Goal: Task Accomplishment & Management: Manage account settings

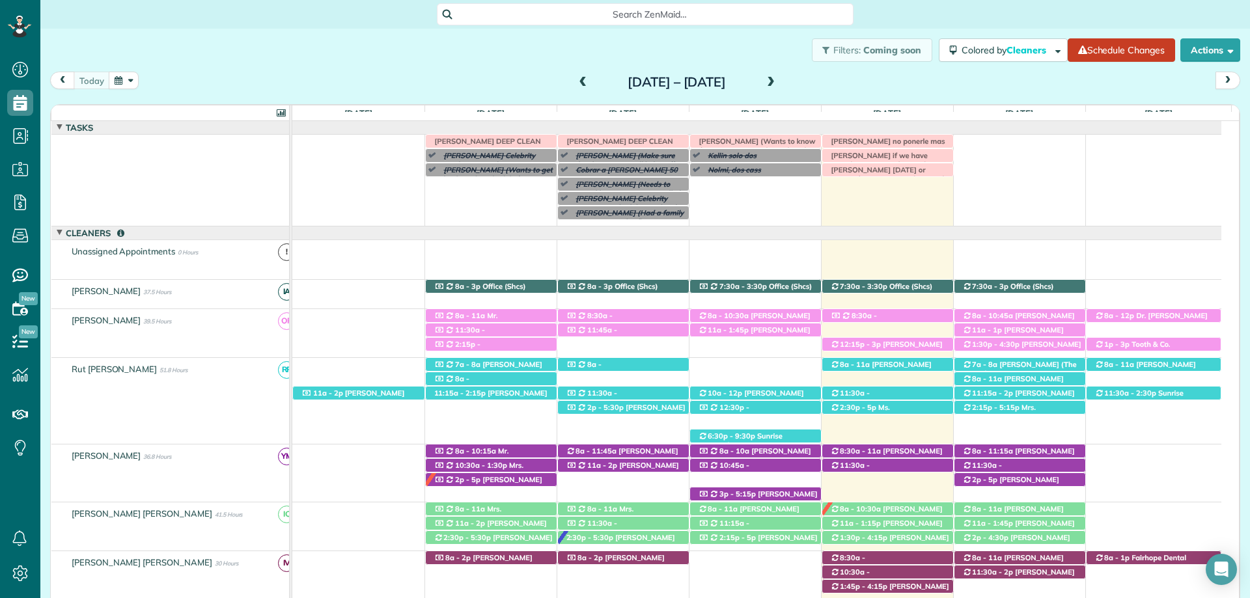
scroll to position [52, 0]
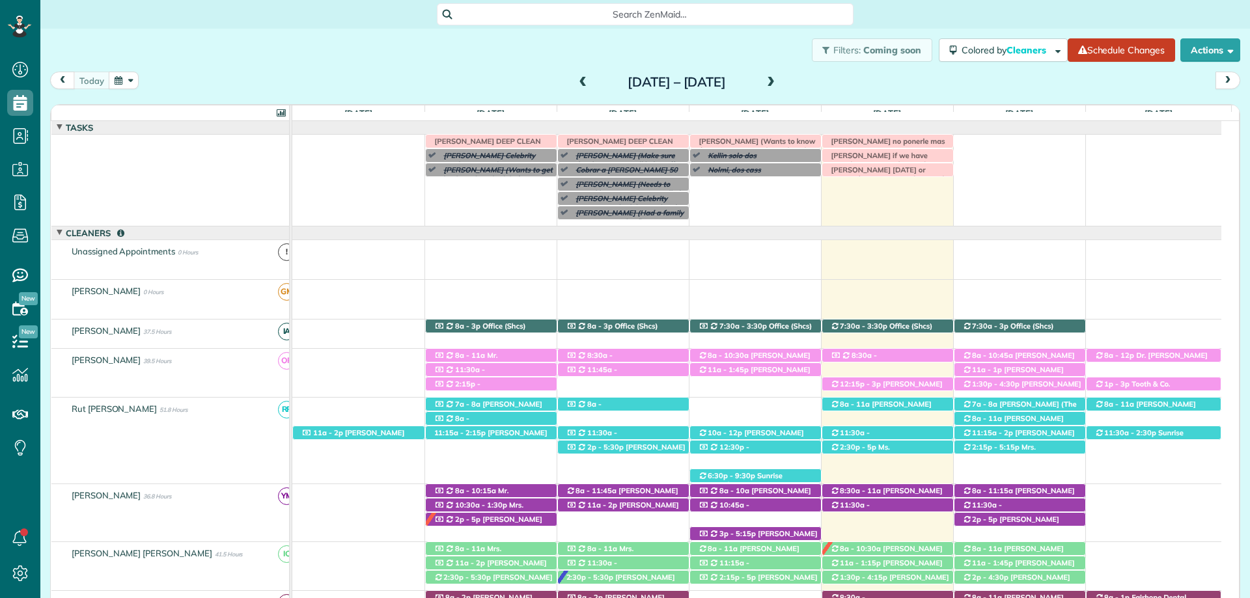
scroll to position [52, 0]
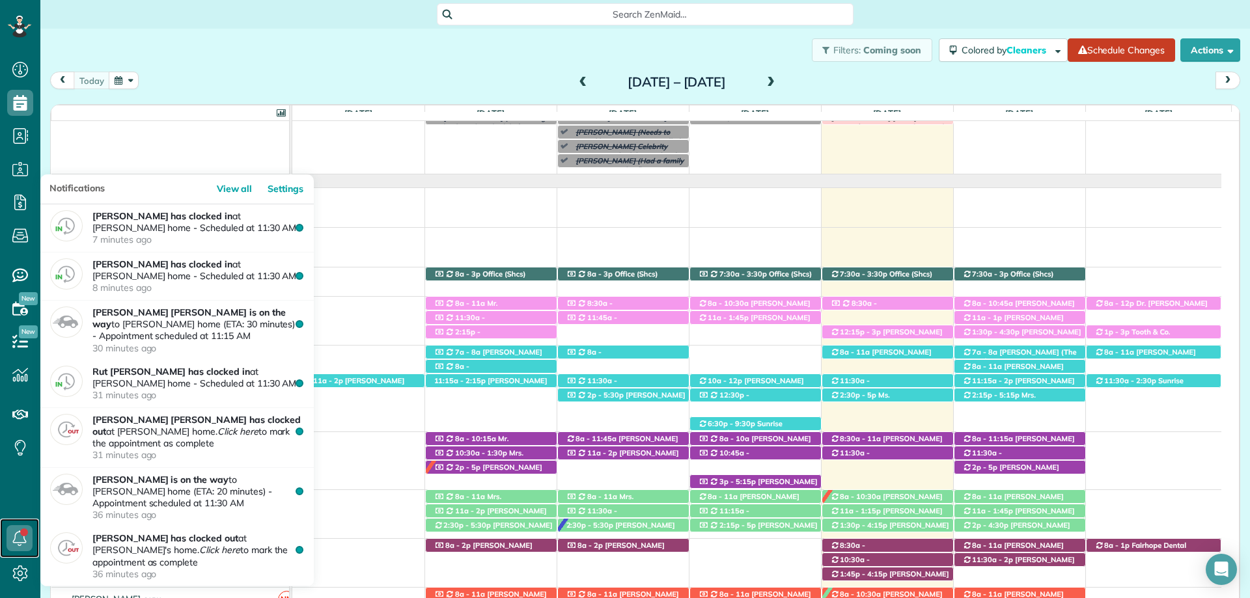
click at [20, 536] on icon at bounding box center [20, 539] width 26 height 26
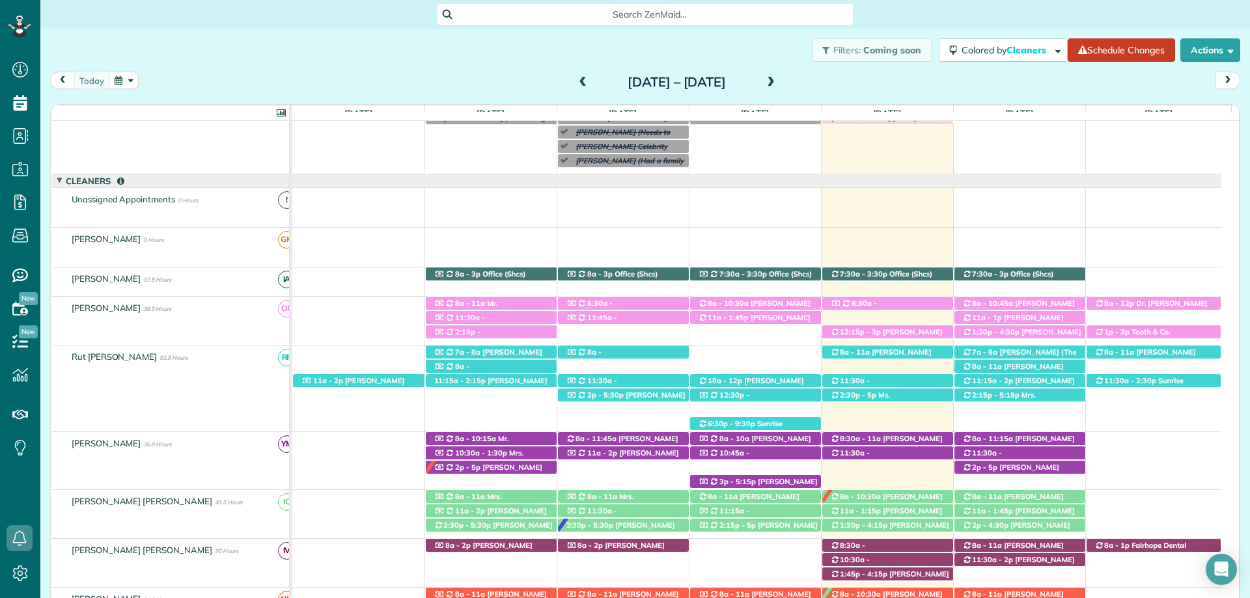
click at [167, 50] on div "Filters: Coming soon Colored by Cleaners Color by Cleaner Color by Team Color b…" at bounding box center [645, 50] width 1210 height 43
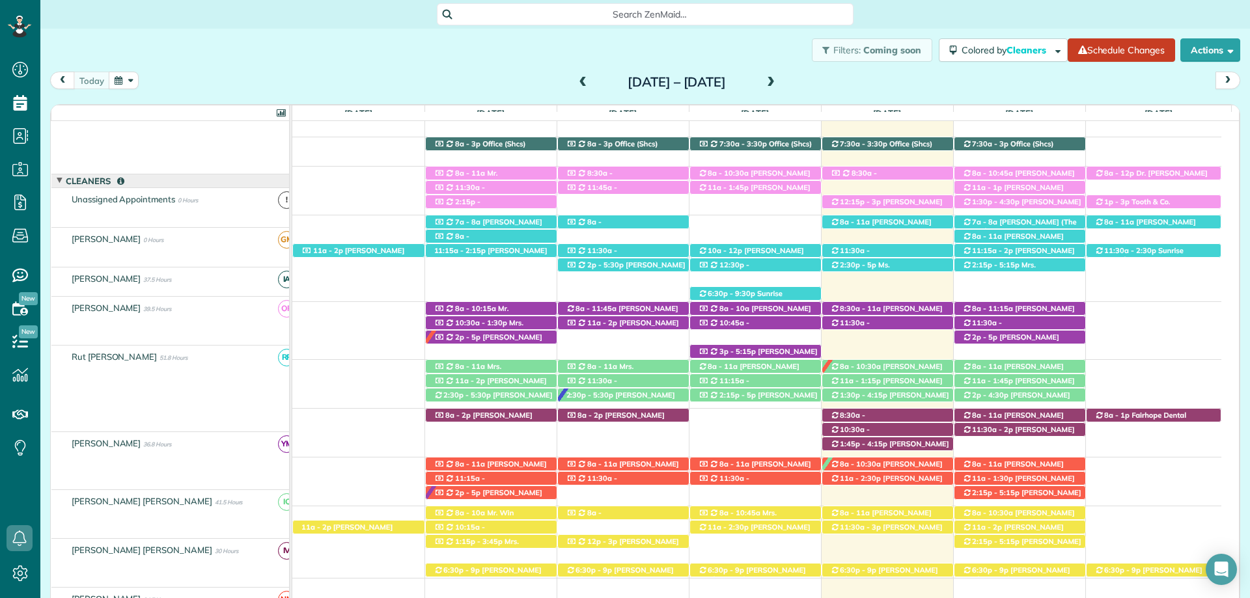
scroll to position [182, 0]
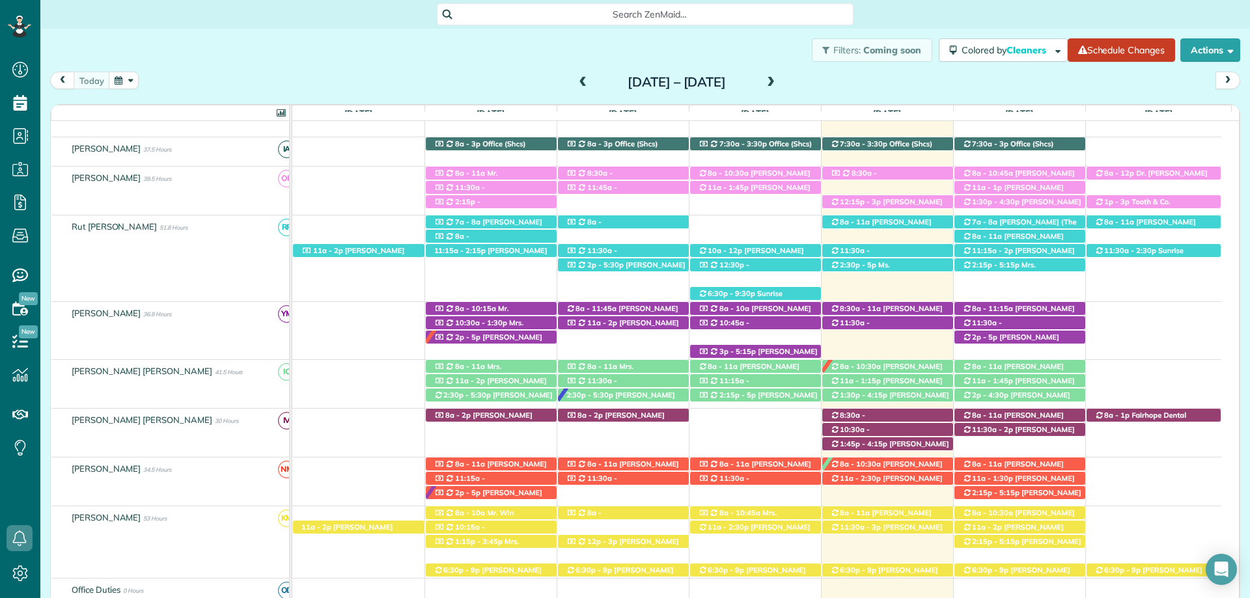
click at [576, 79] on span at bounding box center [583, 83] width 14 height 12
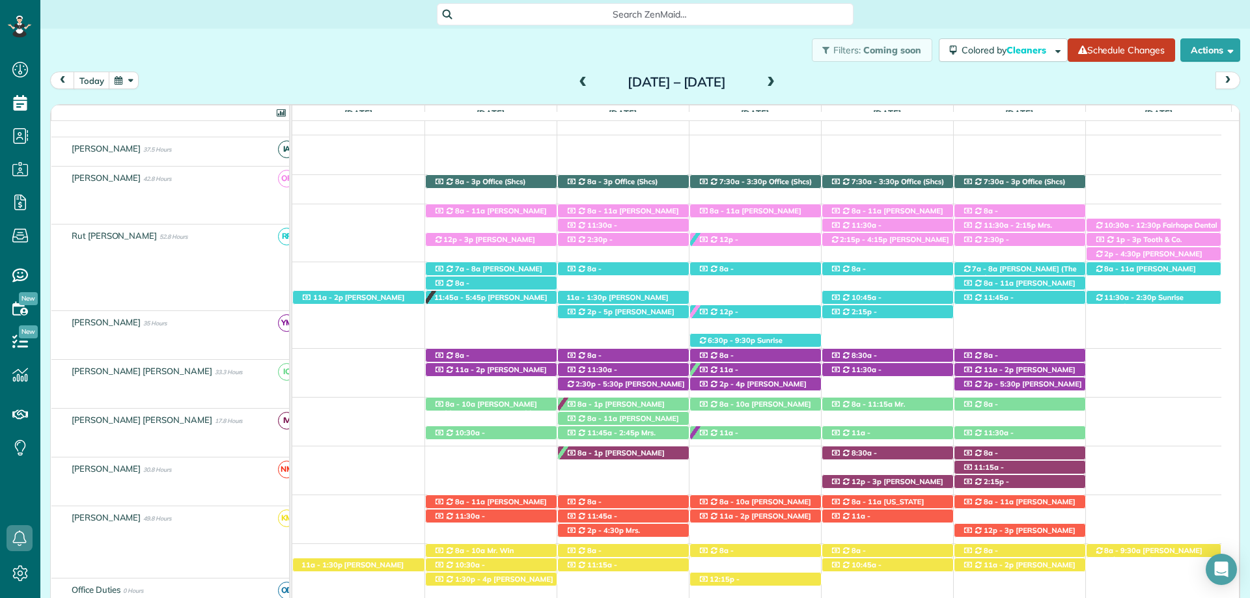
scroll to position [168, 0]
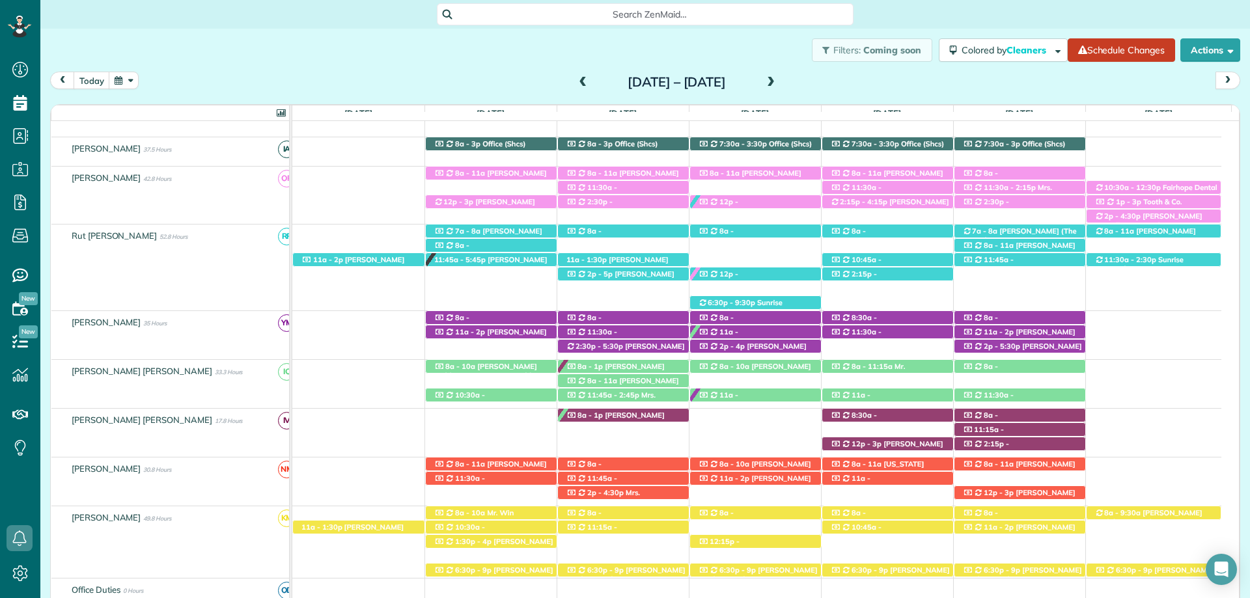
click at [778, 86] on span at bounding box center [771, 83] width 14 height 12
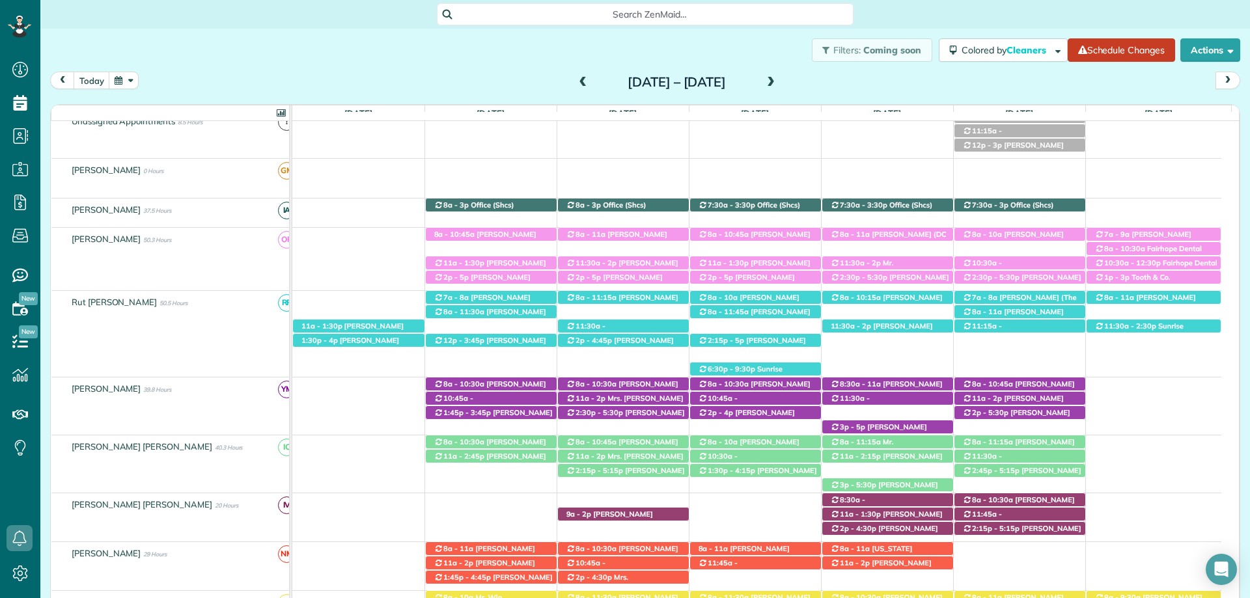
scroll to position [191, 0]
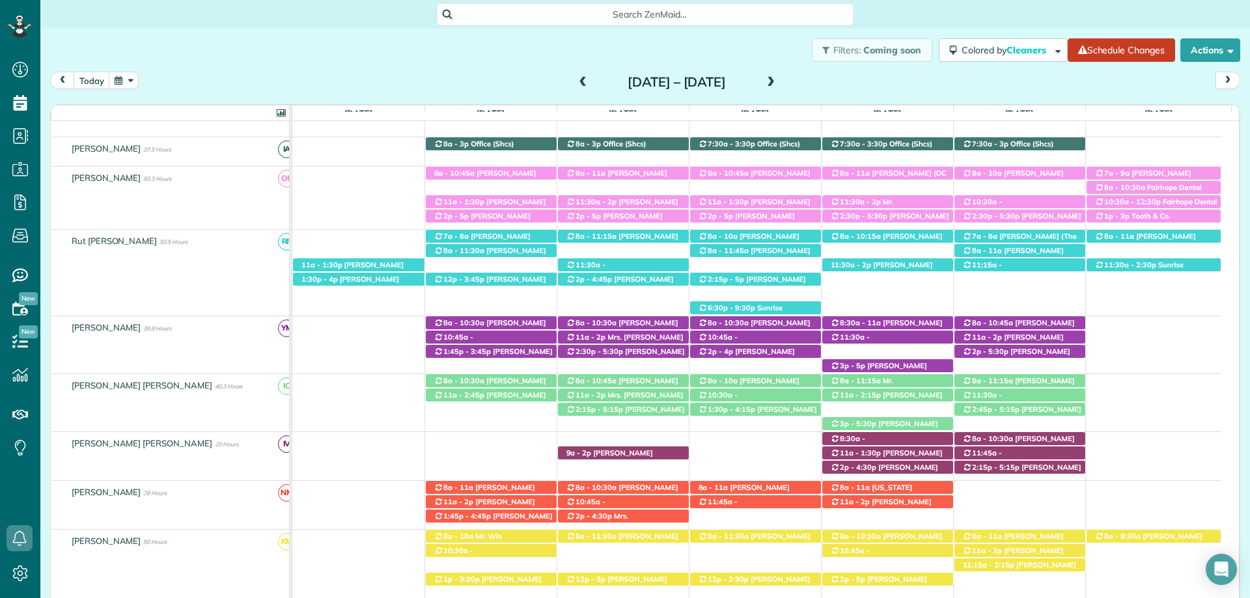
click at [576, 82] on span at bounding box center [583, 83] width 14 height 12
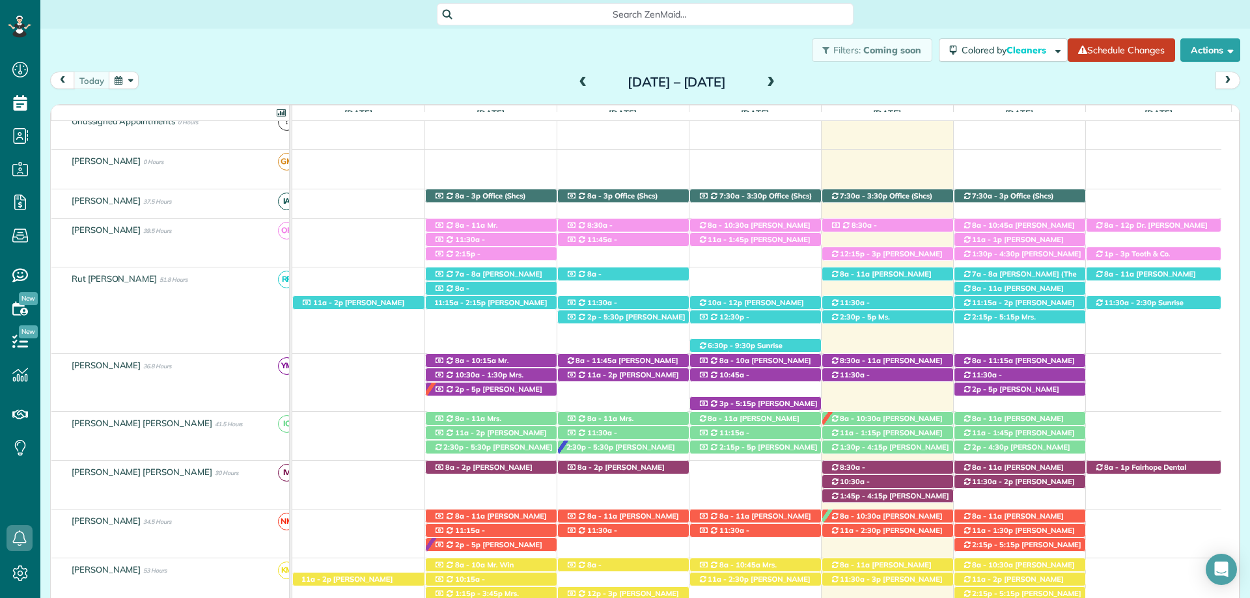
scroll to position [182, 0]
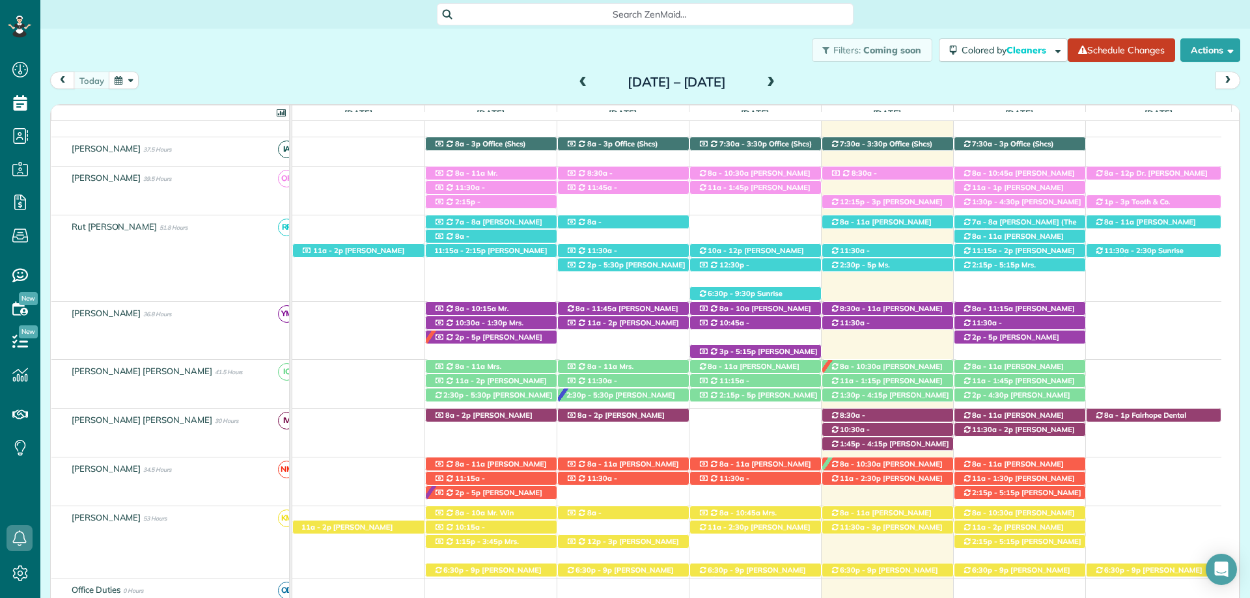
click at [778, 83] on span at bounding box center [771, 83] width 14 height 12
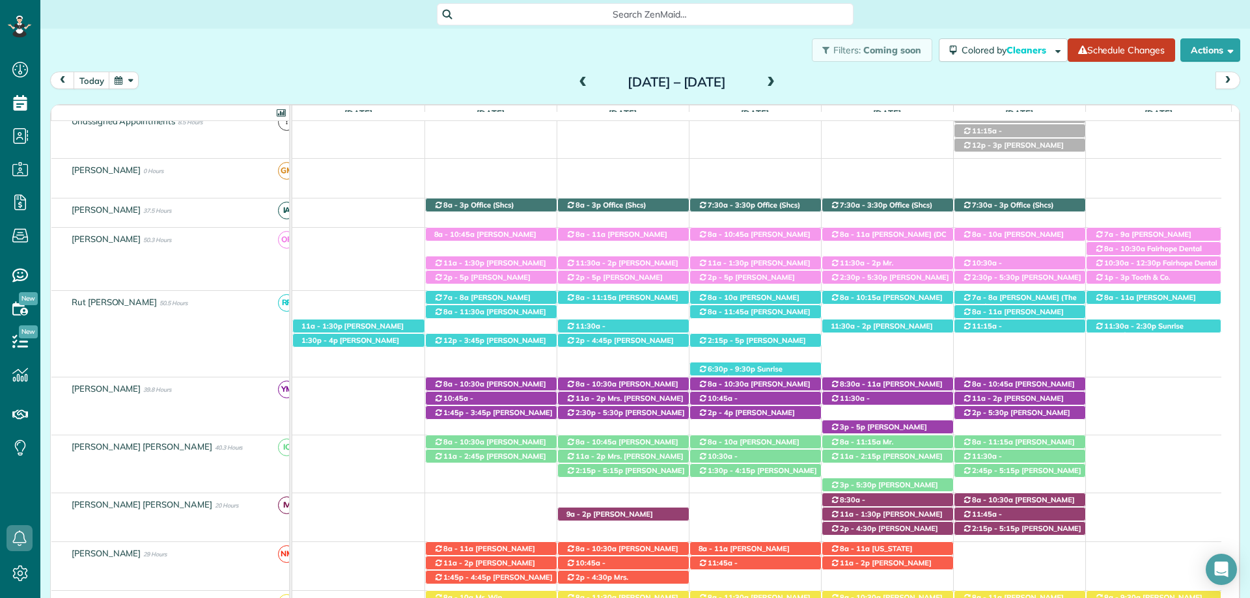
scroll to position [191, 0]
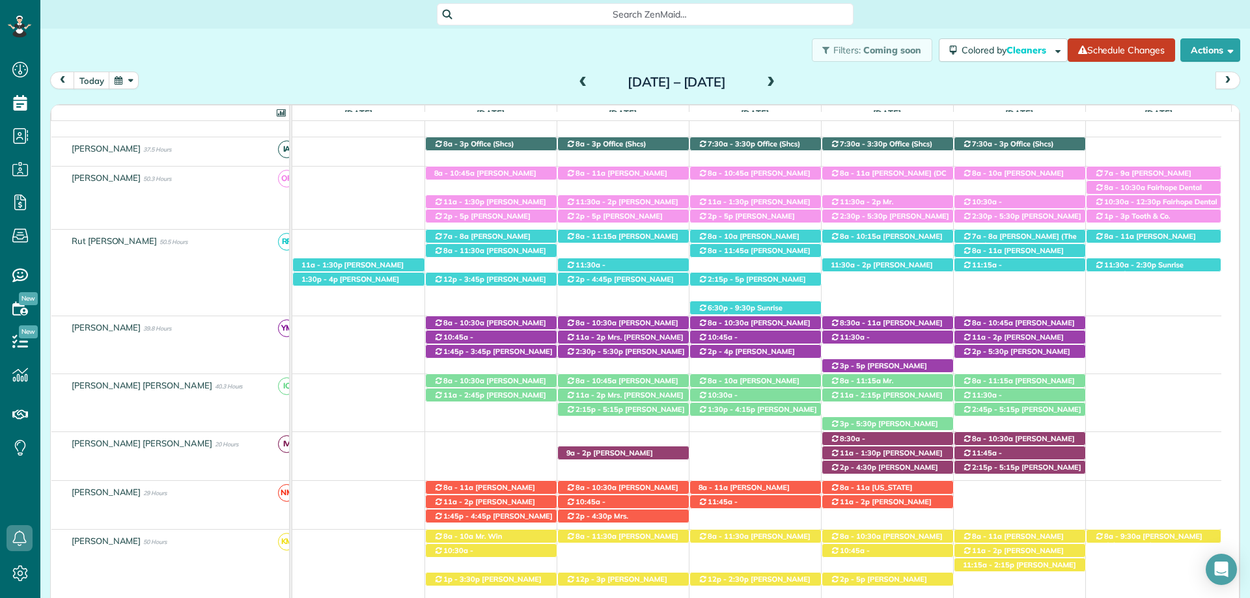
click at [778, 84] on span at bounding box center [771, 83] width 14 height 12
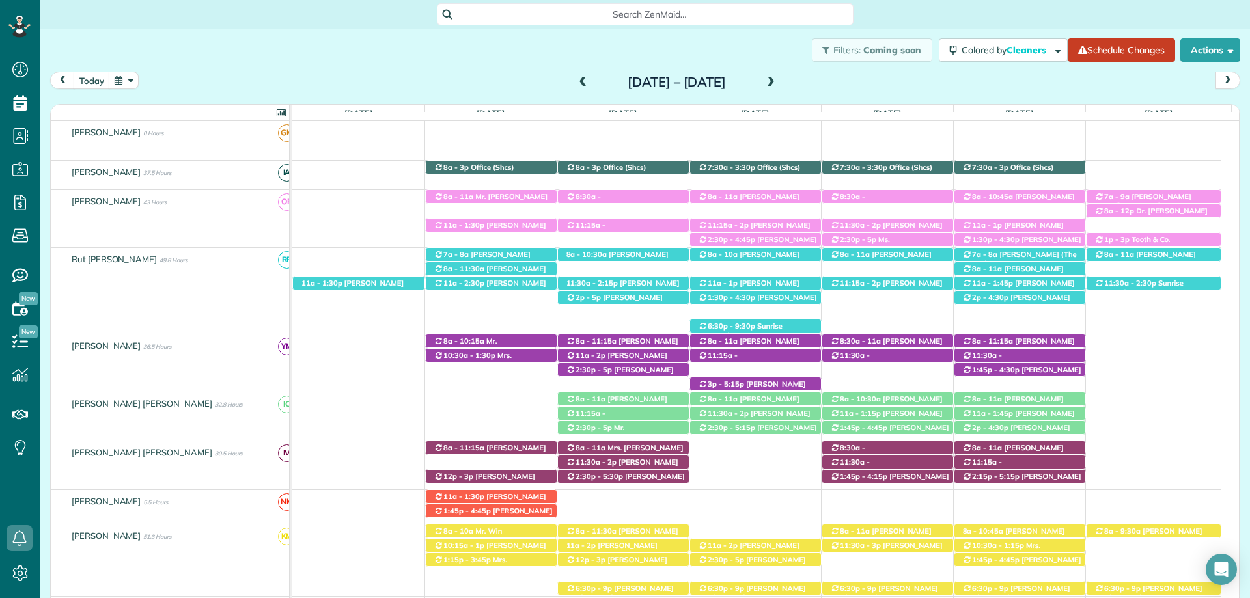
scroll to position [154, 0]
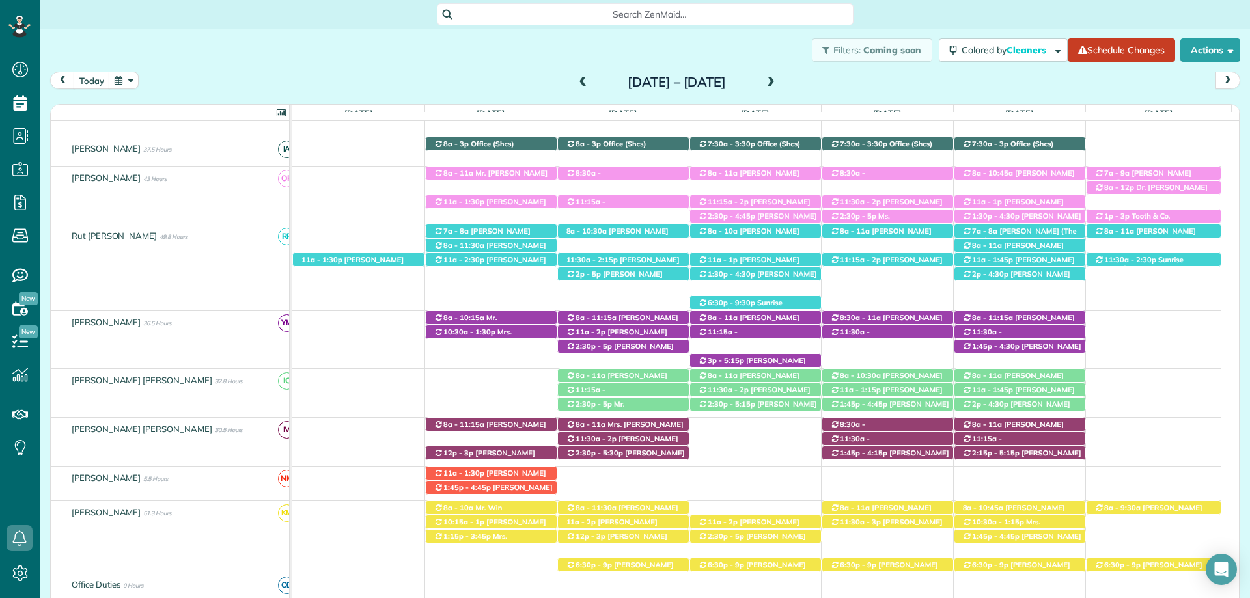
click at [576, 78] on span at bounding box center [583, 83] width 14 height 12
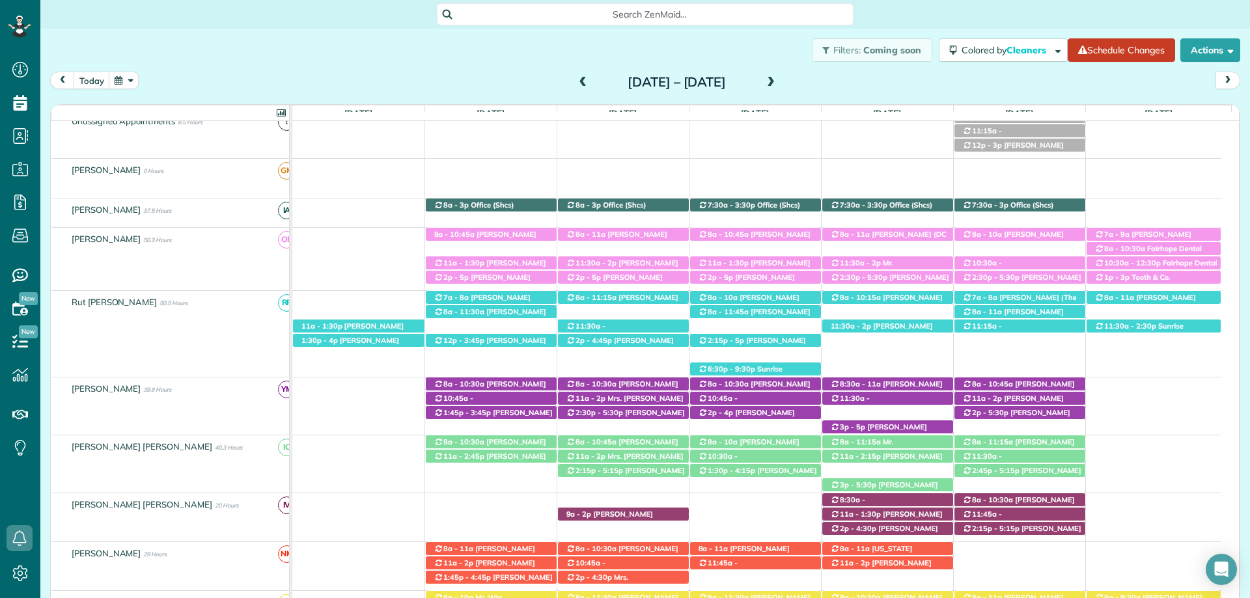
scroll to position [191, 0]
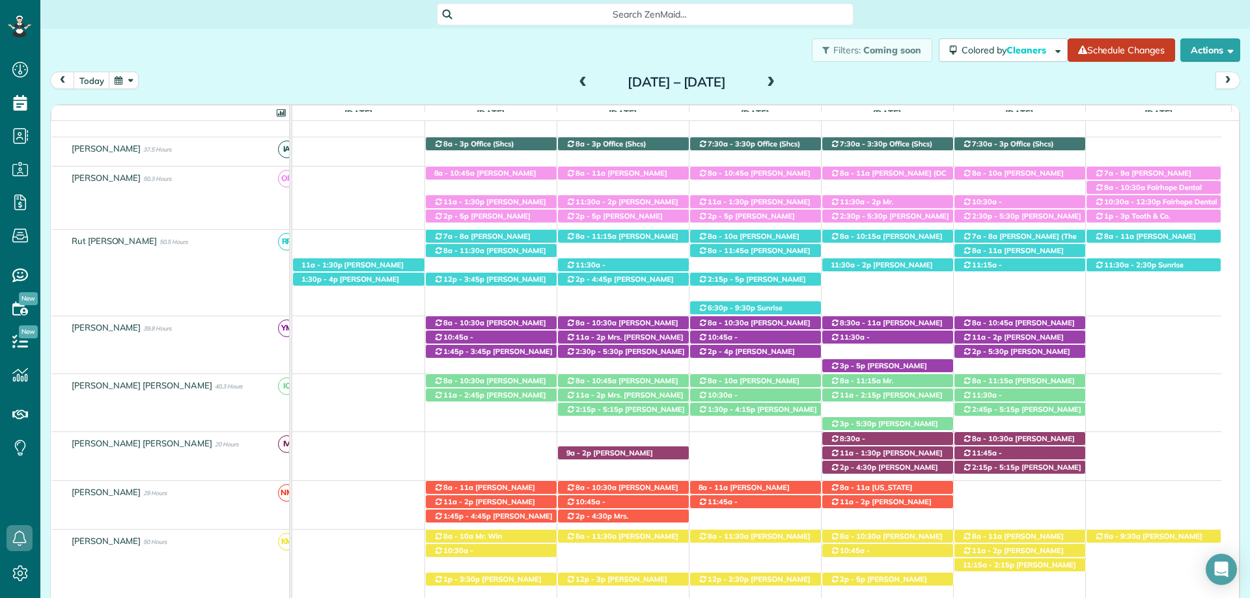
click at [778, 79] on span at bounding box center [771, 83] width 14 height 12
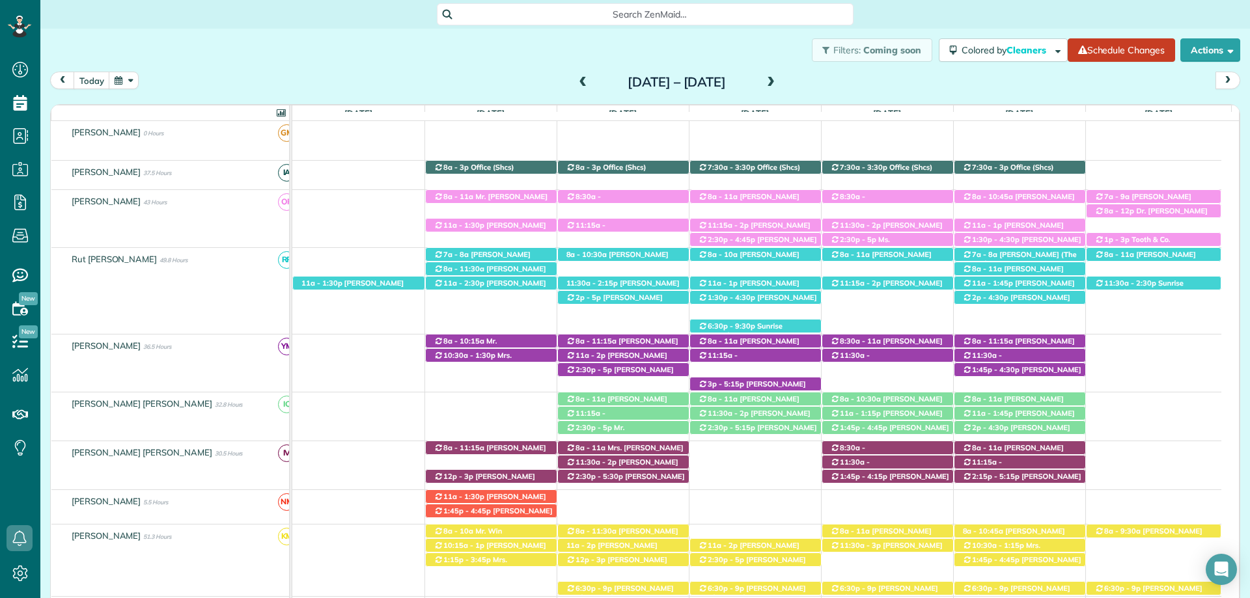
scroll to position [154, 0]
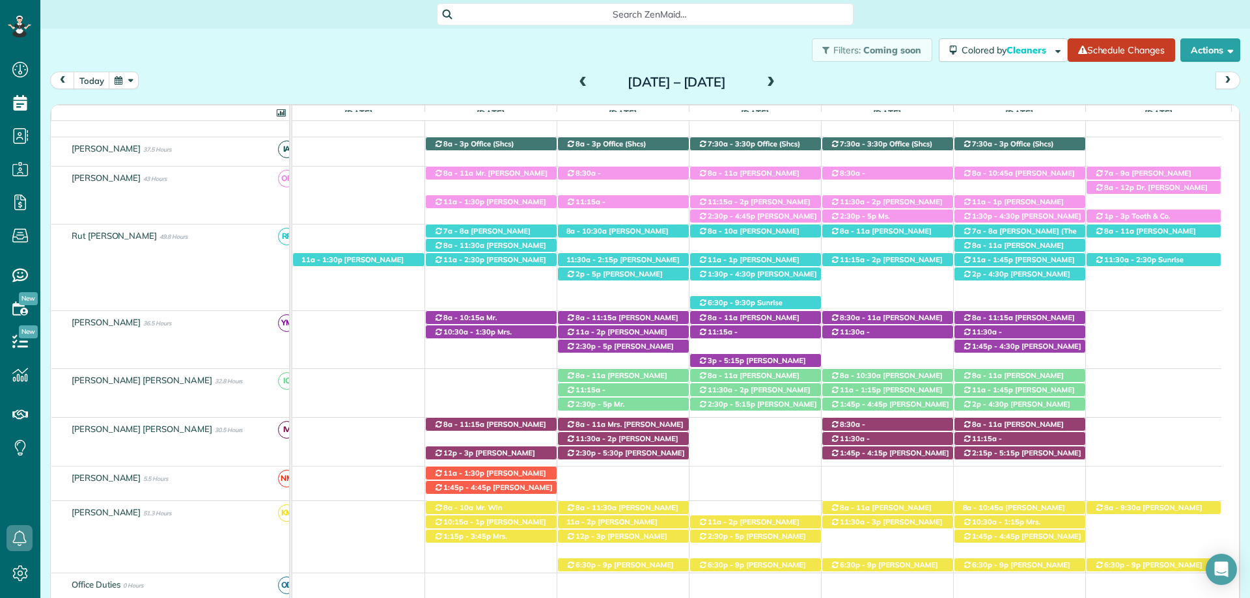
click at [778, 79] on span at bounding box center [771, 83] width 14 height 12
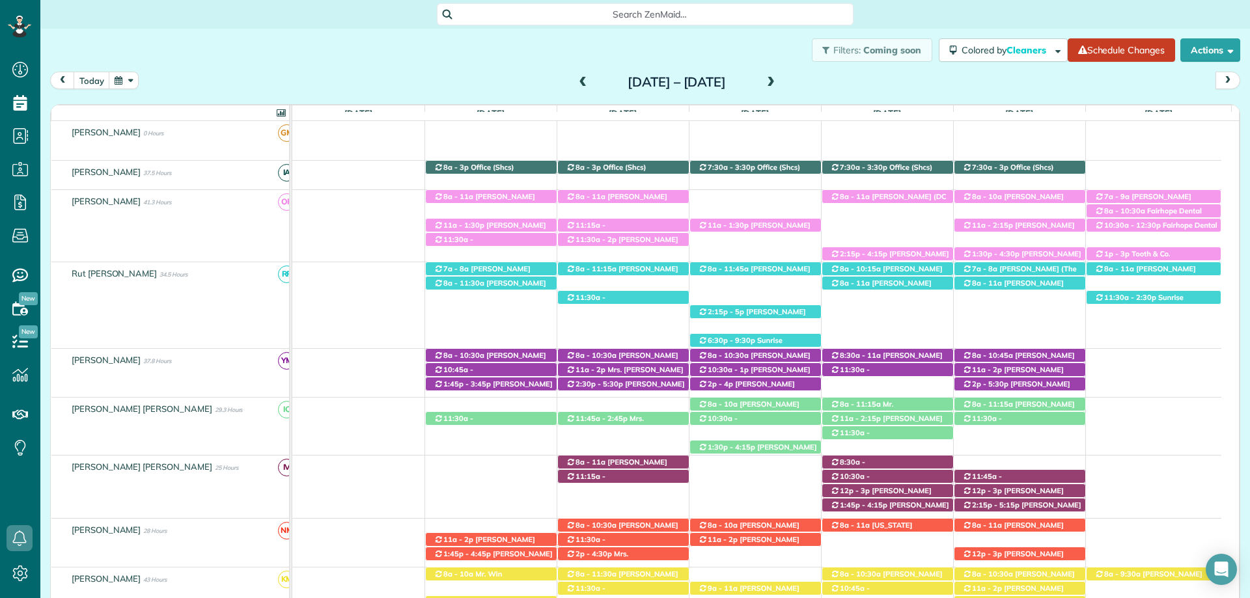
scroll to position [0, 0]
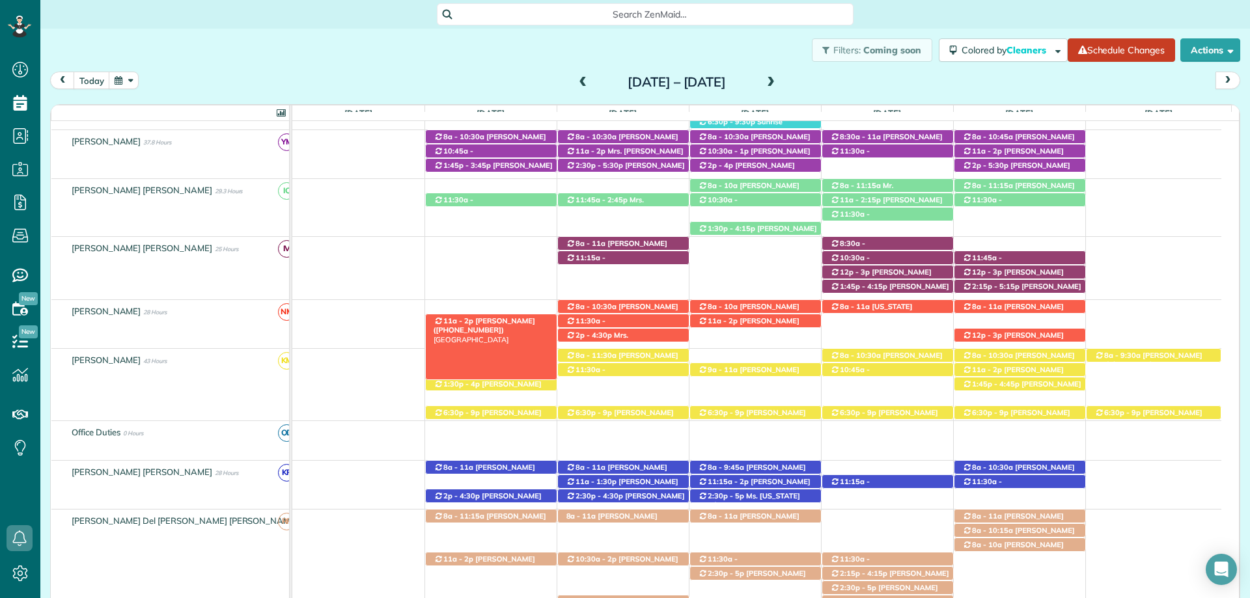
click at [511, 322] on span "[PERSON_NAME] ([PHONE_NUMBER])" at bounding box center [485, 325] width 102 height 18
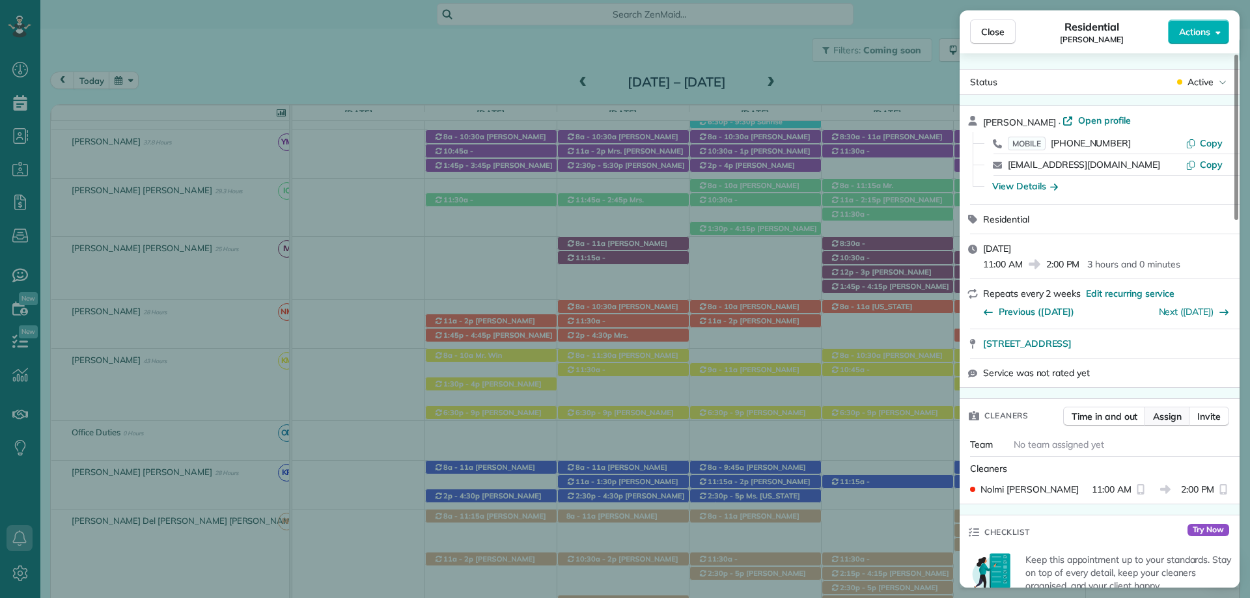
click at [1177, 415] on span "Assign" at bounding box center [1167, 416] width 29 height 13
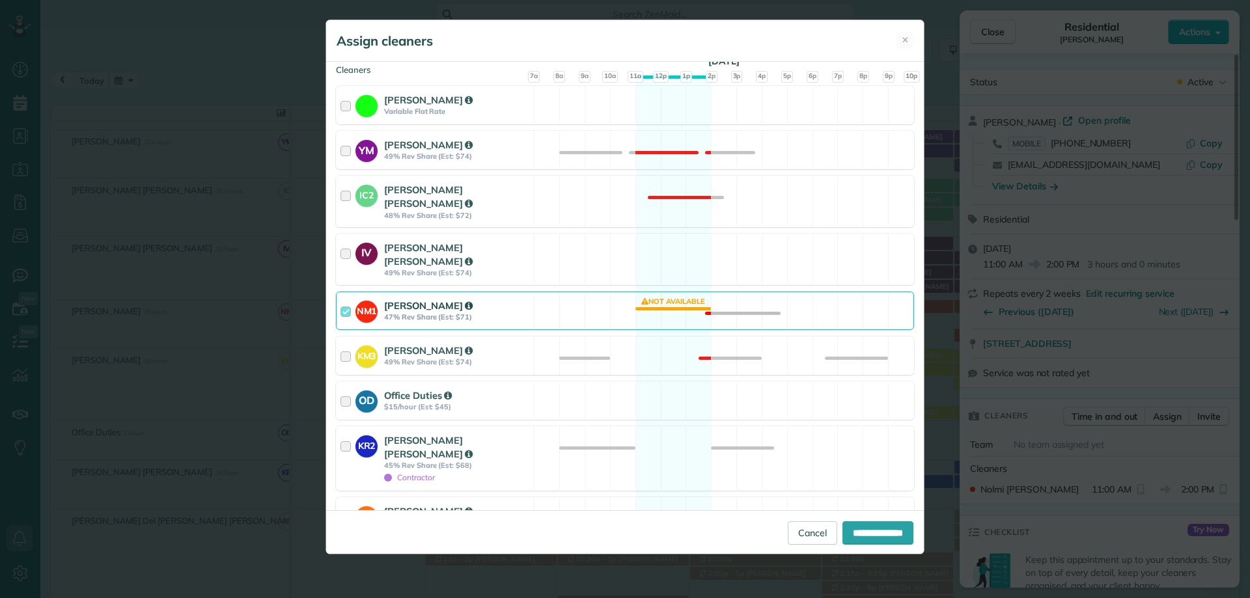
click at [344, 299] on div at bounding box center [348, 311] width 15 height 24
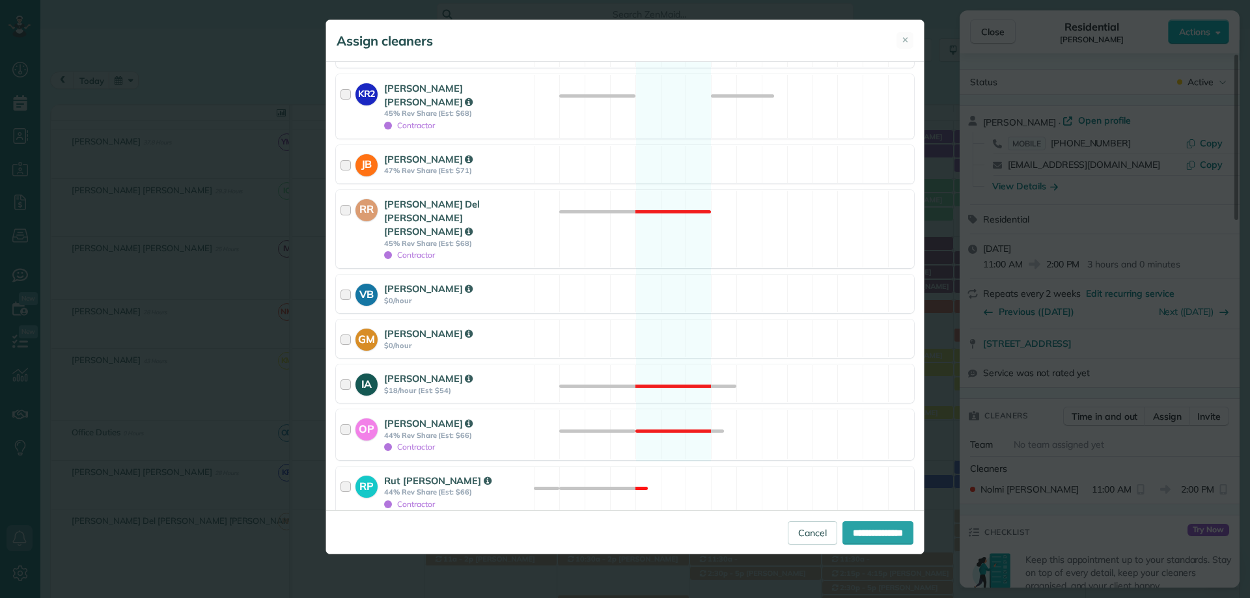
click at [348, 531] on label "Assign selected cleaners to all future appointments in this recurring service?" at bounding box center [625, 535] width 578 height 9
click at [856, 541] on input "**********" at bounding box center [878, 533] width 71 height 23
type input "**********"
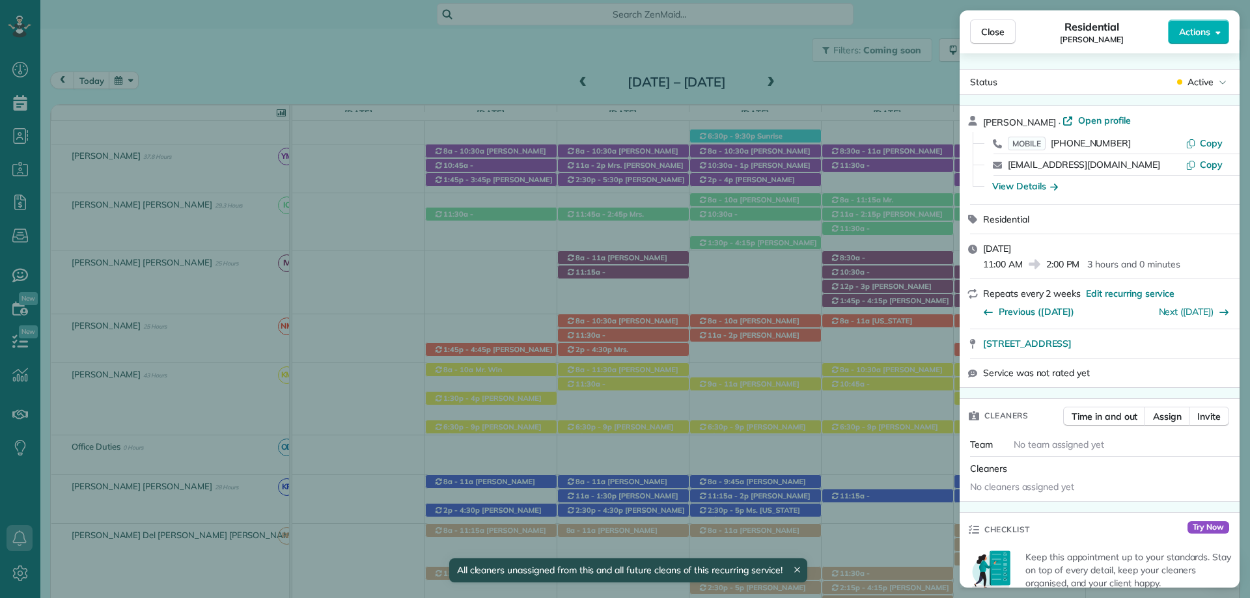
scroll to position [363, 0]
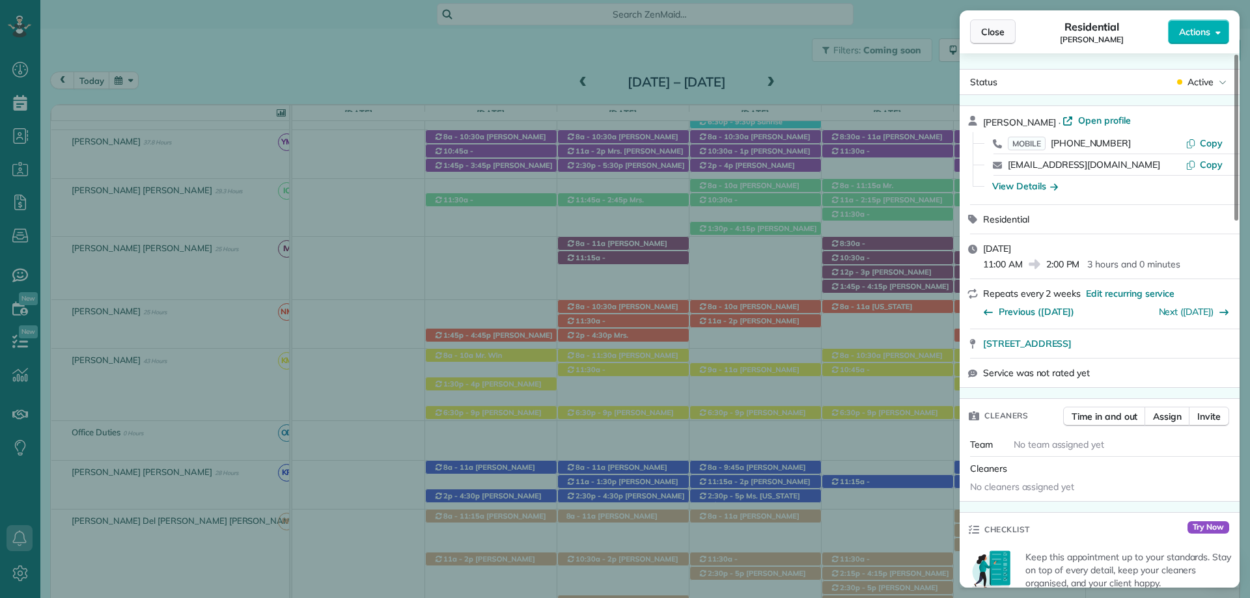
click at [998, 30] on span "Close" at bounding box center [992, 31] width 23 height 13
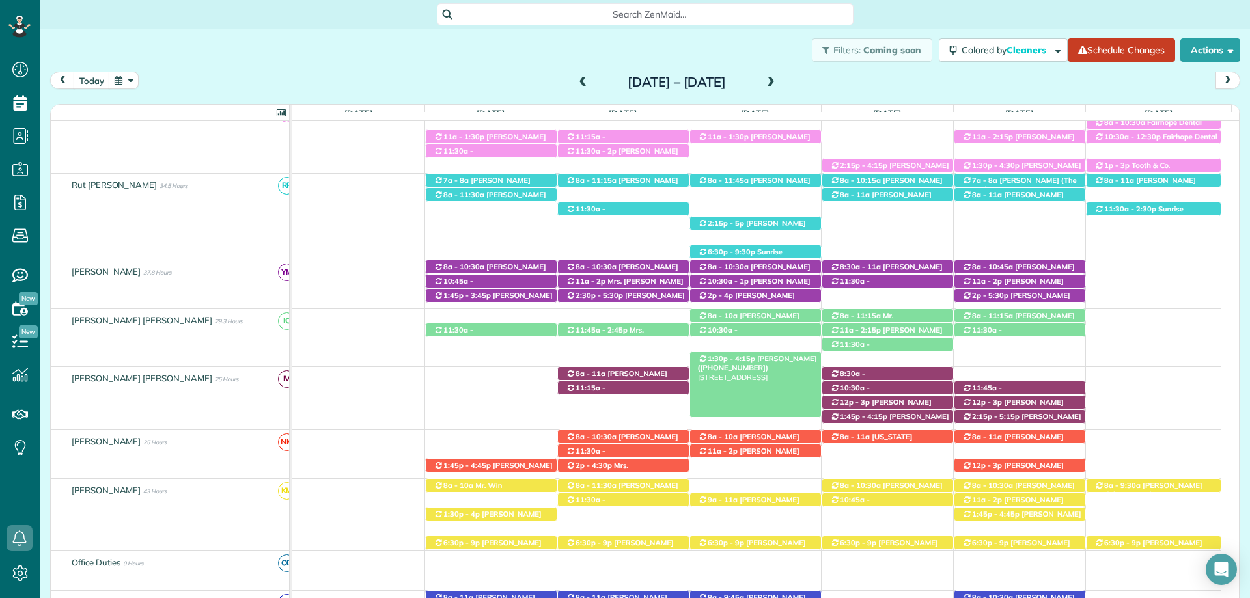
scroll to position [209, 0]
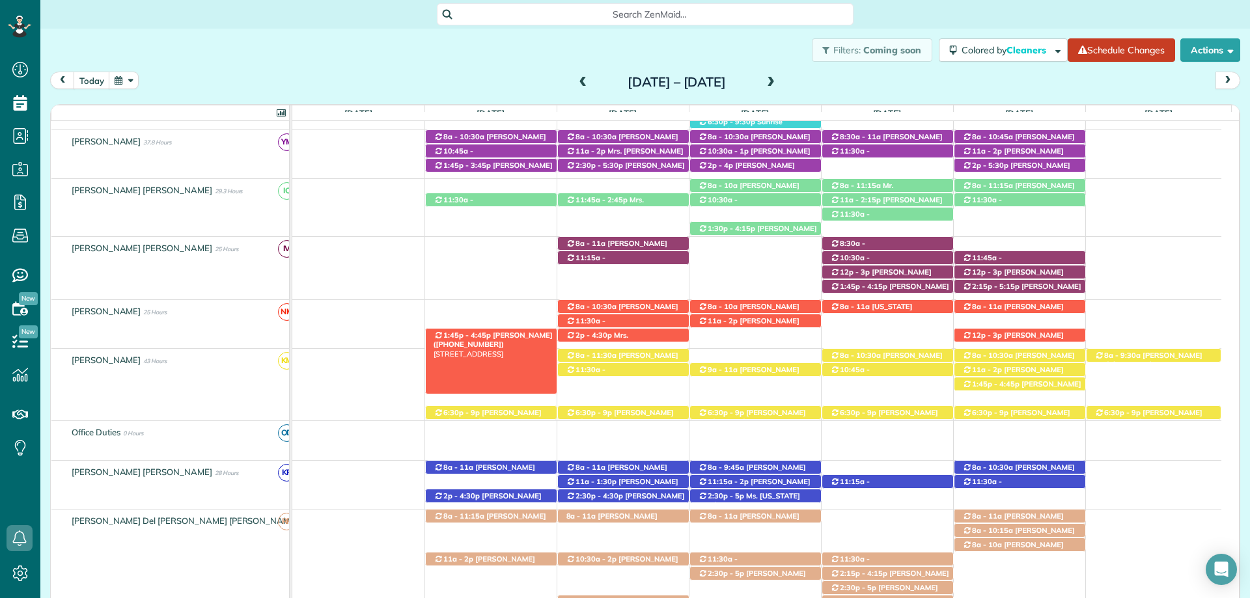
click at [524, 334] on span "[PERSON_NAME] ([PHONE_NUMBER])" at bounding box center [493, 340] width 119 height 18
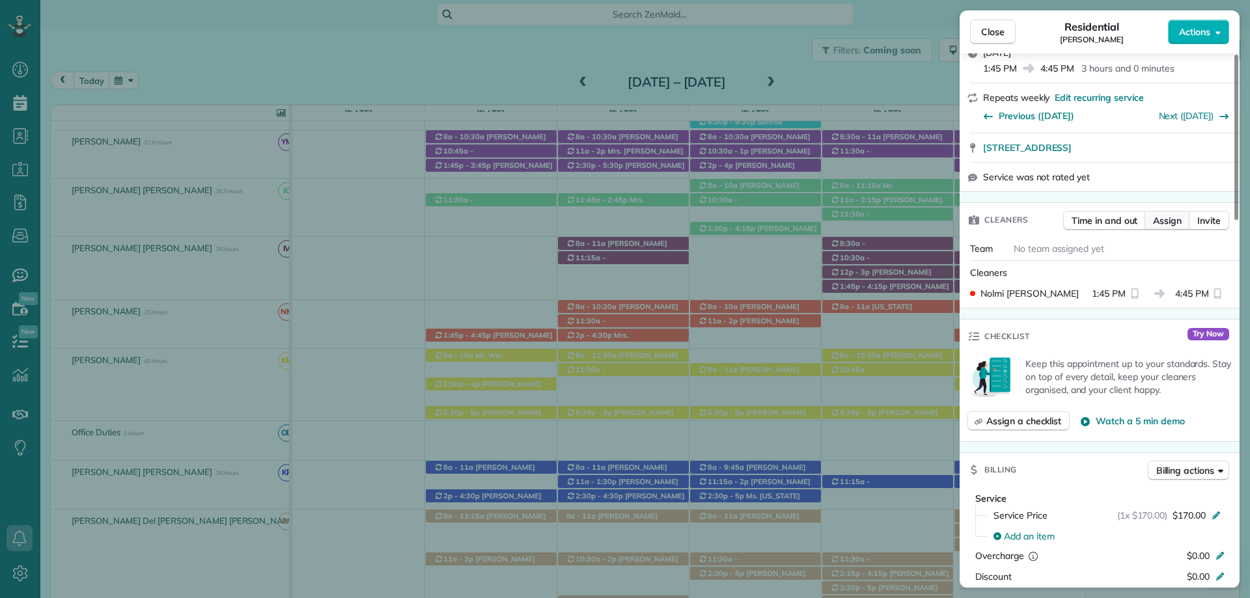
click at [1161, 226] on span "Assign" at bounding box center [1167, 220] width 29 height 13
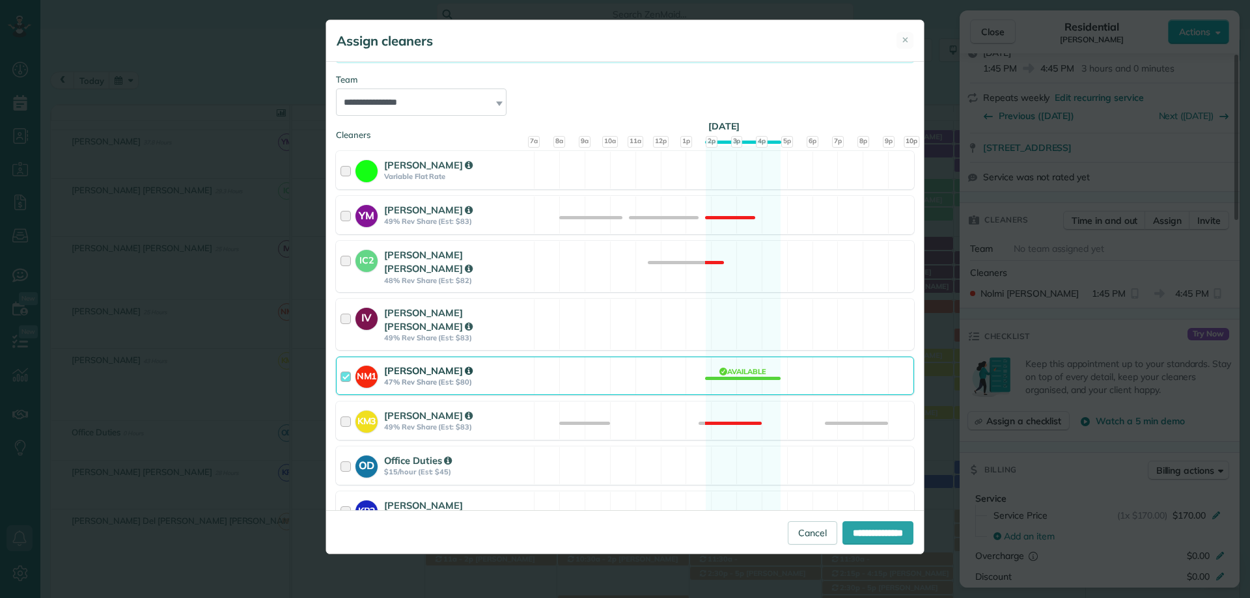
scroll to position [195, 0]
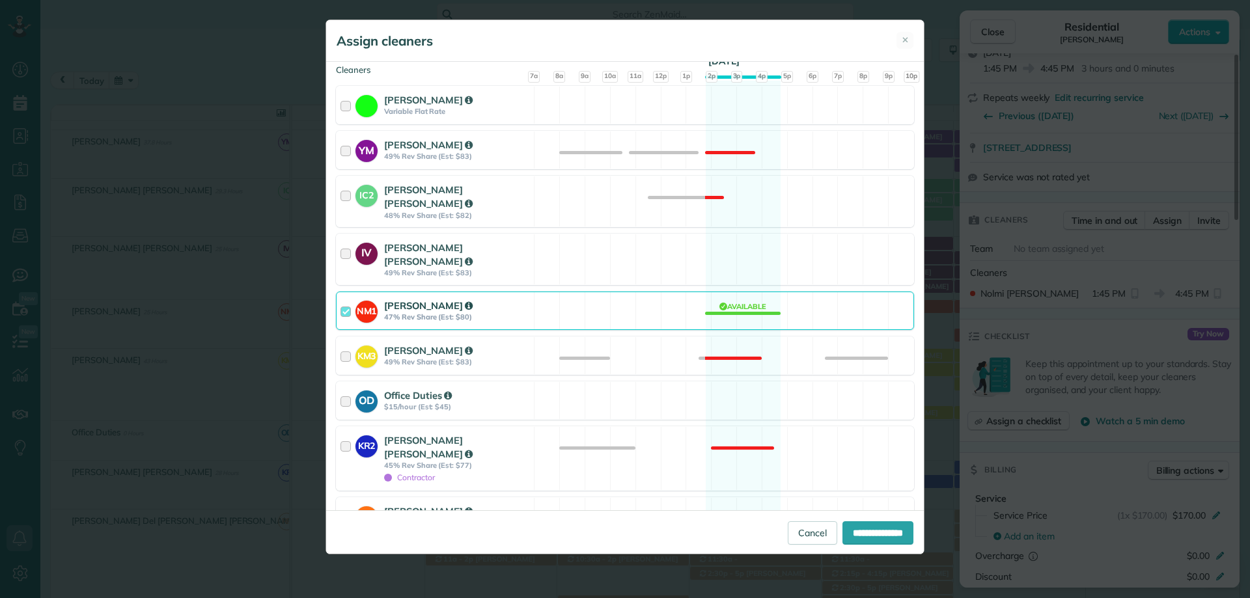
click at [347, 299] on div at bounding box center [348, 311] width 15 height 24
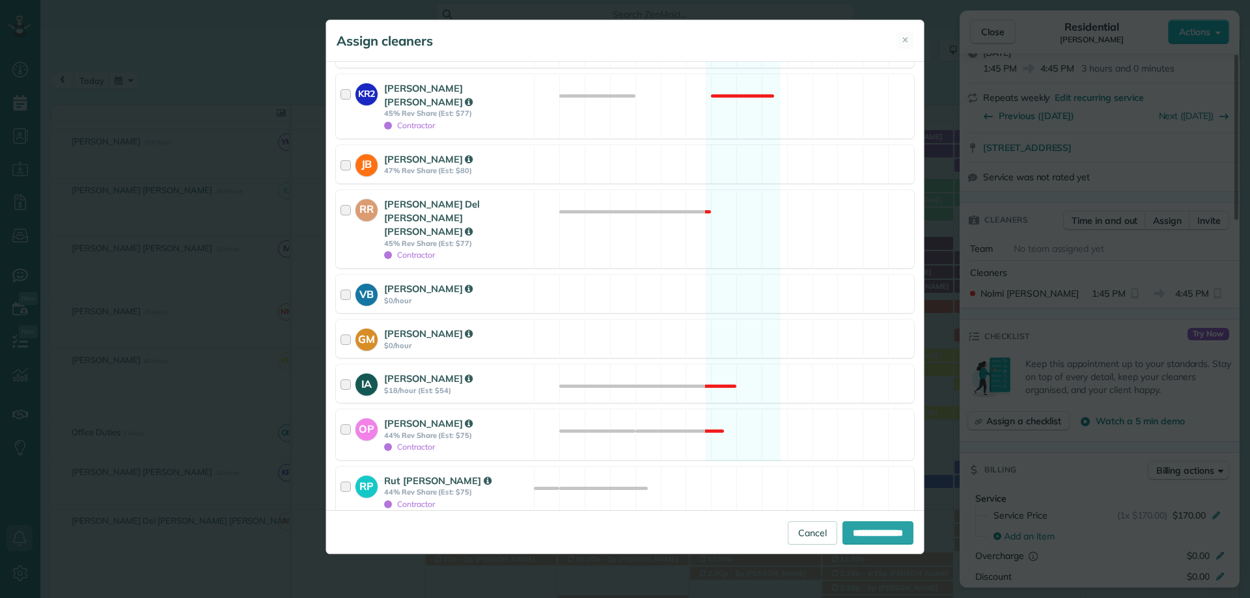
click at [345, 531] on div at bounding box center [341, 536] width 10 height 10
click at [866, 533] on input "**********" at bounding box center [878, 533] width 71 height 23
type input "**********"
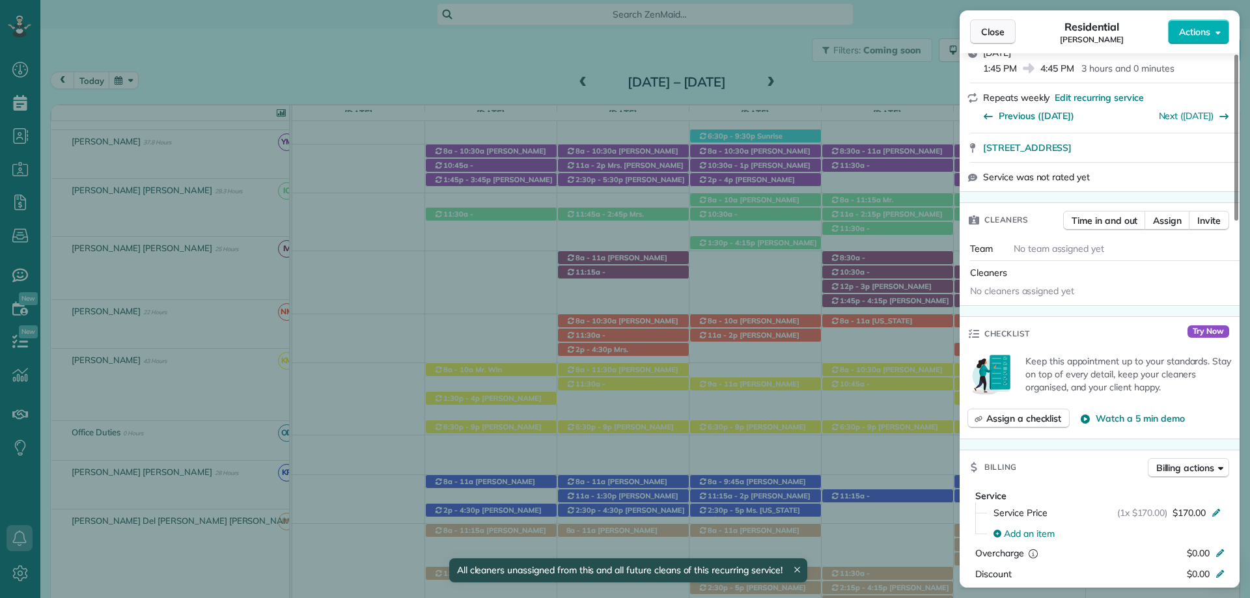
scroll to position [378, 0]
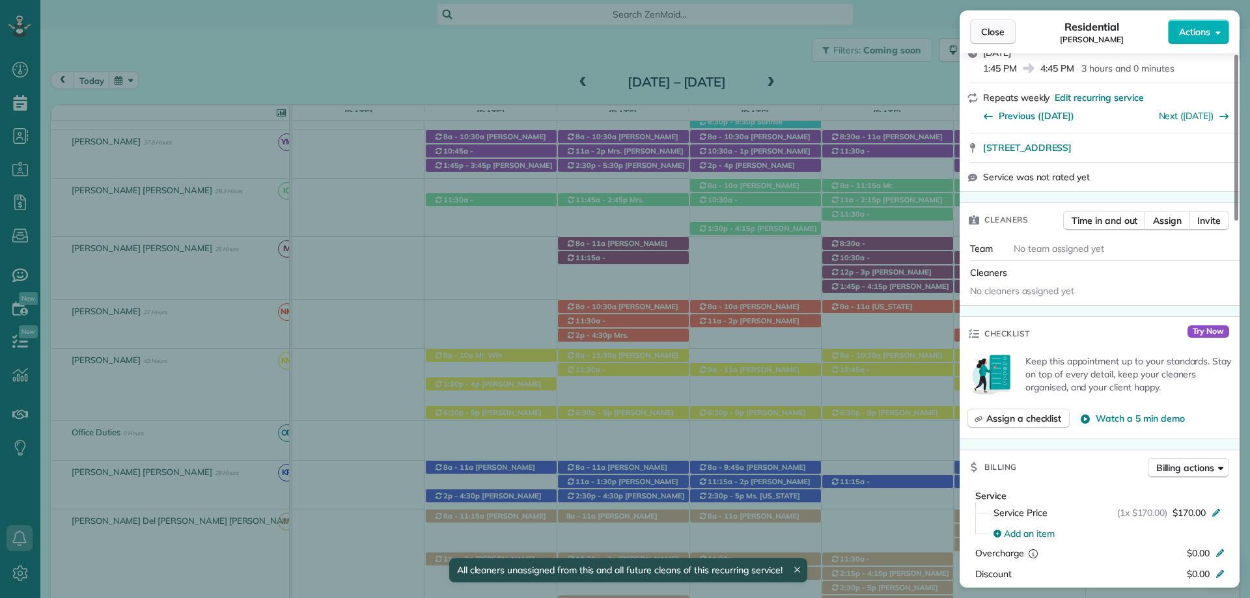
click at [995, 29] on span "Close" at bounding box center [992, 31] width 23 height 13
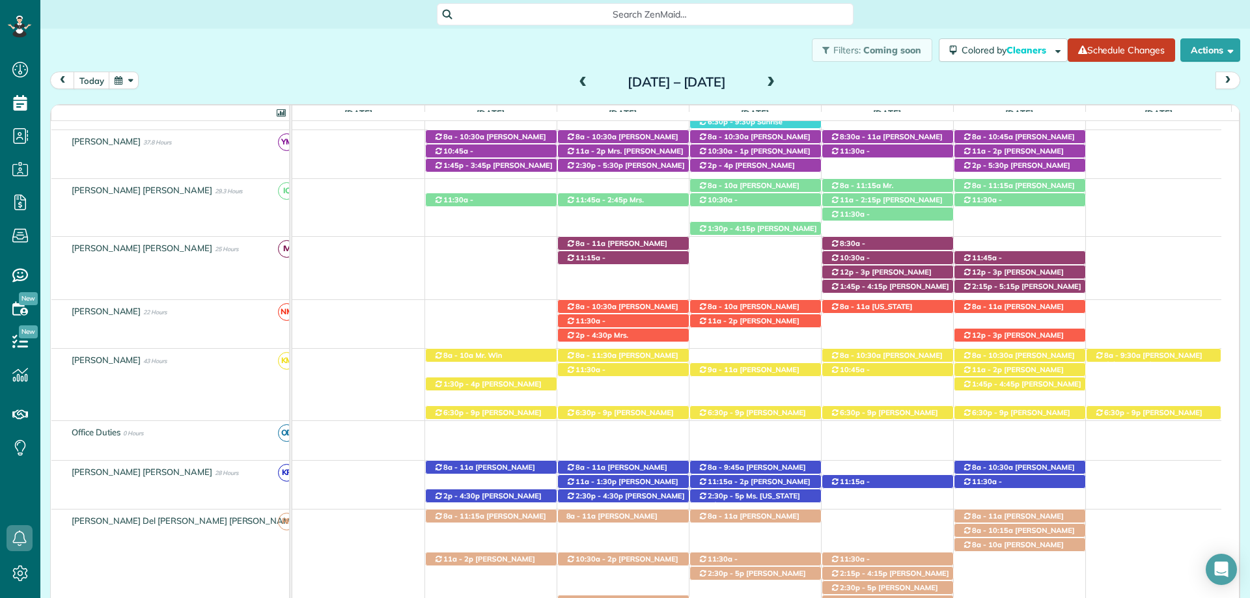
click at [576, 82] on span at bounding box center [583, 83] width 14 height 12
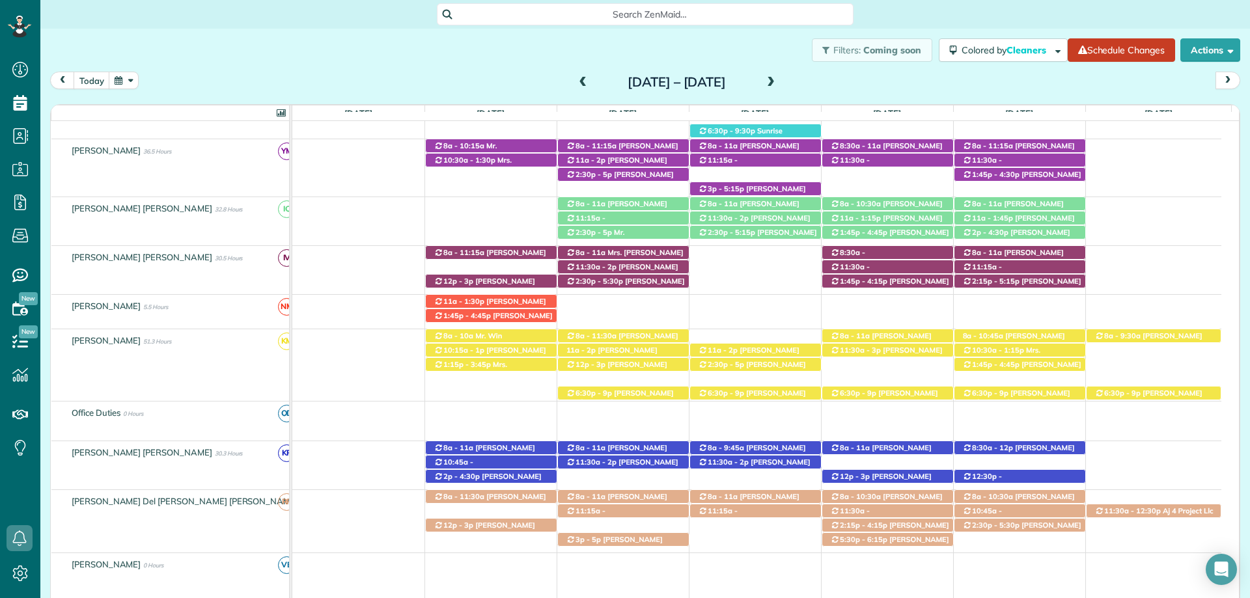
scroll to position [349, 0]
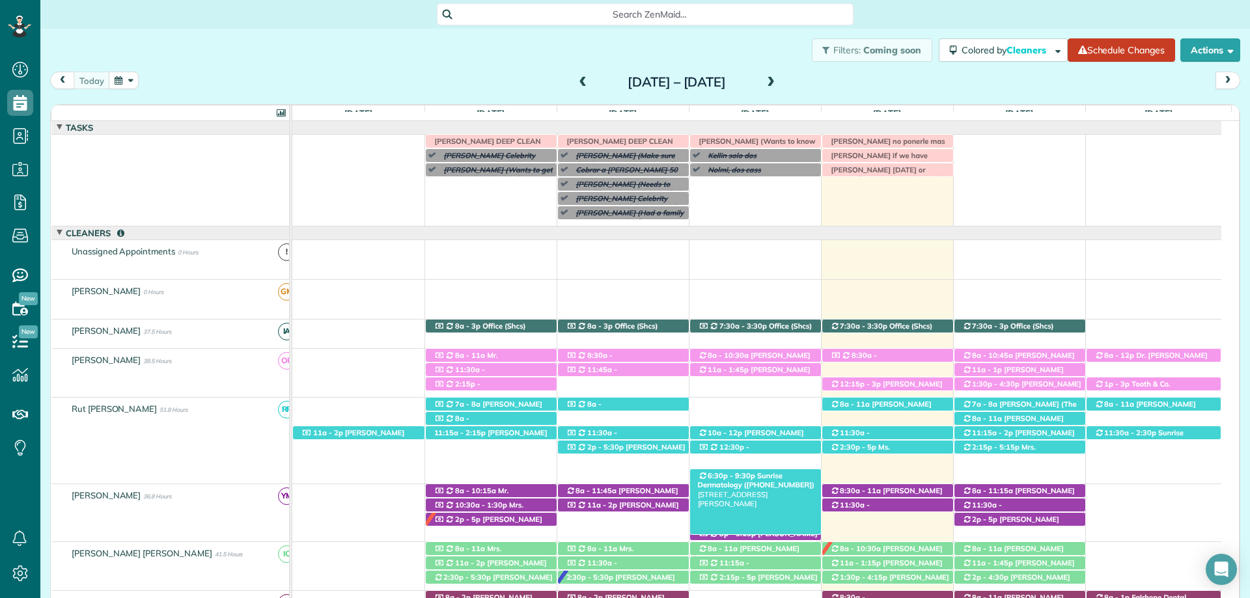
scroll to position [195, 0]
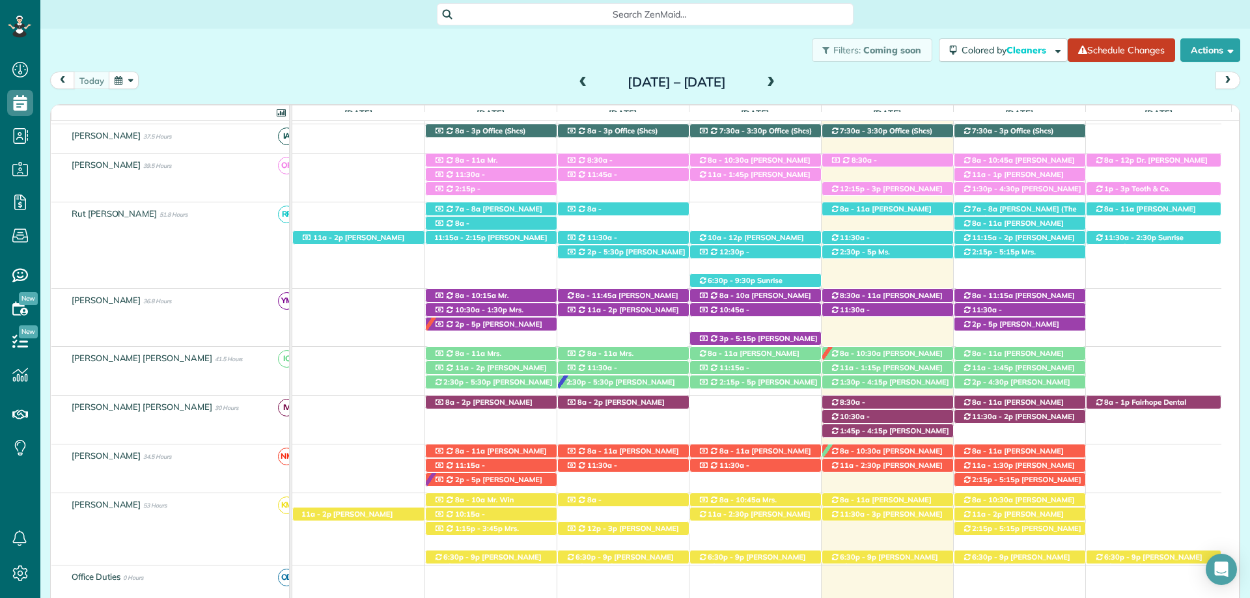
click at [778, 81] on span at bounding box center [771, 83] width 14 height 12
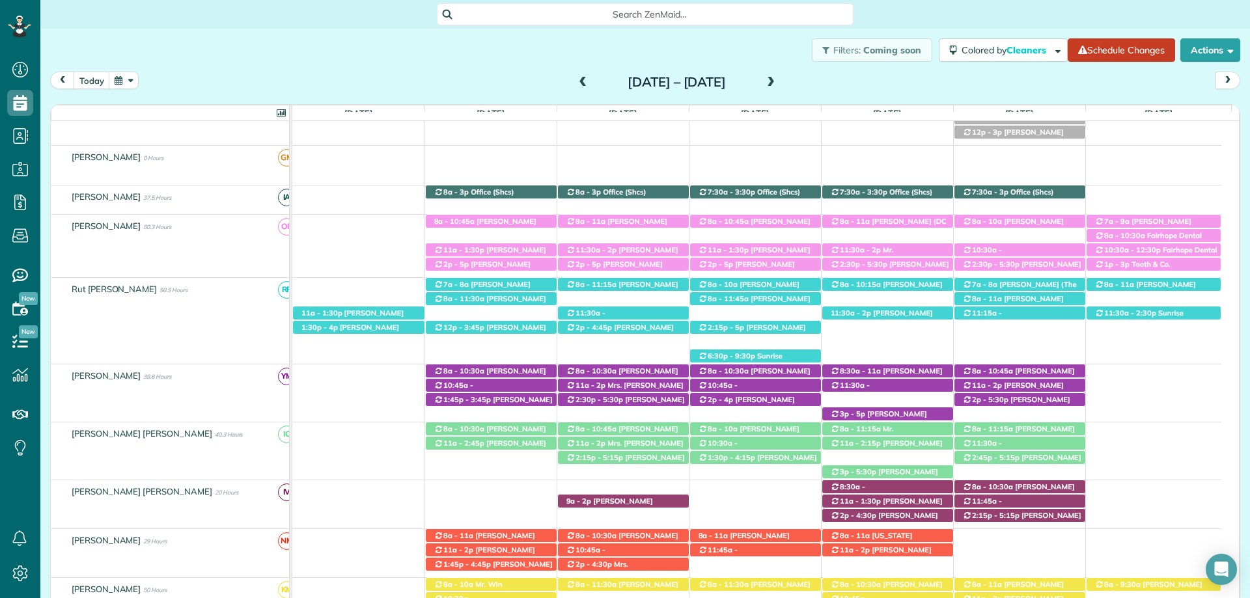
scroll to position [204, 0]
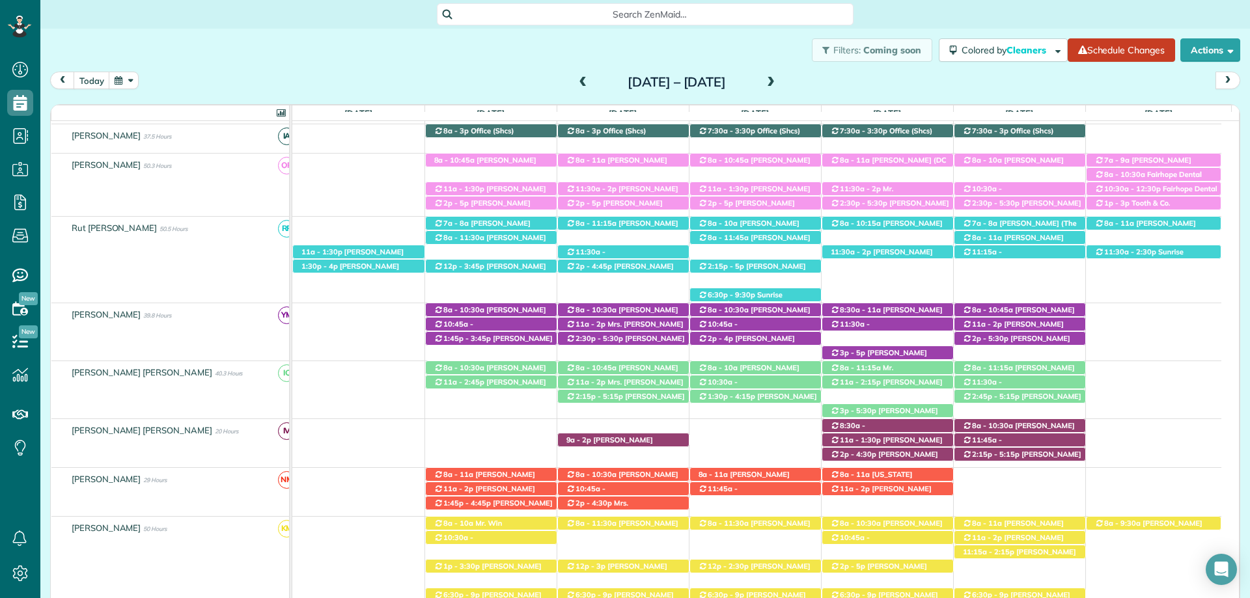
click at [778, 82] on span at bounding box center [771, 83] width 14 height 12
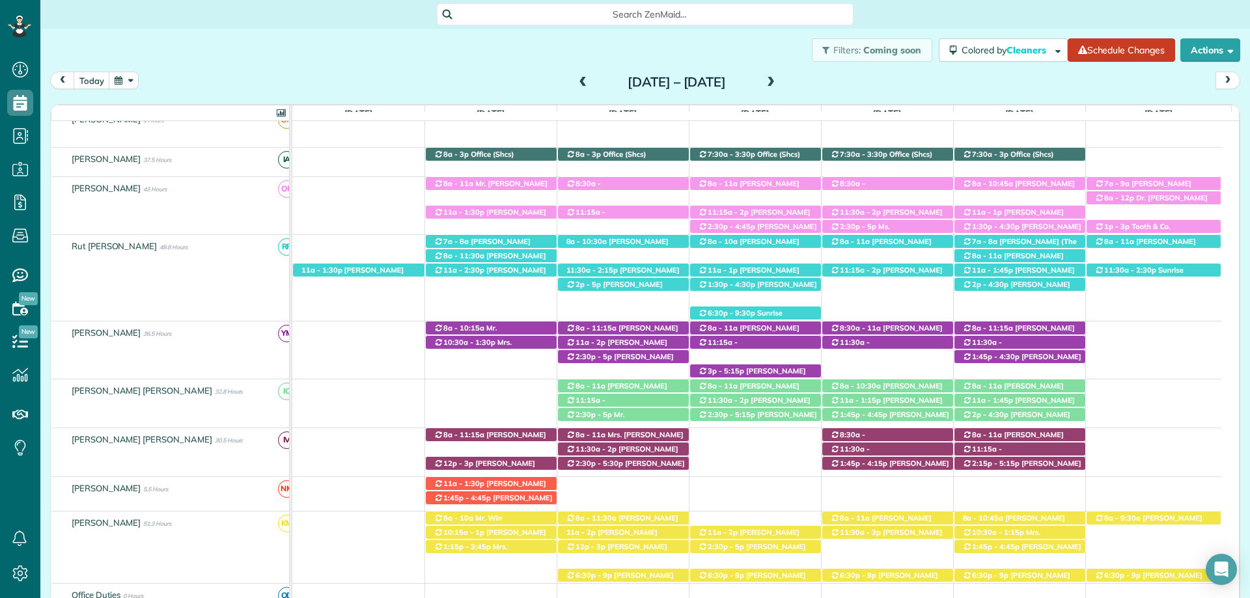
scroll to position [167, 0]
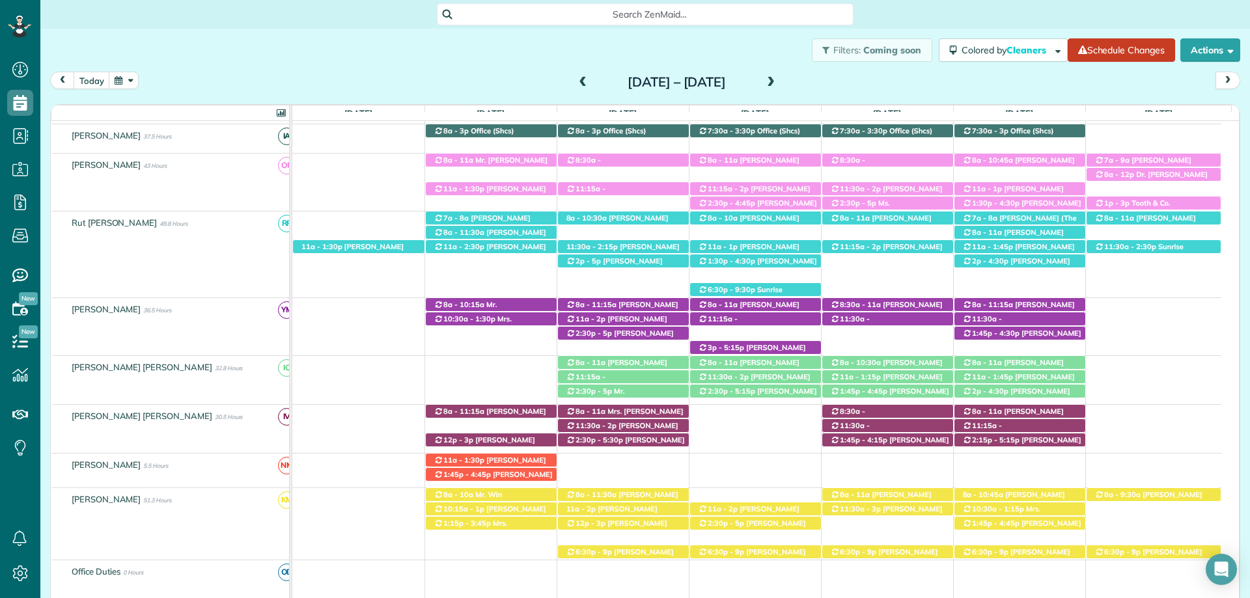
click at [778, 82] on span at bounding box center [771, 83] width 14 height 12
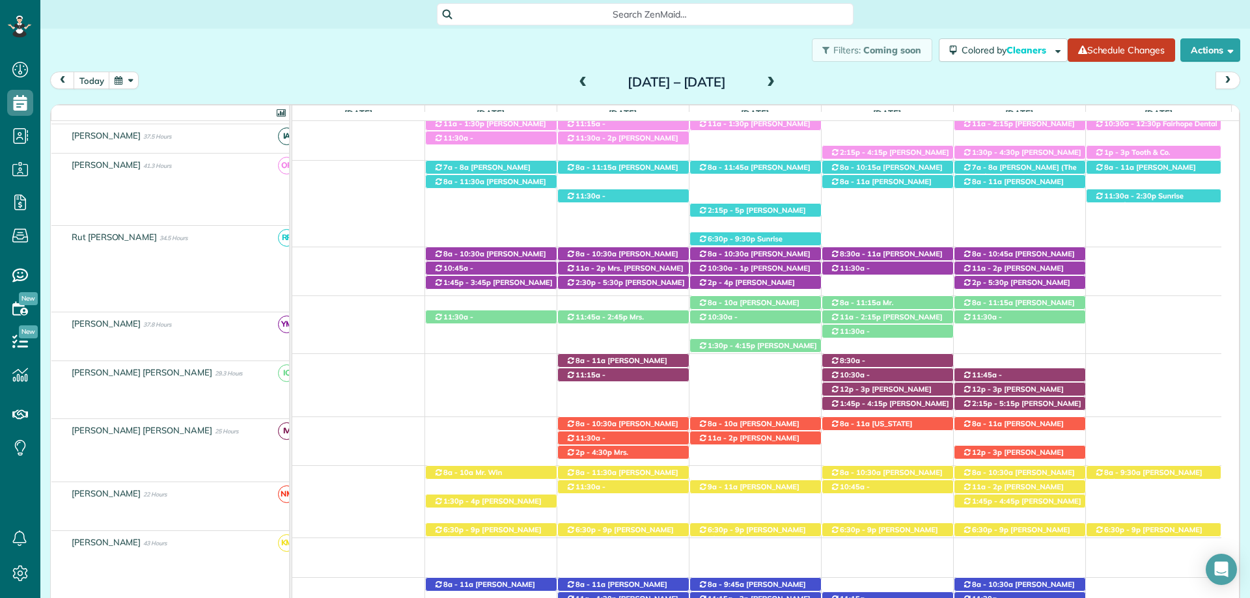
scroll to position [260, 0]
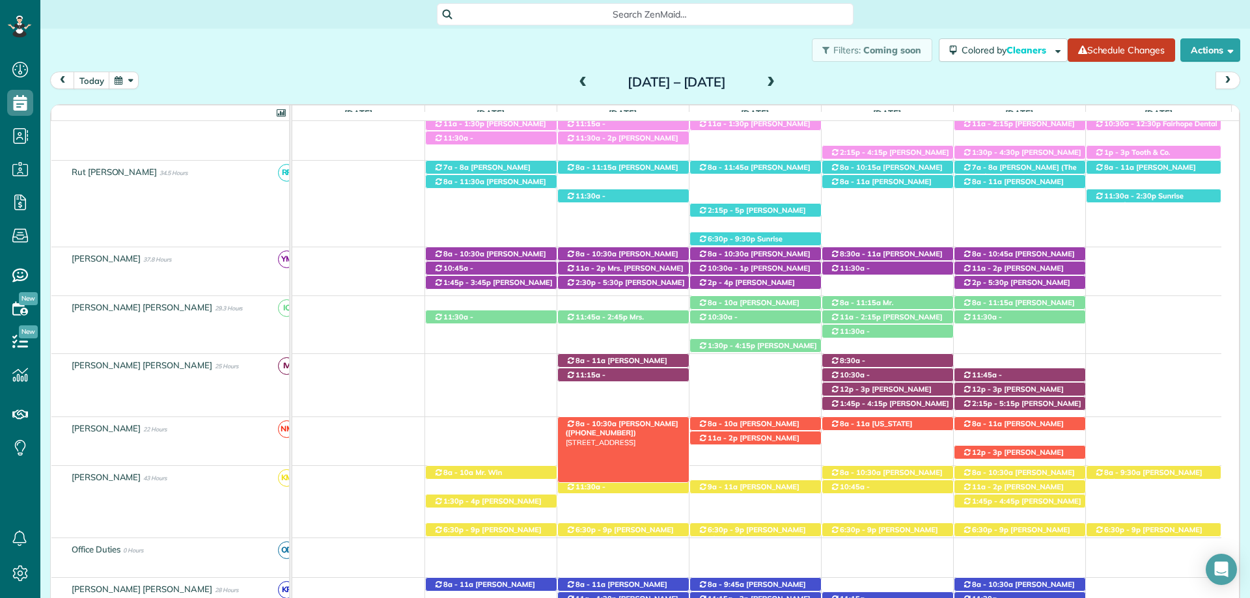
click at [645, 421] on span "Glenda Gravlee (+12517097088)" at bounding box center [622, 428] width 113 height 18
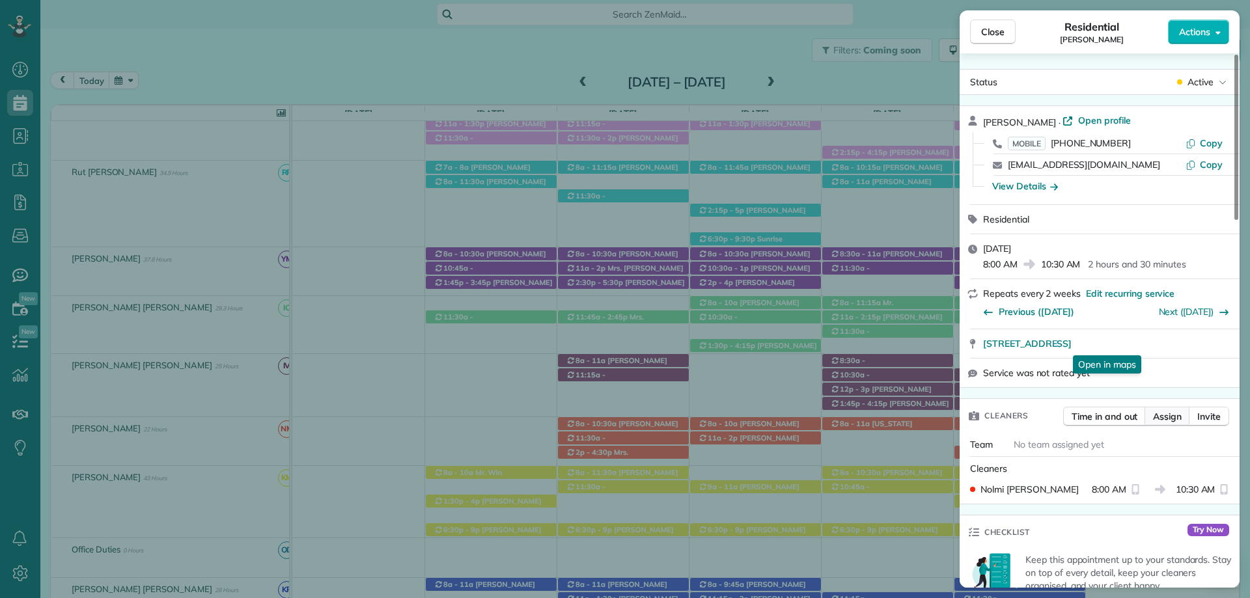
click at [1172, 422] on span "Assign" at bounding box center [1167, 416] width 29 height 13
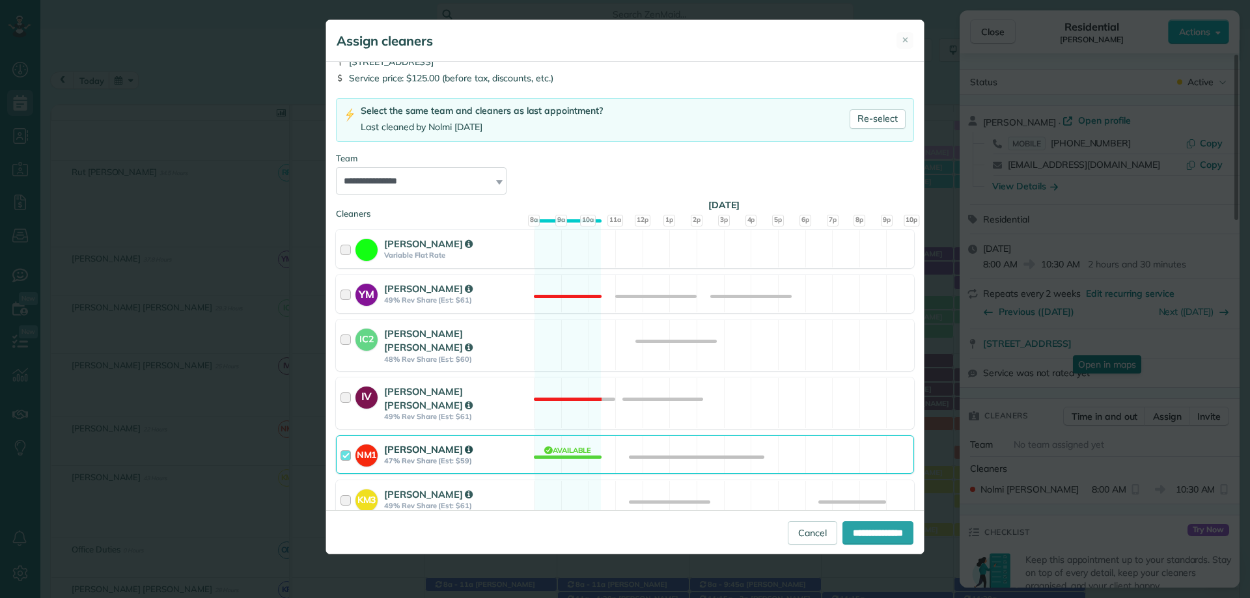
scroll to position [130, 0]
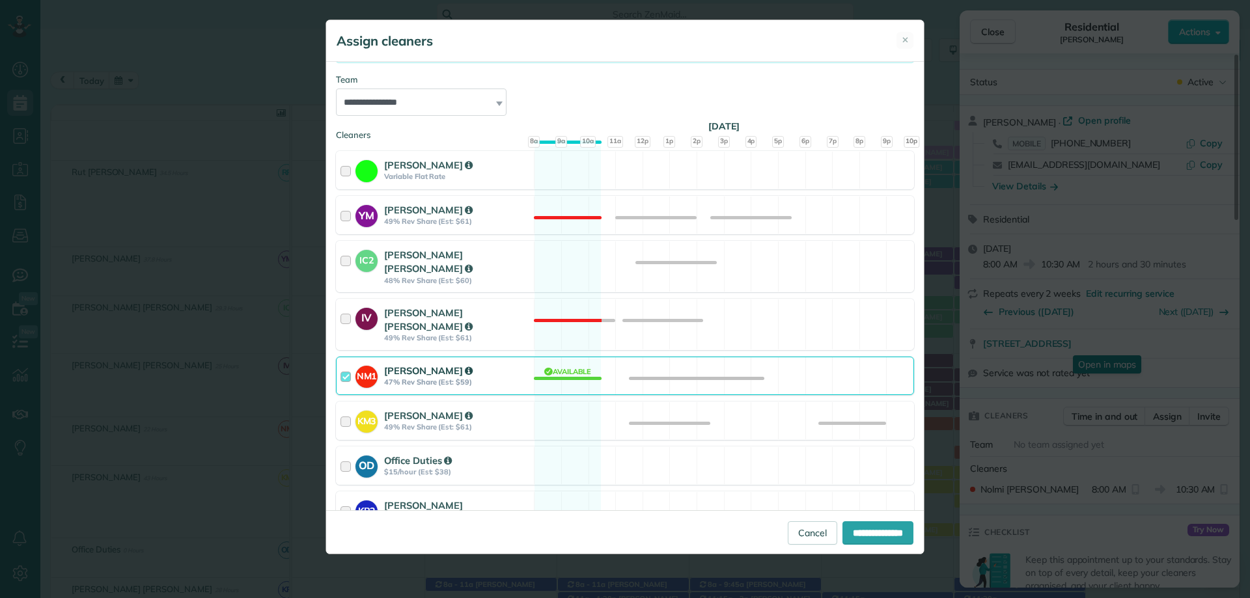
click at [349, 365] on div at bounding box center [348, 376] width 15 height 24
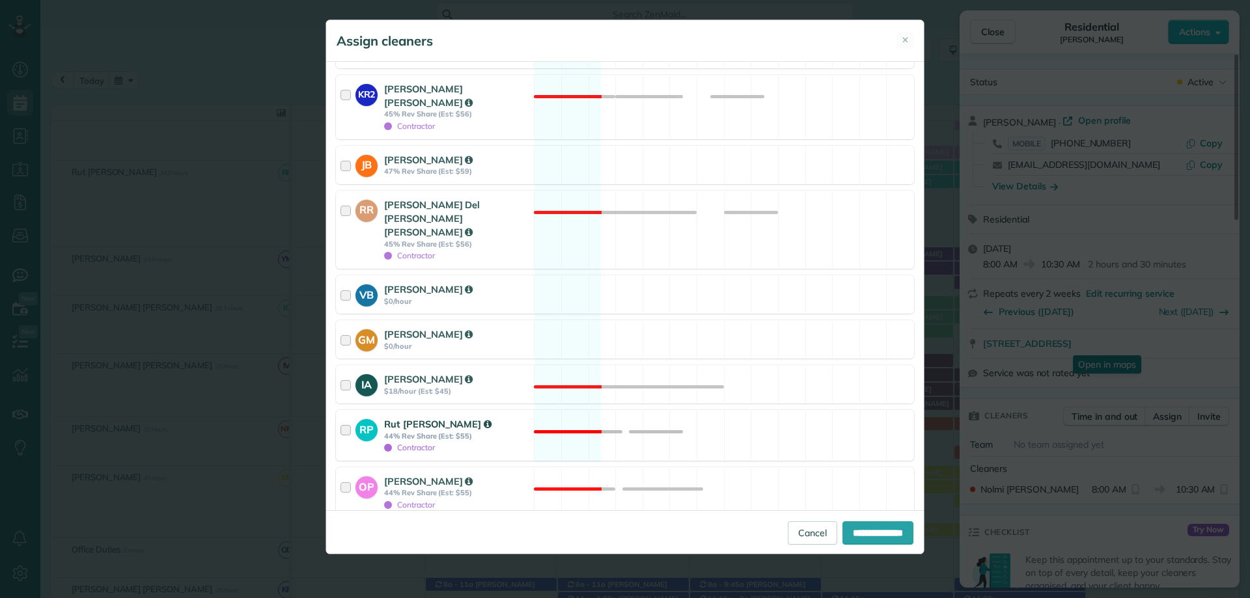
scroll to position [548, 0]
click at [338, 531] on div at bounding box center [341, 536] width 10 height 10
click at [865, 530] on input "**********" at bounding box center [878, 533] width 71 height 23
type input "**********"
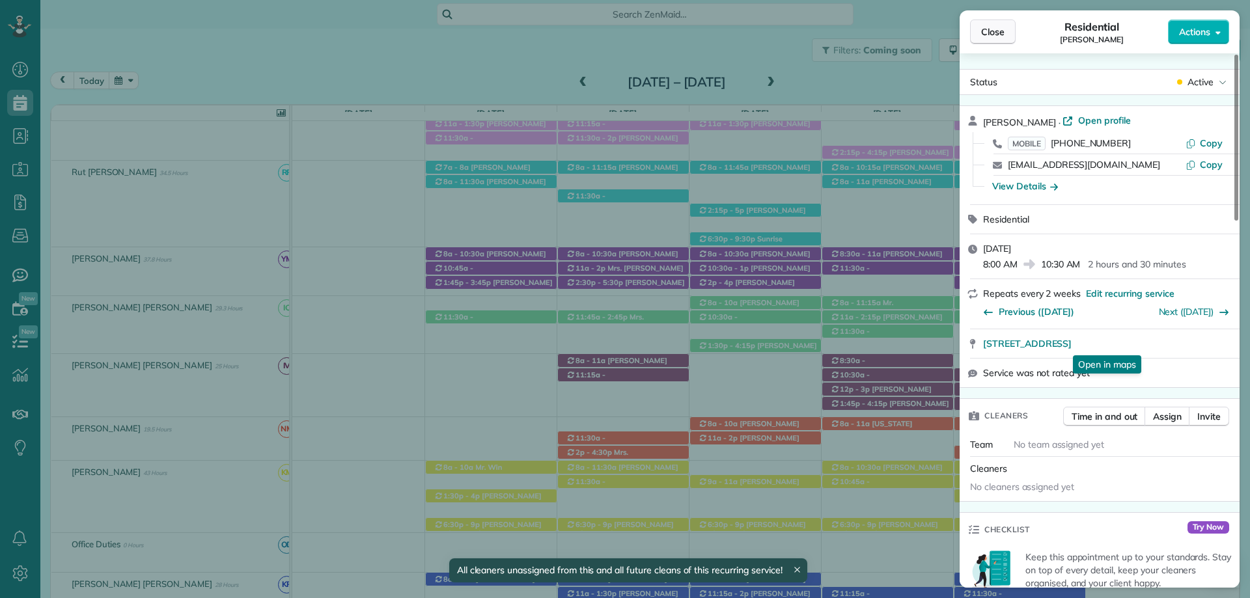
click at [994, 33] on span "Close" at bounding box center [992, 31] width 23 height 13
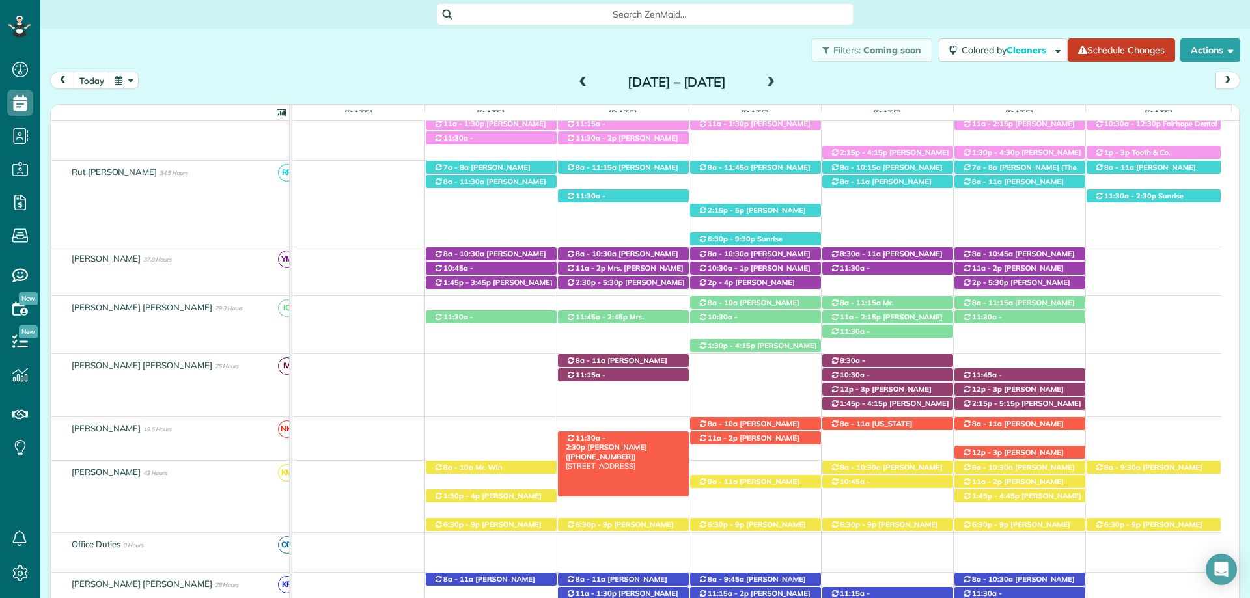
click at [625, 443] on span "[PERSON_NAME] ([PHONE_NUMBER])" at bounding box center [606, 452] width 81 height 18
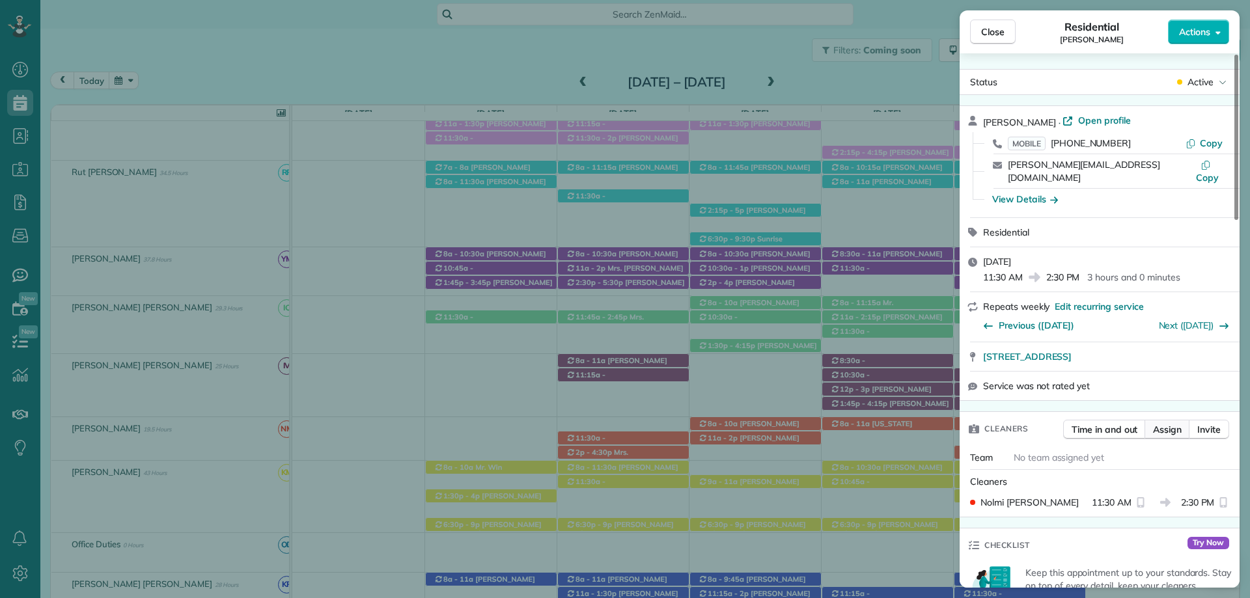
click at [1168, 423] on span "Assign" at bounding box center [1167, 429] width 29 height 13
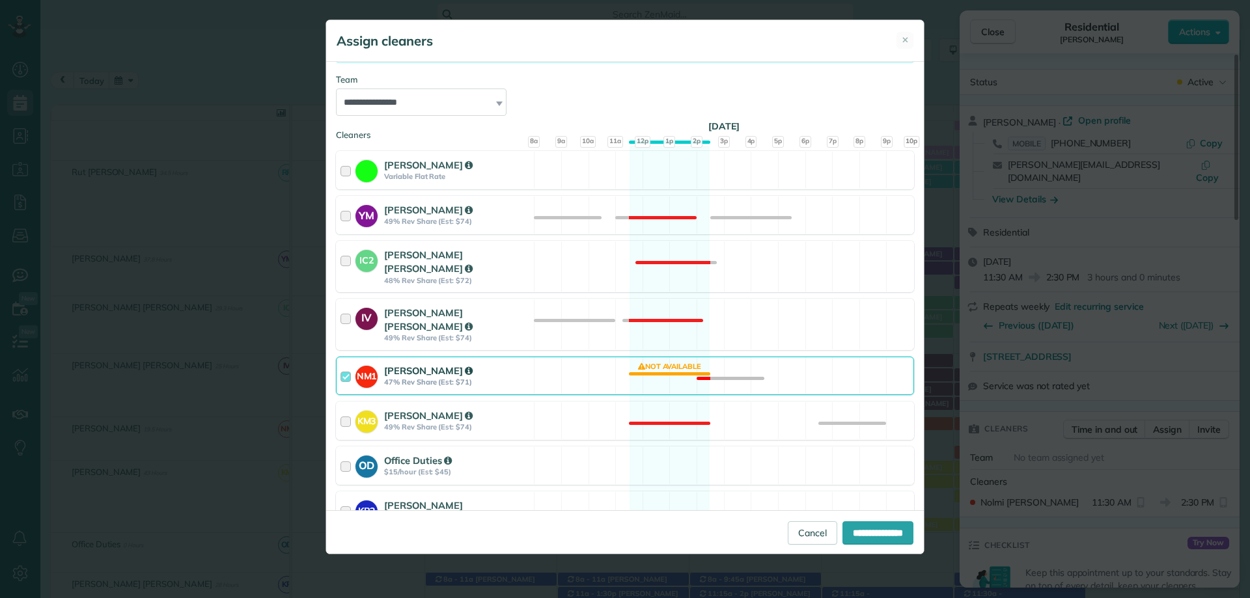
scroll to position [260, 0]
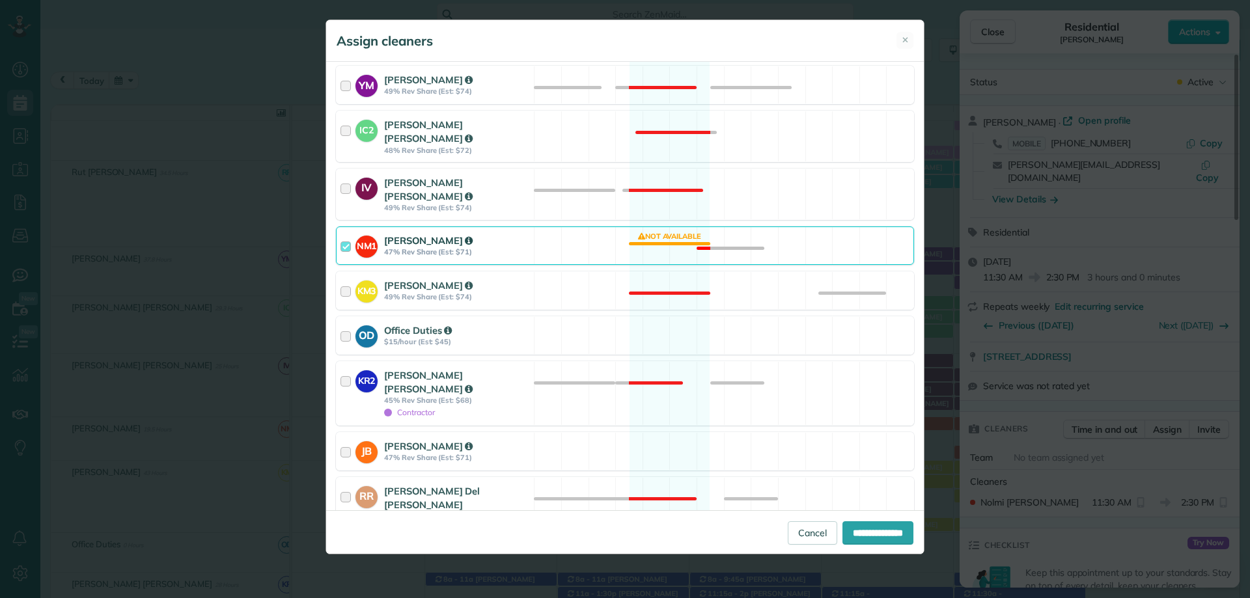
click at [346, 234] on div at bounding box center [348, 246] width 15 height 24
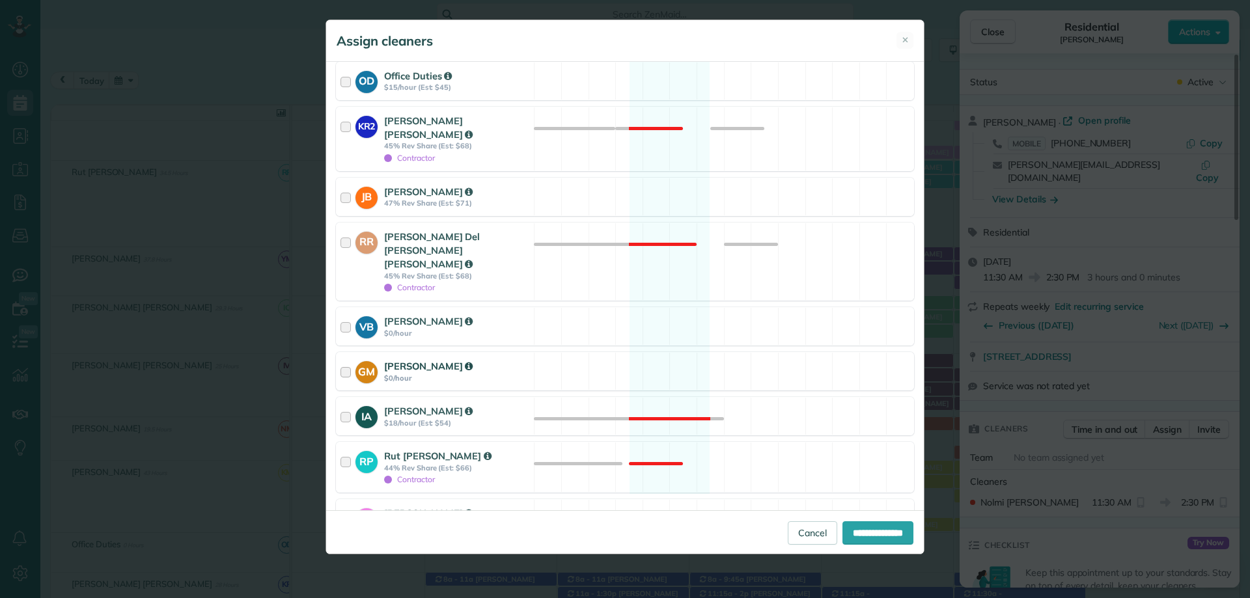
scroll to position [548, 0]
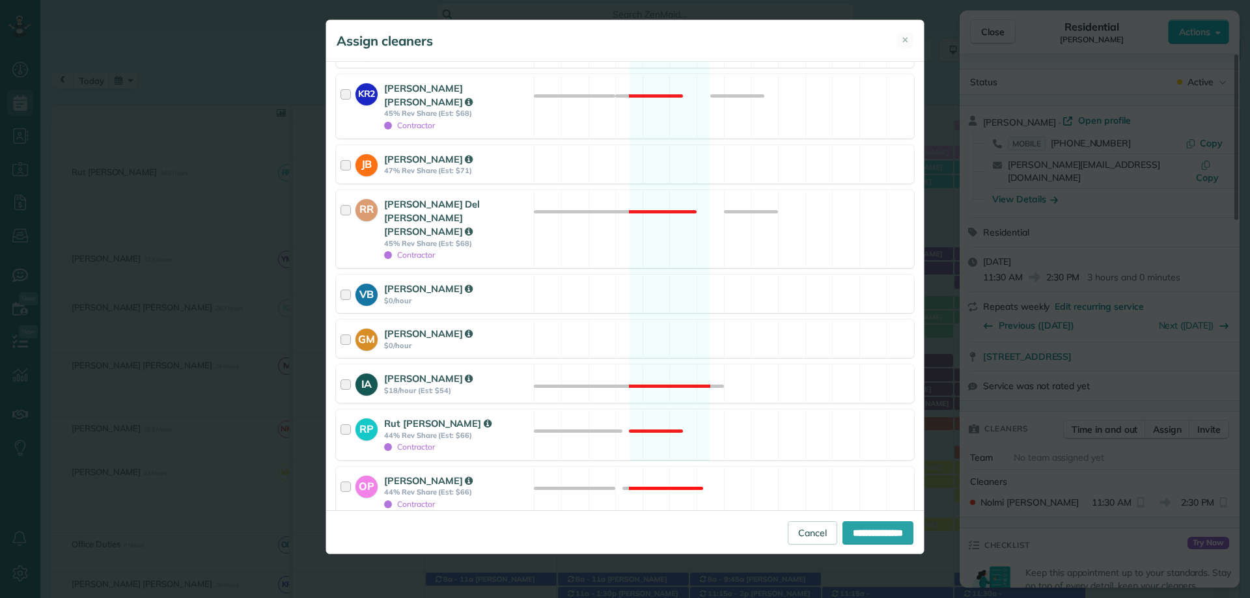
click at [340, 531] on div at bounding box center [341, 536] width 10 height 10
click at [852, 531] on input "**********" at bounding box center [878, 533] width 71 height 23
type input "**********"
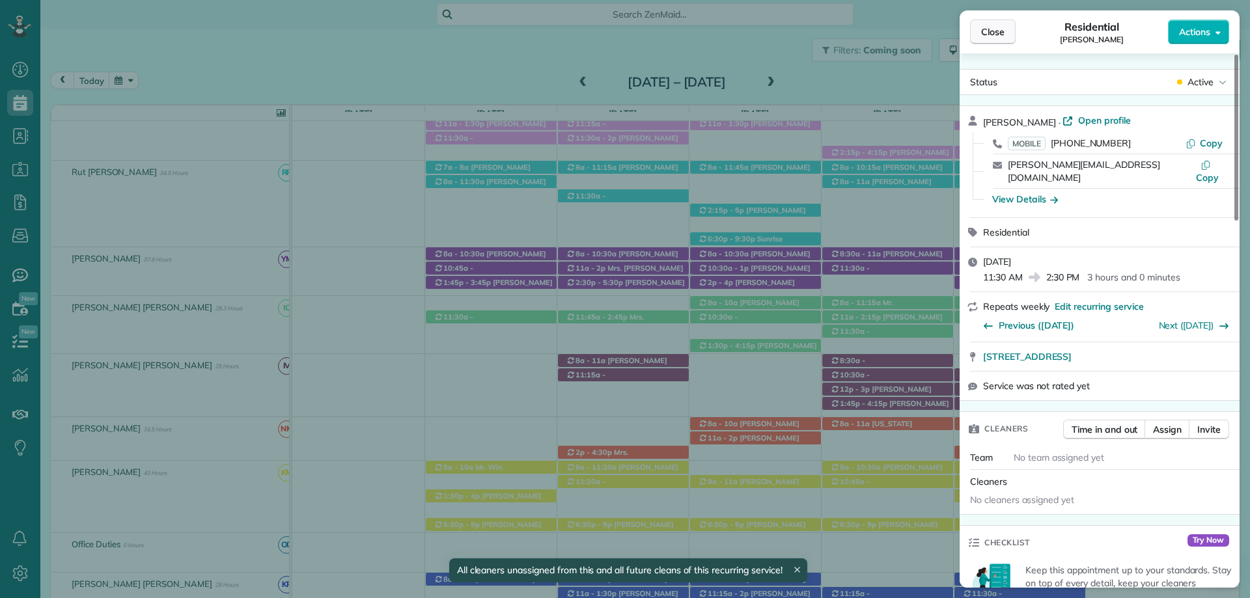
click at [989, 36] on span "Close" at bounding box center [992, 31] width 23 height 13
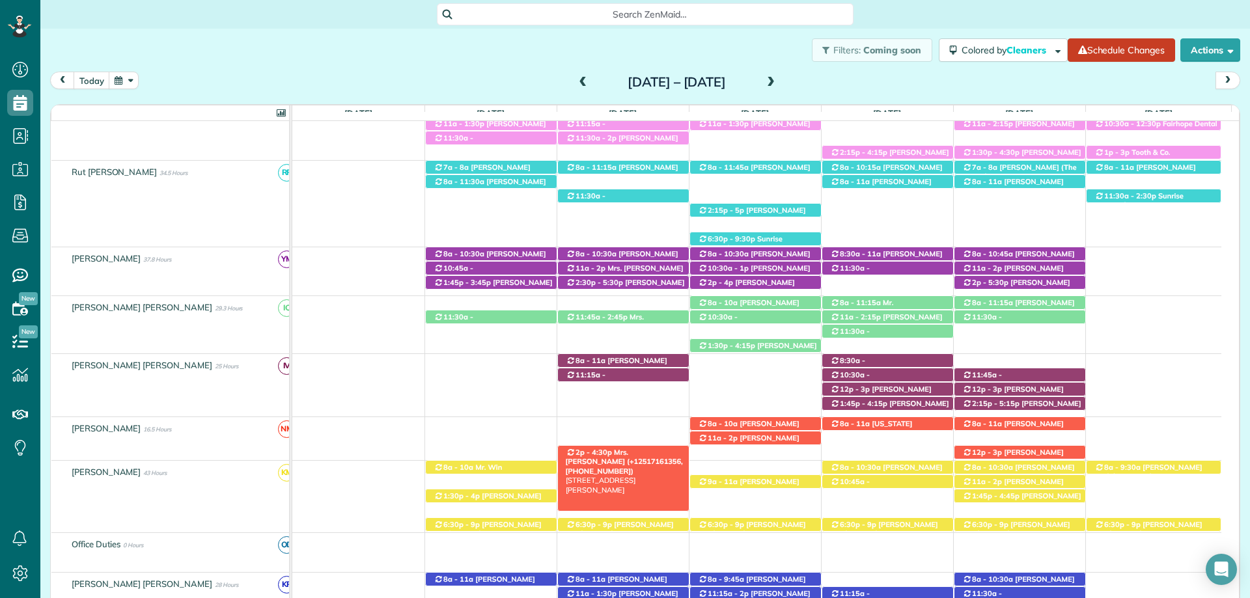
click at [632, 451] on span "Mrs. [PERSON_NAME] (+12517161356, [PHONE_NUMBER])" at bounding box center [624, 462] width 117 height 28
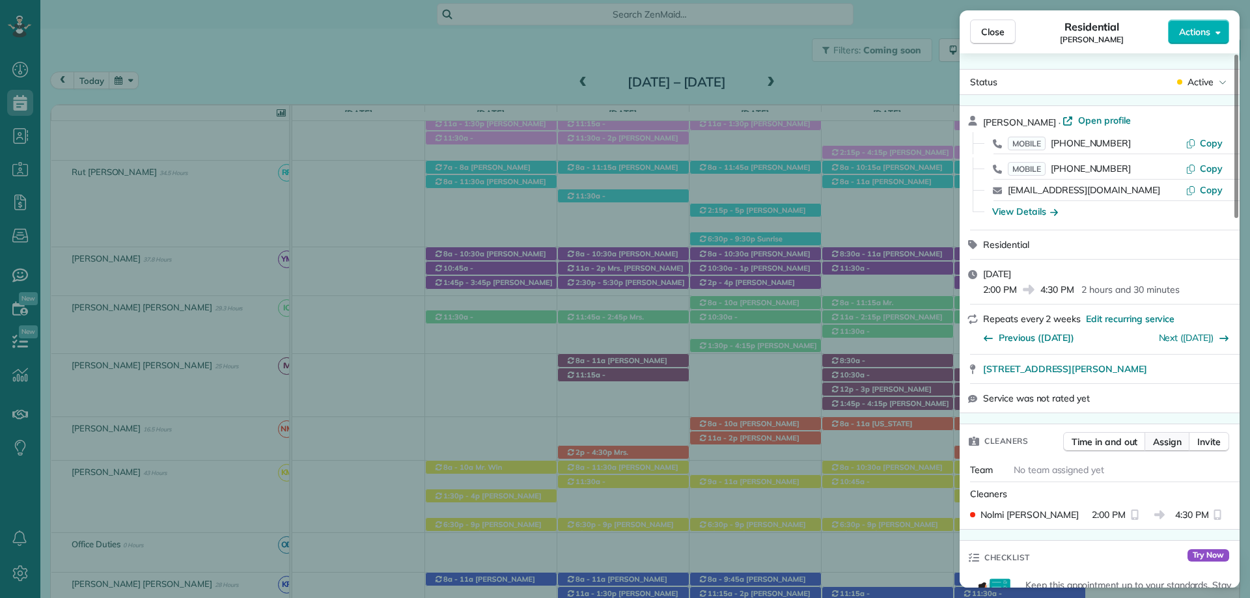
click at [1167, 443] on span "Assign" at bounding box center [1167, 442] width 29 height 13
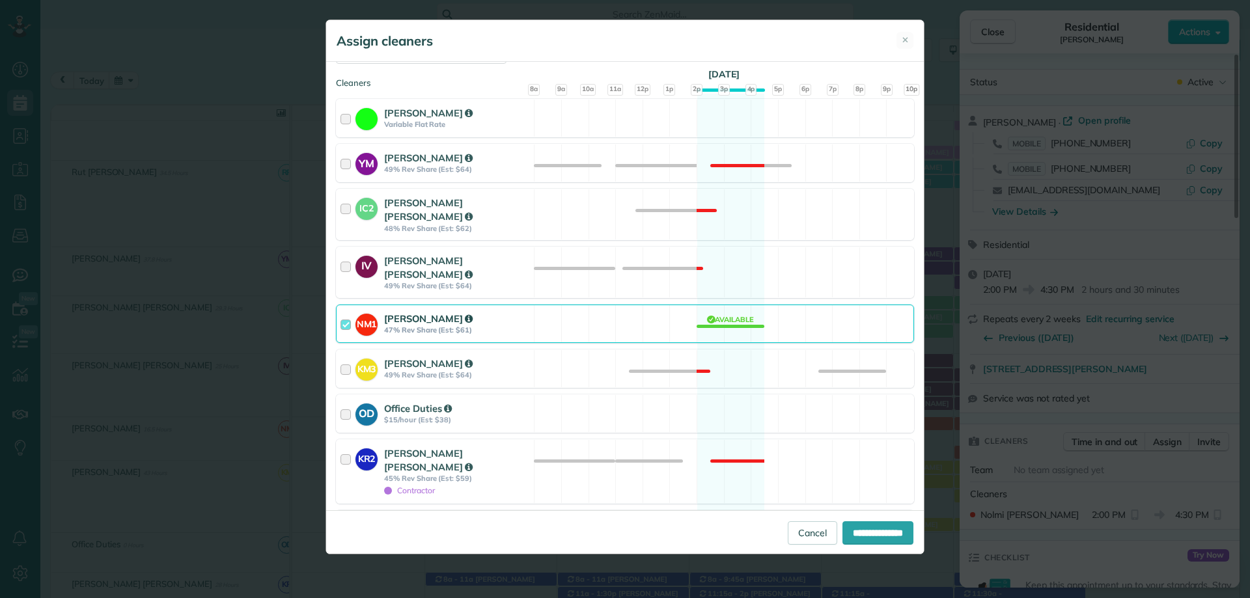
scroll to position [195, 0]
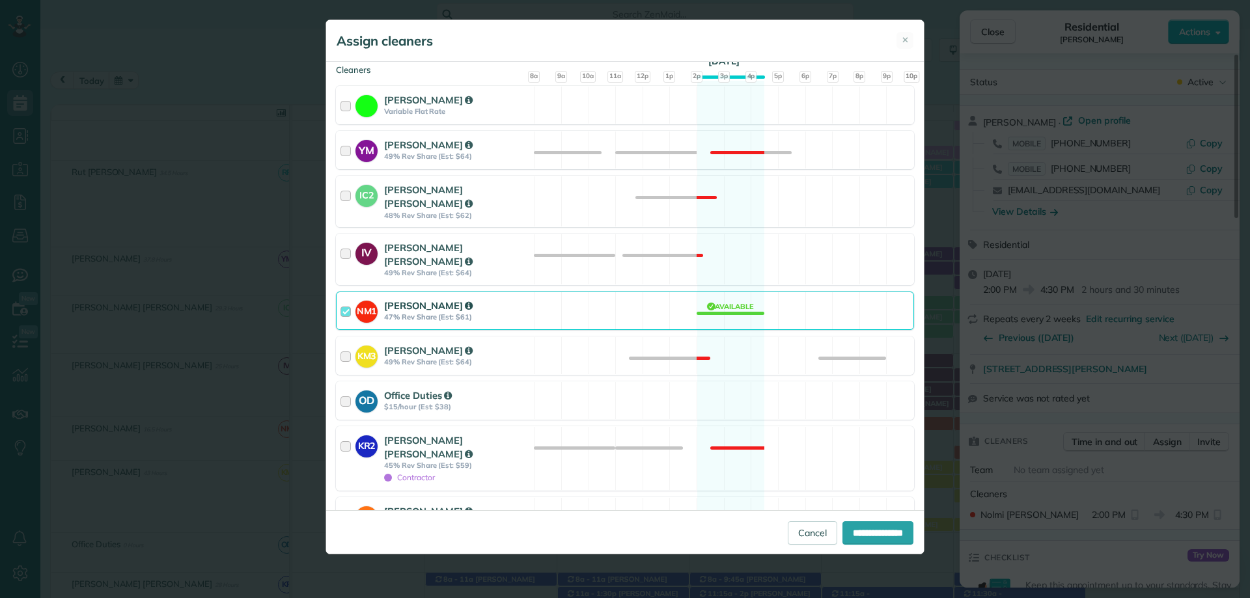
click at [344, 302] on div at bounding box center [348, 311] width 15 height 24
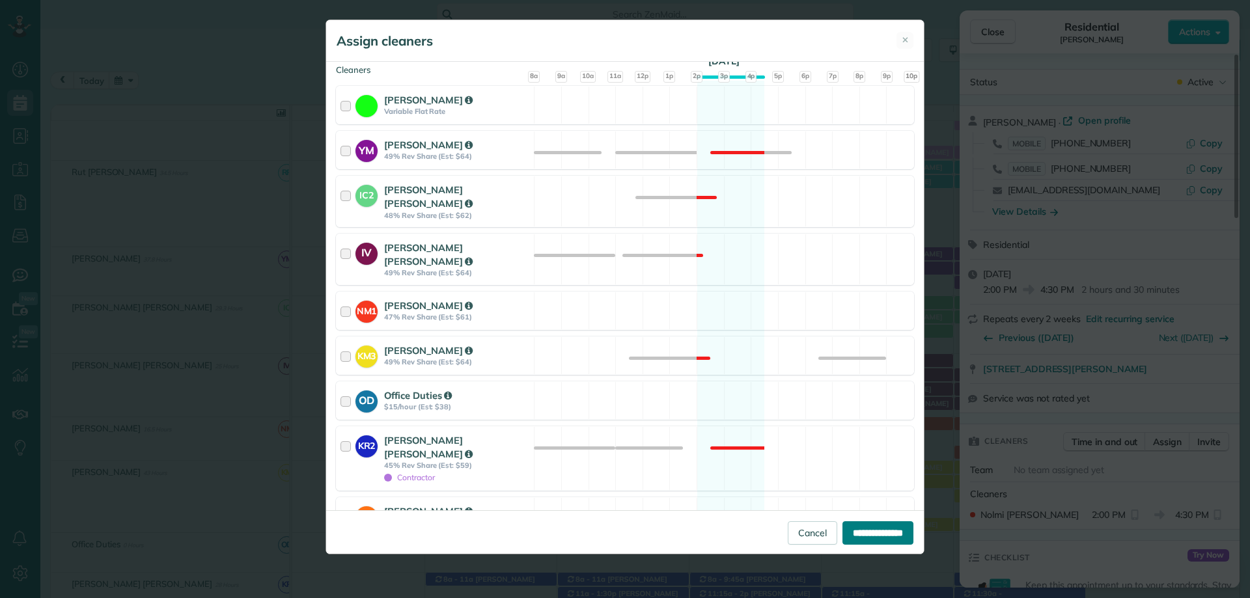
click at [862, 531] on input "**********" at bounding box center [878, 533] width 71 height 23
type input "**********"
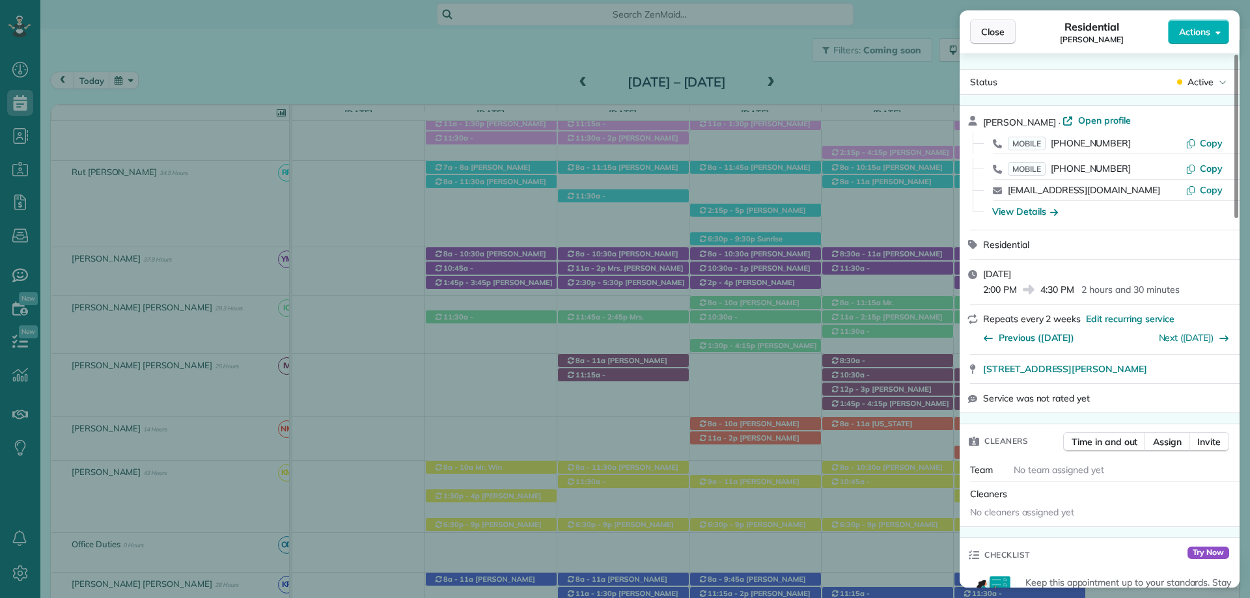
click at [996, 33] on span "Close" at bounding box center [992, 31] width 23 height 13
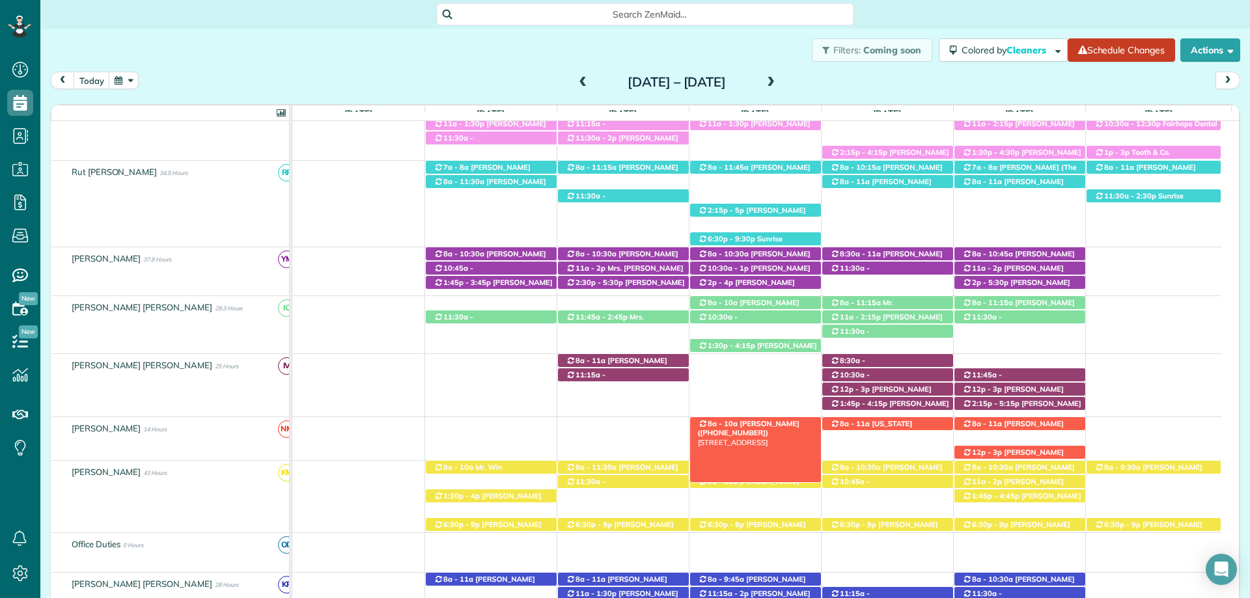
click at [768, 425] on span "[PERSON_NAME] ([PHONE_NUMBER])" at bounding box center [749, 428] width 102 height 18
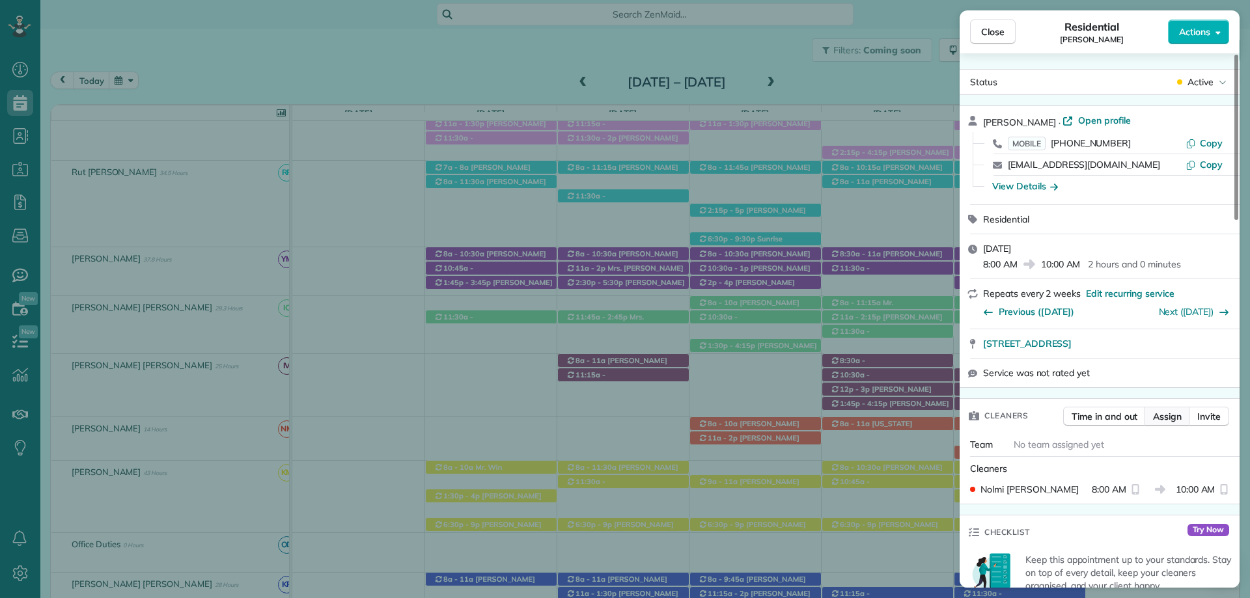
click at [1170, 415] on span "Assign" at bounding box center [1167, 416] width 29 height 13
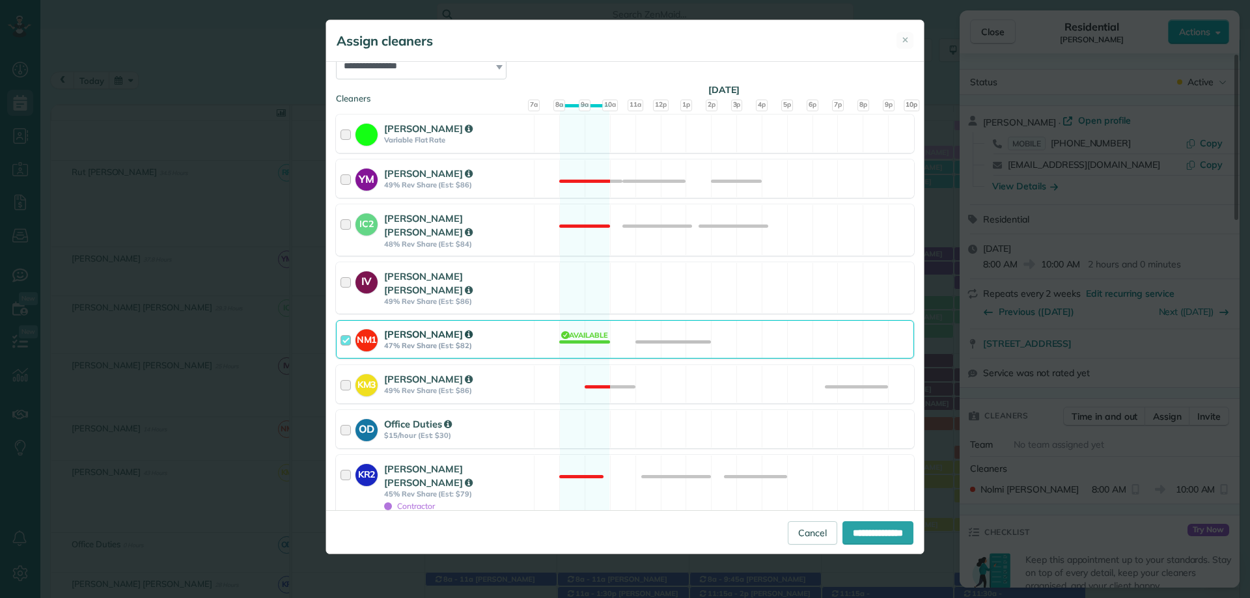
scroll to position [195, 0]
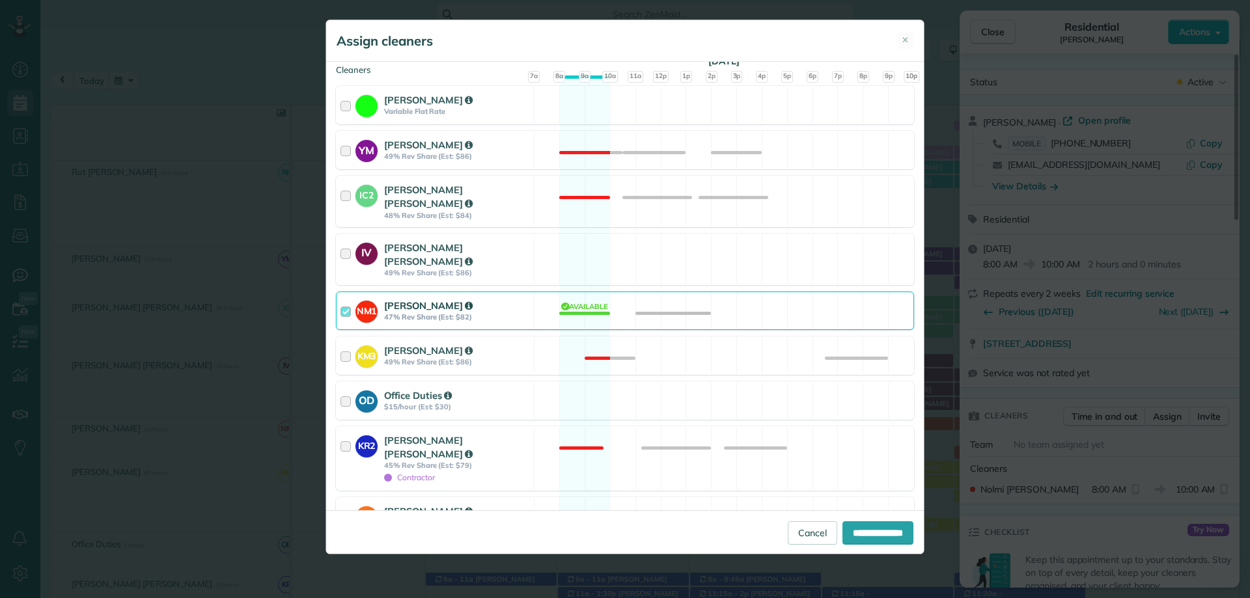
click at [346, 302] on div at bounding box center [348, 311] width 15 height 24
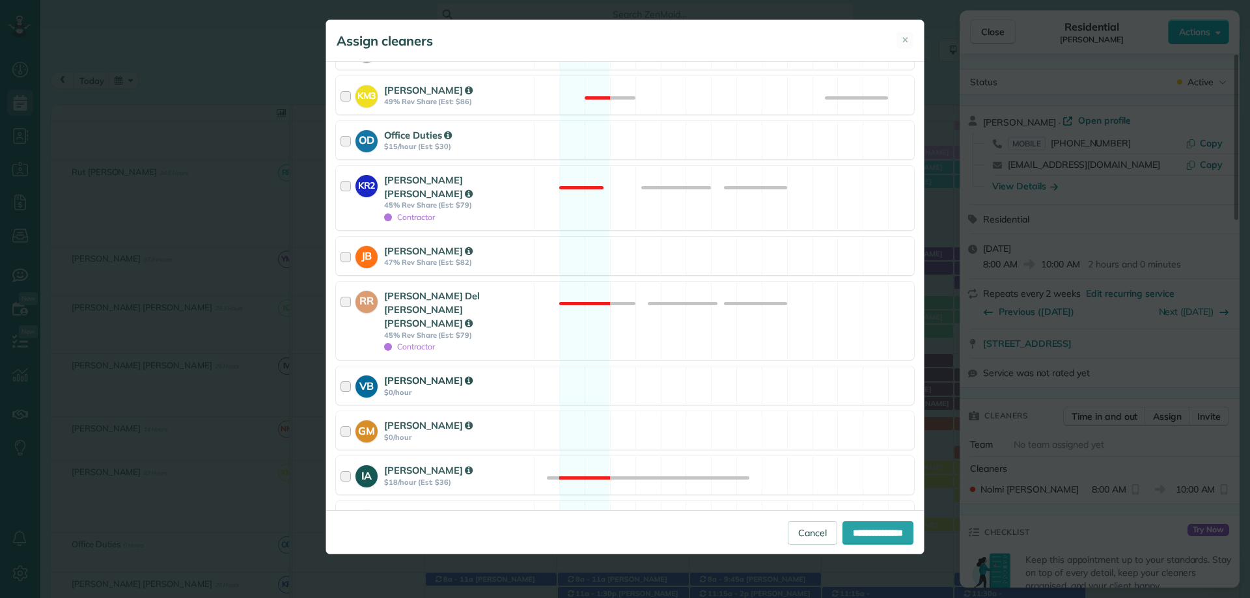
scroll to position [548, 0]
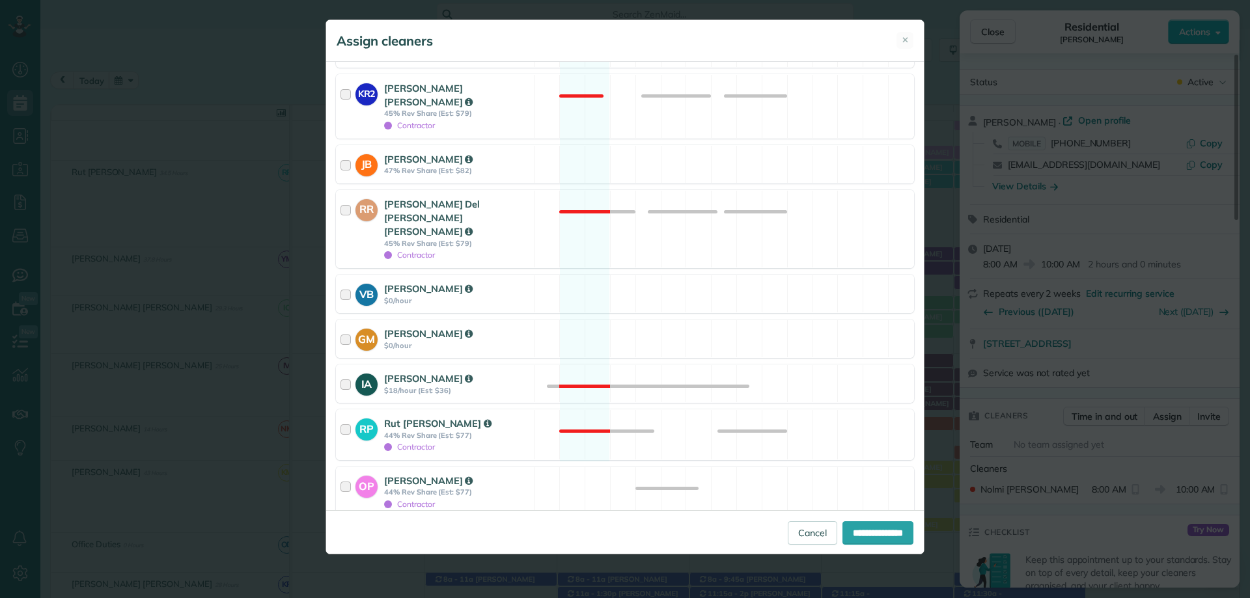
click at [346, 531] on div at bounding box center [341, 536] width 10 height 10
click at [870, 530] on input "**********" at bounding box center [878, 533] width 71 height 23
type input "**********"
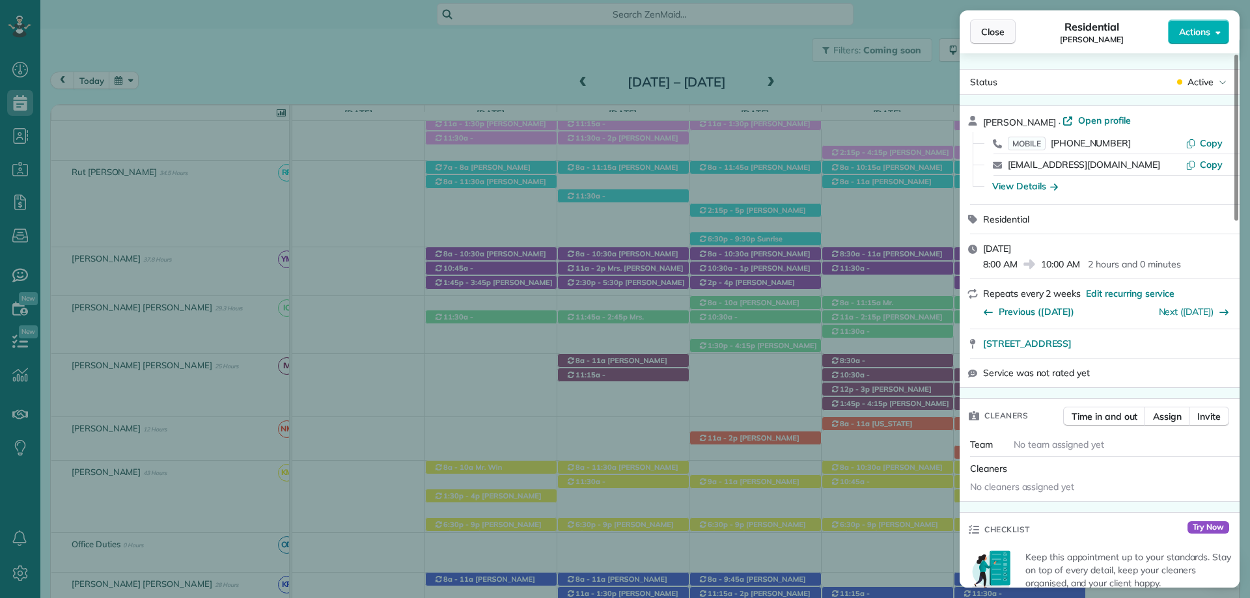
click at [988, 34] on span "Close" at bounding box center [992, 31] width 23 height 13
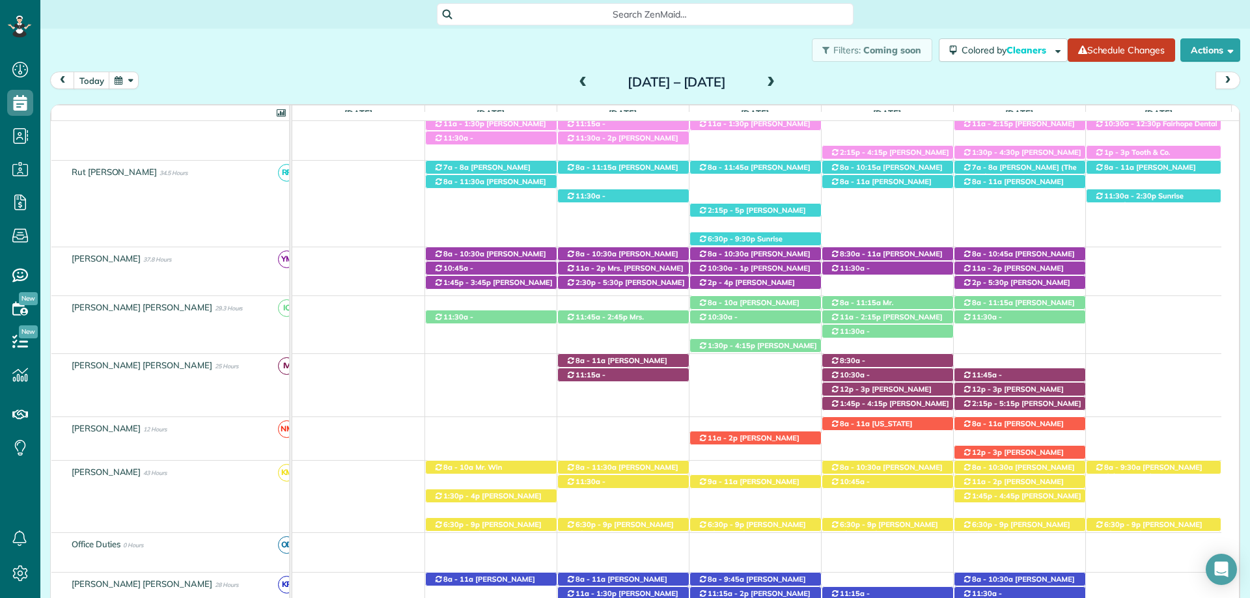
click at [779, 438] on span "[PERSON_NAME] ([PHONE_NUMBER])" at bounding box center [749, 443] width 102 height 18
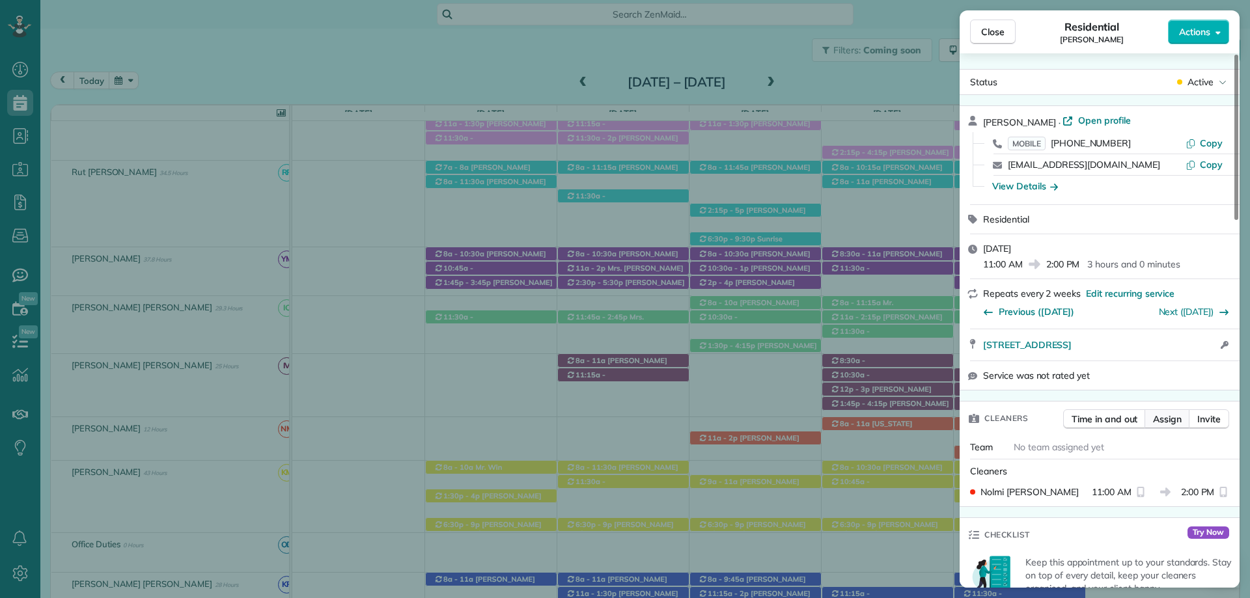
click at [1160, 419] on span "Assign" at bounding box center [1167, 419] width 29 height 13
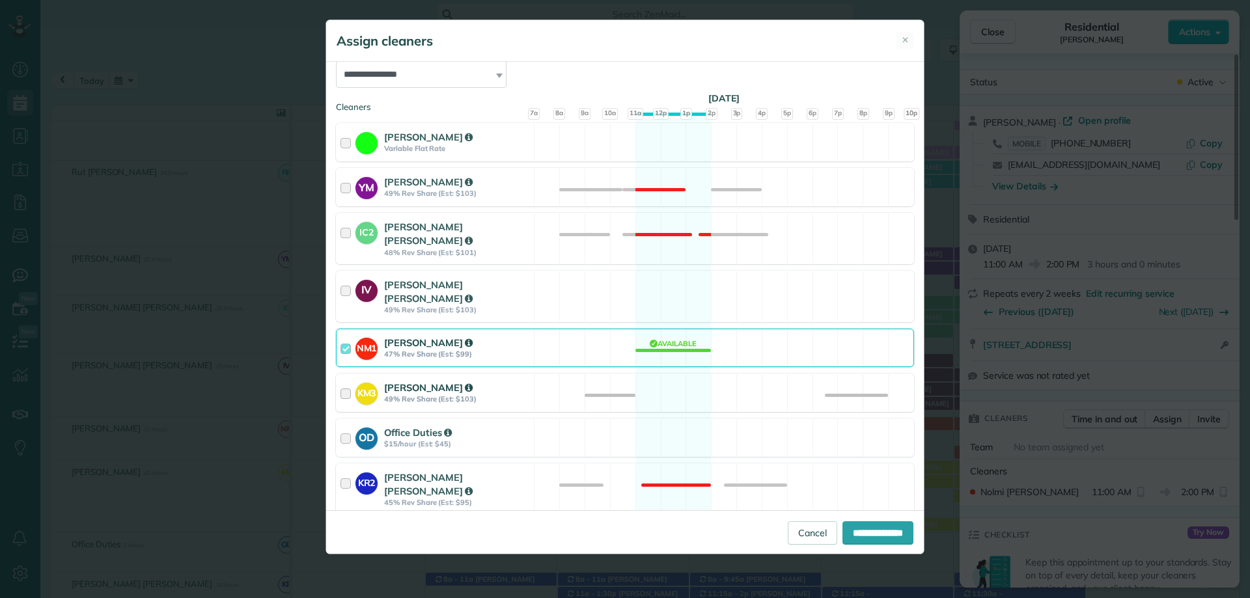
scroll to position [195, 0]
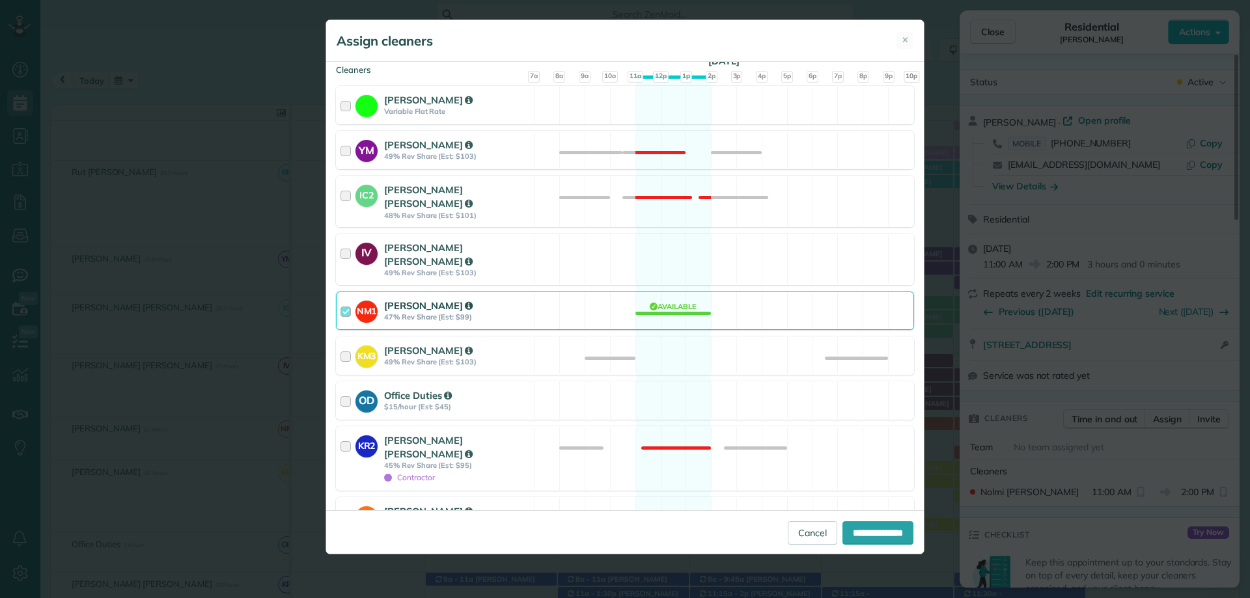
click at [343, 299] on div at bounding box center [348, 311] width 15 height 24
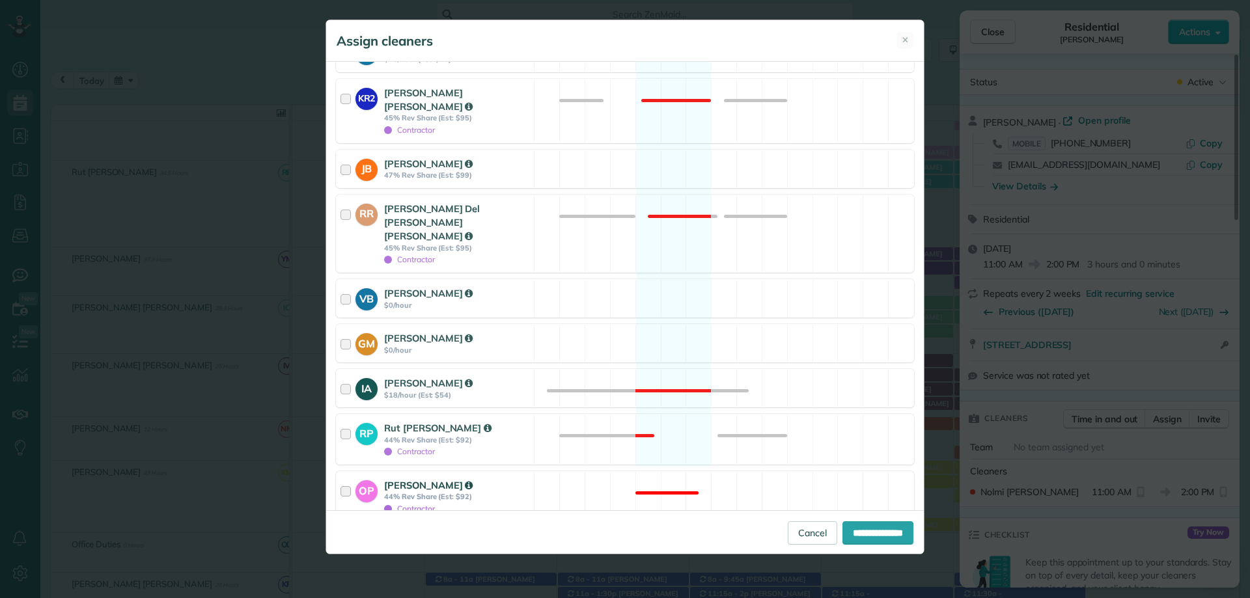
scroll to position [548, 0]
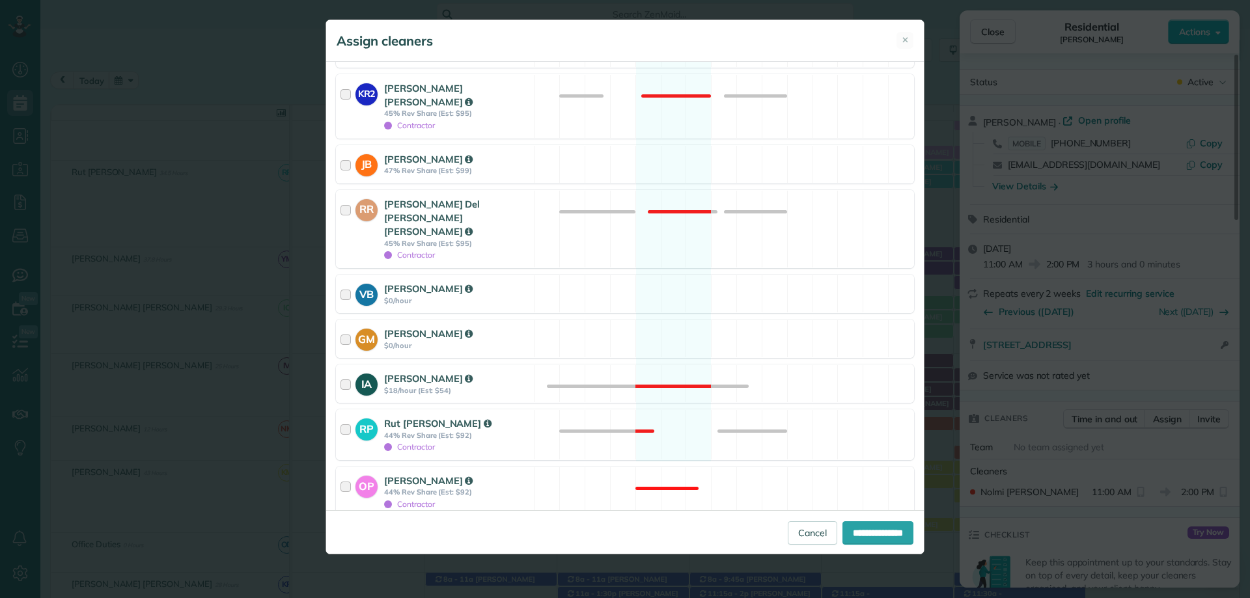
drag, startPoint x: 340, startPoint y: 485, endPoint x: 377, endPoint y: 482, distance: 37.3
click at [340, 531] on div at bounding box center [341, 536] width 10 height 10
click at [886, 533] on input "**********" at bounding box center [878, 533] width 71 height 23
type input "**********"
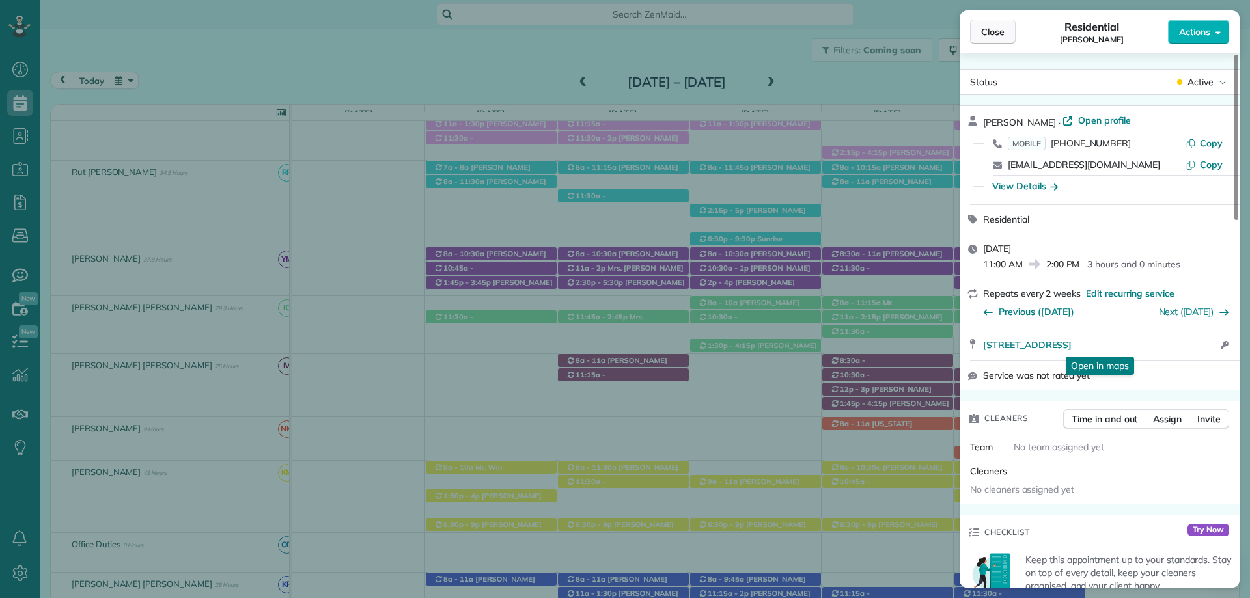
click at [989, 25] on span "Close" at bounding box center [992, 31] width 23 height 13
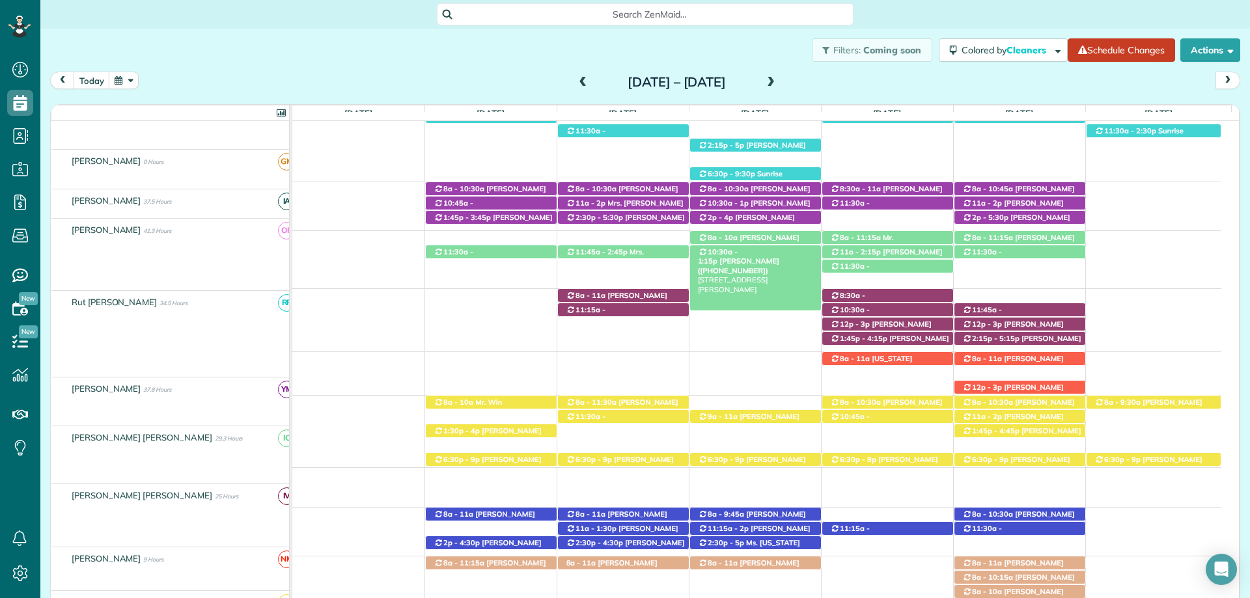
scroll to position [326, 0]
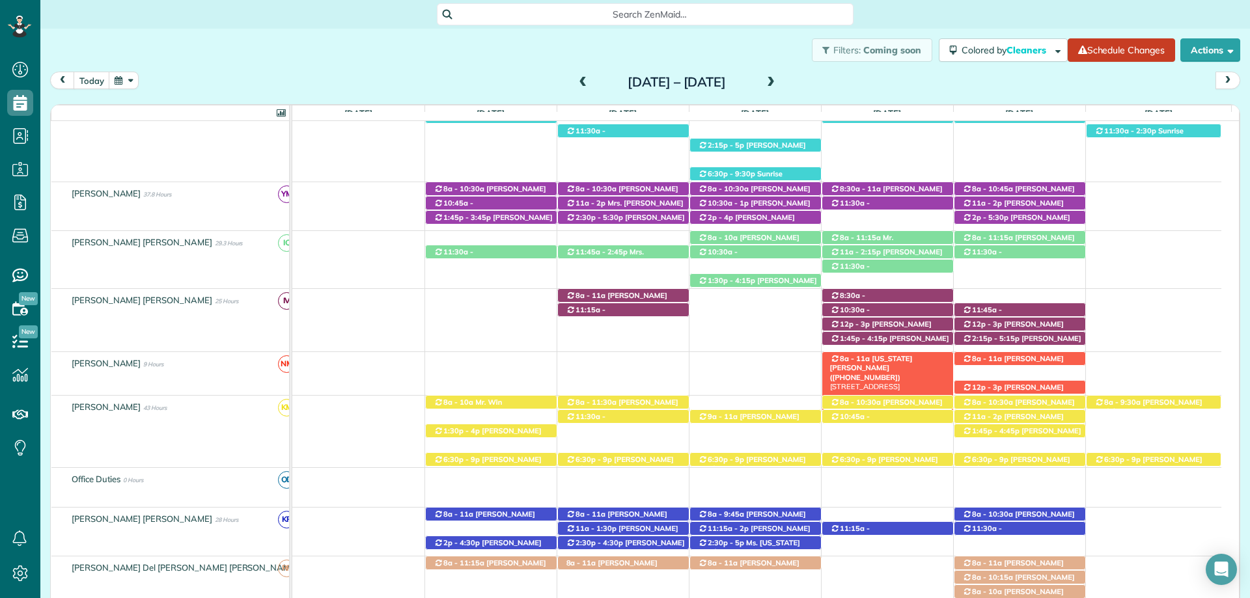
click at [895, 359] on span "[US_STATE][PERSON_NAME] ([PHONE_NUMBER])" at bounding box center [871, 368] width 83 height 28
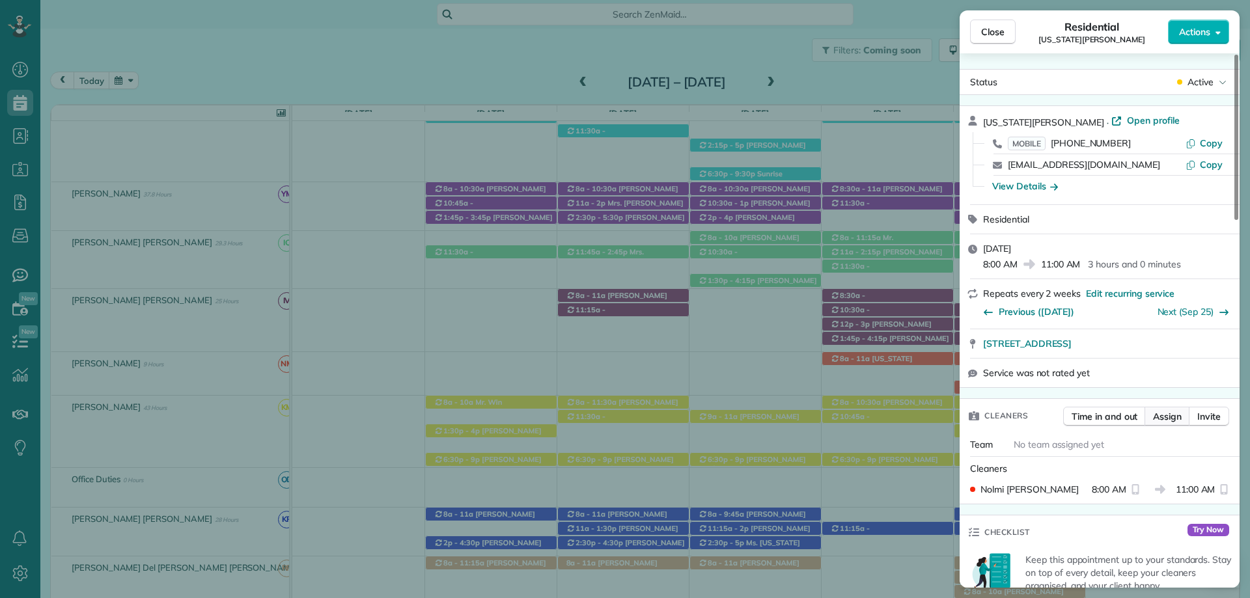
click at [1171, 417] on span "Assign" at bounding box center [1167, 416] width 29 height 13
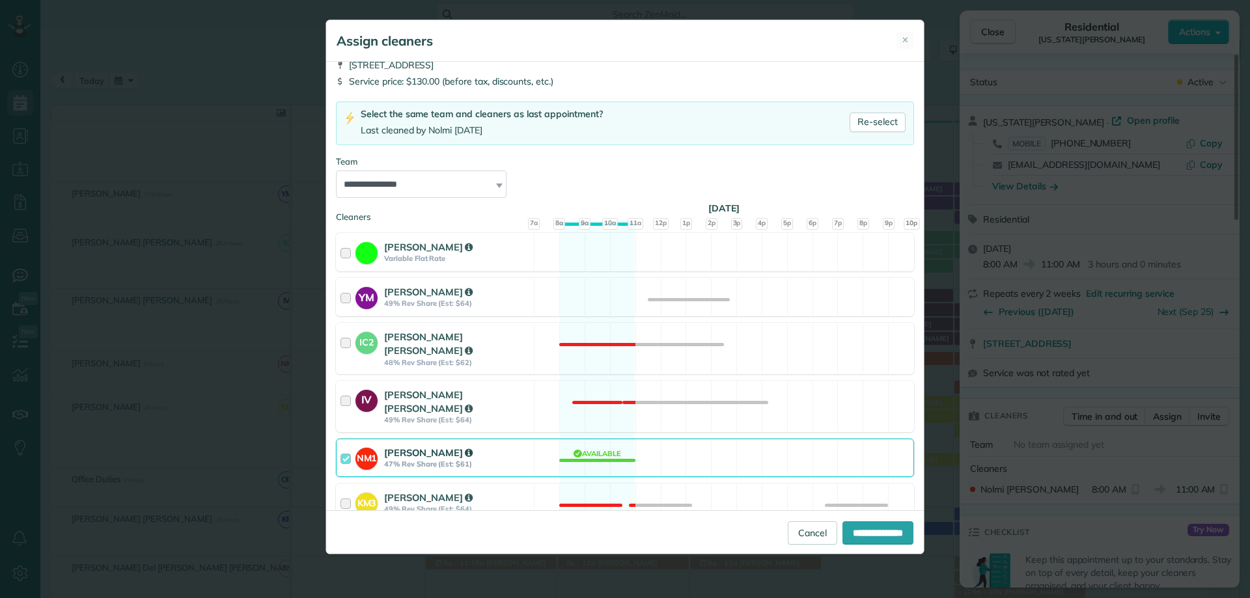
scroll to position [130, 0]
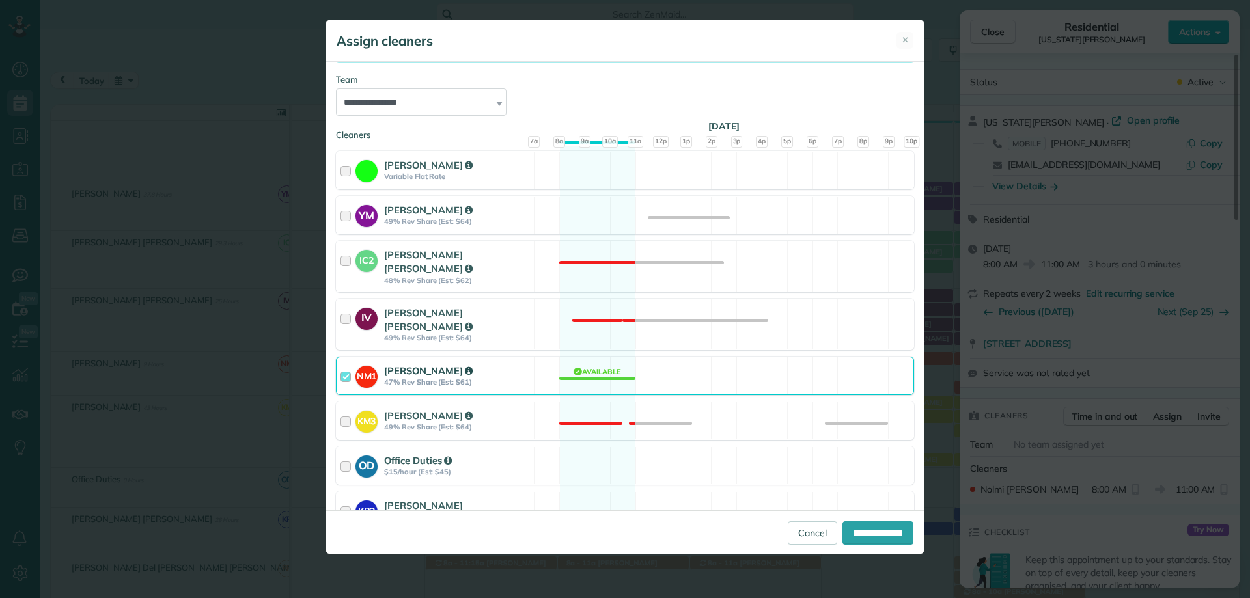
click at [348, 365] on div at bounding box center [348, 376] width 15 height 24
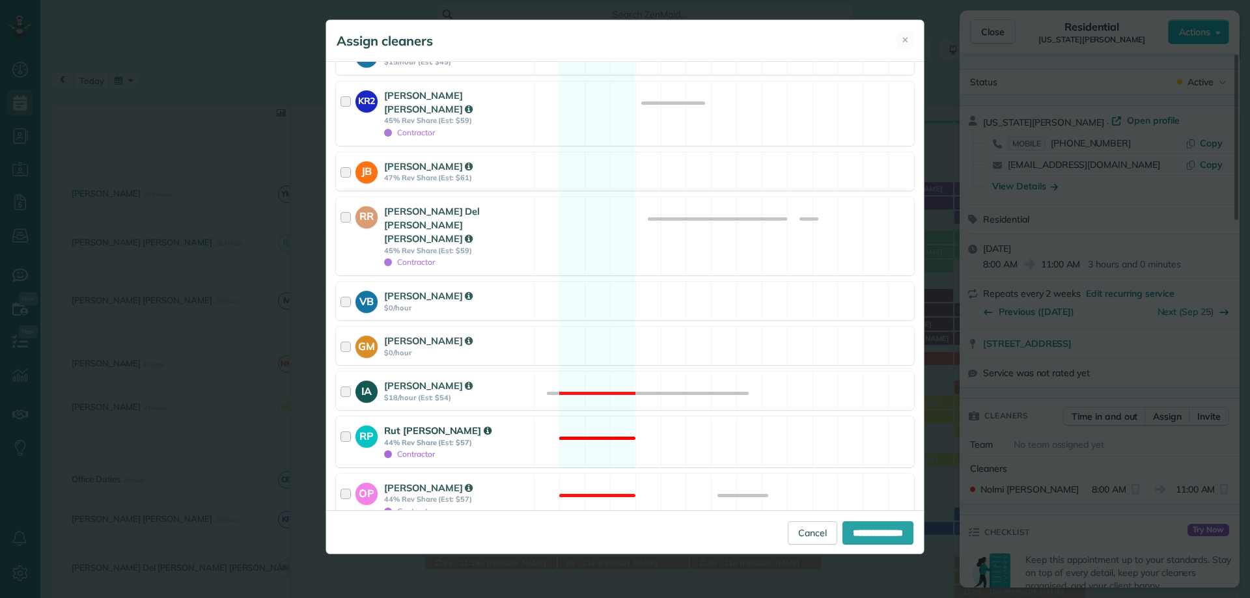
scroll to position [548, 0]
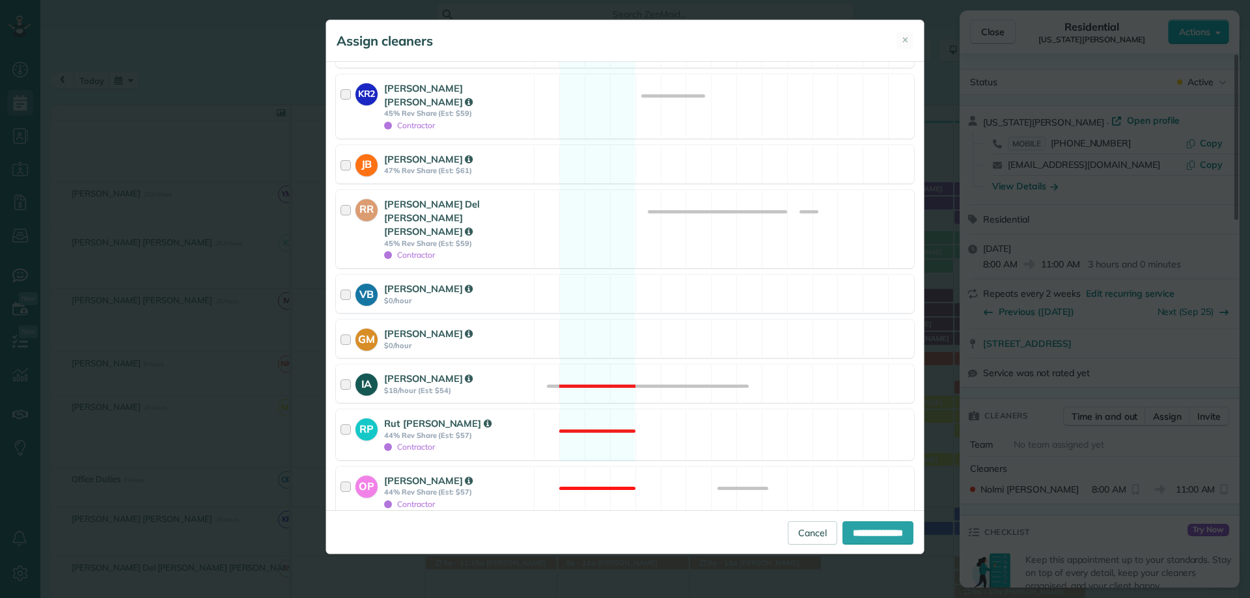
click at [344, 531] on div at bounding box center [341, 536] width 10 height 10
click at [886, 532] on input "**********" at bounding box center [878, 533] width 71 height 23
type input "**********"
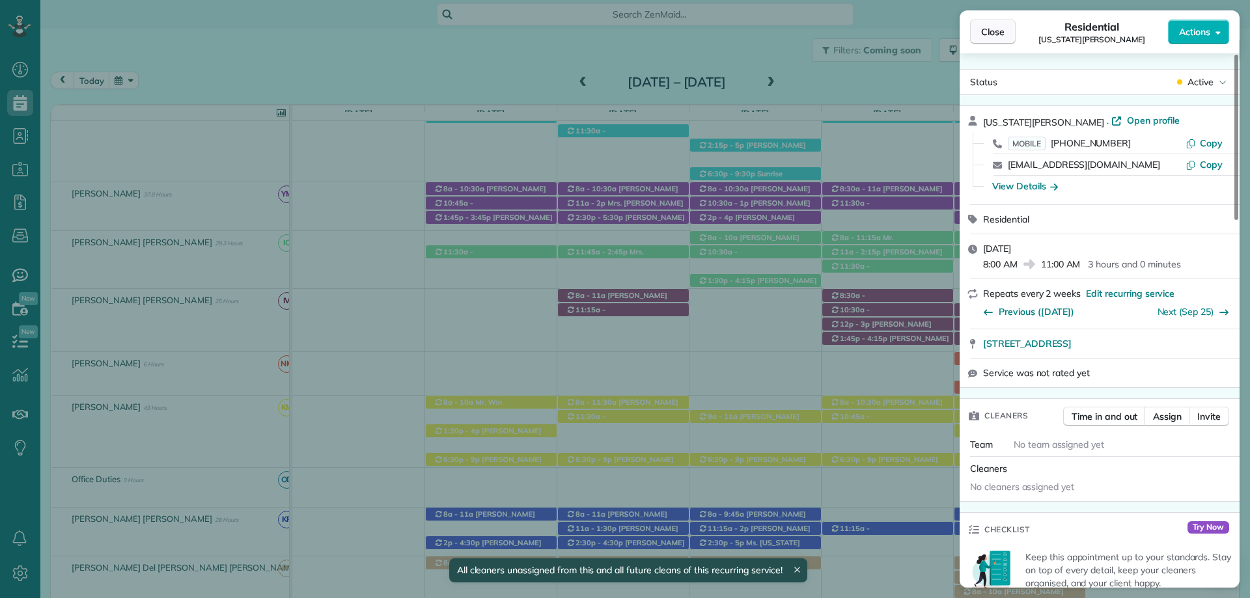
click at [1002, 31] on span "Close" at bounding box center [992, 31] width 23 height 13
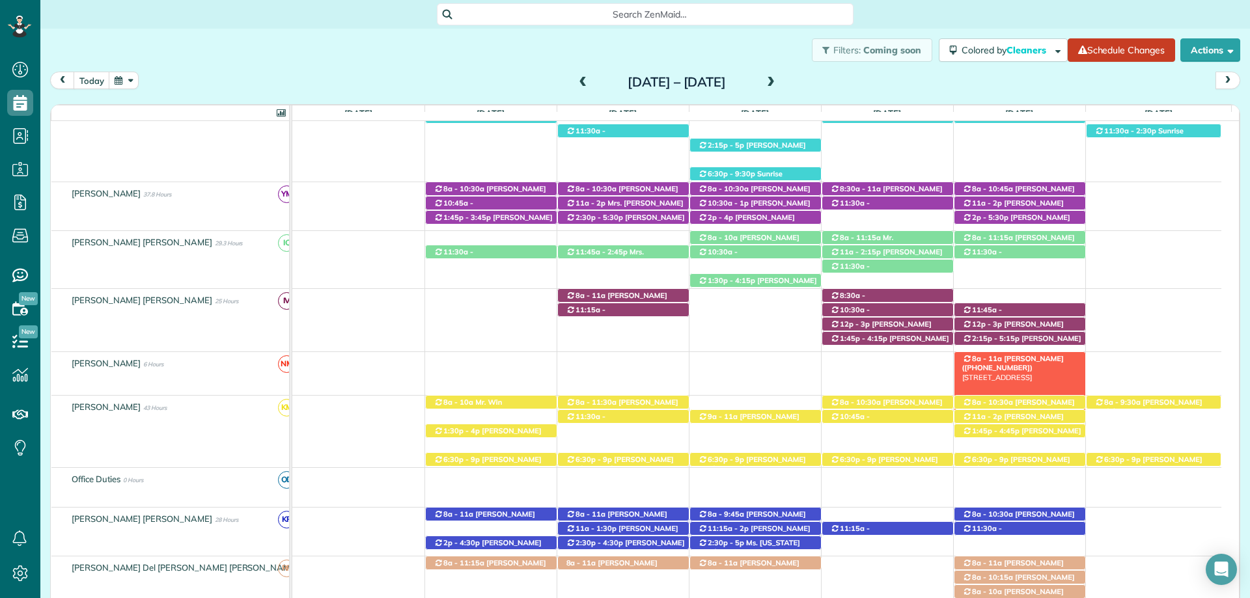
click at [991, 354] on div "8a - 11a Mr. Matt Limbaugh (+15732580167) 25613 Ravenwood Circle - Daphne, AL, …" at bounding box center [1020, 359] width 131 height 14
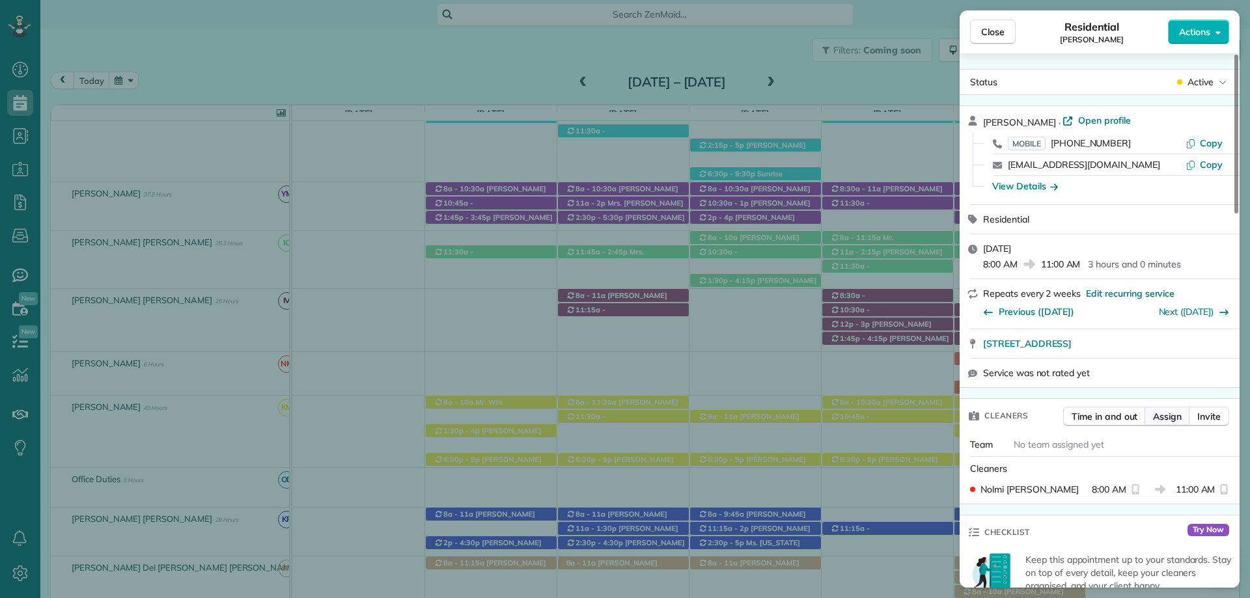
click at [1168, 413] on span "Assign" at bounding box center [1167, 416] width 29 height 13
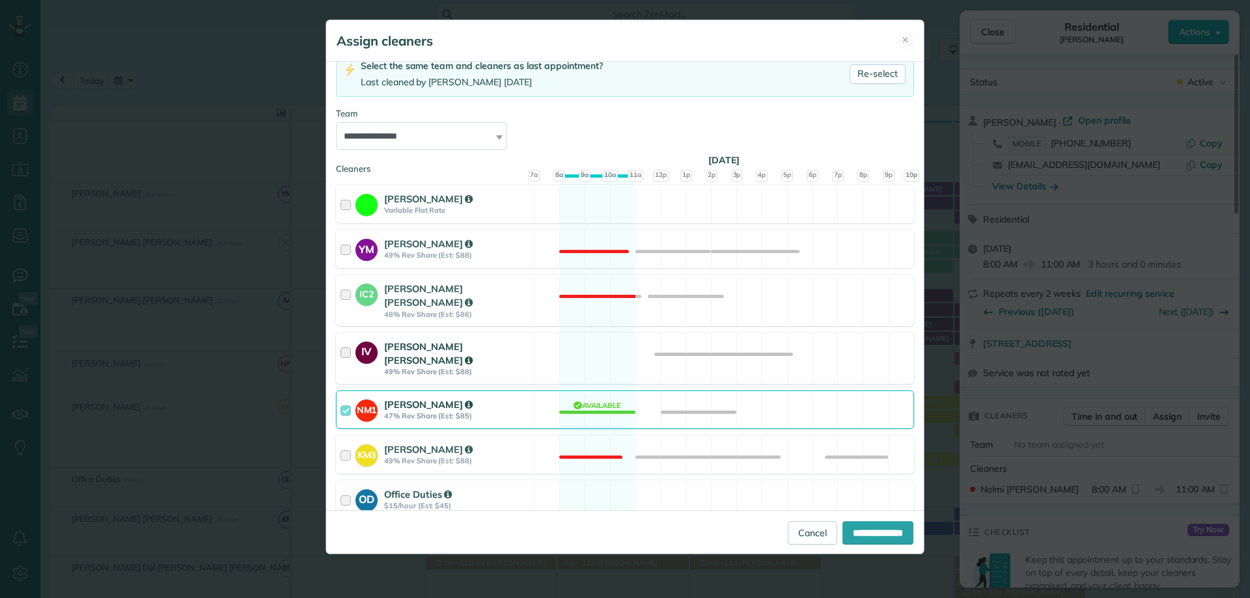
scroll to position [92, 0]
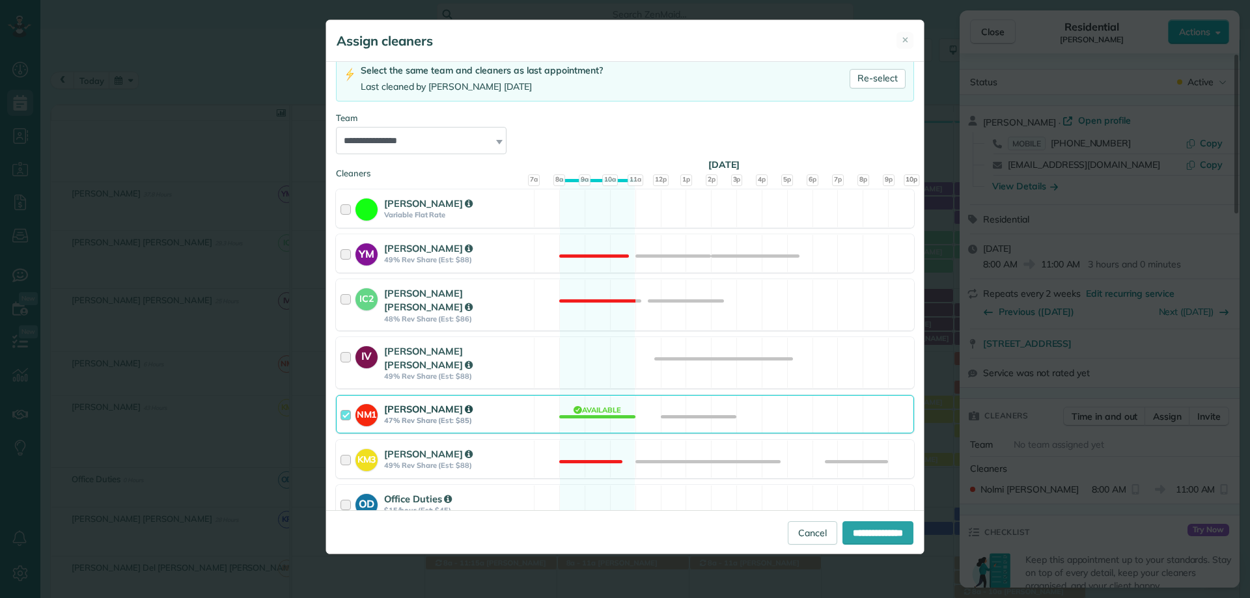
click at [340, 400] on div "NM1 Nolmi Martínez 47% Rev Share (Est: $85)" at bounding box center [435, 414] width 197 height 37
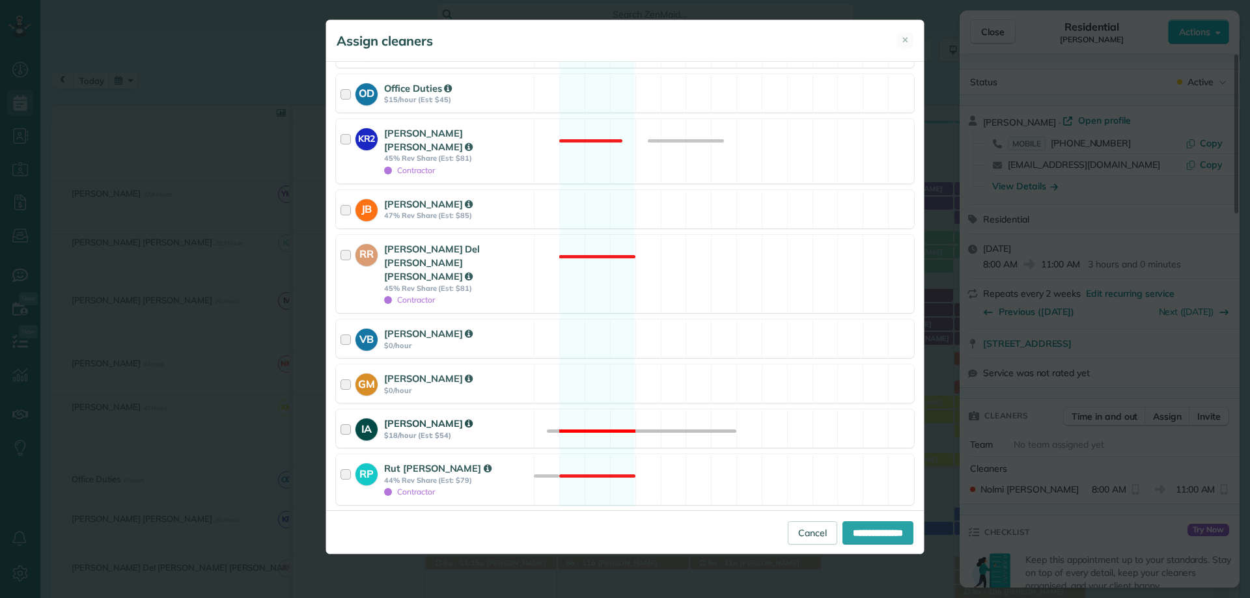
scroll to position [548, 0]
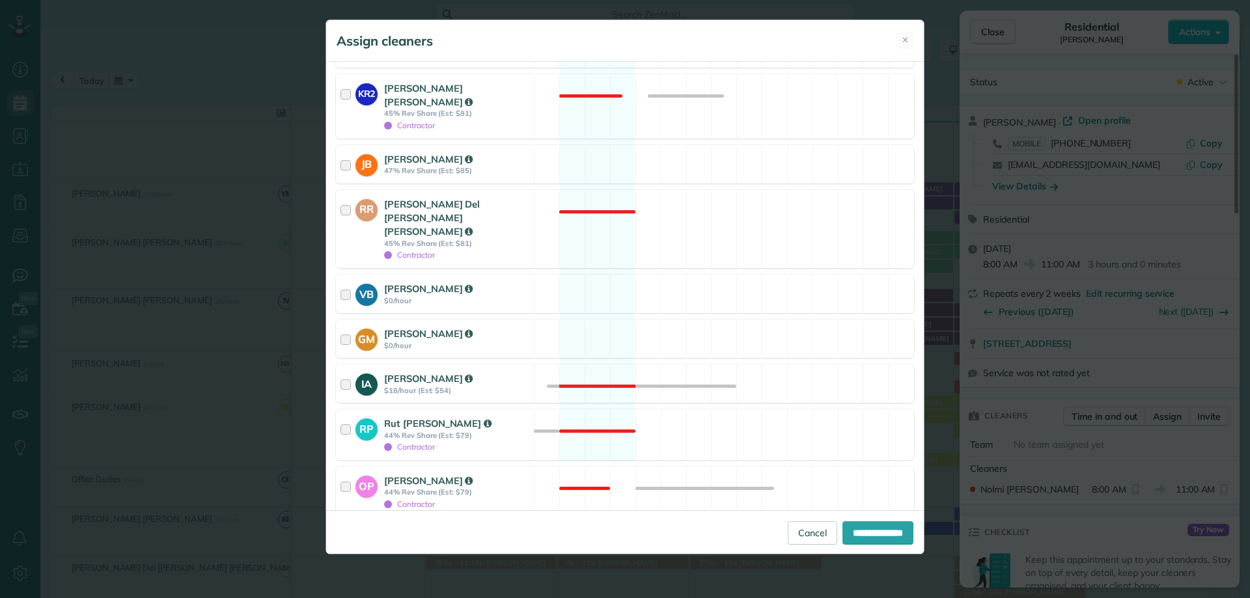
click at [343, 531] on div at bounding box center [341, 536] width 10 height 10
click at [859, 527] on input "**********" at bounding box center [878, 533] width 71 height 23
type input "**********"
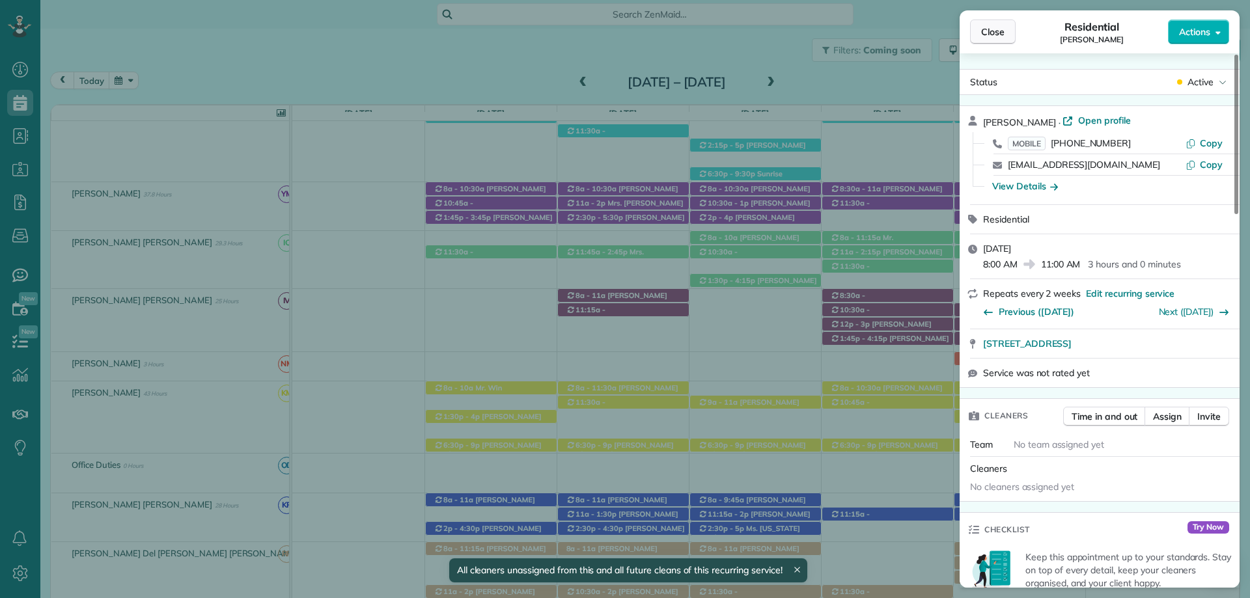
click at [993, 36] on span "Close" at bounding box center [992, 31] width 23 height 13
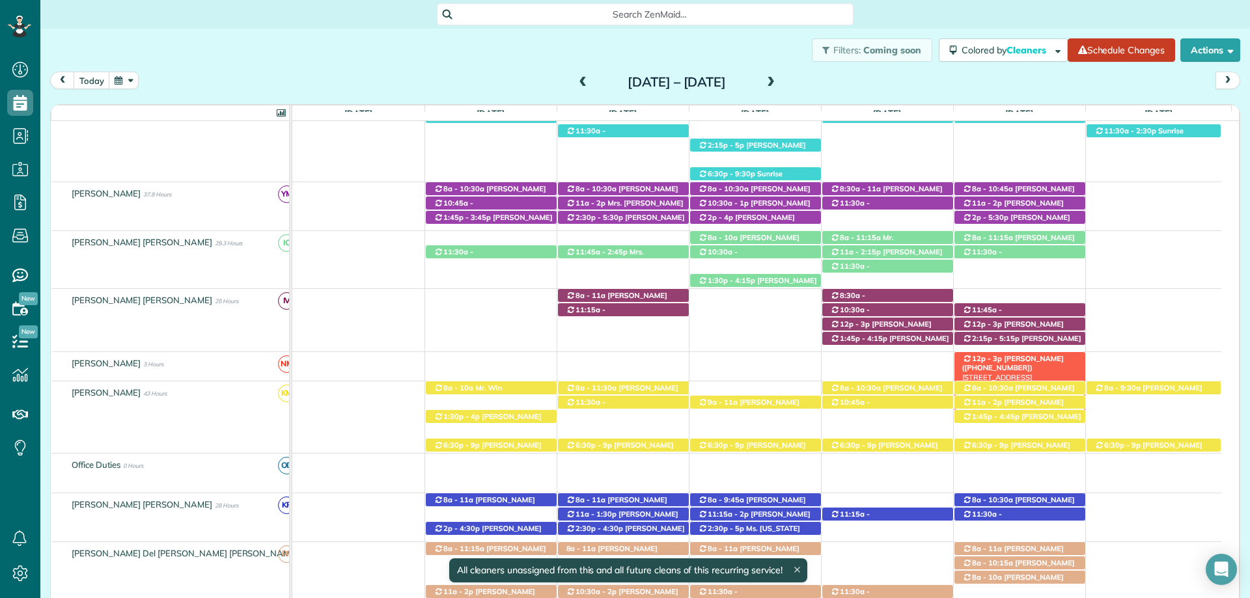
click at [1030, 359] on span "[PERSON_NAME] ([PHONE_NUMBER])" at bounding box center [1014, 363] width 102 height 18
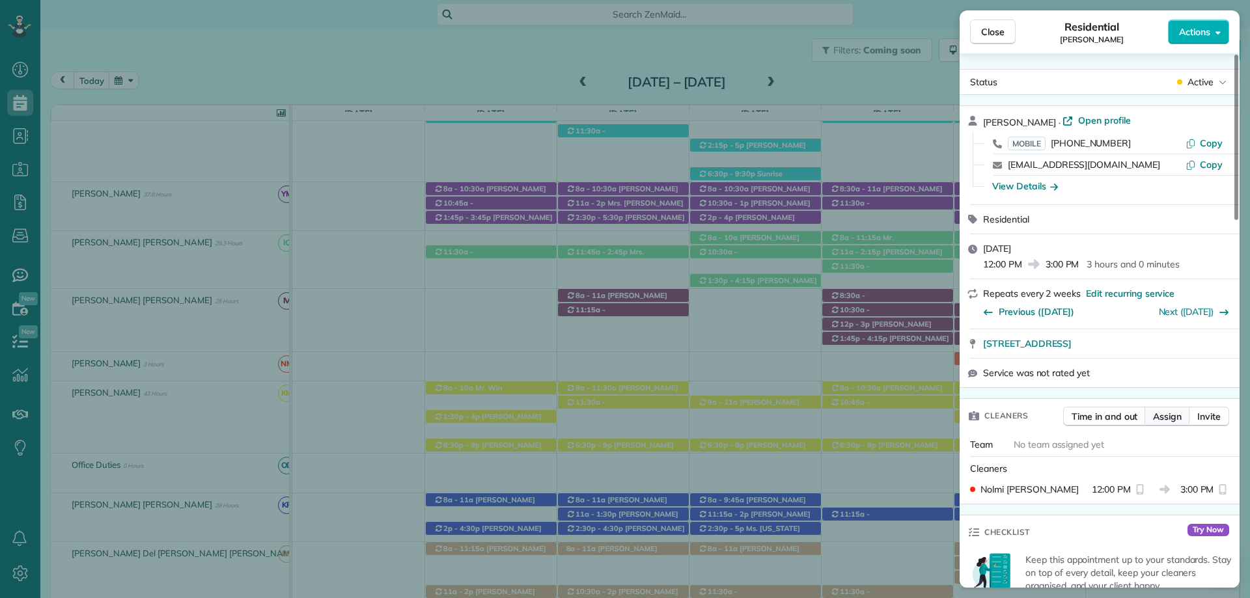
click at [1160, 410] on span "Assign" at bounding box center [1167, 416] width 29 height 13
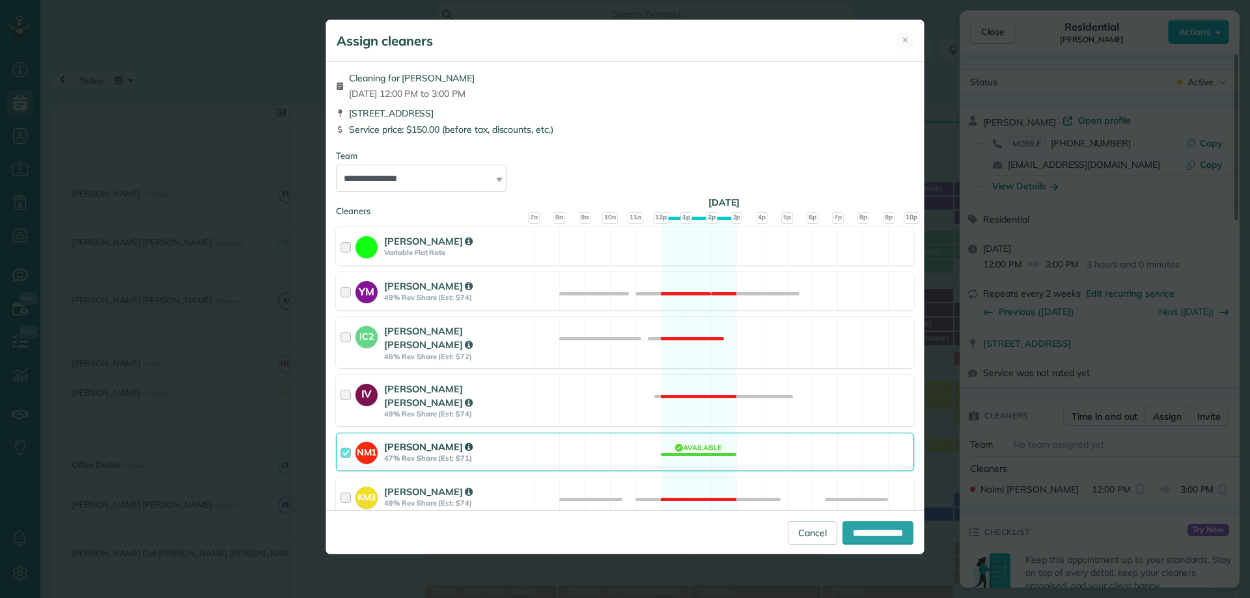
click at [353, 440] on div at bounding box center [348, 452] width 15 height 24
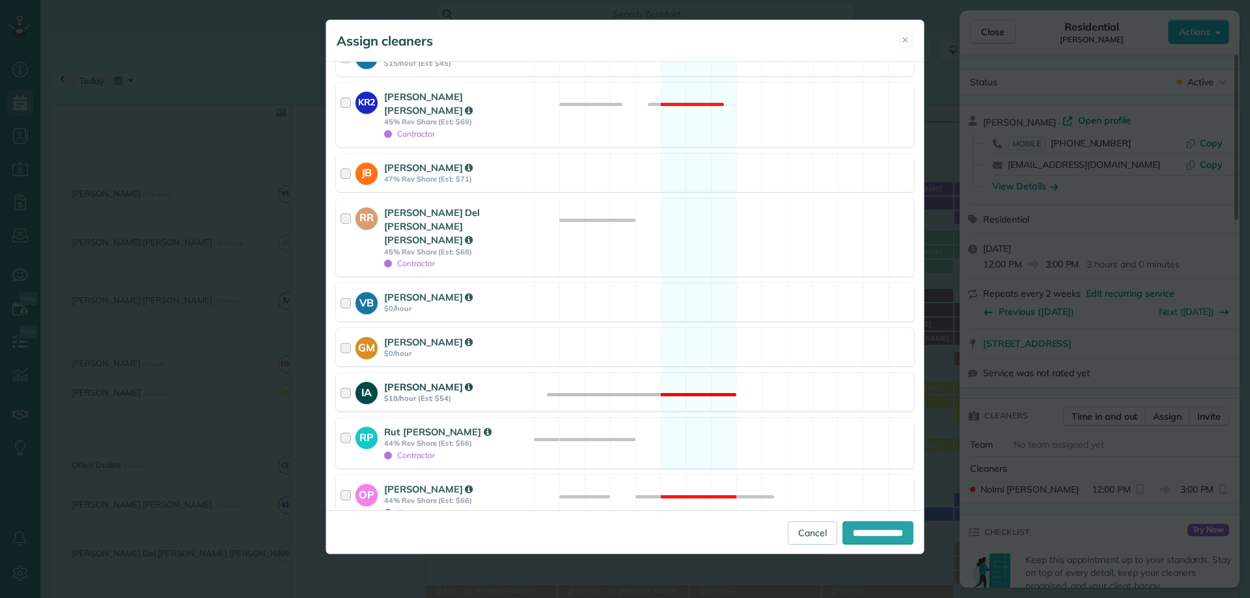
scroll to position [494, 0]
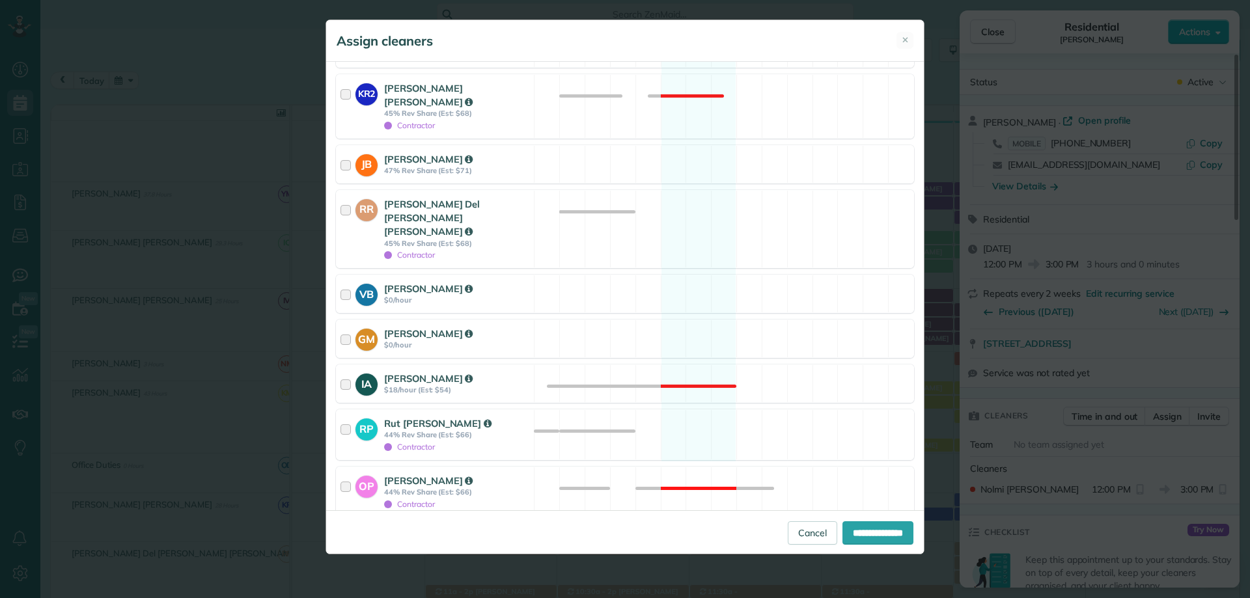
click at [344, 531] on div at bounding box center [341, 536] width 10 height 10
click at [851, 527] on input "**********" at bounding box center [878, 533] width 71 height 23
type input "**********"
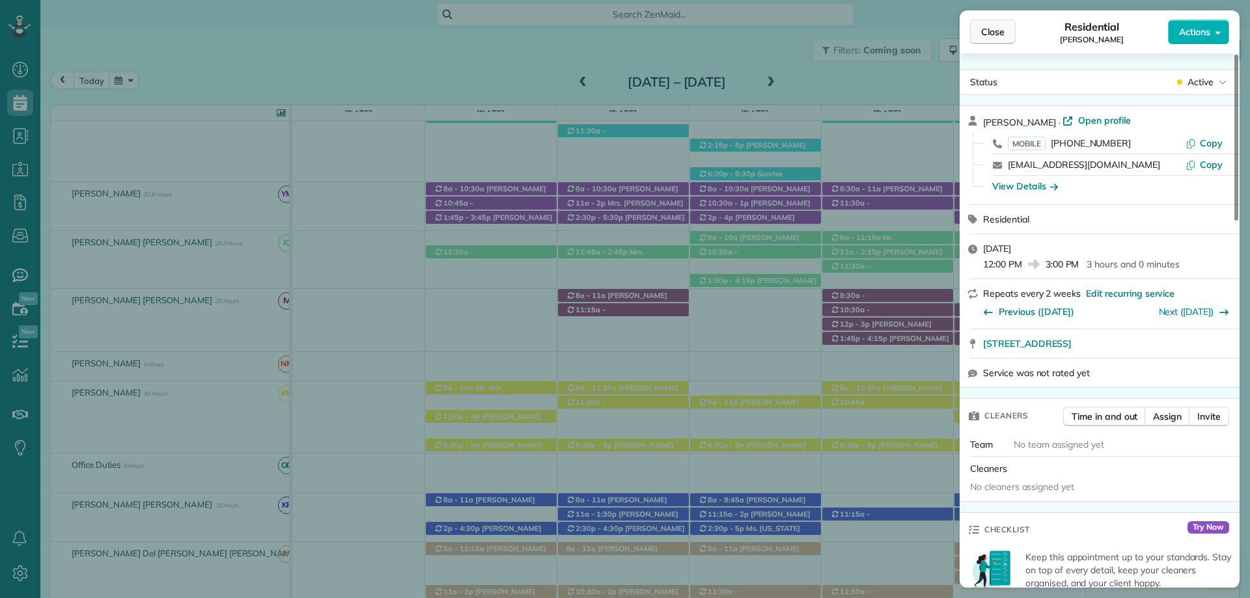
click at [1004, 38] on button "Close" at bounding box center [993, 32] width 46 height 25
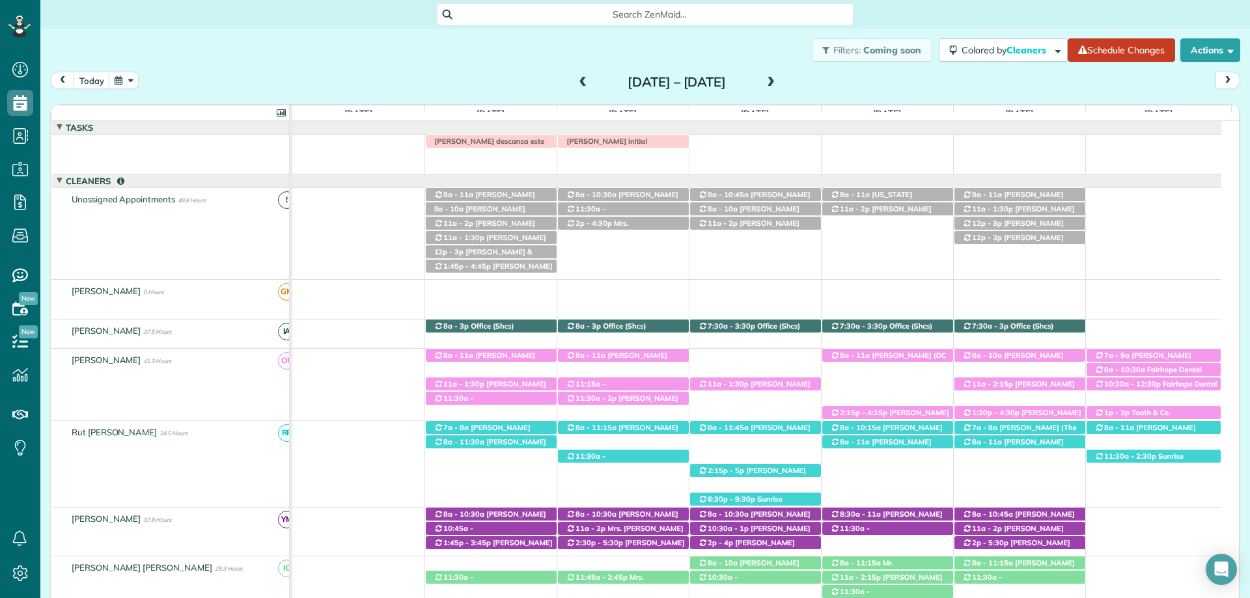
click at [778, 84] on span at bounding box center [771, 83] width 14 height 12
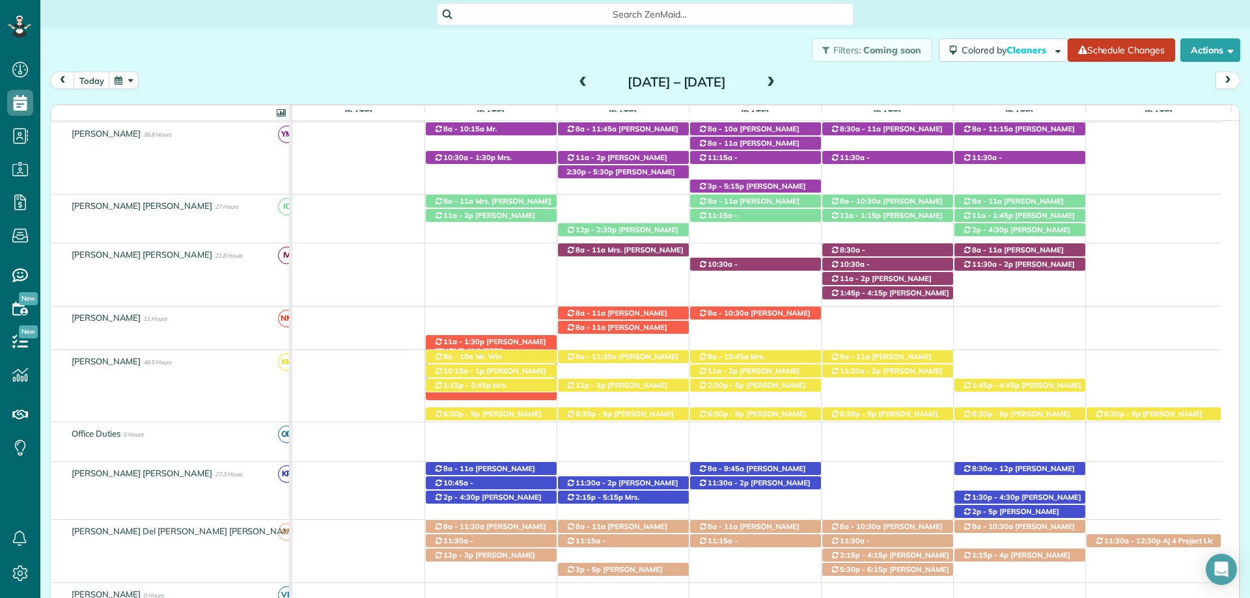
click at [498, 341] on span "[PERSON_NAME] ([PHONE_NUMBER])" at bounding box center [490, 346] width 113 height 18
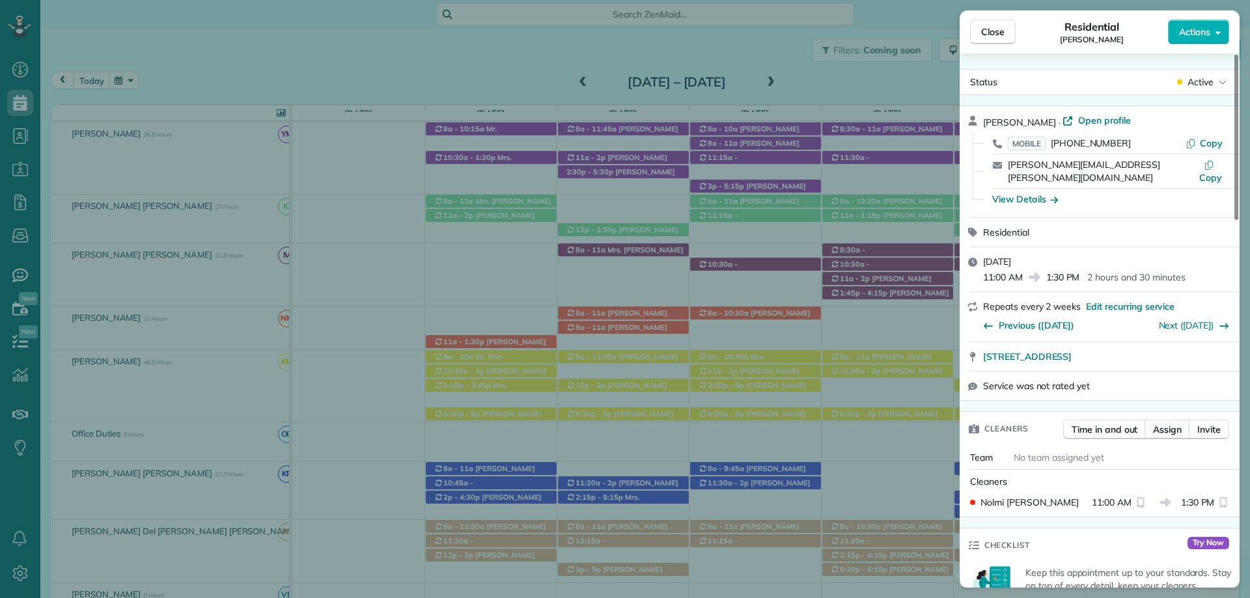
click at [1166, 423] on span "Assign" at bounding box center [1167, 429] width 29 height 13
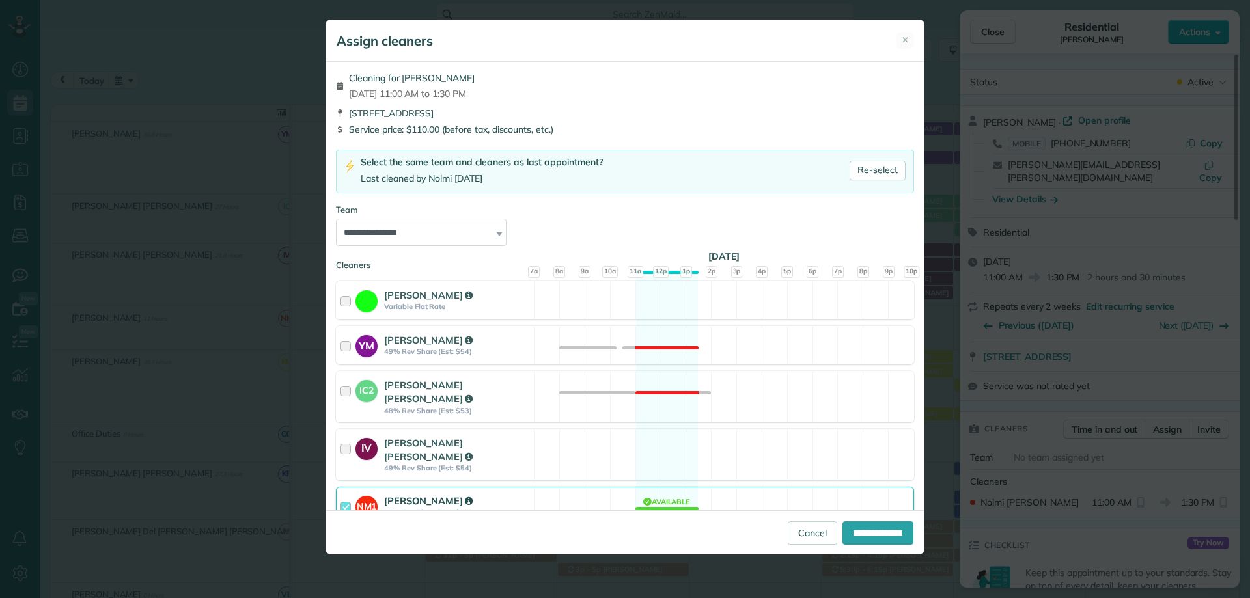
click at [345, 494] on div at bounding box center [348, 506] width 15 height 24
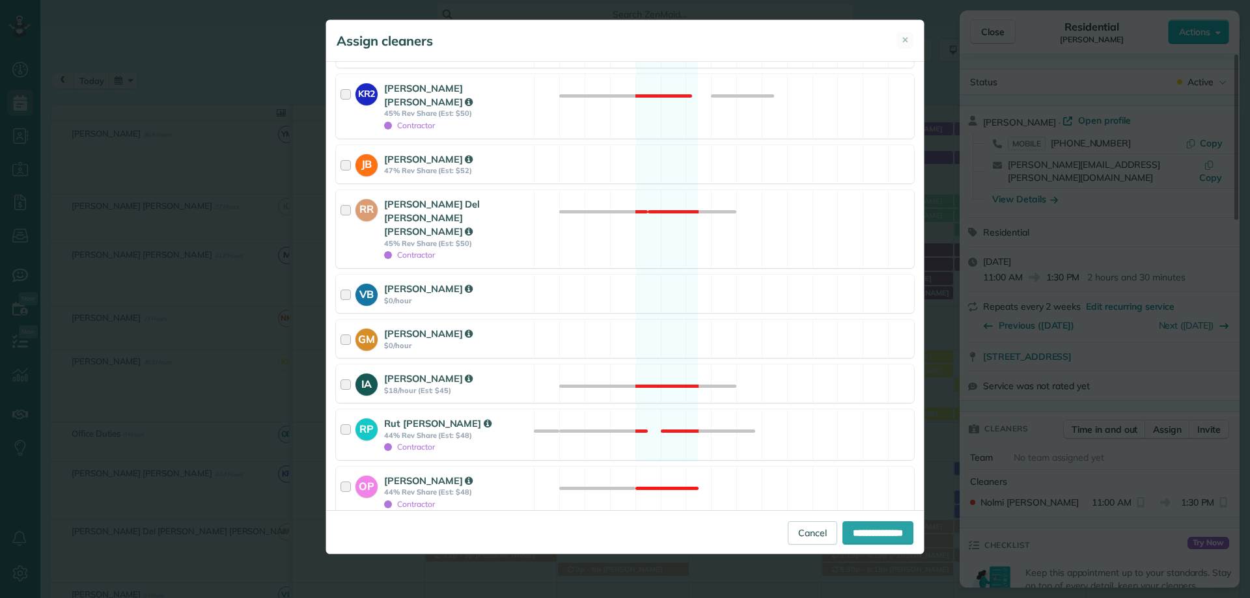
click at [344, 531] on div at bounding box center [341, 536] width 10 height 10
click at [847, 525] on input "**********" at bounding box center [878, 533] width 71 height 23
type input "**********"
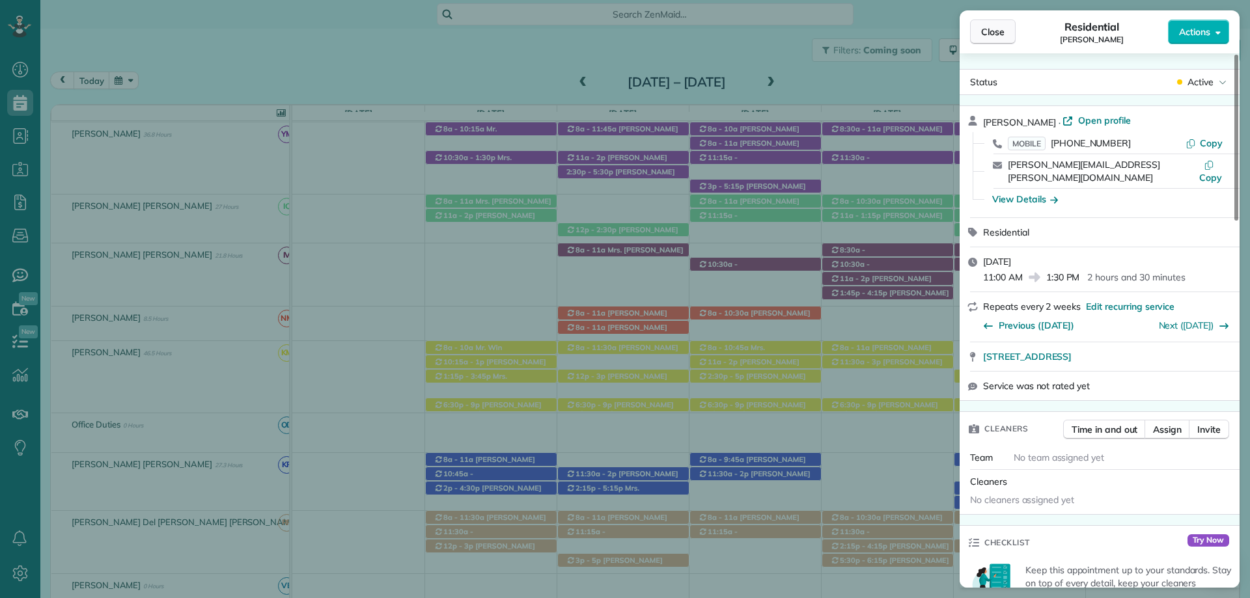
click at [994, 35] on span "Close" at bounding box center [992, 31] width 23 height 13
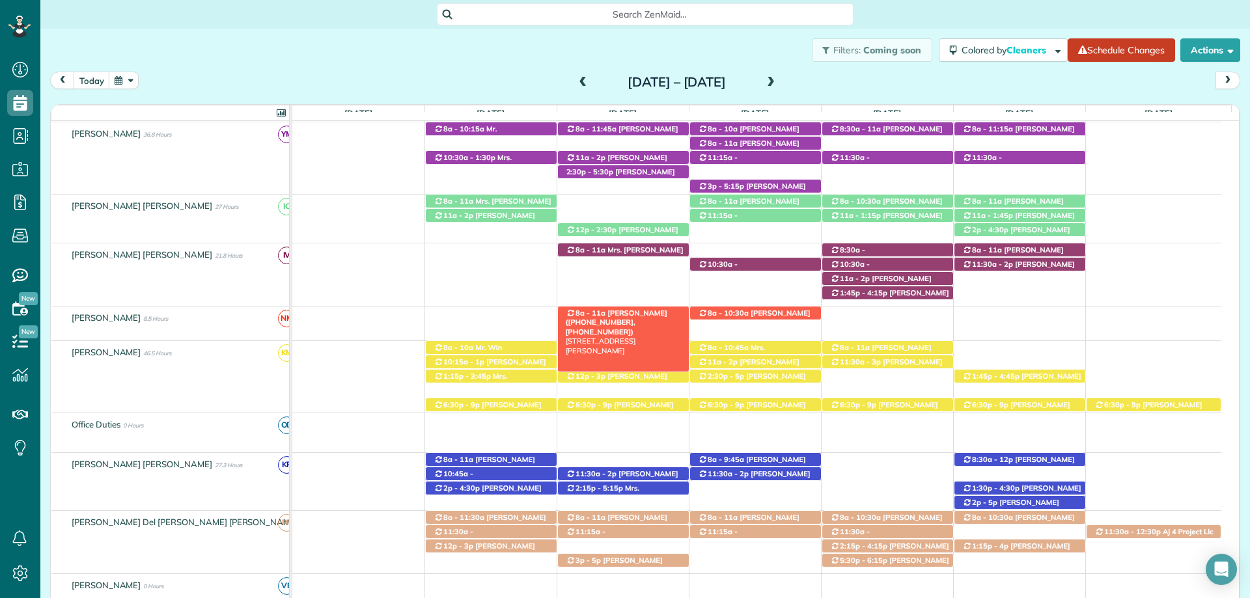
click at [622, 313] on span "Forrest Derr (+12516353655, +12517514868)" at bounding box center [617, 323] width 102 height 28
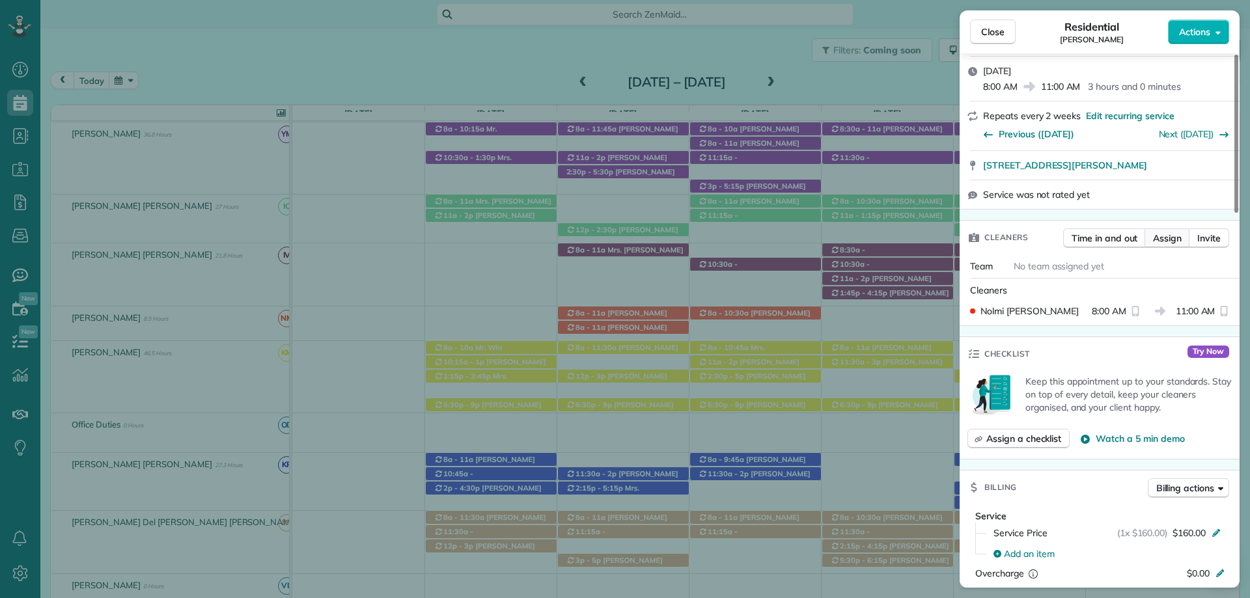
click at [1159, 240] on span "Assign" at bounding box center [1167, 238] width 29 height 13
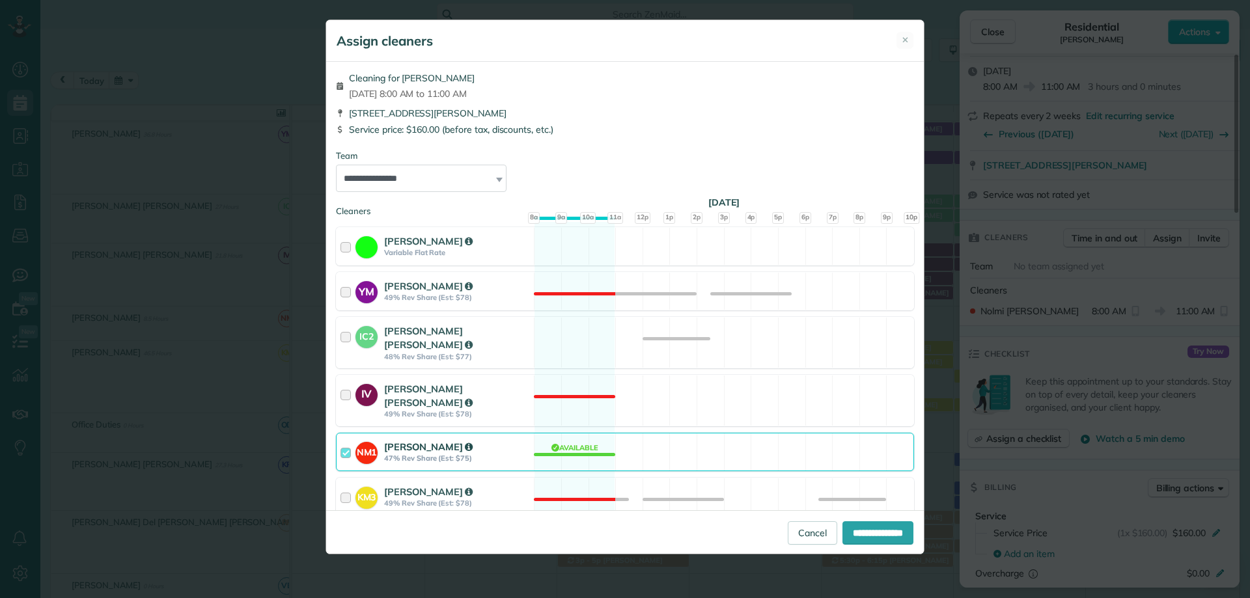
click at [348, 440] on div at bounding box center [348, 452] width 15 height 24
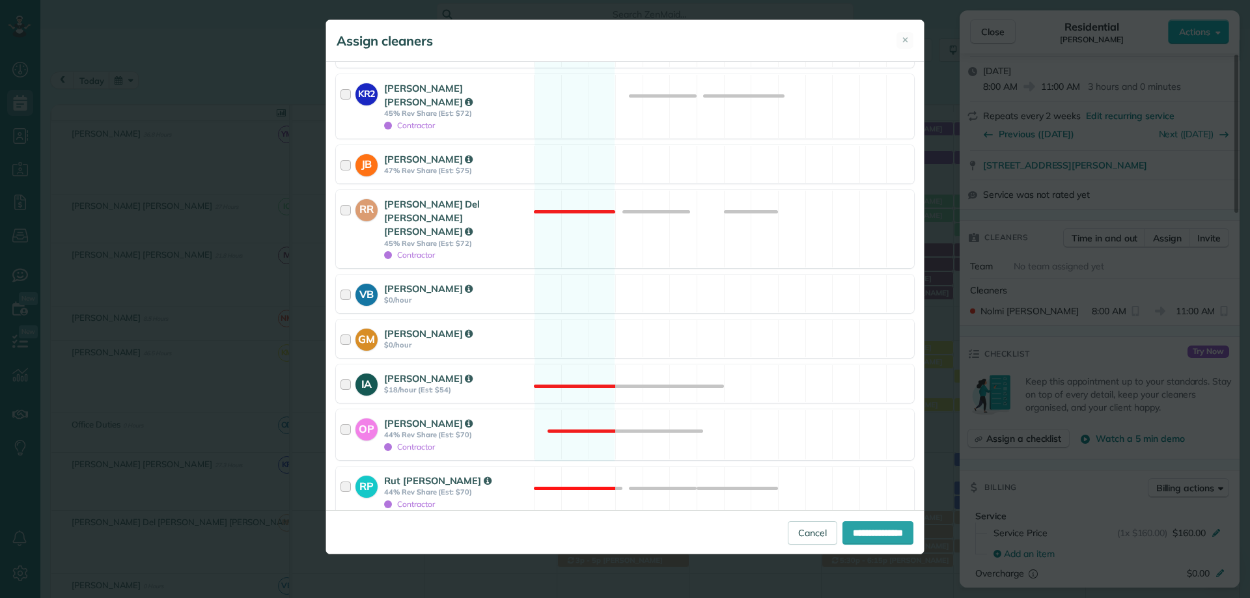
click at [338, 531] on div at bounding box center [341, 536] width 10 height 10
click at [871, 529] on input "**********" at bounding box center [878, 533] width 71 height 23
type input "**********"
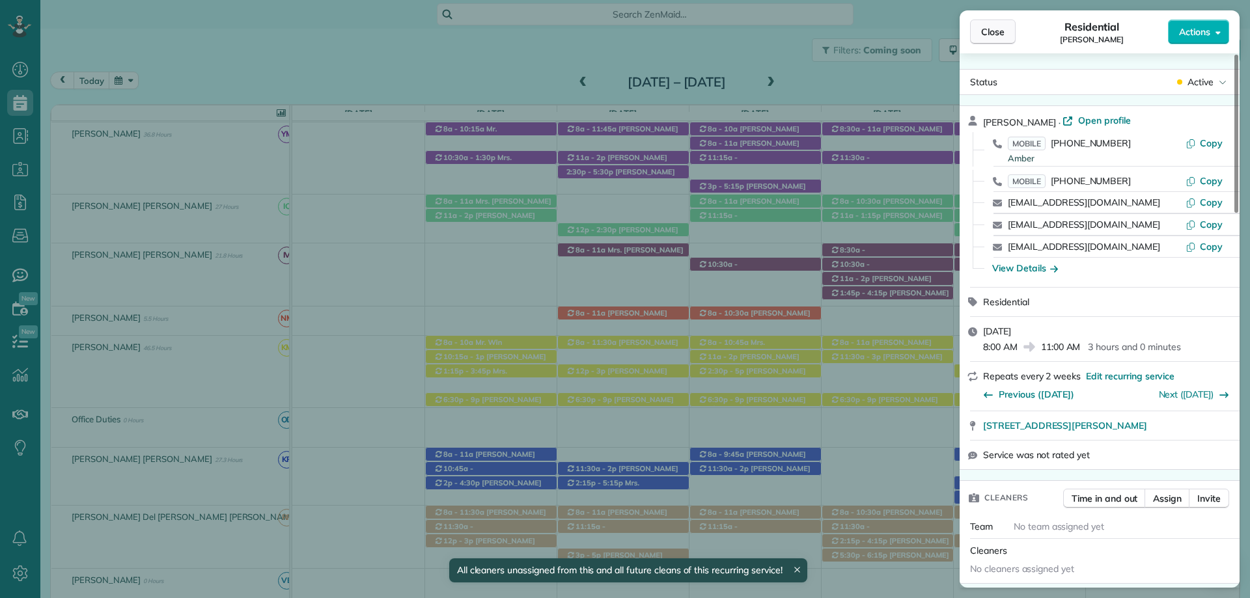
click at [986, 32] on span "Close" at bounding box center [992, 31] width 23 height 13
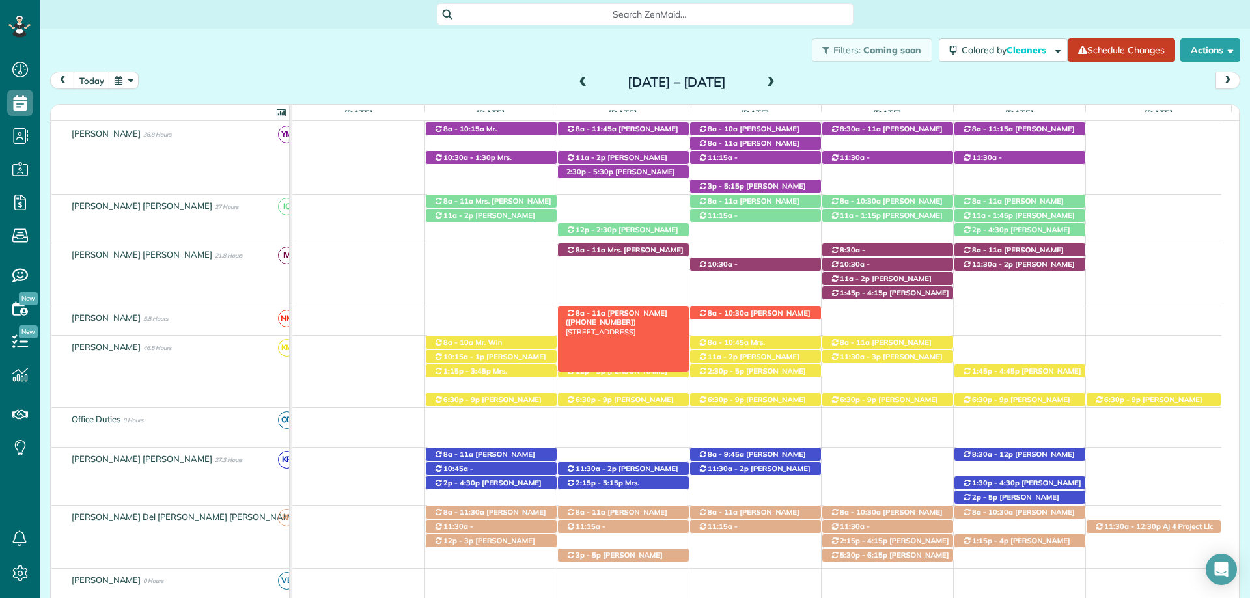
click at [646, 311] on span "[PERSON_NAME] ([PHONE_NUMBER])" at bounding box center [617, 318] width 102 height 18
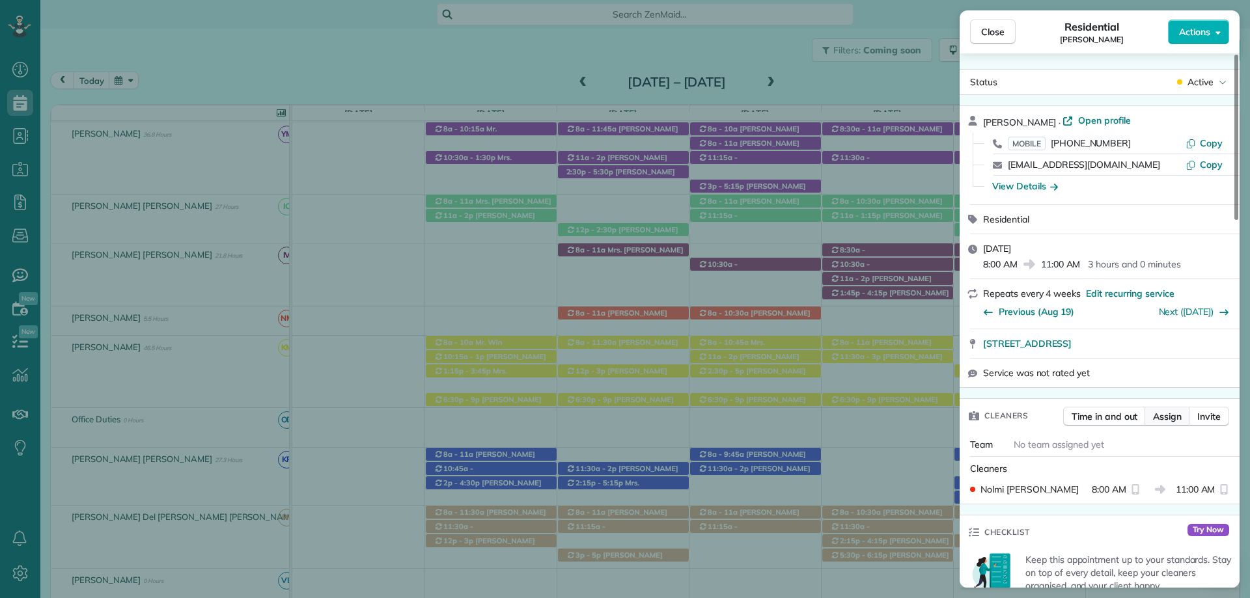
click at [1167, 420] on span "Assign" at bounding box center [1167, 416] width 29 height 13
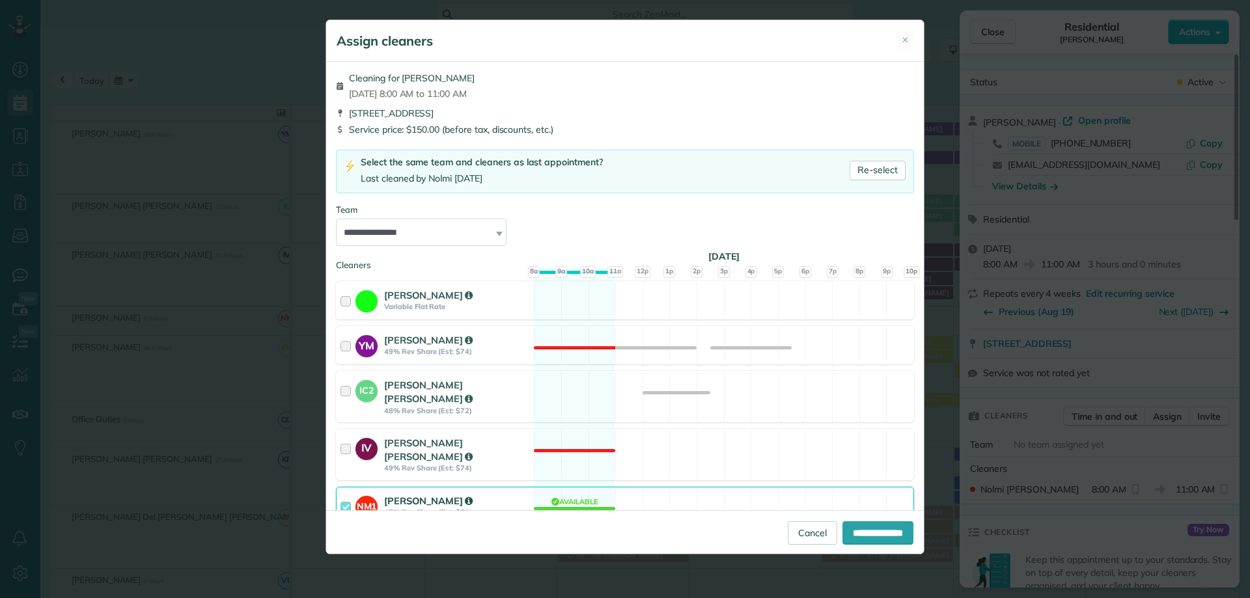
drag, startPoint x: 350, startPoint y: 486, endPoint x: 352, endPoint y: 478, distance: 8.7
click at [350, 494] on div at bounding box center [348, 506] width 15 height 24
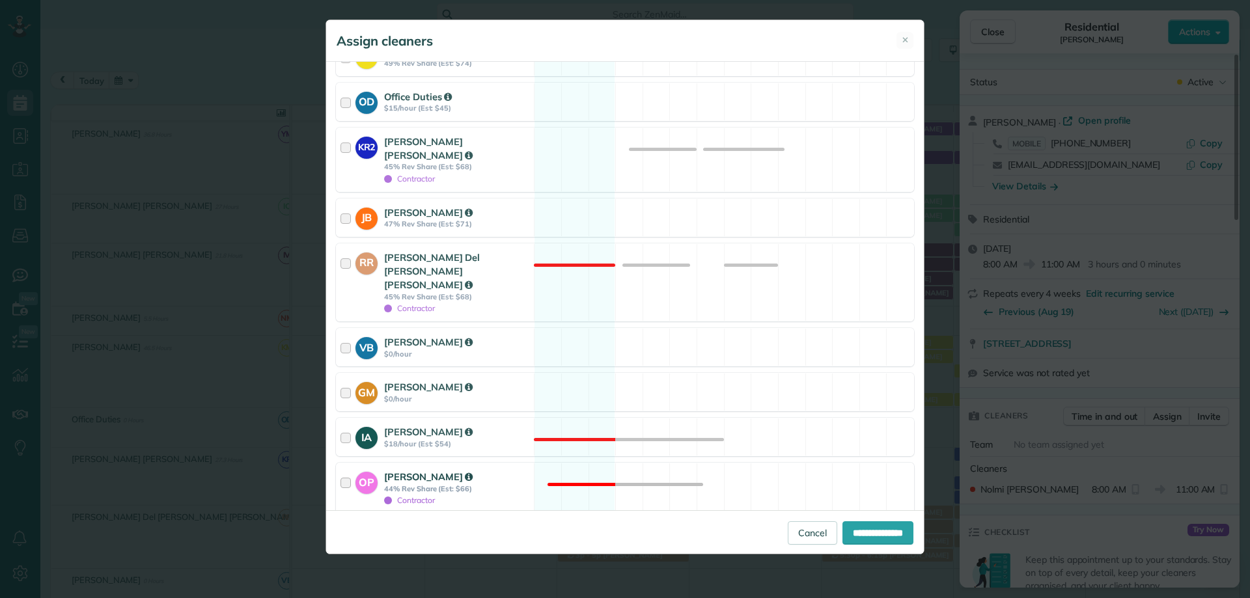
scroll to position [548, 0]
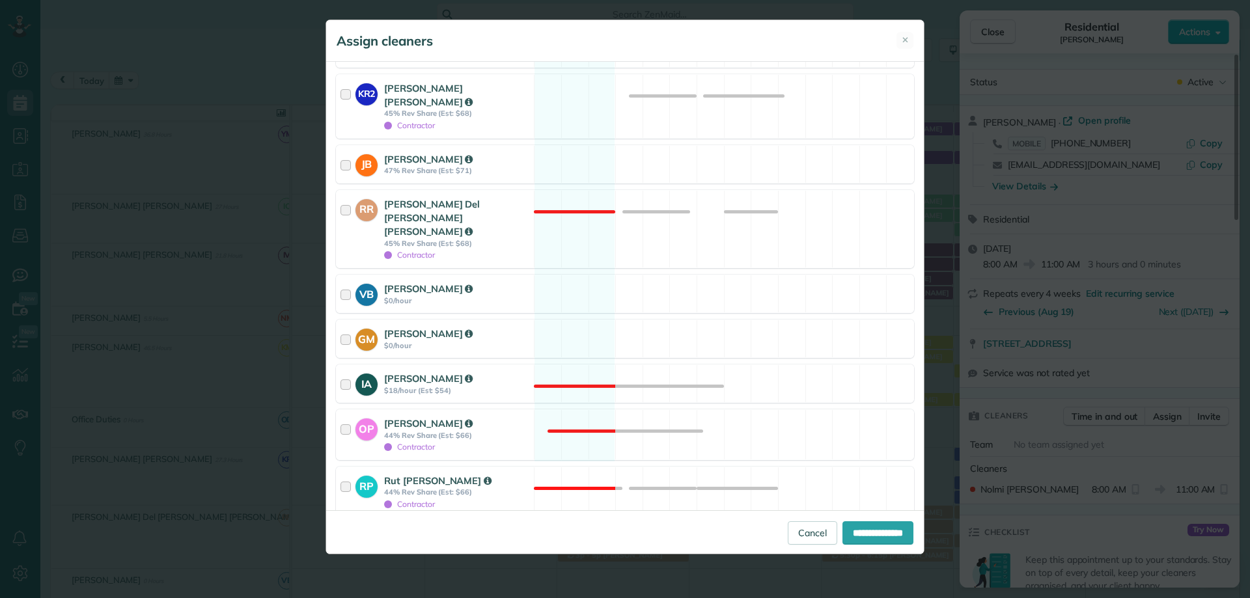
click at [343, 531] on div at bounding box center [341, 536] width 10 height 10
click at [856, 533] on input "**********" at bounding box center [878, 533] width 71 height 23
type input "**********"
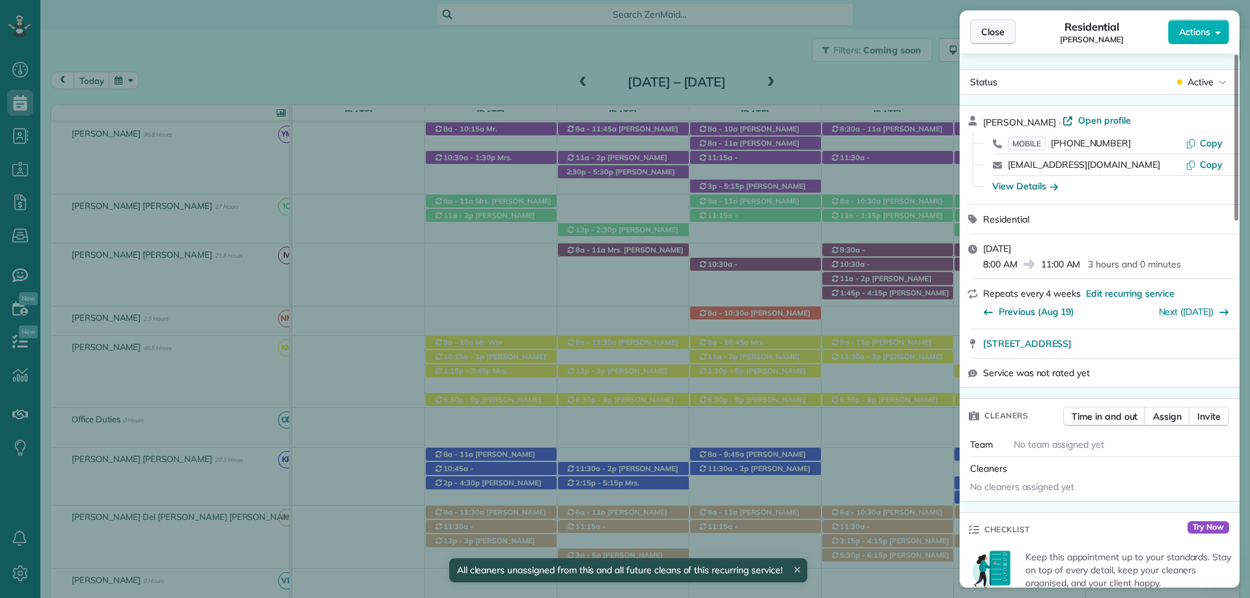
click at [992, 27] on span "Close" at bounding box center [992, 31] width 23 height 13
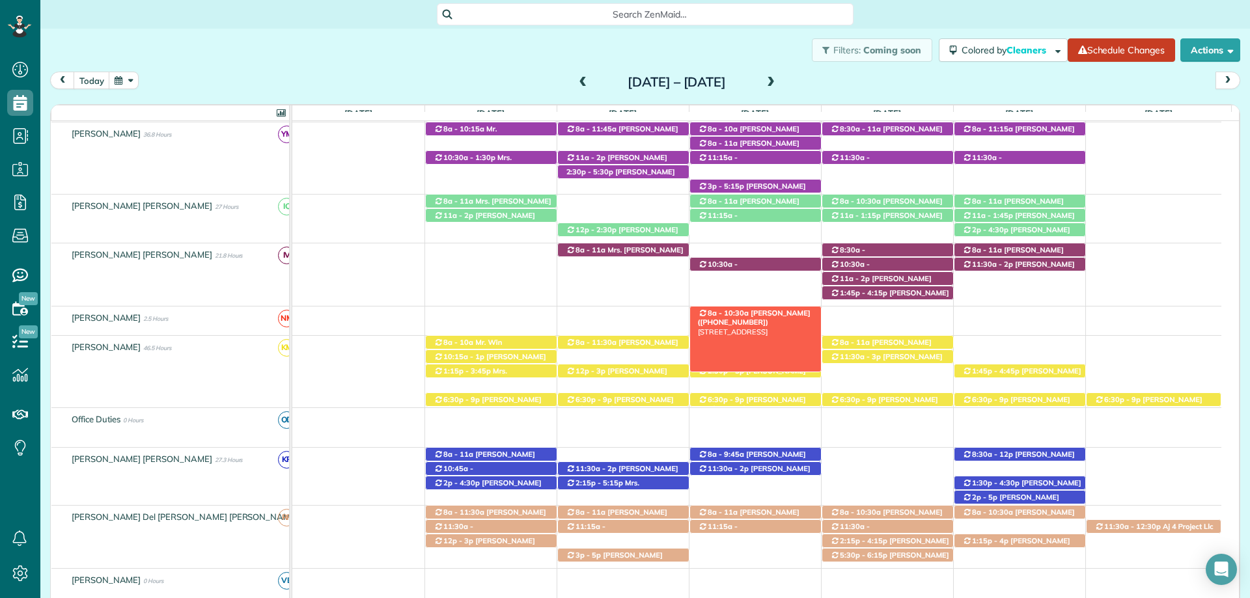
click at [753, 315] on span "[PERSON_NAME] ([PHONE_NUMBER])" at bounding box center [754, 318] width 113 height 18
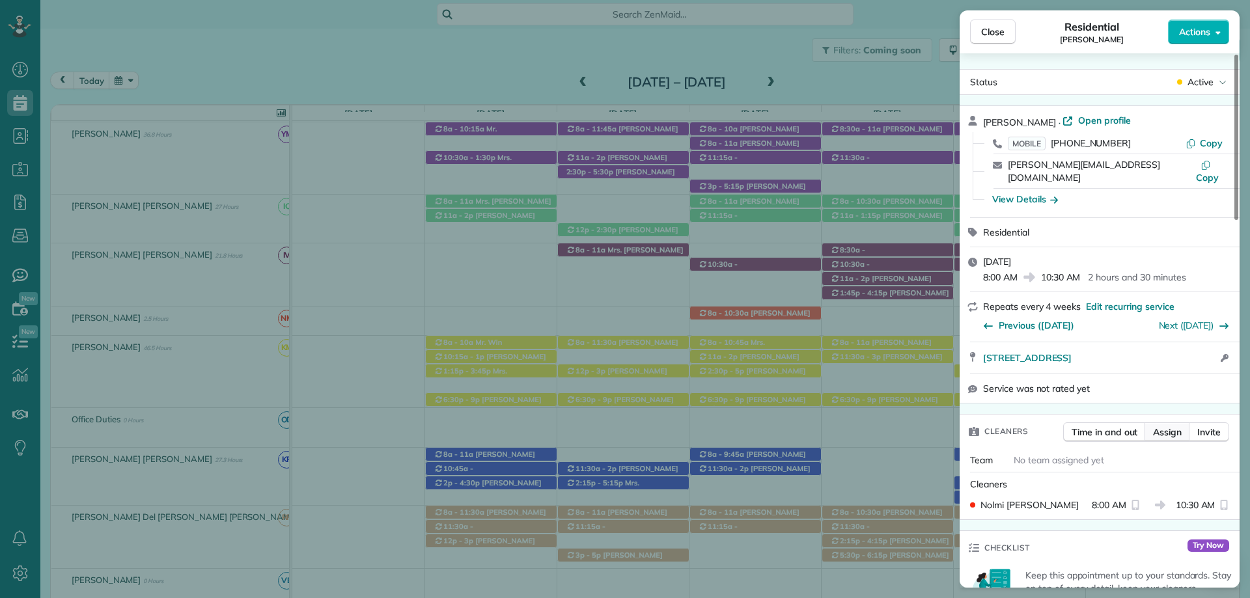
click at [1172, 426] on span "Assign" at bounding box center [1167, 432] width 29 height 13
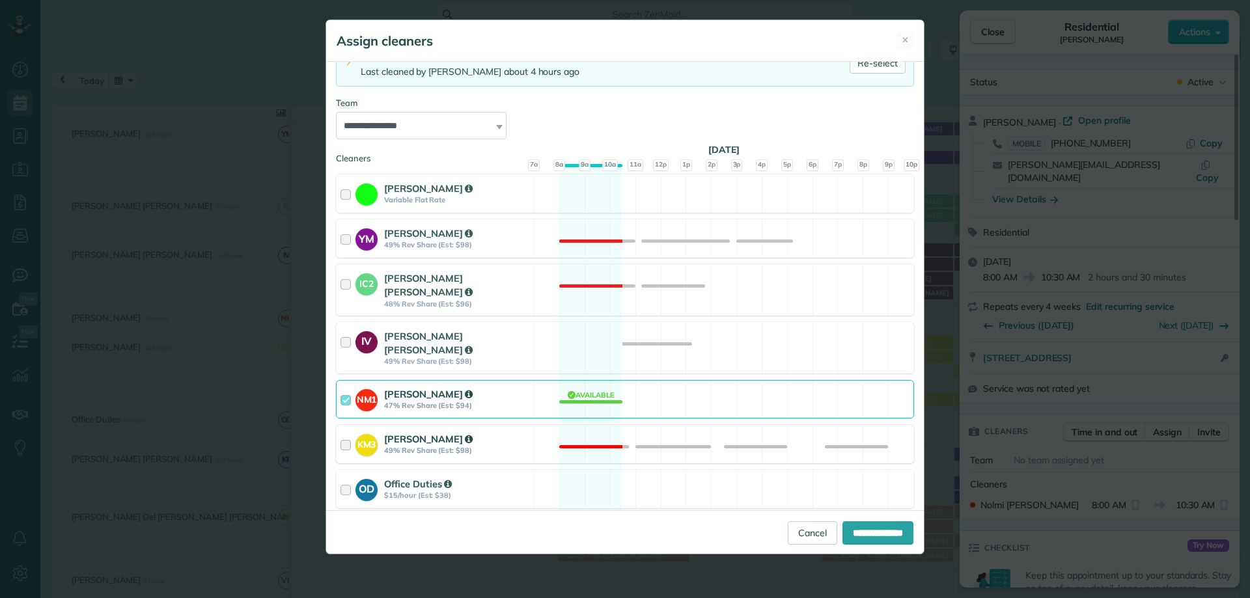
scroll to position [130, 0]
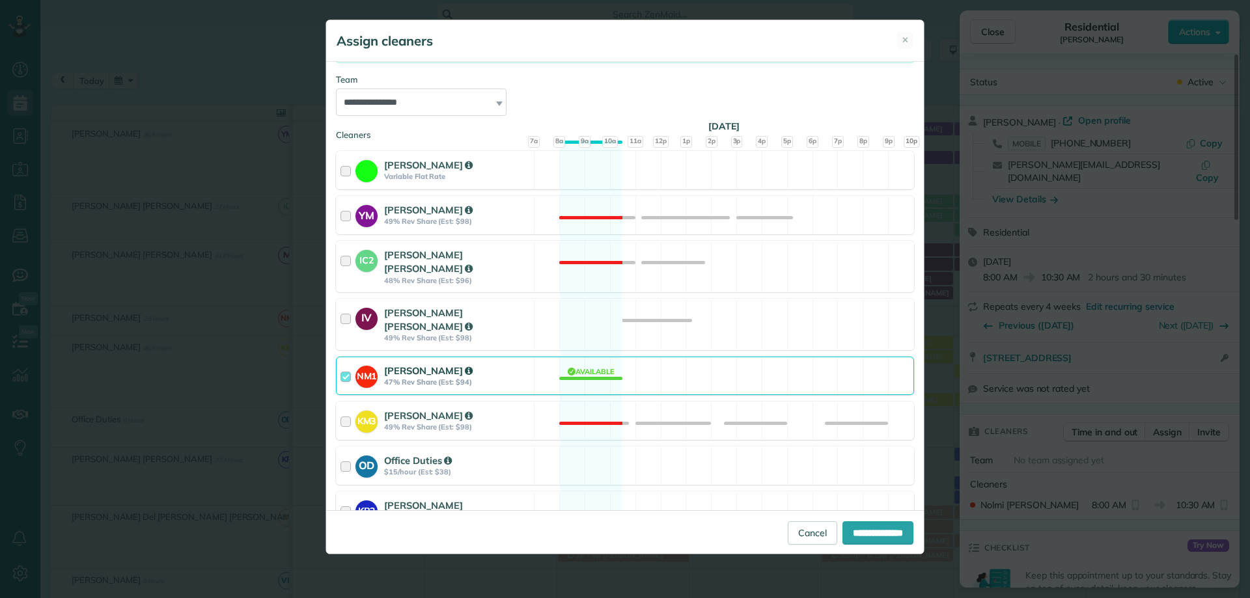
click at [347, 364] on div at bounding box center [348, 376] width 15 height 24
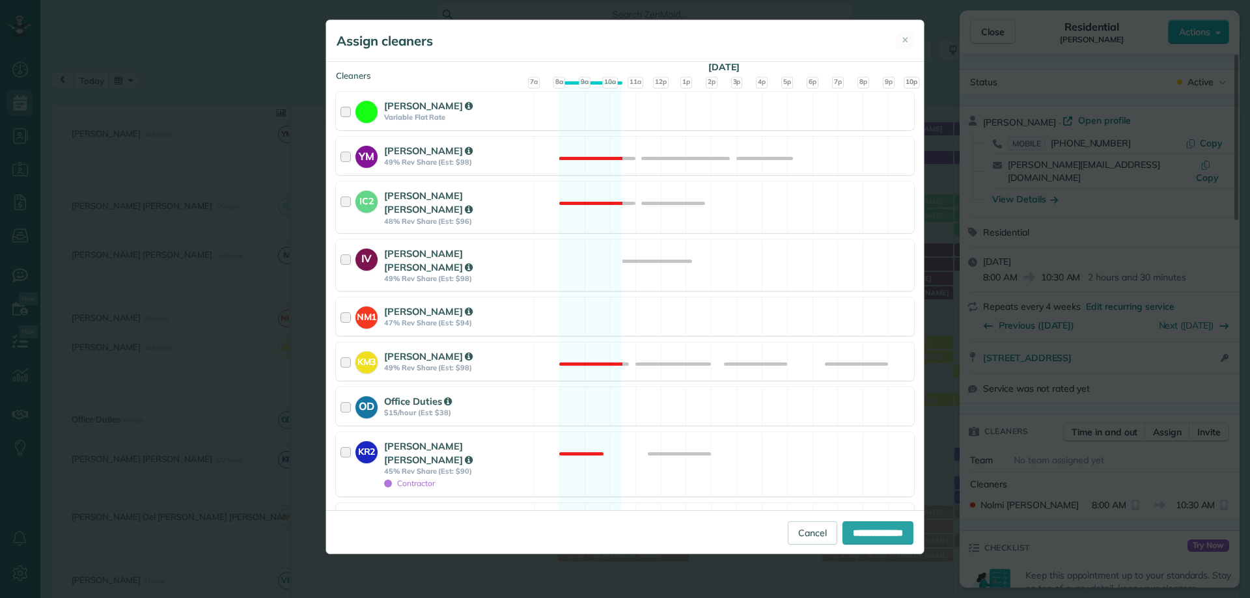
scroll to position [195, 0]
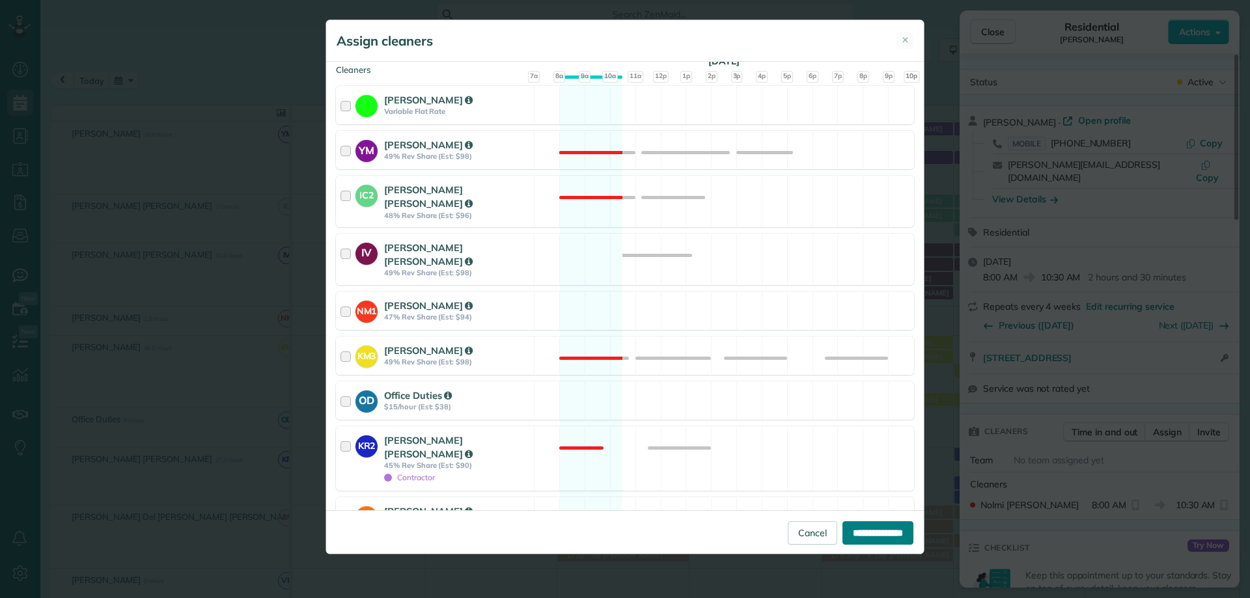
click at [852, 526] on input "**********" at bounding box center [878, 533] width 71 height 23
type input "**********"
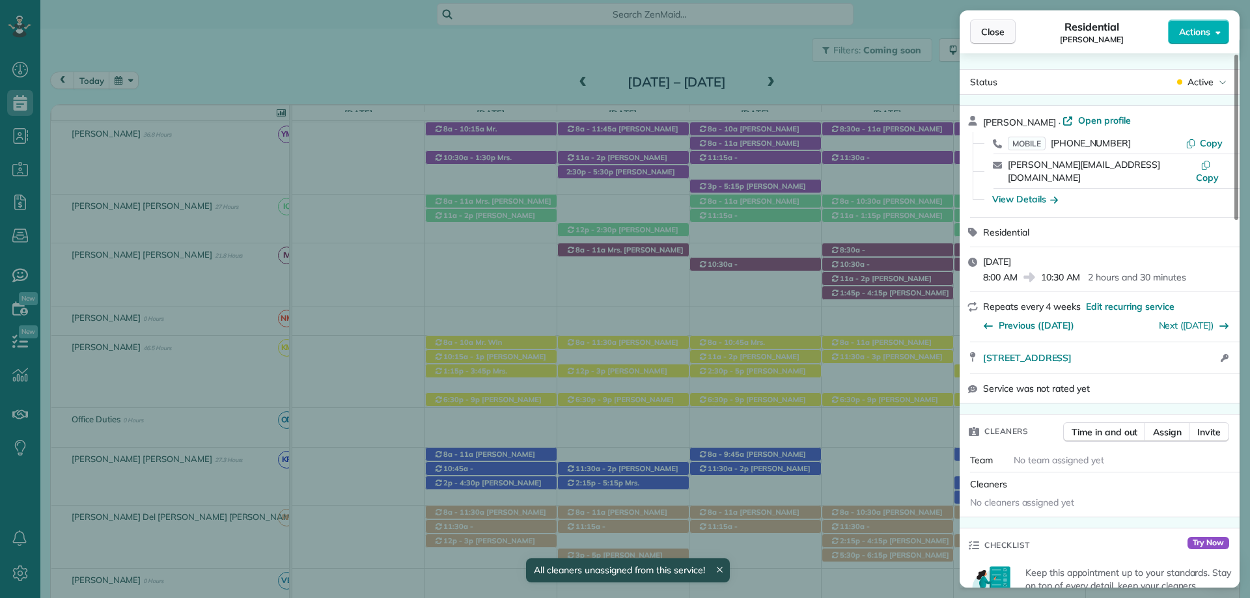
click at [991, 35] on span "Close" at bounding box center [992, 31] width 23 height 13
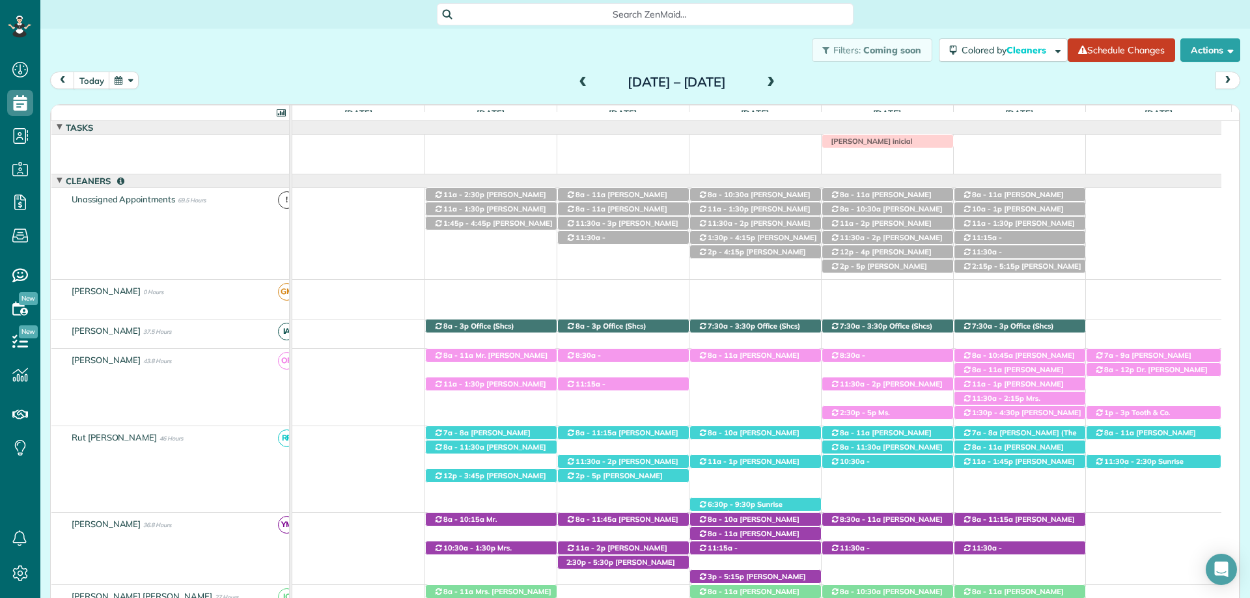
click at [778, 85] on span at bounding box center [771, 83] width 14 height 12
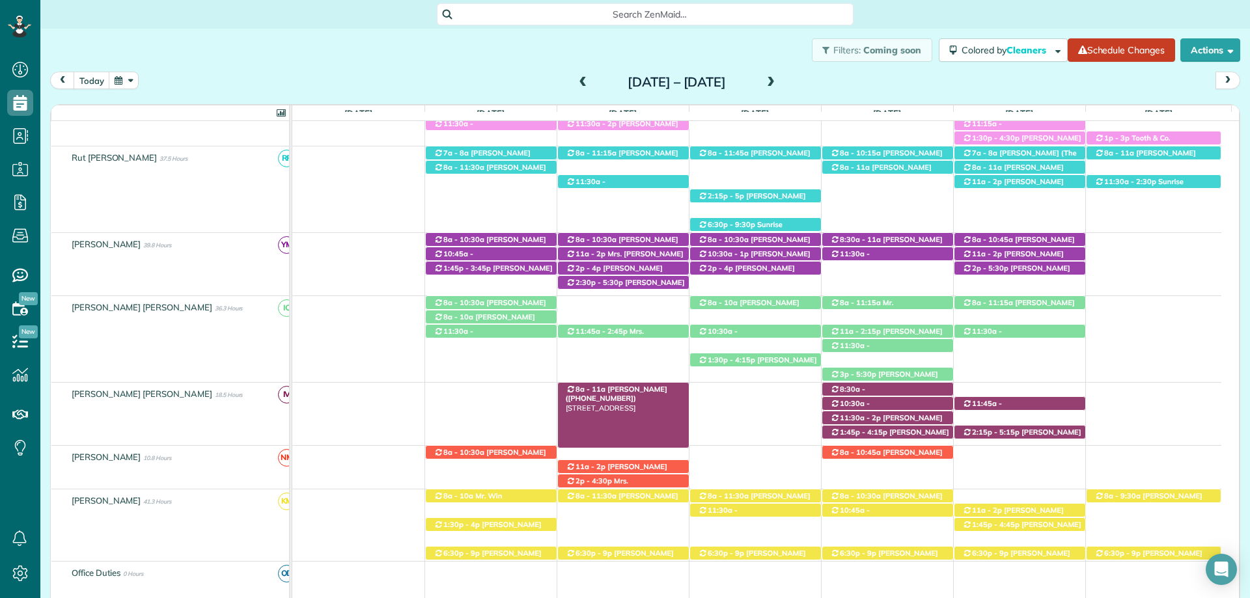
scroll to position [326, 0]
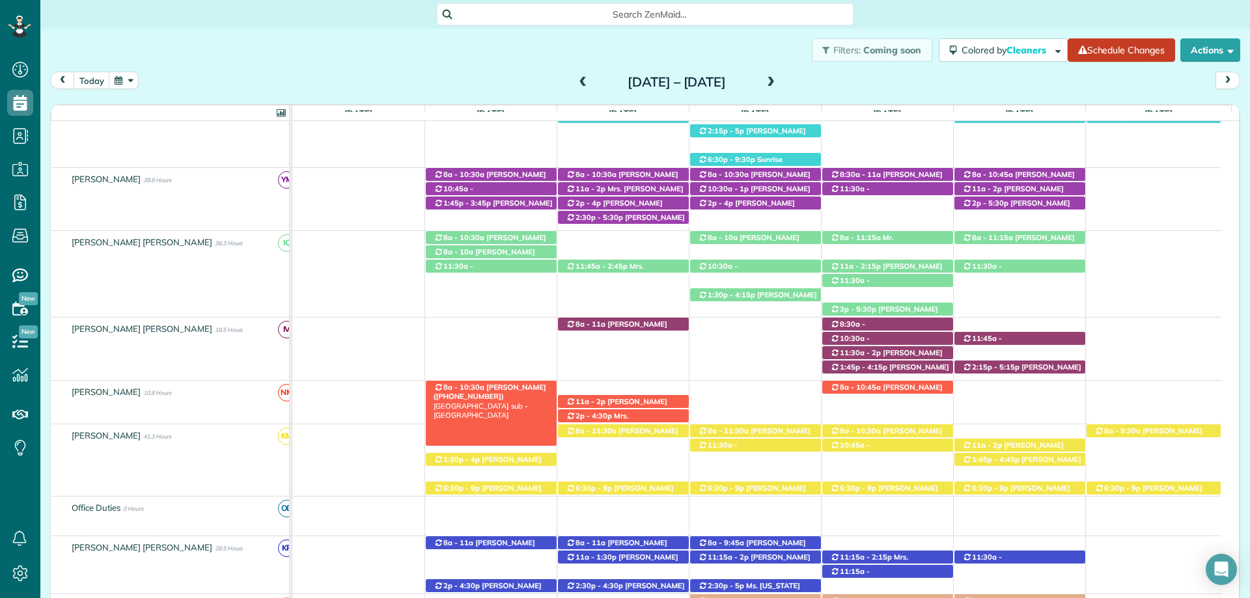
click at [493, 389] on span "[PERSON_NAME] ([PHONE_NUMBER])" at bounding box center [490, 392] width 113 height 18
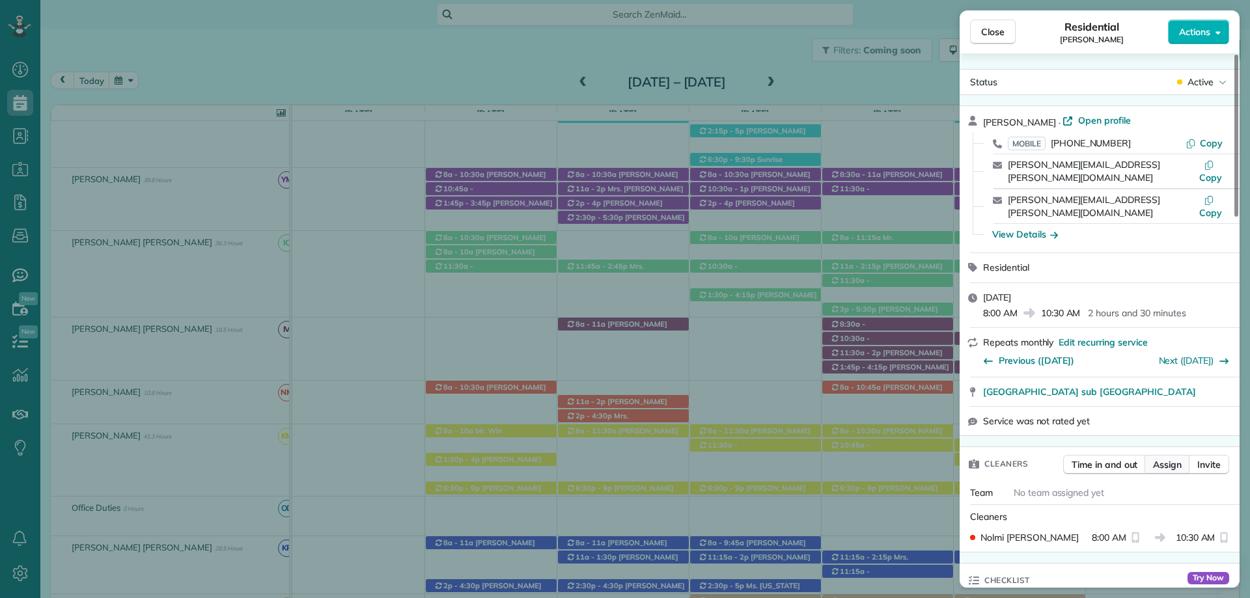
click at [1179, 458] on span "Assign" at bounding box center [1167, 464] width 29 height 13
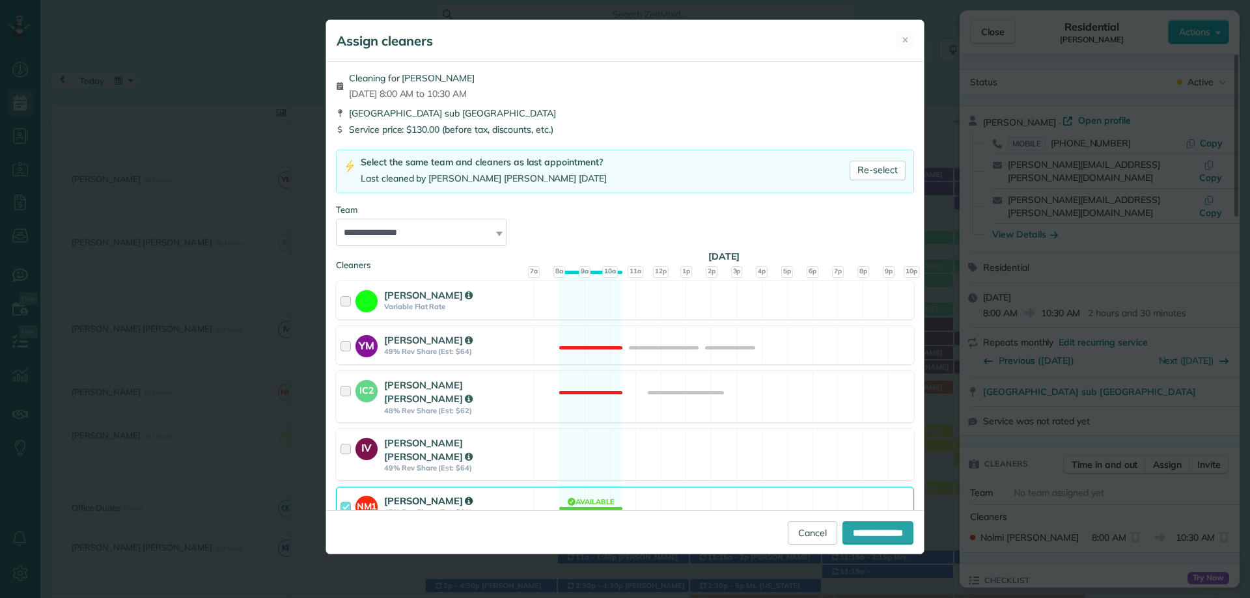
click at [342, 495] on div at bounding box center [348, 506] width 15 height 24
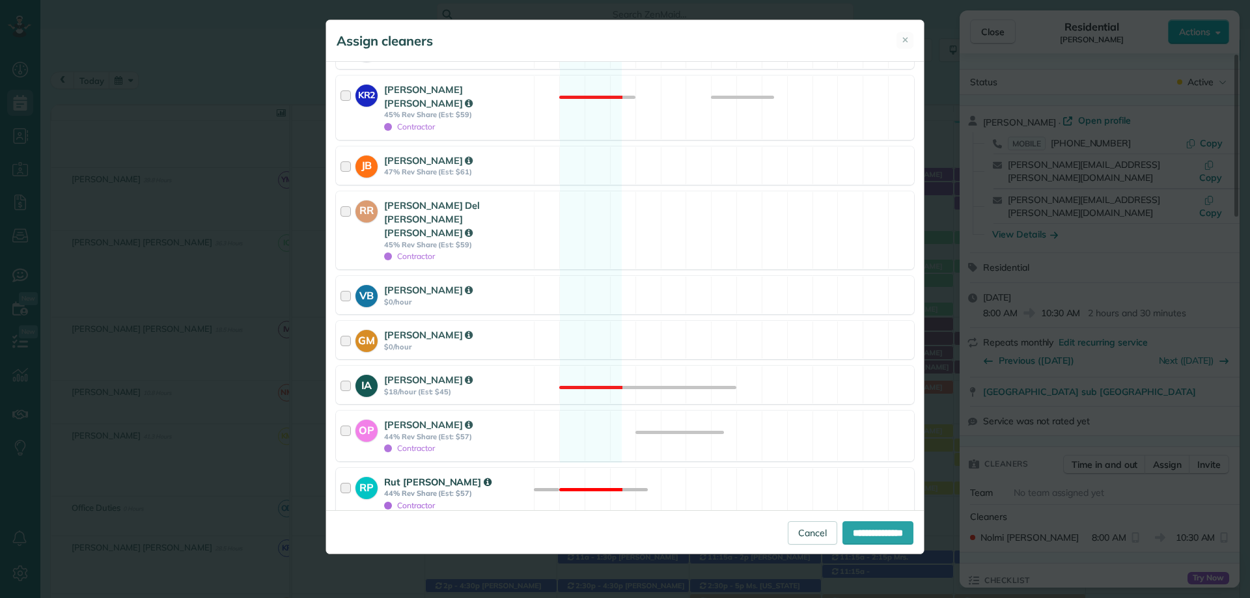
scroll to position [548, 0]
click at [340, 531] on div at bounding box center [341, 536] width 10 height 10
click at [884, 537] on input "**********" at bounding box center [878, 533] width 71 height 23
type input "**********"
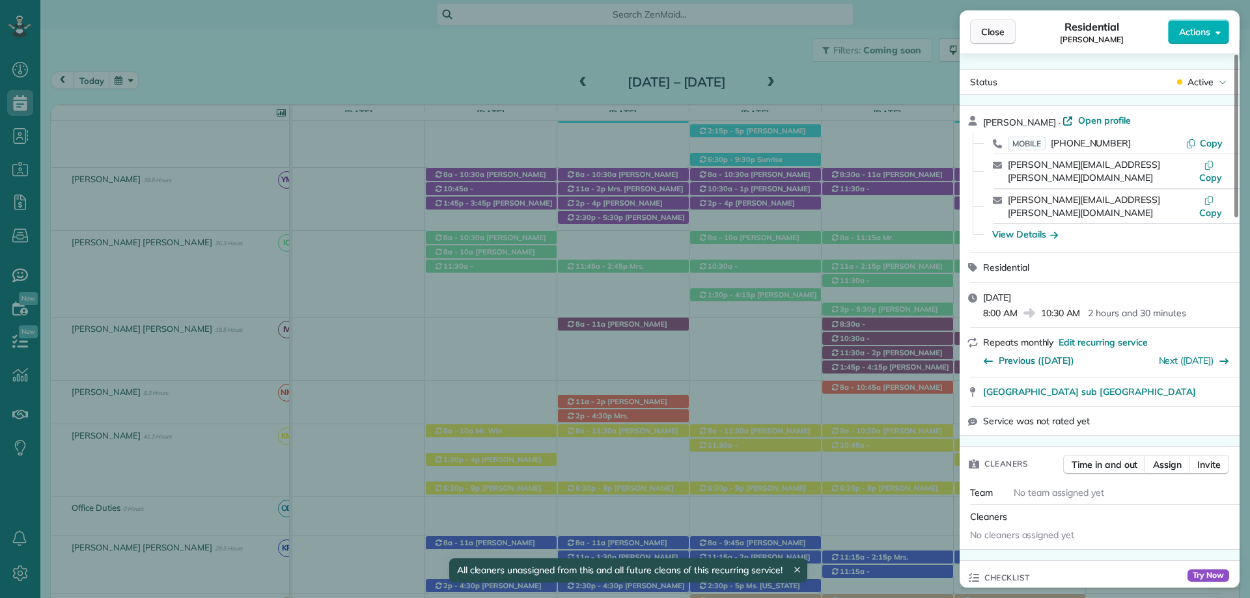
click at [998, 31] on span "Close" at bounding box center [992, 31] width 23 height 13
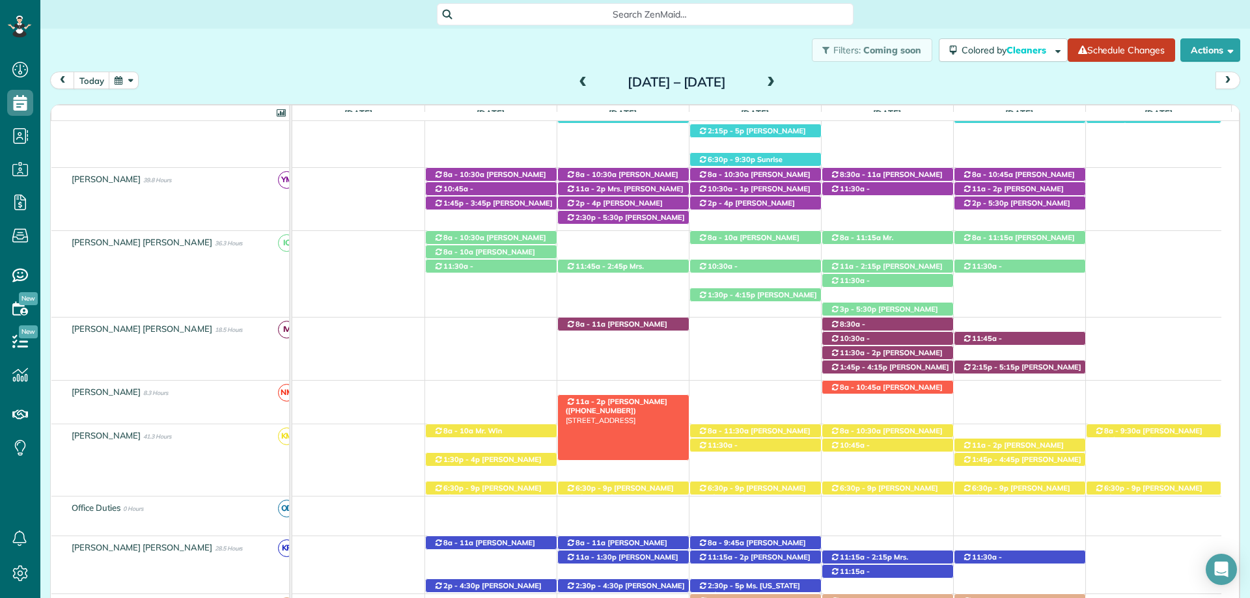
click at [623, 397] on div "11a - 2p Victor Fernandez (+16185509633) 3232 Bellingrath Drive - Foley, AL, 36…" at bounding box center [623, 402] width 131 height 14
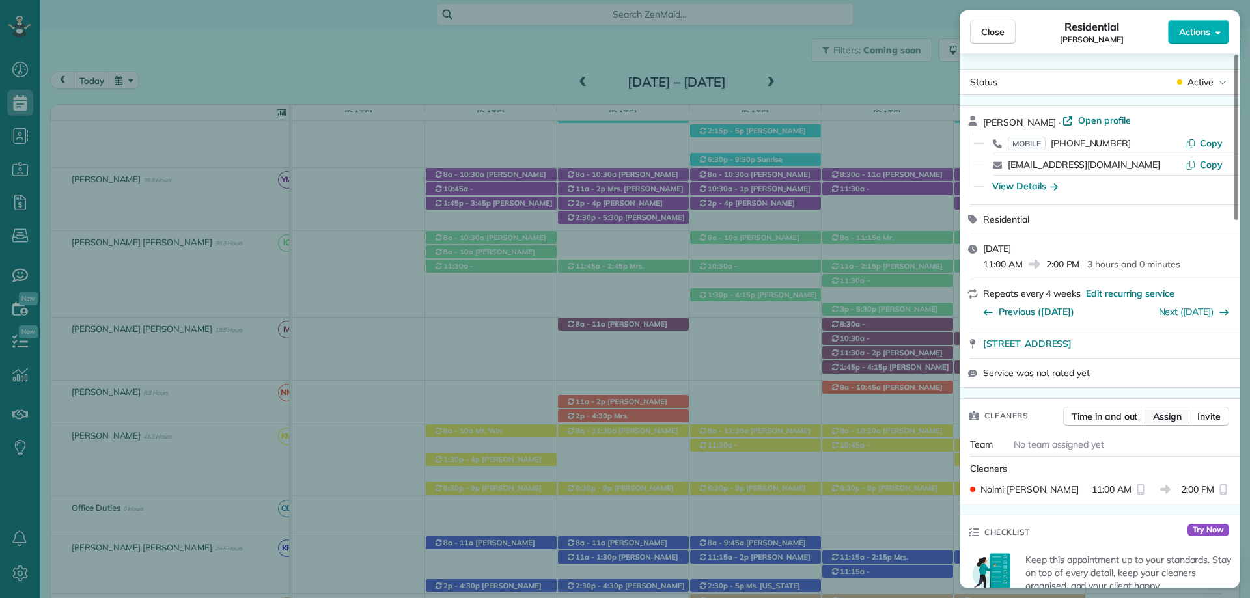
click at [1170, 414] on span "Assign" at bounding box center [1167, 416] width 29 height 13
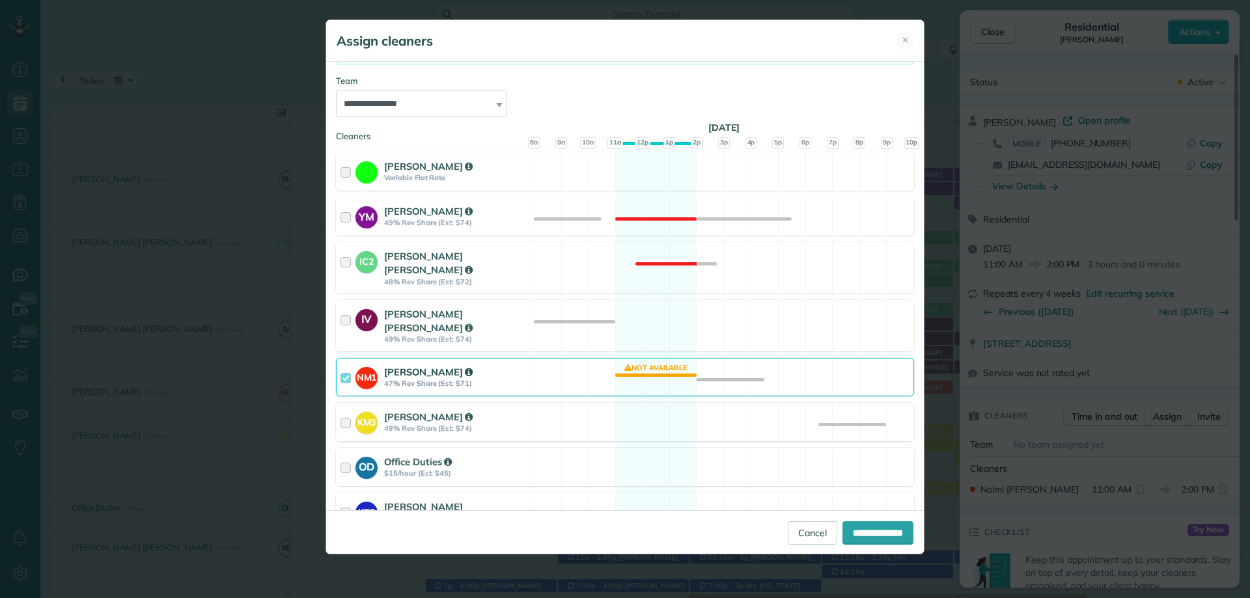
scroll to position [130, 0]
click at [340, 359] on div "NM1 Nolmi Martínez 47% Rev Share (Est: $71)" at bounding box center [435, 376] width 197 height 37
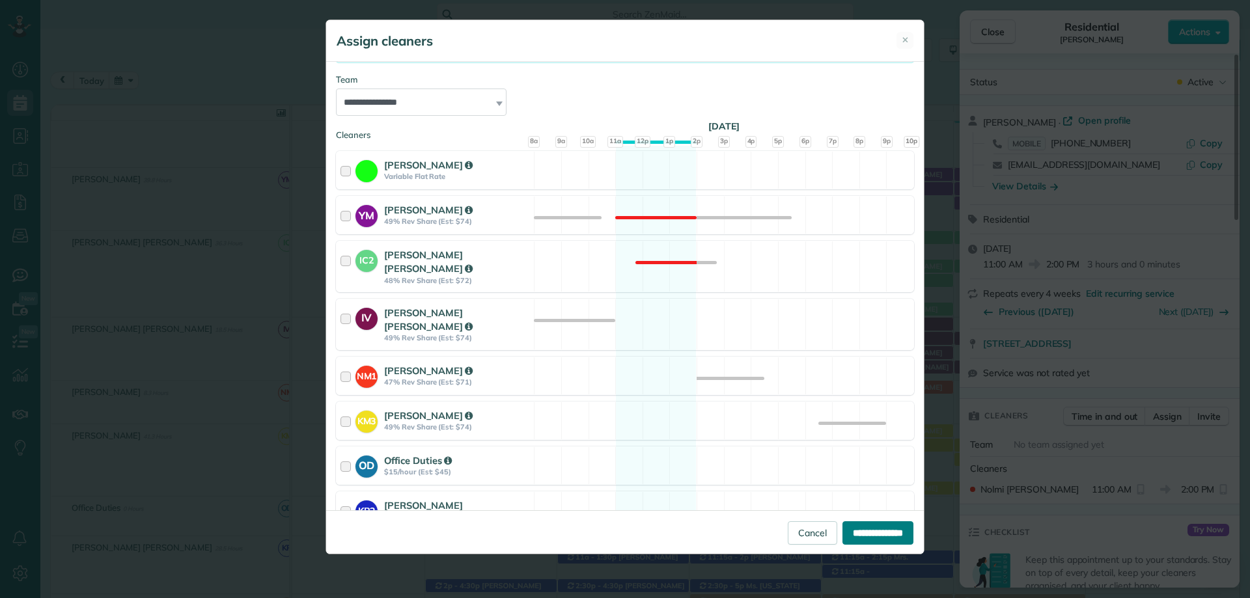
click at [849, 532] on input "**********" at bounding box center [878, 533] width 71 height 23
type input "**********"
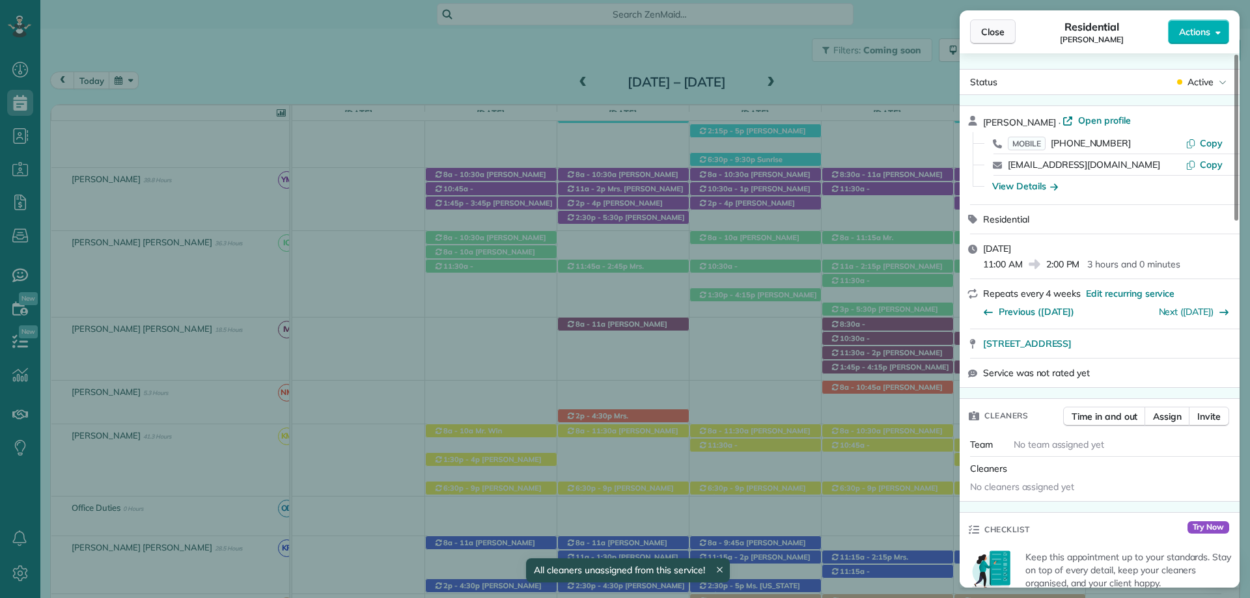
click at [1004, 37] on span "Close" at bounding box center [992, 31] width 23 height 13
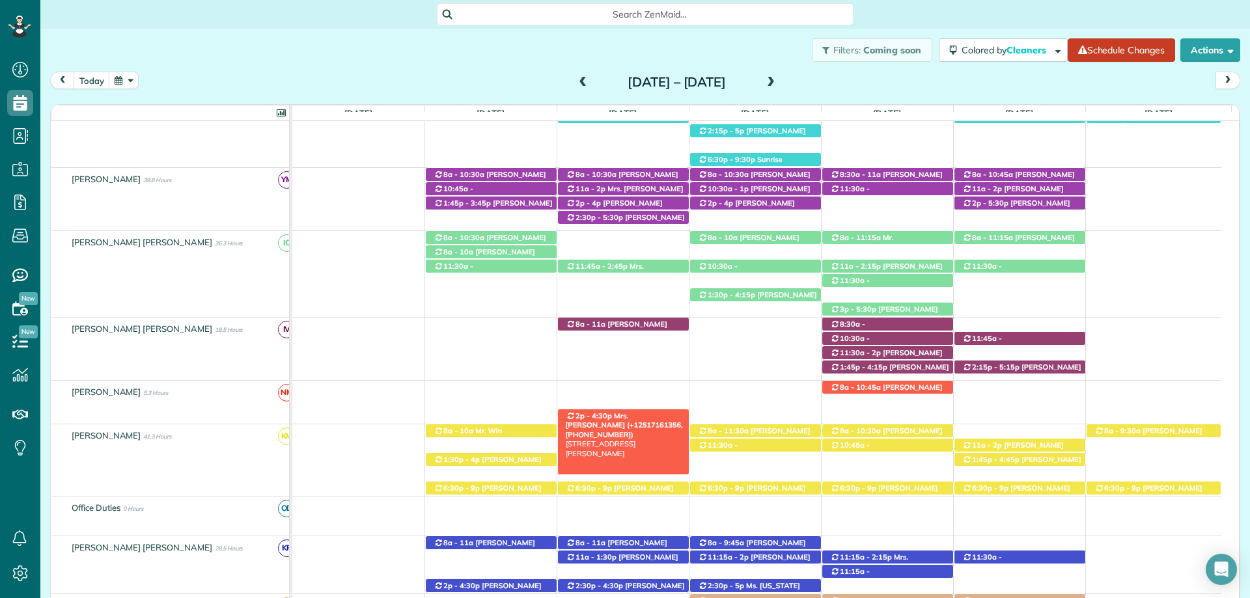
click at [637, 412] on div "2p - 4:30p Mrs. Amanda May (+12517161356, +12517475065) 20620 Lawrence Road - F…" at bounding box center [623, 417] width 131 height 14
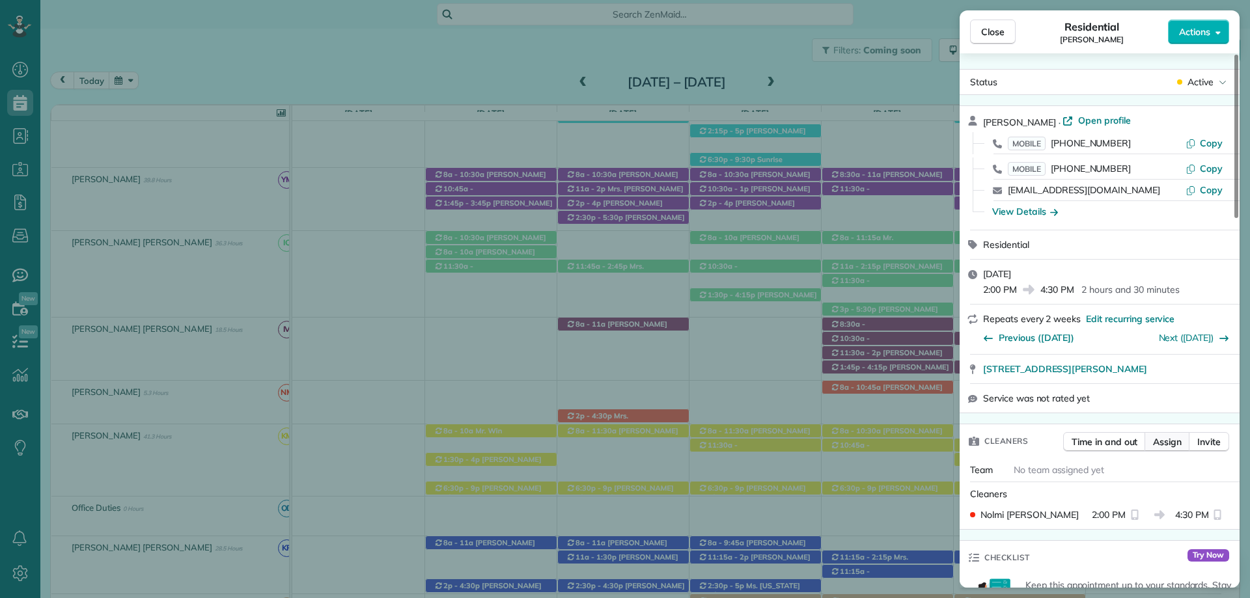
click at [1172, 442] on span "Assign" at bounding box center [1167, 442] width 29 height 13
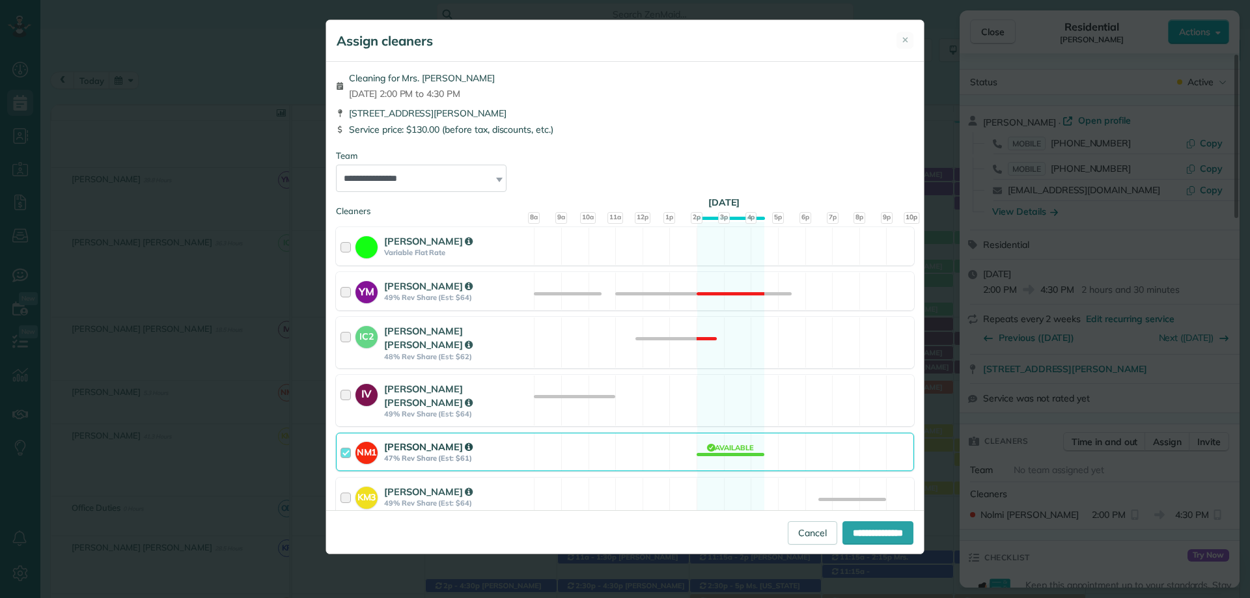
click at [344, 440] on div at bounding box center [348, 452] width 15 height 24
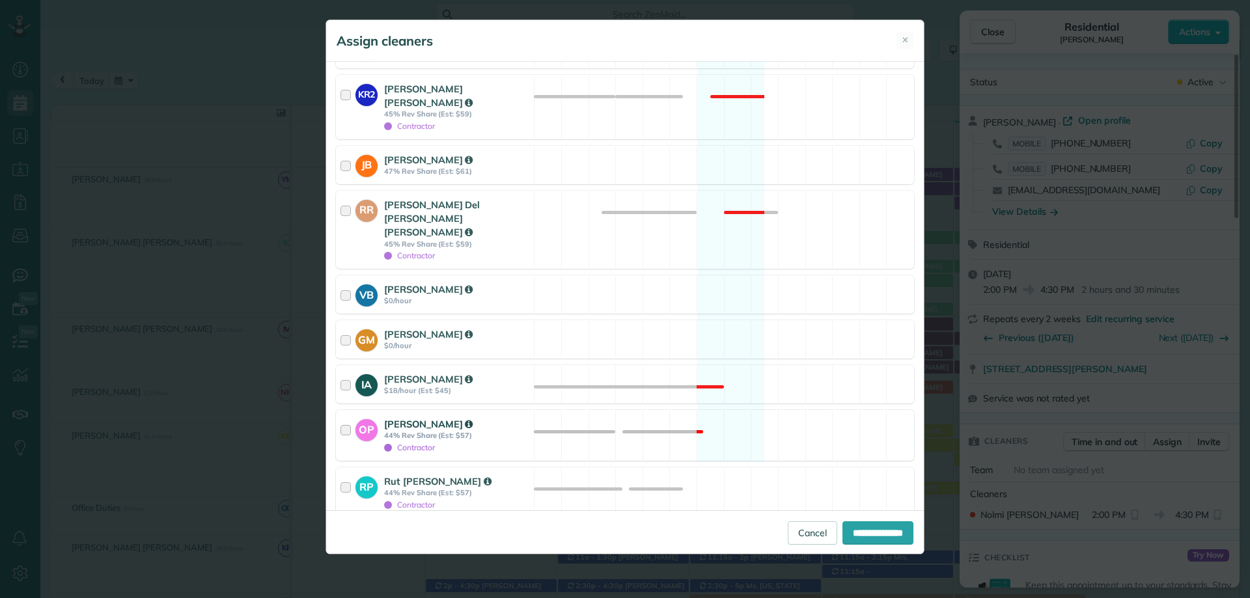
scroll to position [494, 0]
click at [341, 531] on div at bounding box center [341, 536] width 10 height 10
click at [862, 534] on input "**********" at bounding box center [878, 533] width 71 height 23
type input "**********"
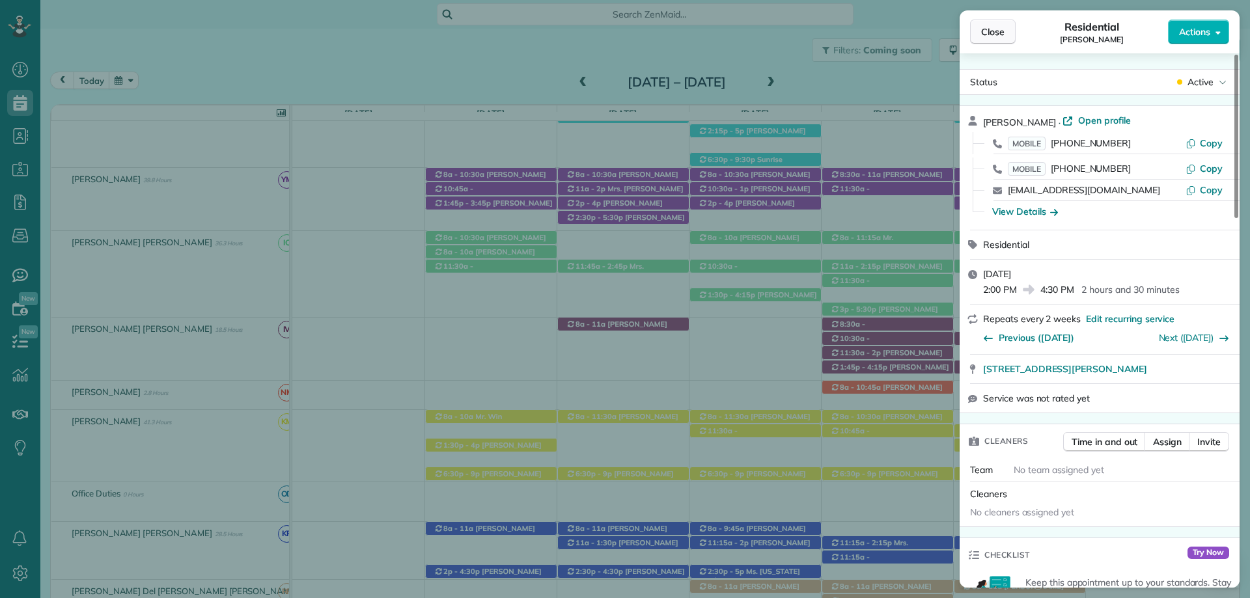
click at [999, 20] on button "Close" at bounding box center [993, 32] width 46 height 25
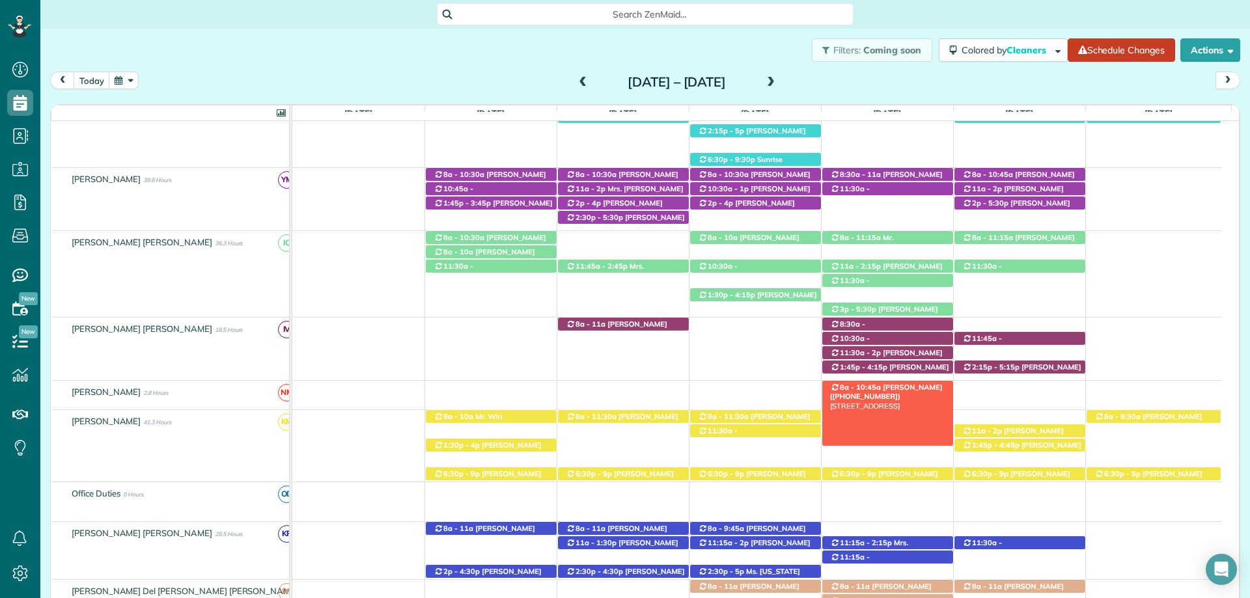
click at [903, 388] on span "[PERSON_NAME] ([PHONE_NUMBER])" at bounding box center [886, 392] width 113 height 18
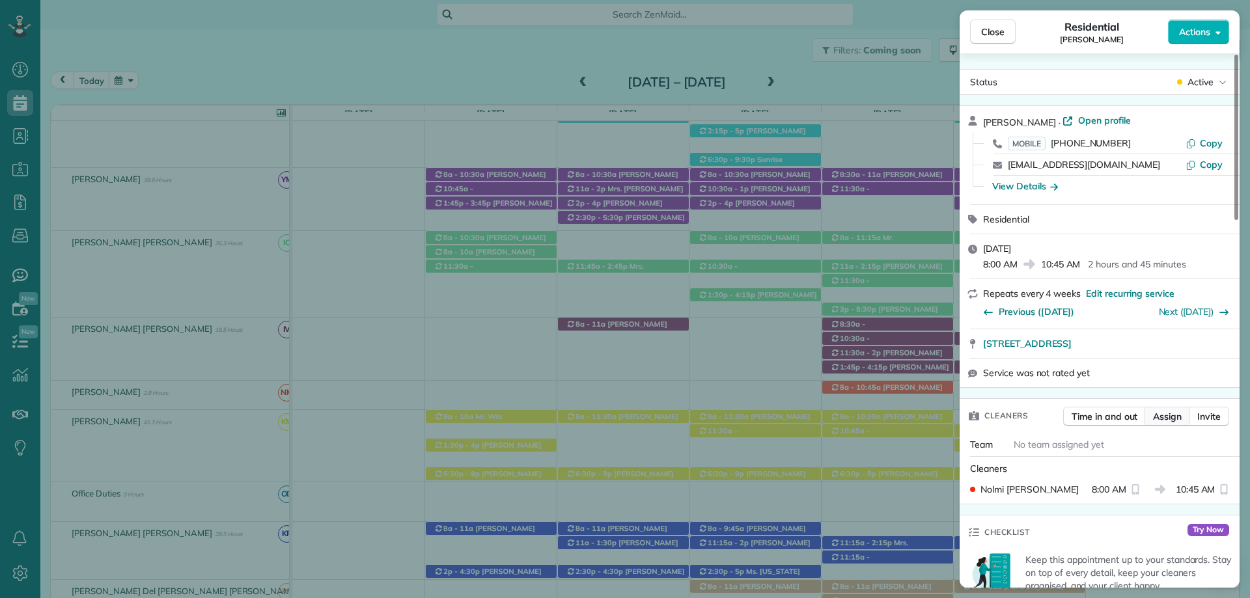
click at [1174, 421] on span "Assign" at bounding box center [1167, 416] width 29 height 13
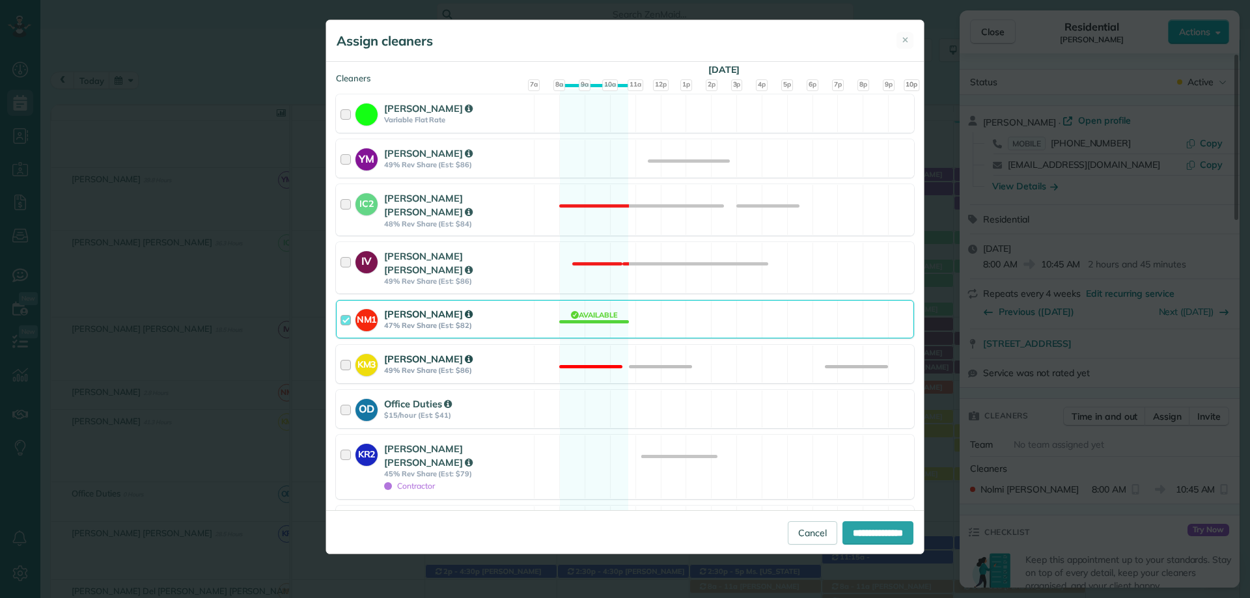
scroll to position [195, 0]
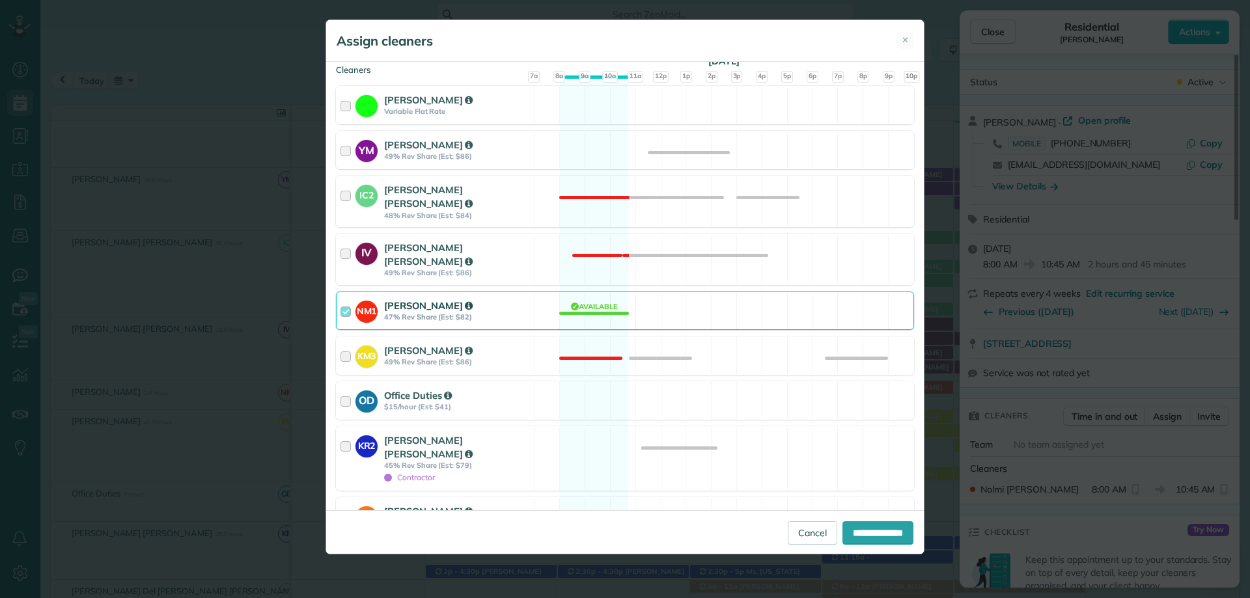
click at [343, 299] on div at bounding box center [348, 311] width 15 height 24
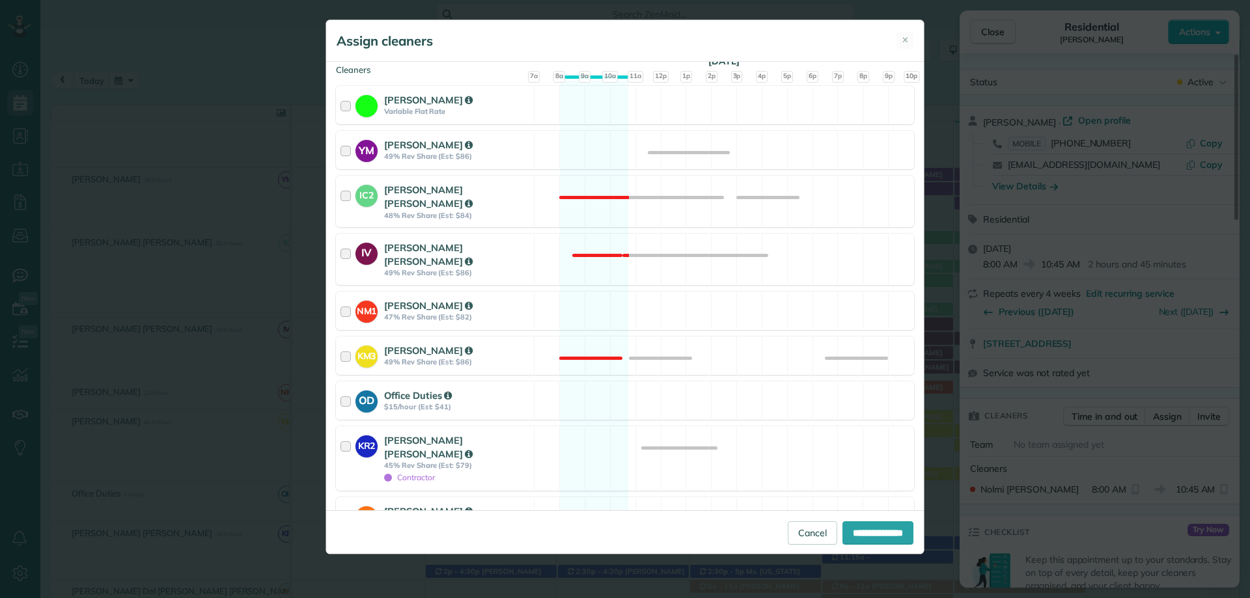
scroll to position [326, 0]
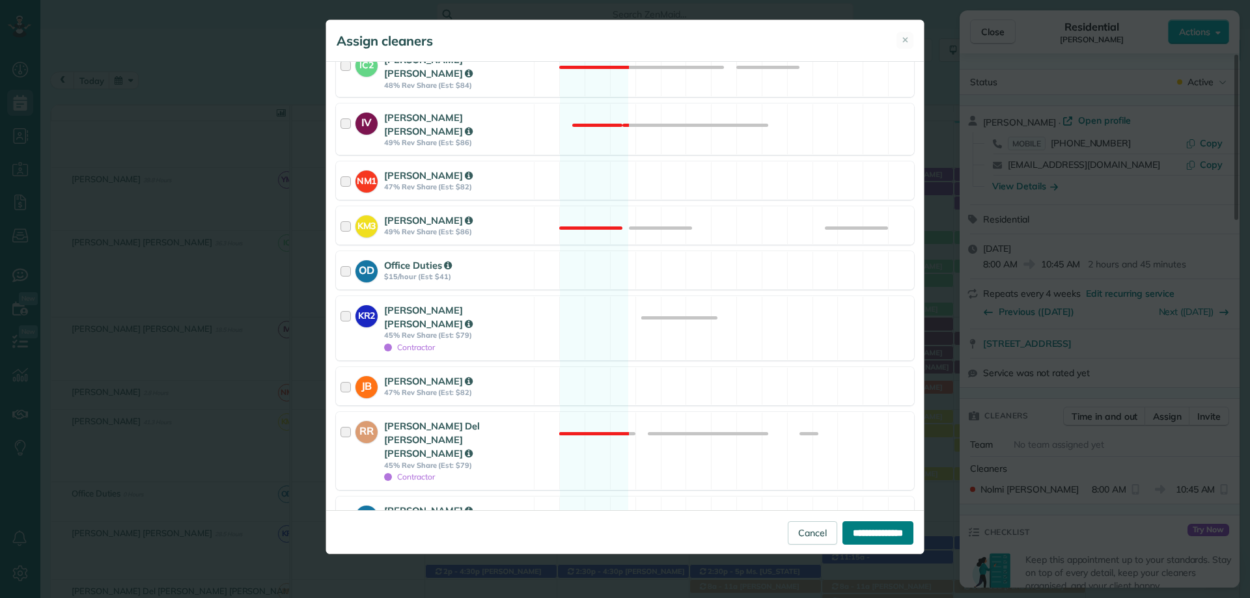
click at [864, 535] on input "**********" at bounding box center [878, 533] width 71 height 23
type input "**********"
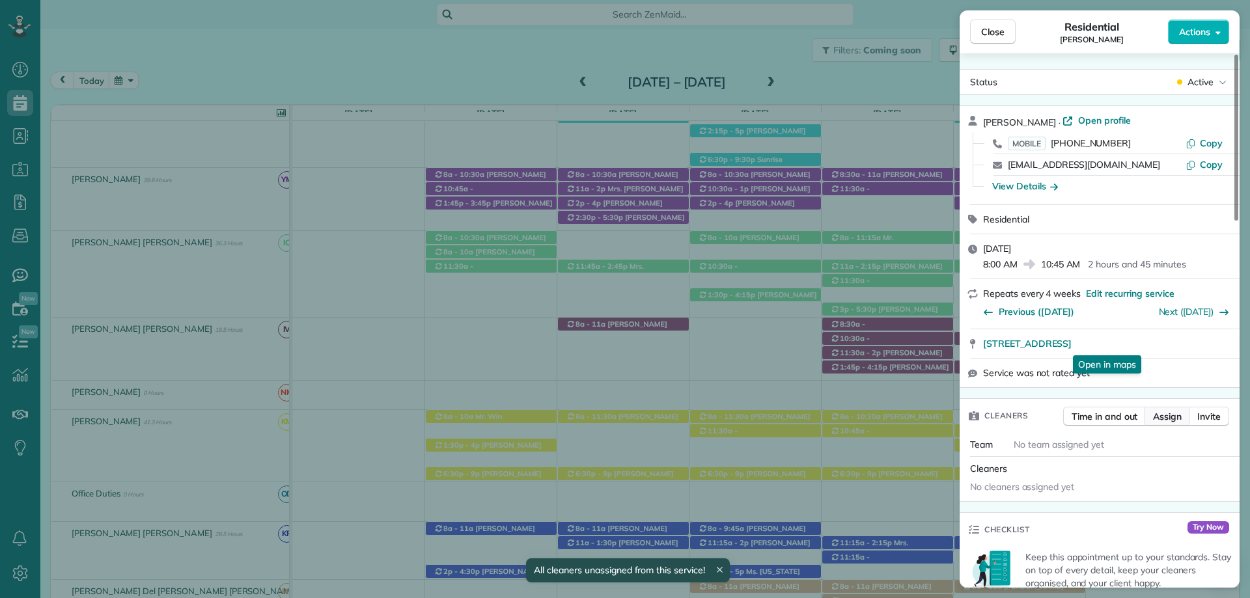
click at [1167, 419] on span "Assign" at bounding box center [1167, 416] width 29 height 13
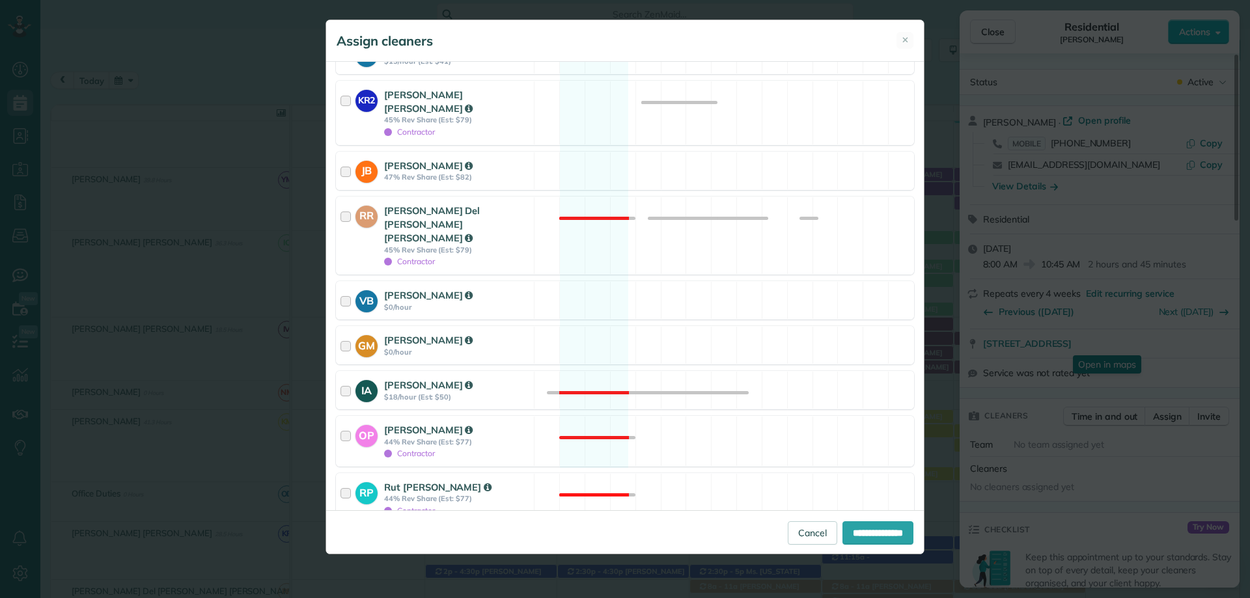
scroll to position [548, 0]
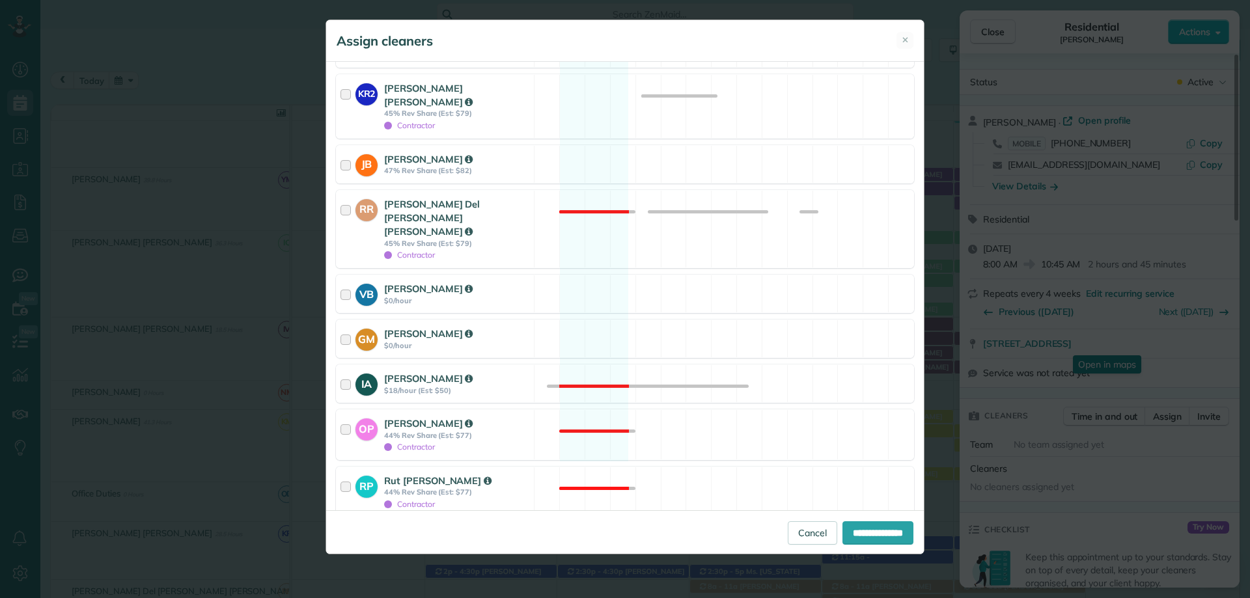
click at [344, 531] on div at bounding box center [341, 536] width 10 height 10
click at [871, 535] on input "**********" at bounding box center [878, 533] width 71 height 23
type input "**********"
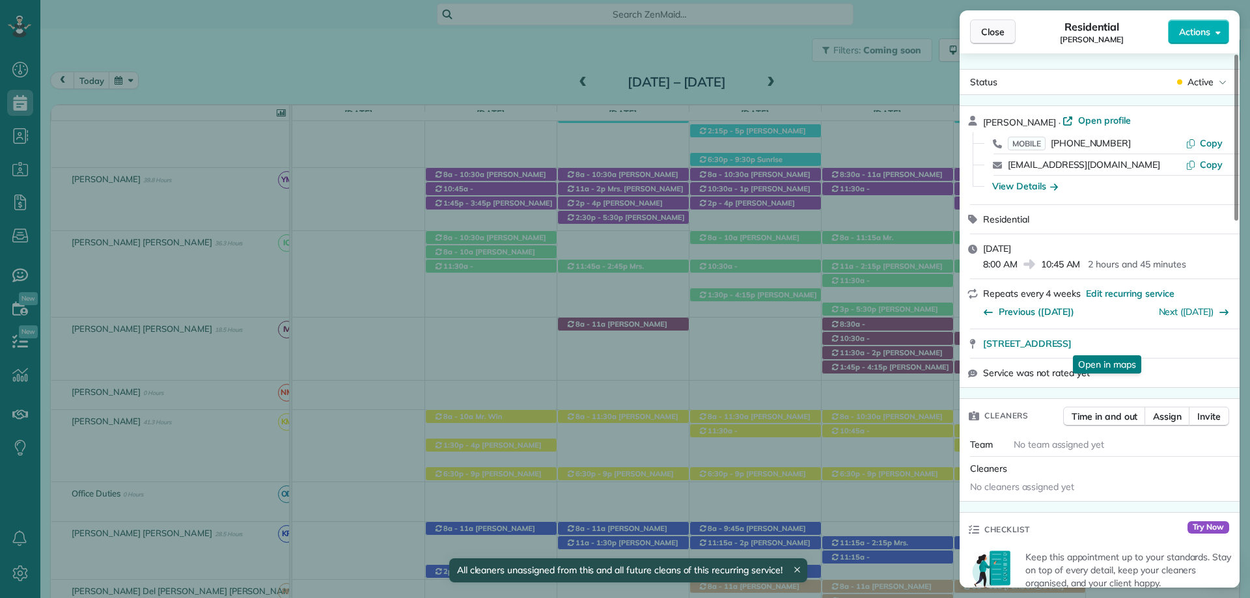
click at [994, 35] on span "Close" at bounding box center [992, 31] width 23 height 13
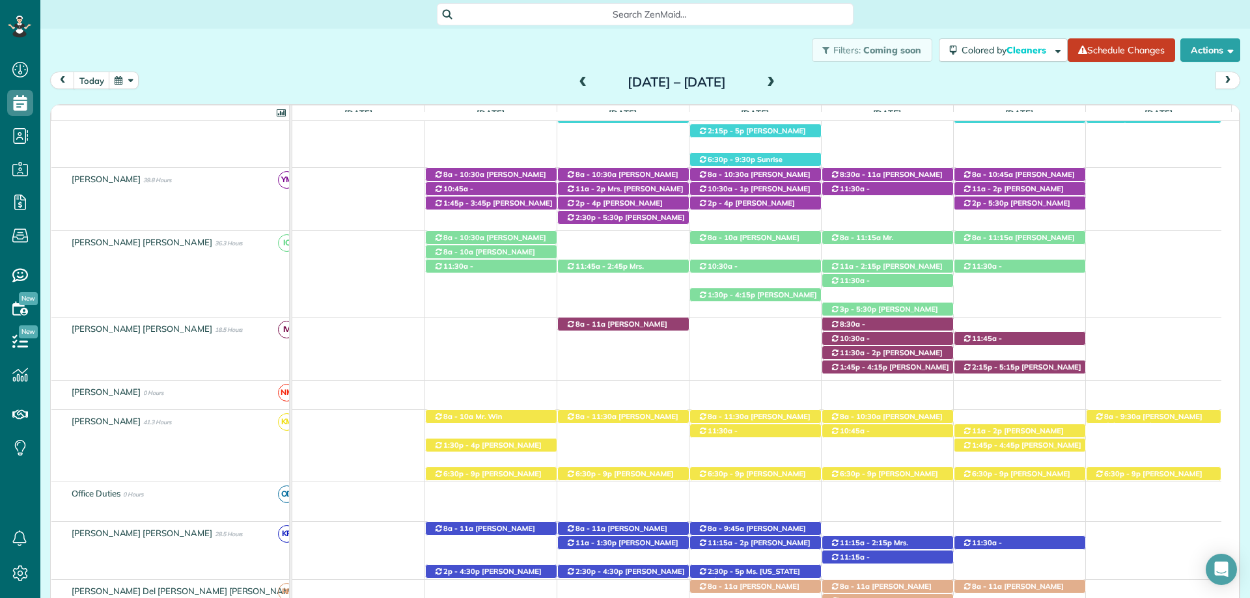
click at [778, 84] on span at bounding box center [771, 83] width 14 height 12
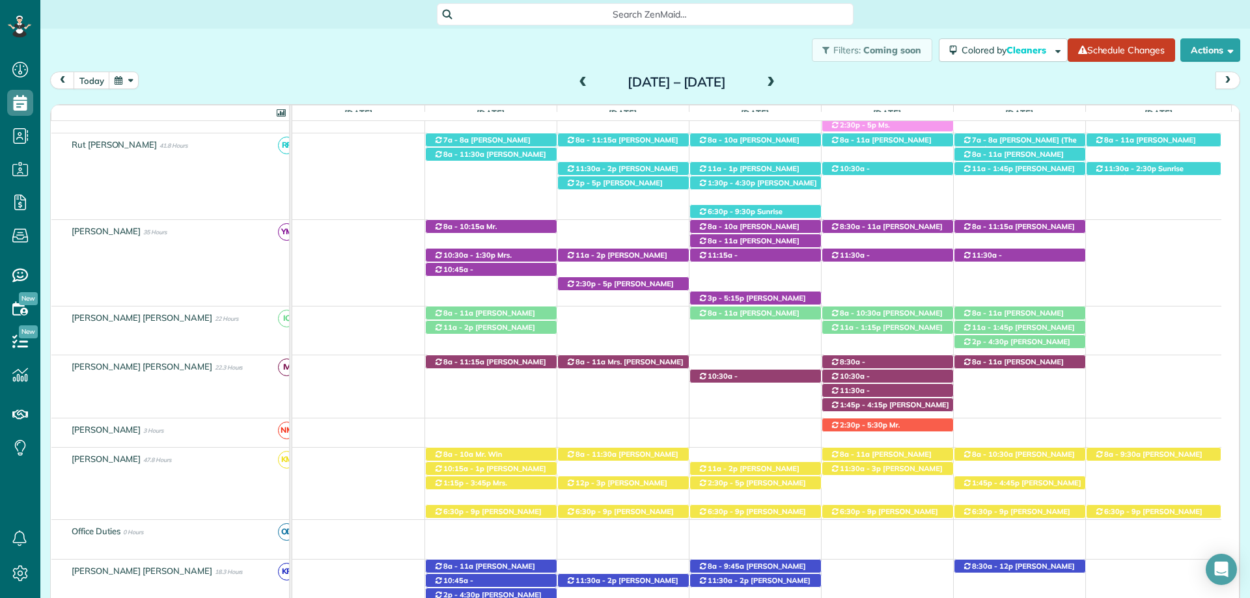
scroll to position [326, 0]
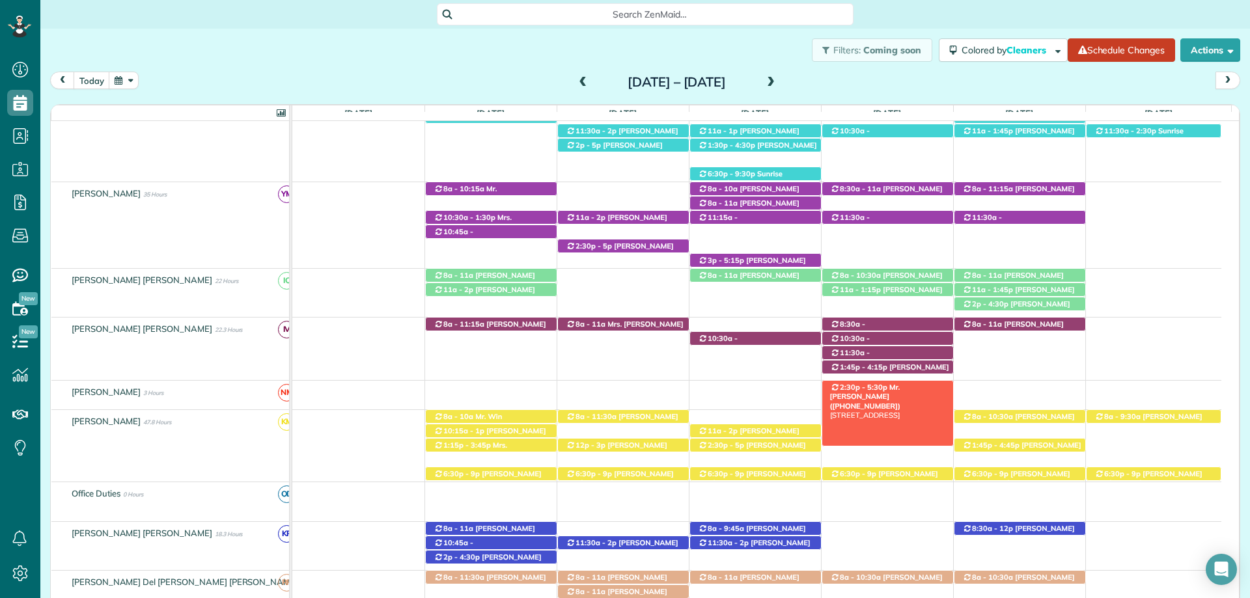
click at [893, 388] on span "Mr. Eddie Thompson (+17864024059)" at bounding box center [865, 397] width 71 height 28
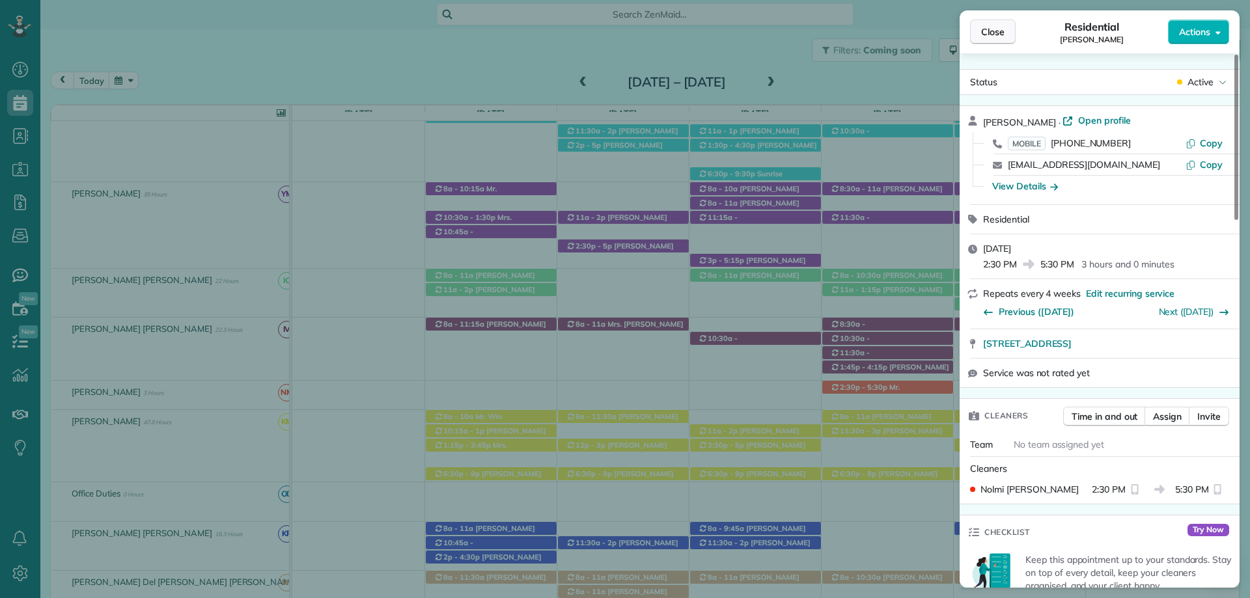
click at [996, 38] on span "Close" at bounding box center [992, 31] width 23 height 13
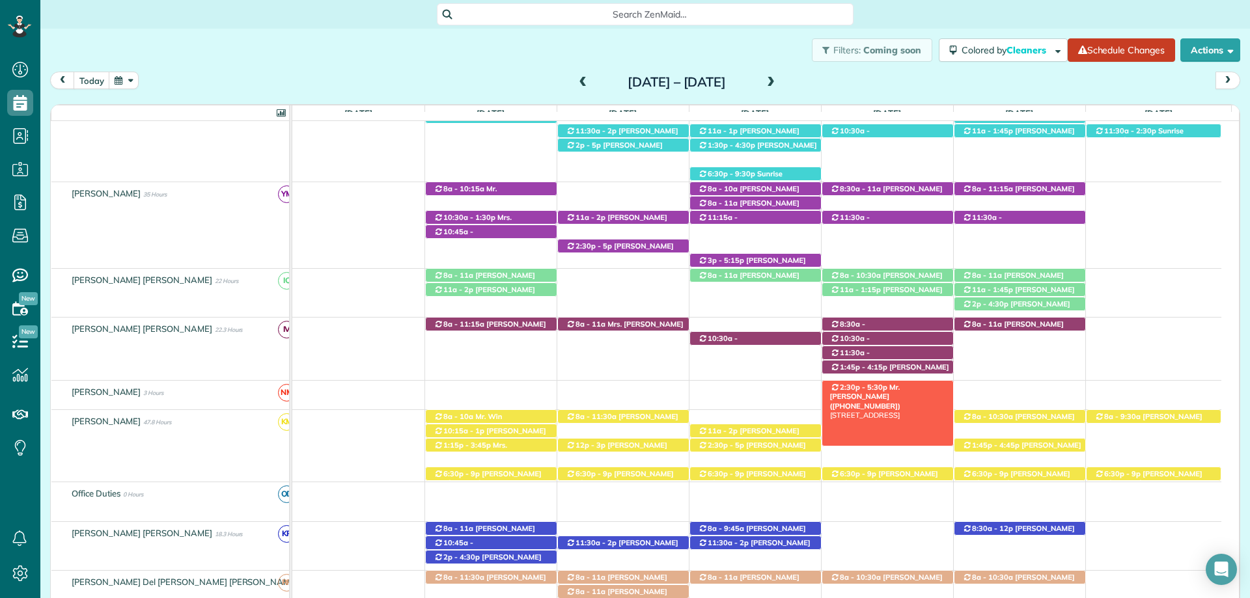
click at [877, 389] on span "2:30p - 5:30p" at bounding box center [863, 387] width 49 height 9
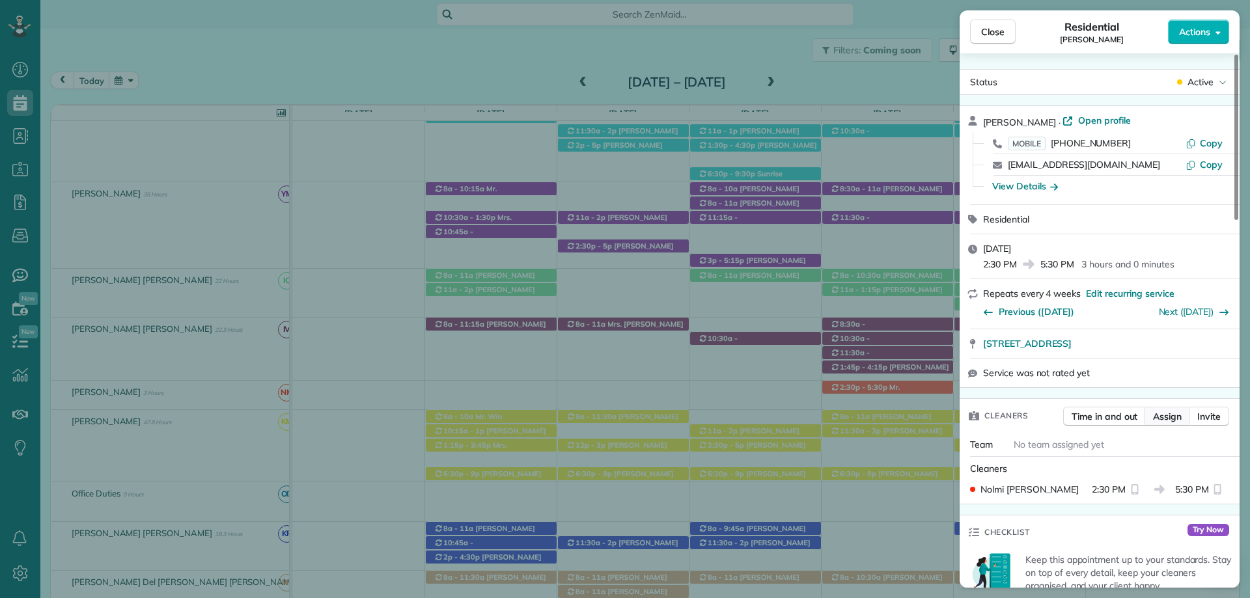
click at [1174, 415] on span "Assign" at bounding box center [1167, 416] width 29 height 13
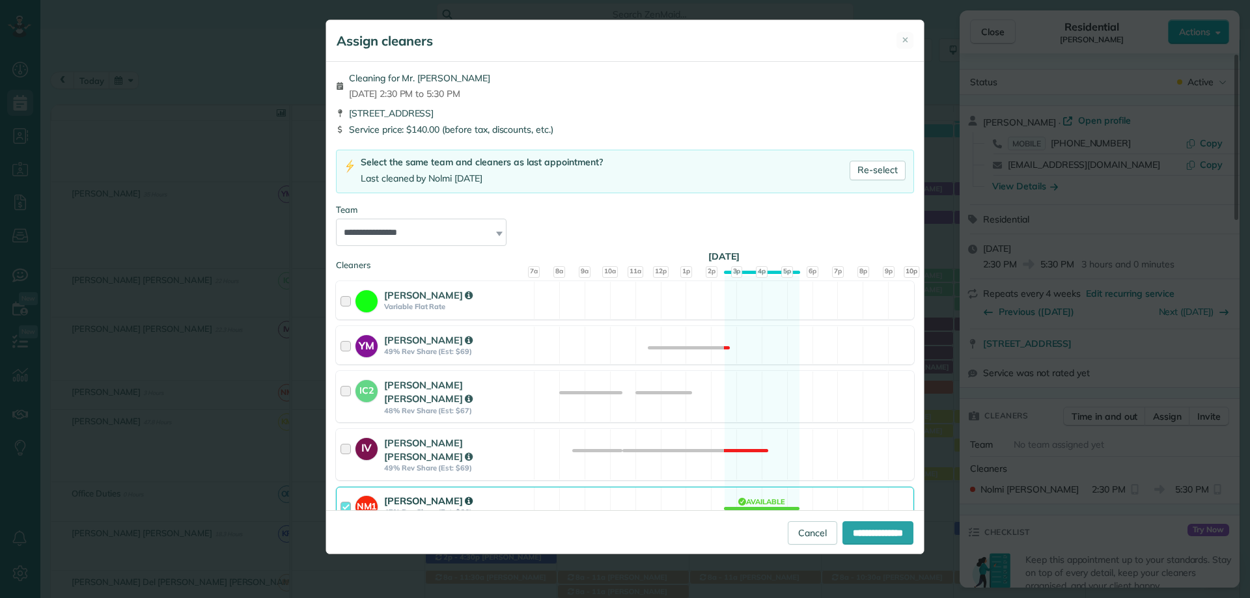
click at [346, 494] on div at bounding box center [348, 506] width 15 height 24
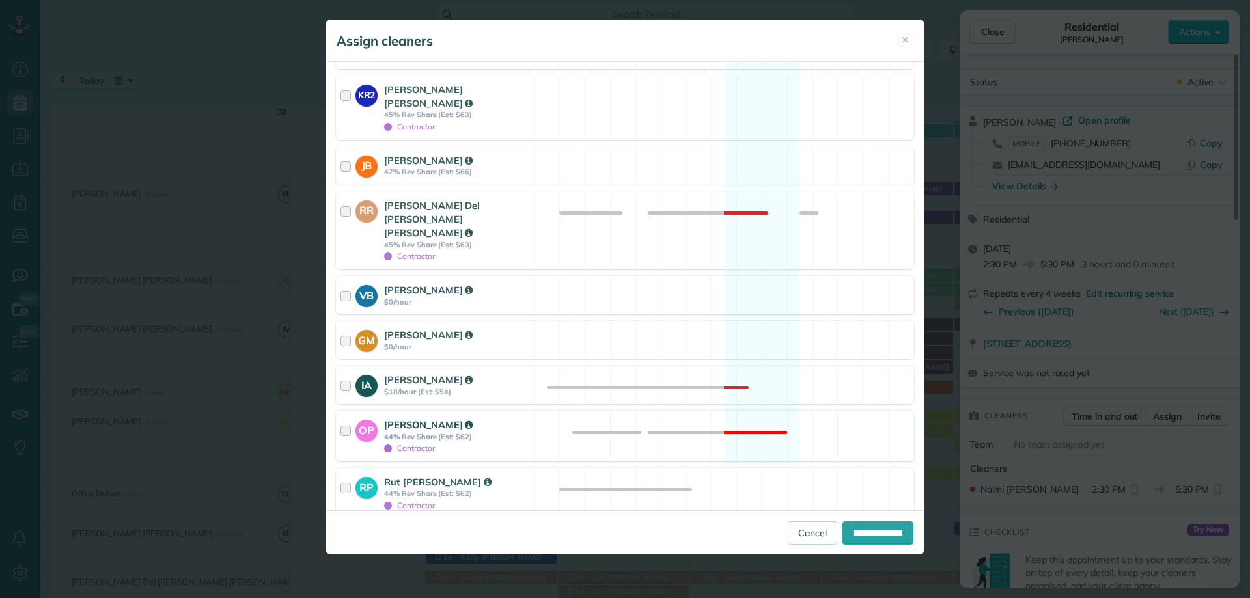
scroll to position [548, 0]
click at [339, 531] on div at bounding box center [341, 536] width 10 height 10
click at [869, 536] on input "**********" at bounding box center [878, 533] width 71 height 23
type input "**********"
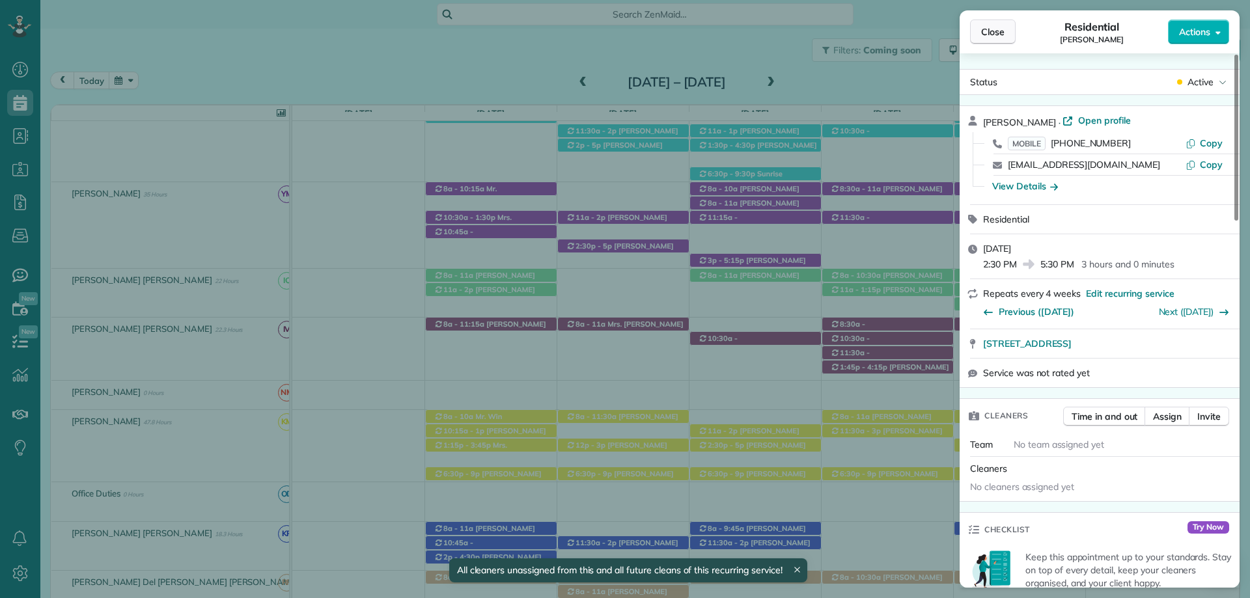
click at [1004, 38] on span "Close" at bounding box center [992, 31] width 23 height 13
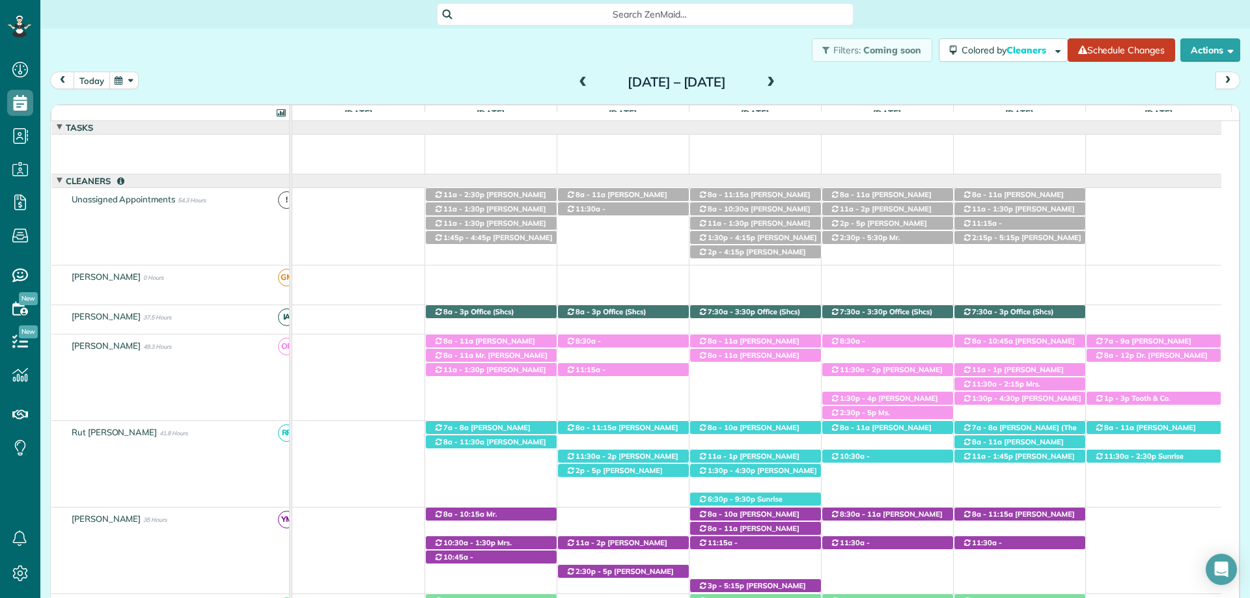
click at [82, 75] on button "today" at bounding box center [92, 81] width 36 height 18
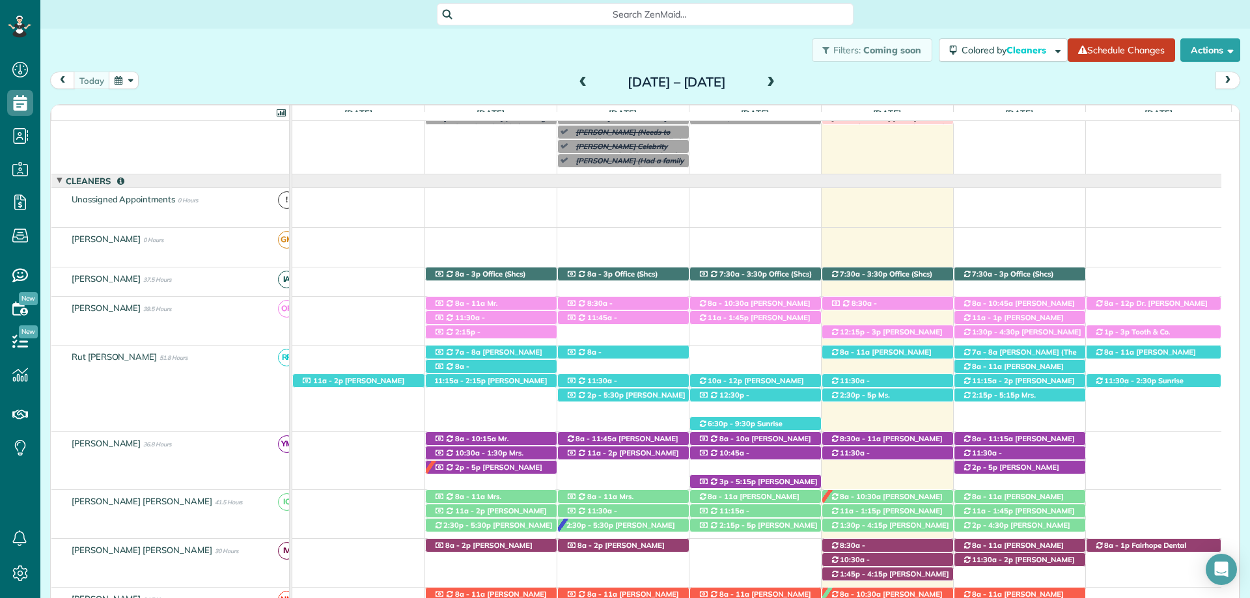
scroll to position [182, 0]
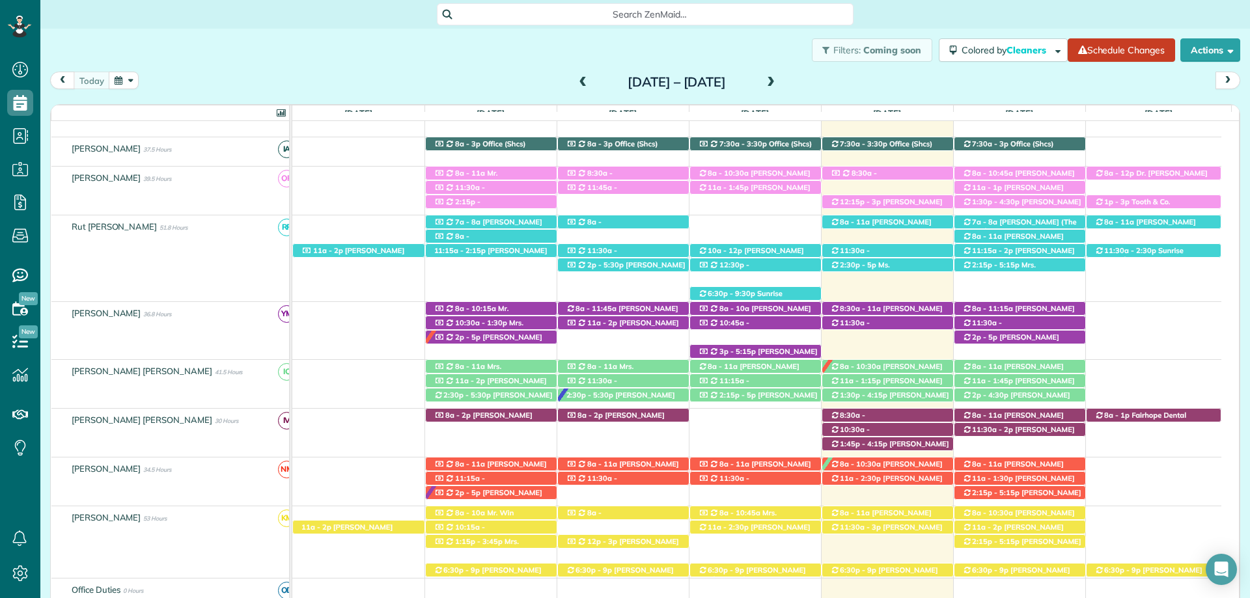
click at [778, 79] on span at bounding box center [771, 83] width 14 height 12
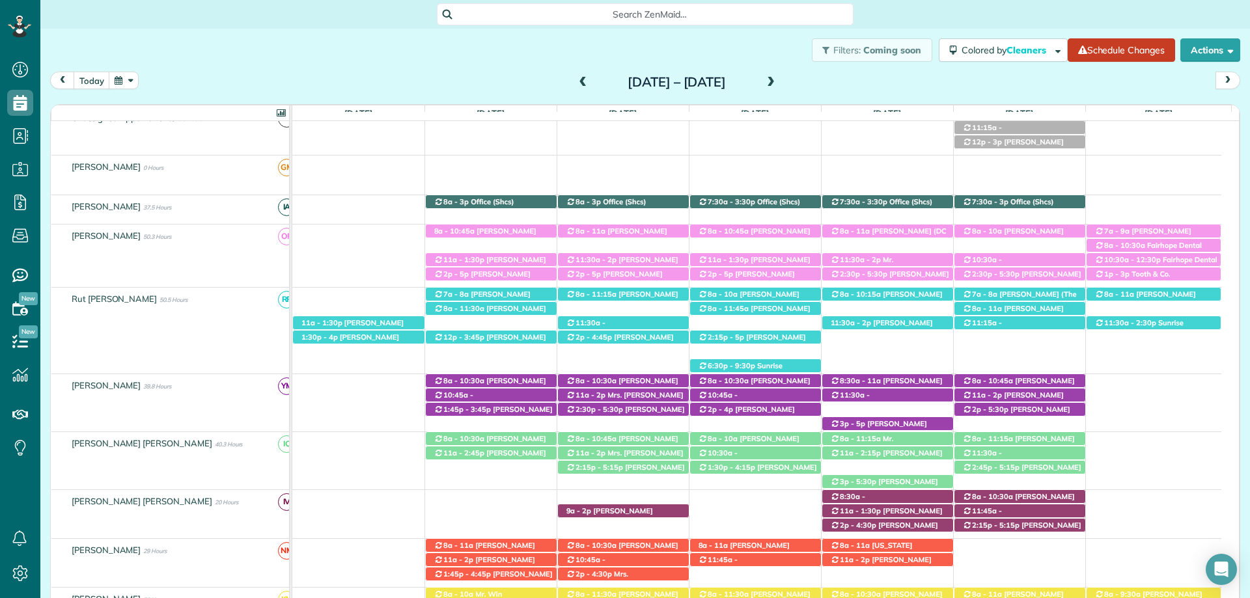
scroll to position [130, 0]
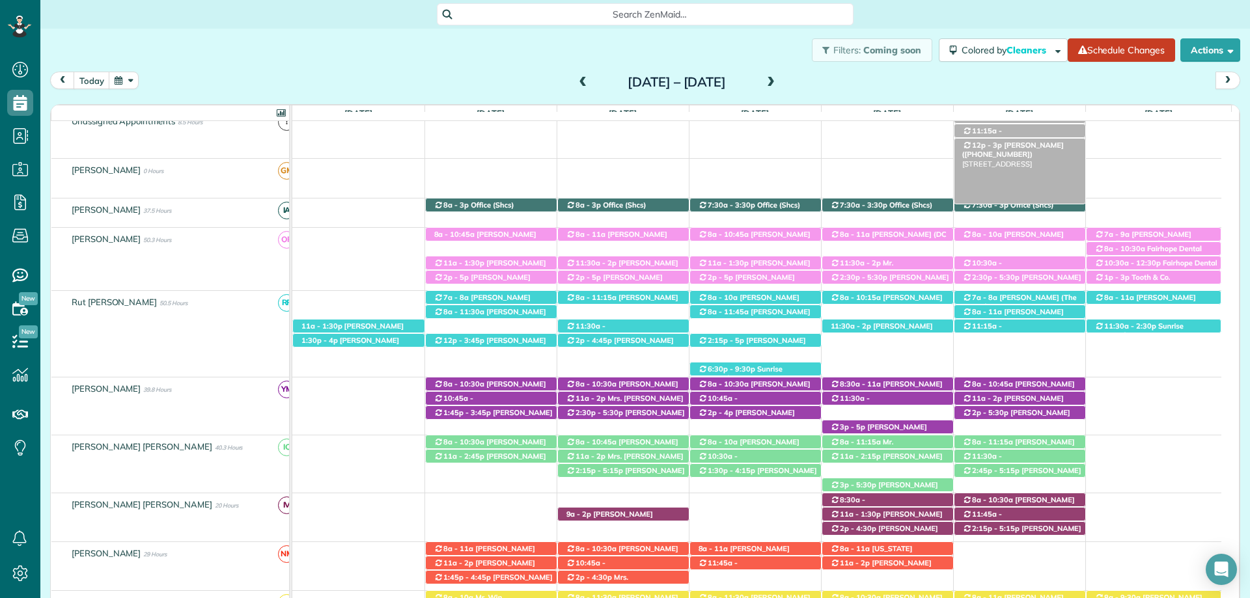
click at [1024, 148] on span "[PERSON_NAME] ([PHONE_NUMBER])" at bounding box center [1014, 150] width 102 height 18
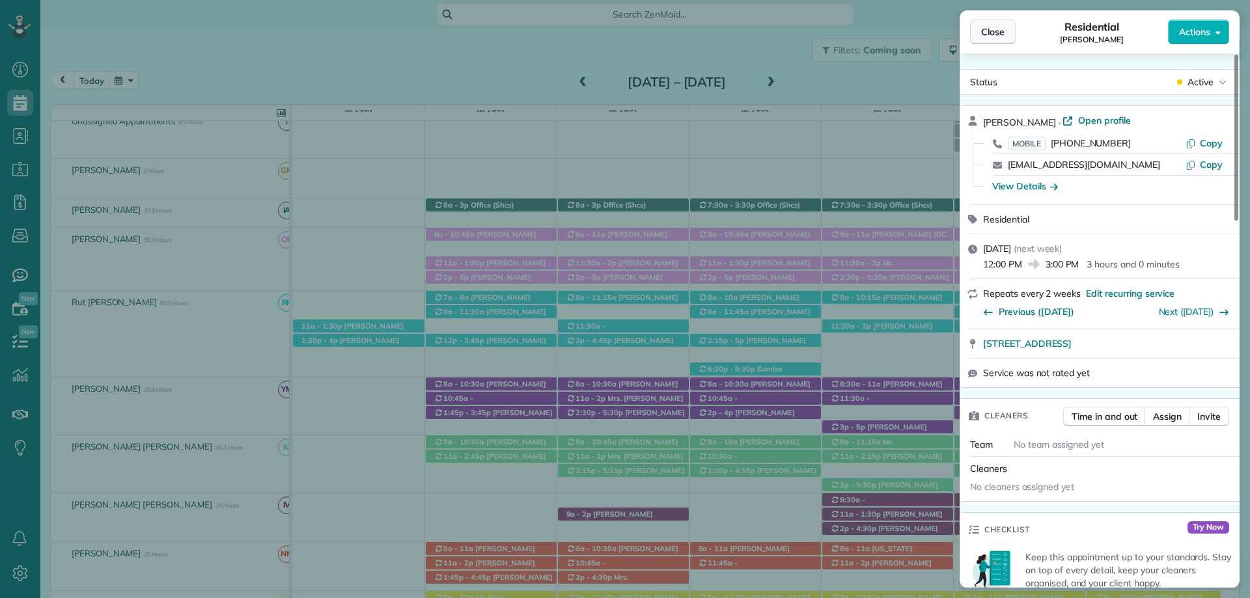
click at [998, 35] on span "Close" at bounding box center [992, 31] width 23 height 13
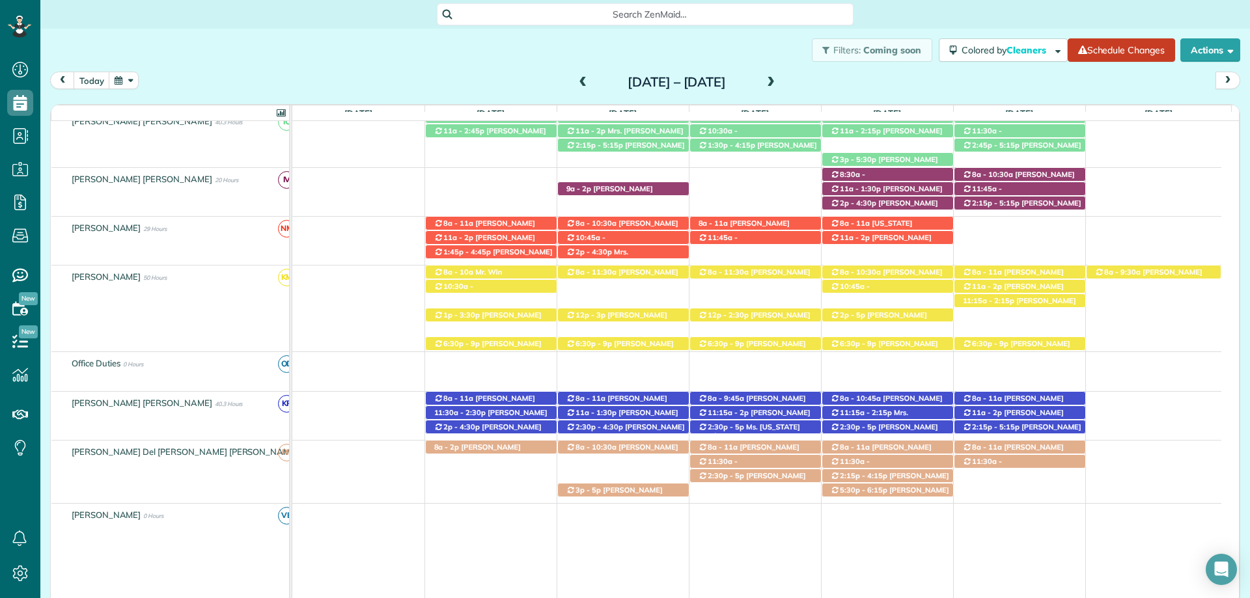
scroll to position [195, 0]
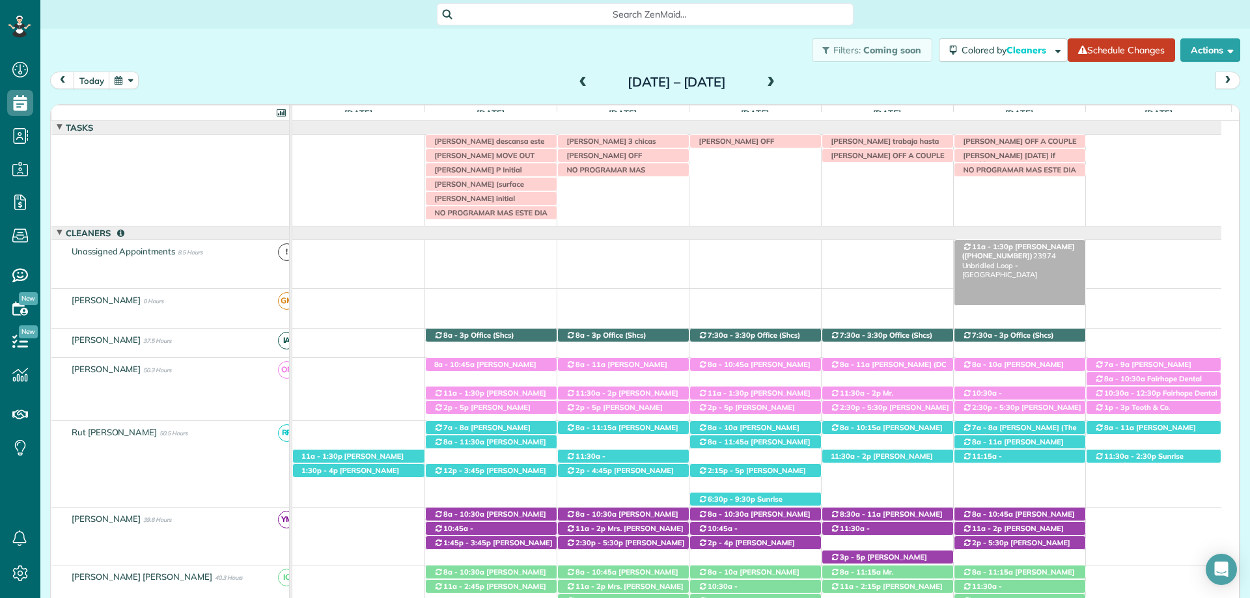
click at [1017, 249] on span "[PERSON_NAME] ([PHONE_NUMBER])" at bounding box center [1019, 251] width 113 height 18
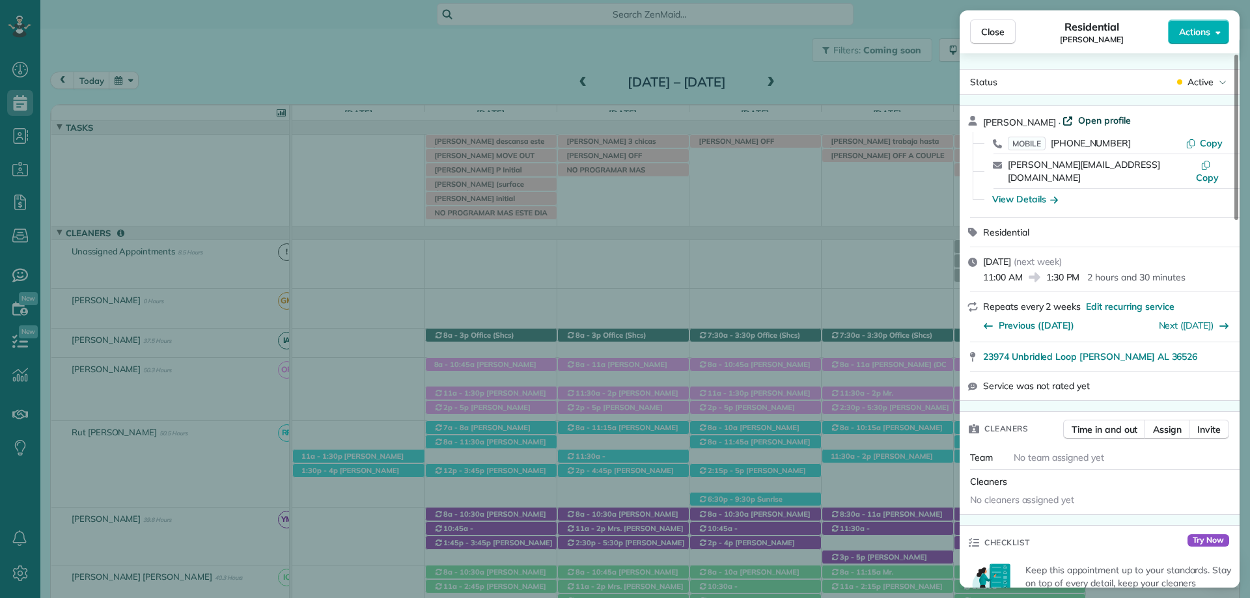
click at [1078, 120] on span "Open profile" at bounding box center [1104, 120] width 53 height 13
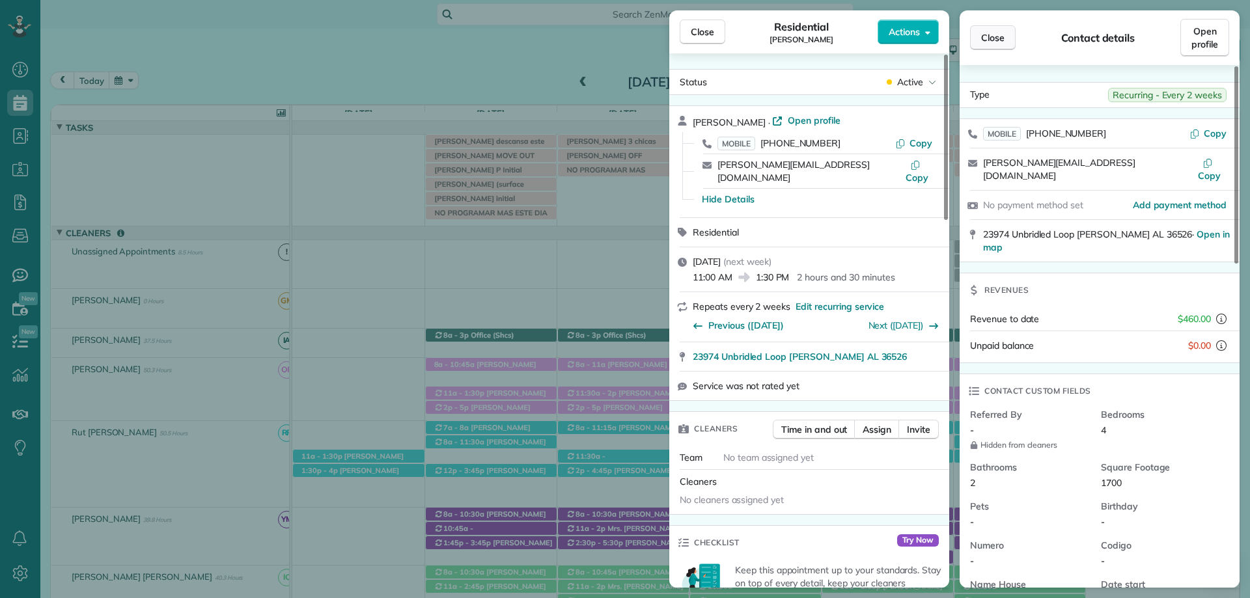
click at [991, 38] on span "Close" at bounding box center [992, 37] width 23 height 13
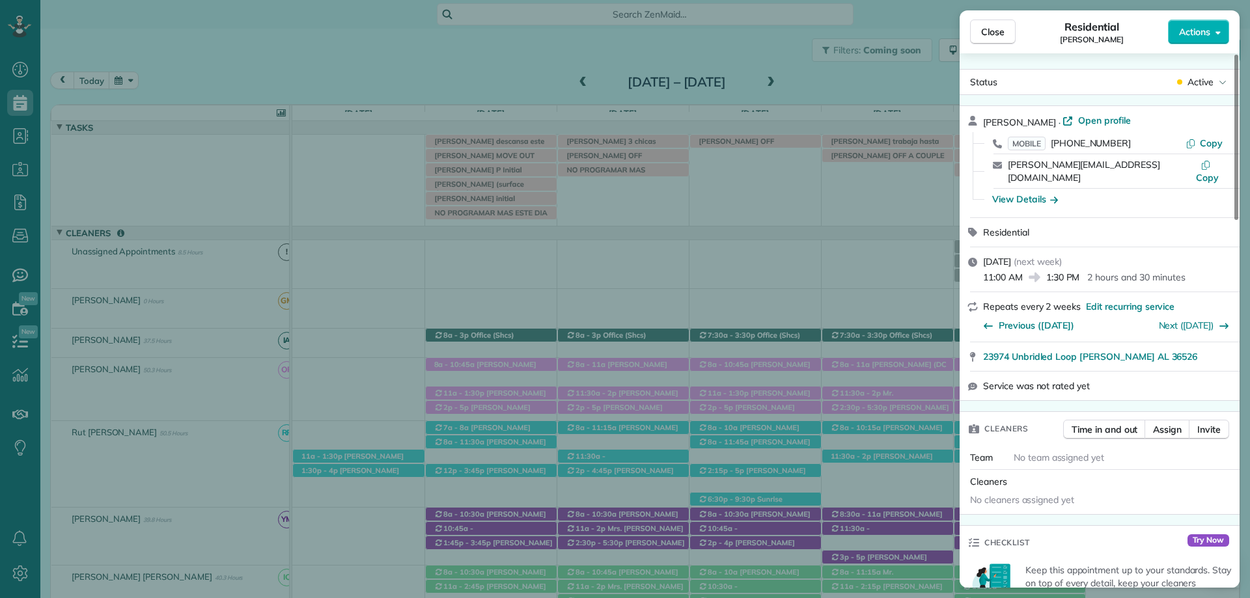
click at [992, 38] on button "Close" at bounding box center [993, 32] width 46 height 25
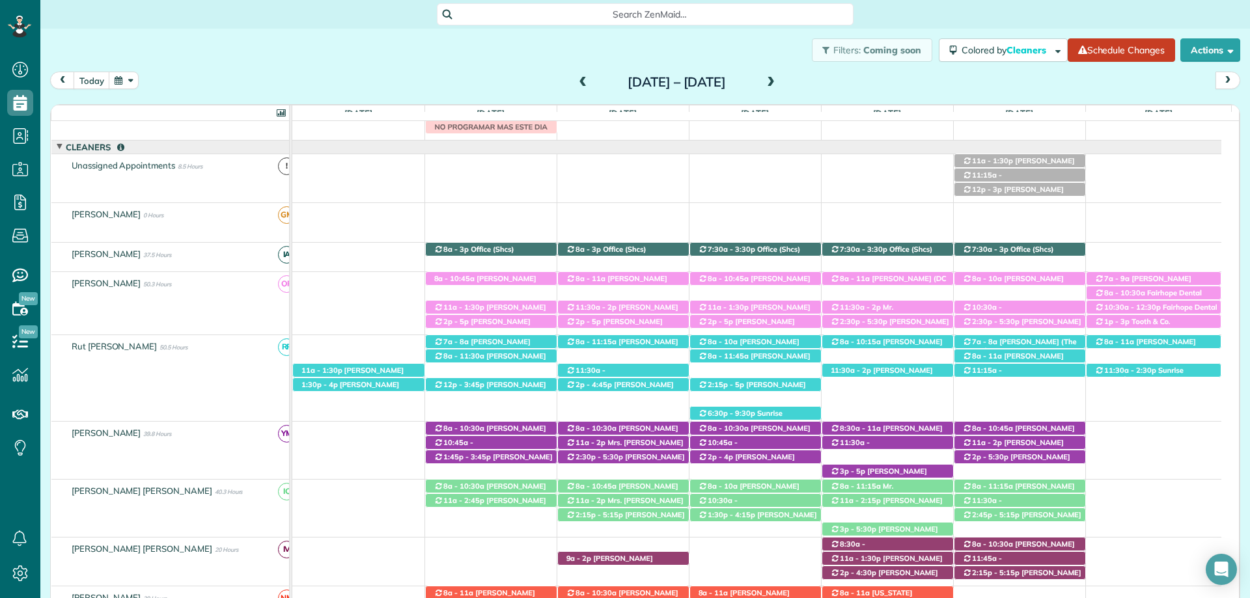
scroll to position [65, 0]
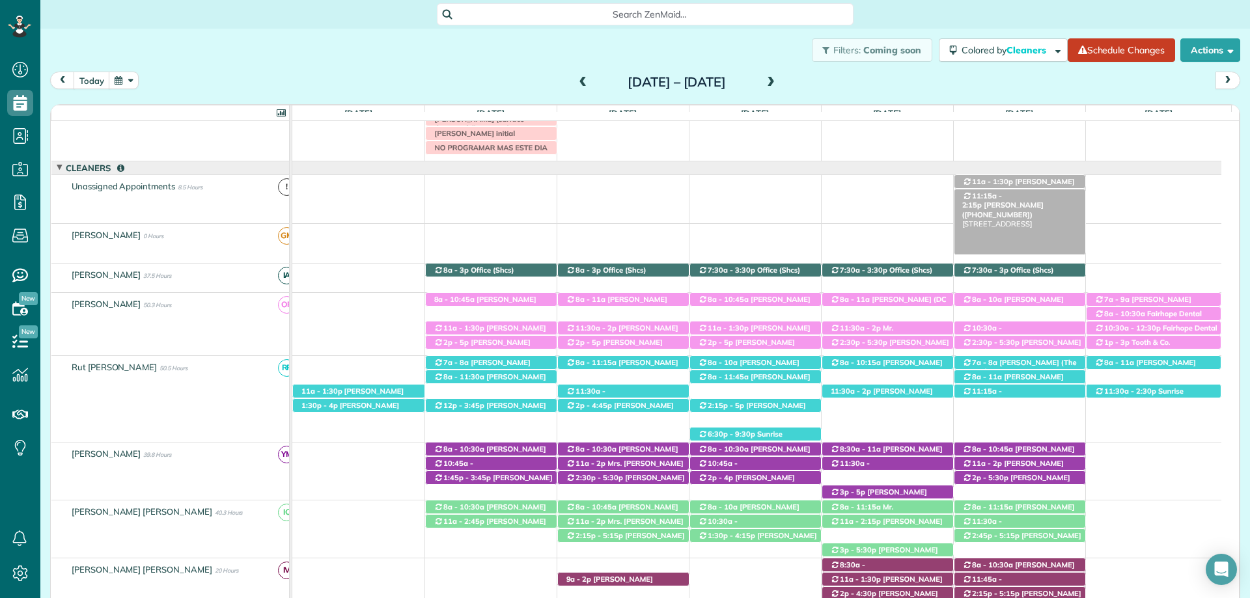
click at [1038, 201] on span "[PERSON_NAME] ([PHONE_NUMBER])" at bounding box center [1003, 210] width 81 height 18
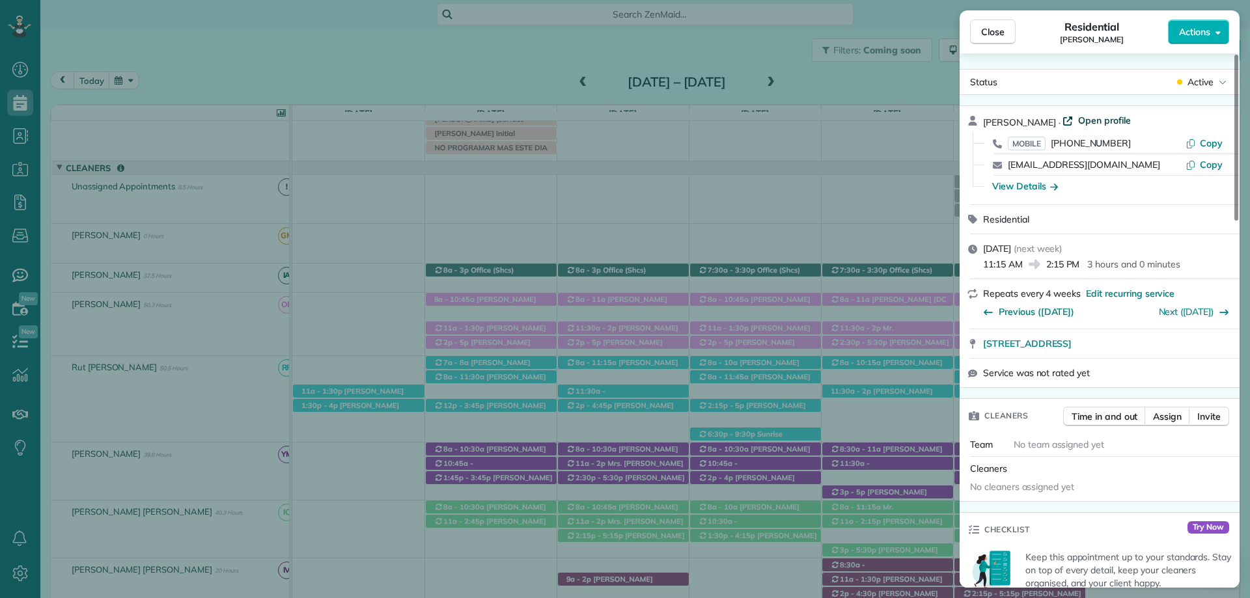
click at [1078, 121] on span "Open profile" at bounding box center [1104, 120] width 53 height 13
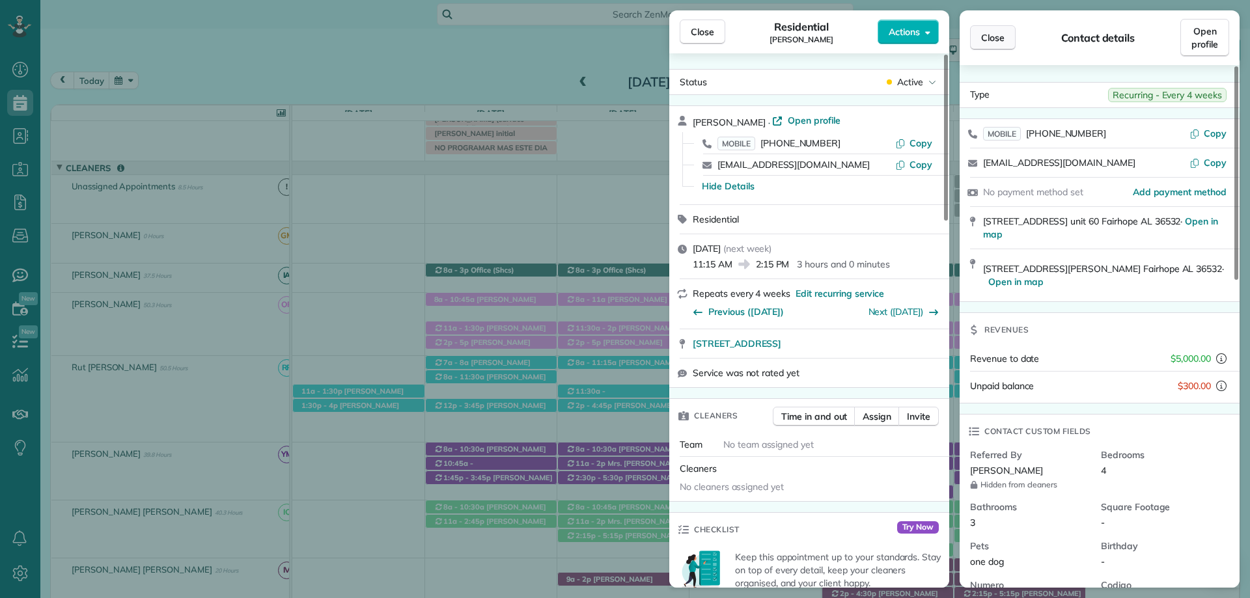
click at [992, 42] on span "Close" at bounding box center [992, 37] width 23 height 13
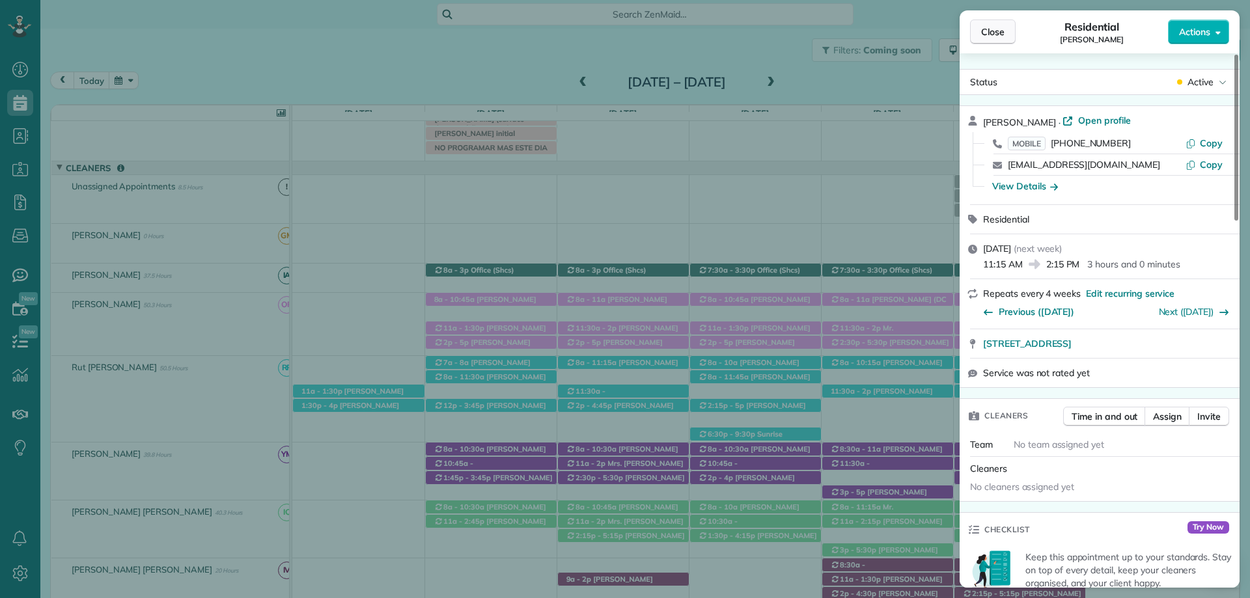
click at [992, 38] on span "Close" at bounding box center [992, 31] width 23 height 13
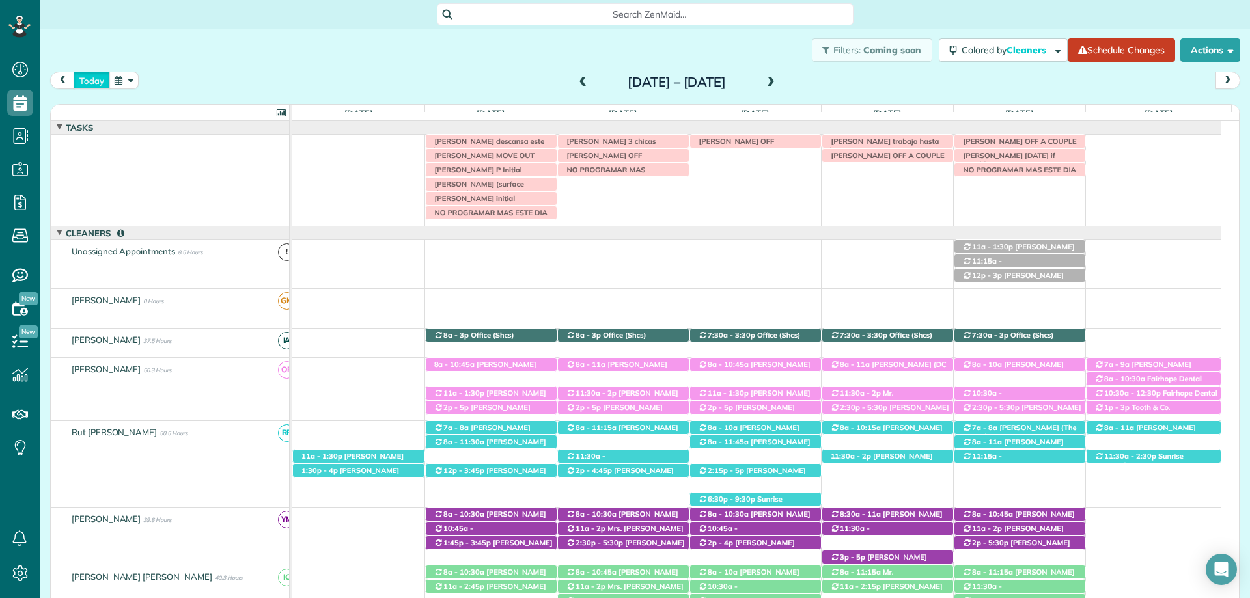
click at [91, 84] on button "today" at bounding box center [92, 81] width 36 height 18
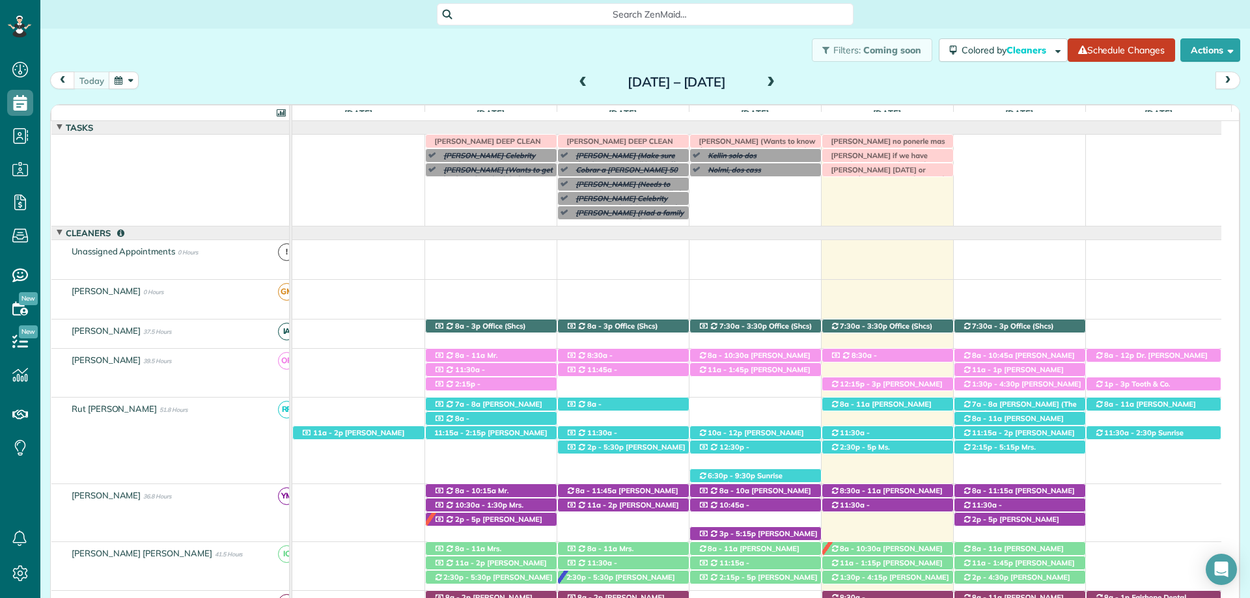
scroll to position [52, 0]
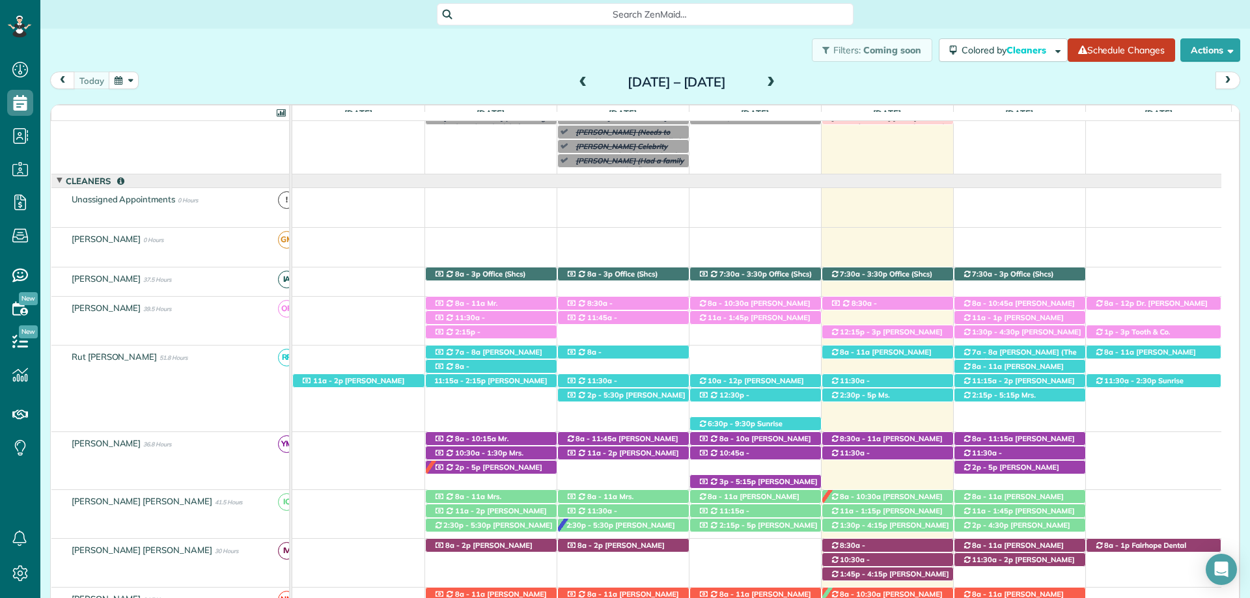
click at [778, 83] on span at bounding box center [771, 83] width 14 height 12
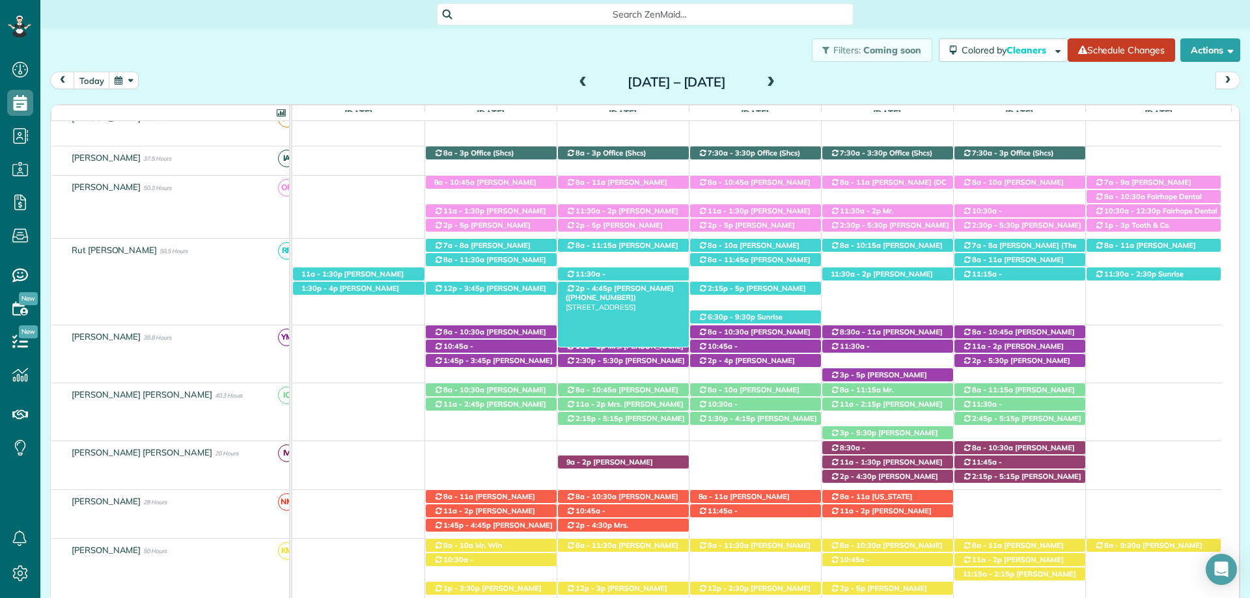
scroll to position [142, 0]
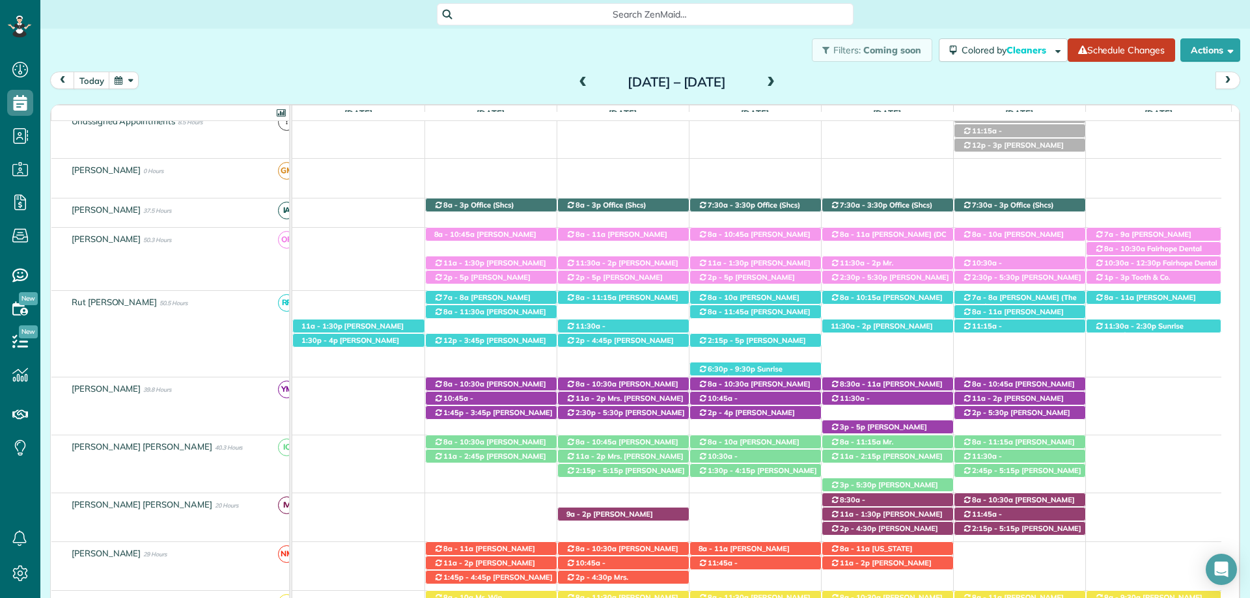
click at [614, 5] on div "Search ZenMaid…" at bounding box center [645, 14] width 417 height 22
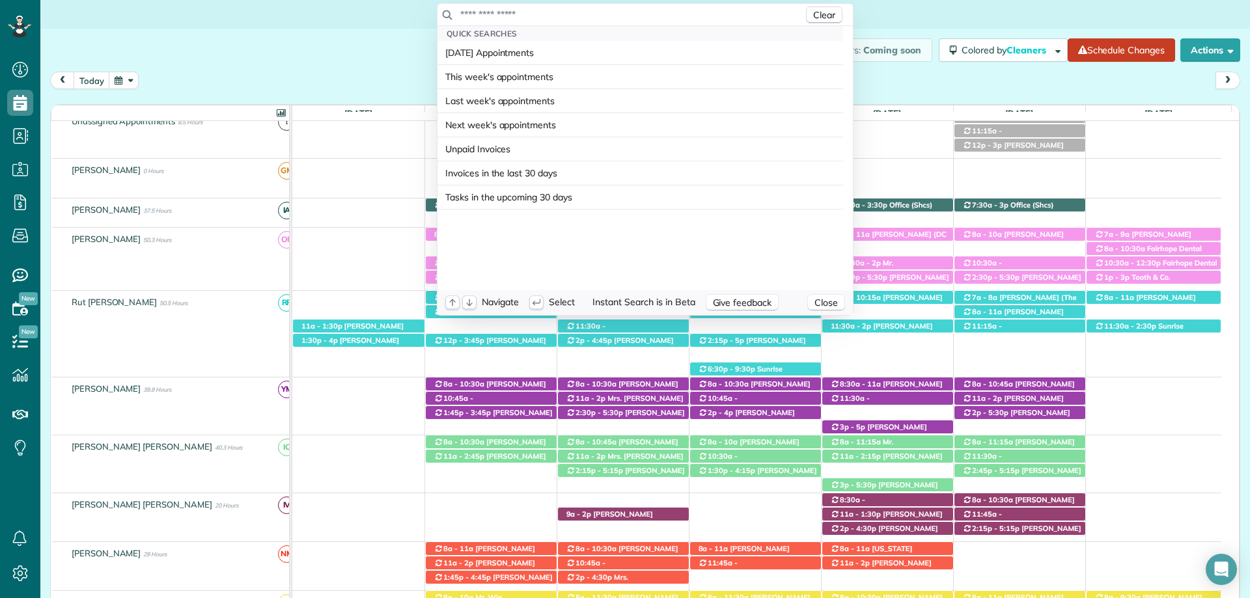
click at [610, 10] on input "text" at bounding box center [632, 14] width 344 height 13
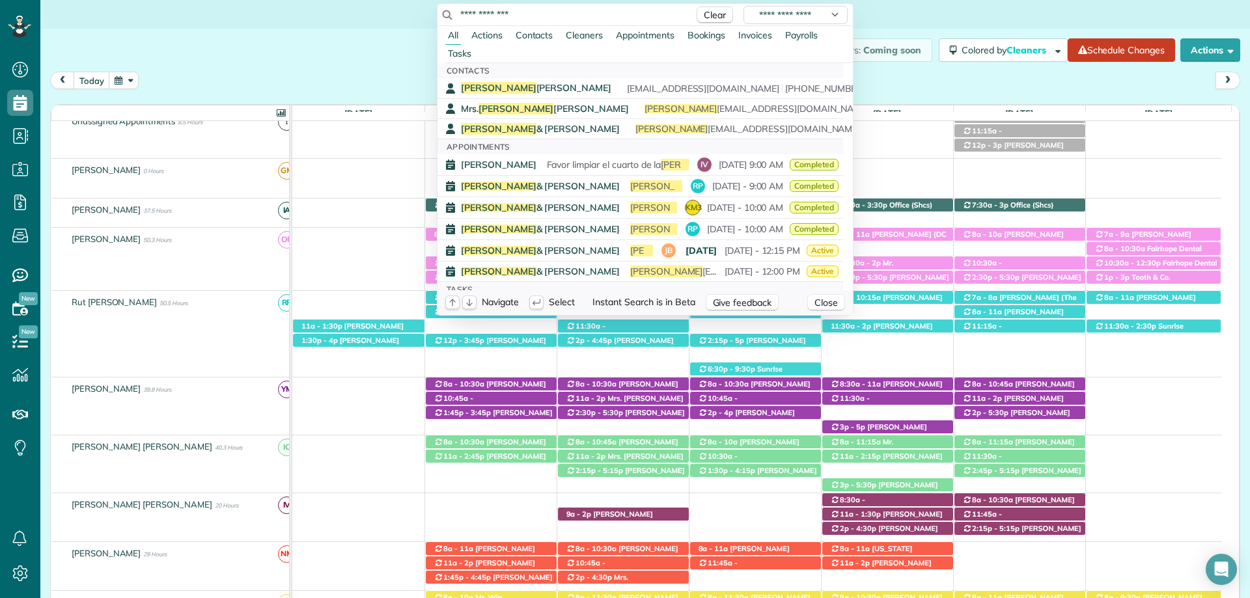
click at [485, 17] on input "**********" at bounding box center [574, 14] width 228 height 13
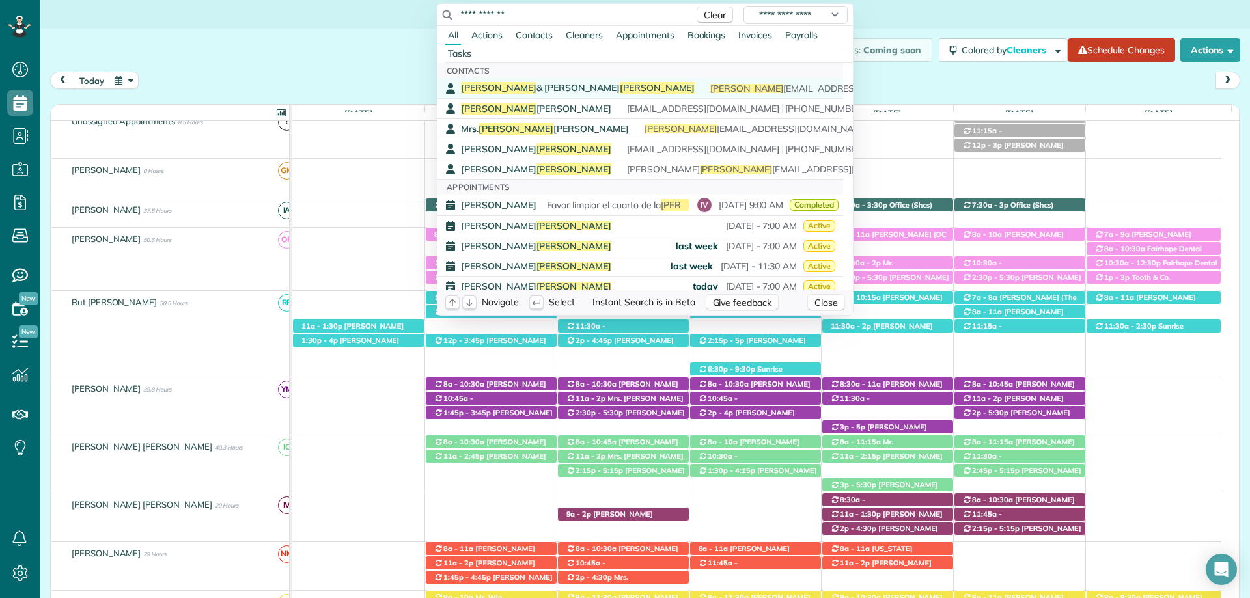
type input "**********"
click at [620, 87] on span "McBride" at bounding box center [658, 88] width 76 height 12
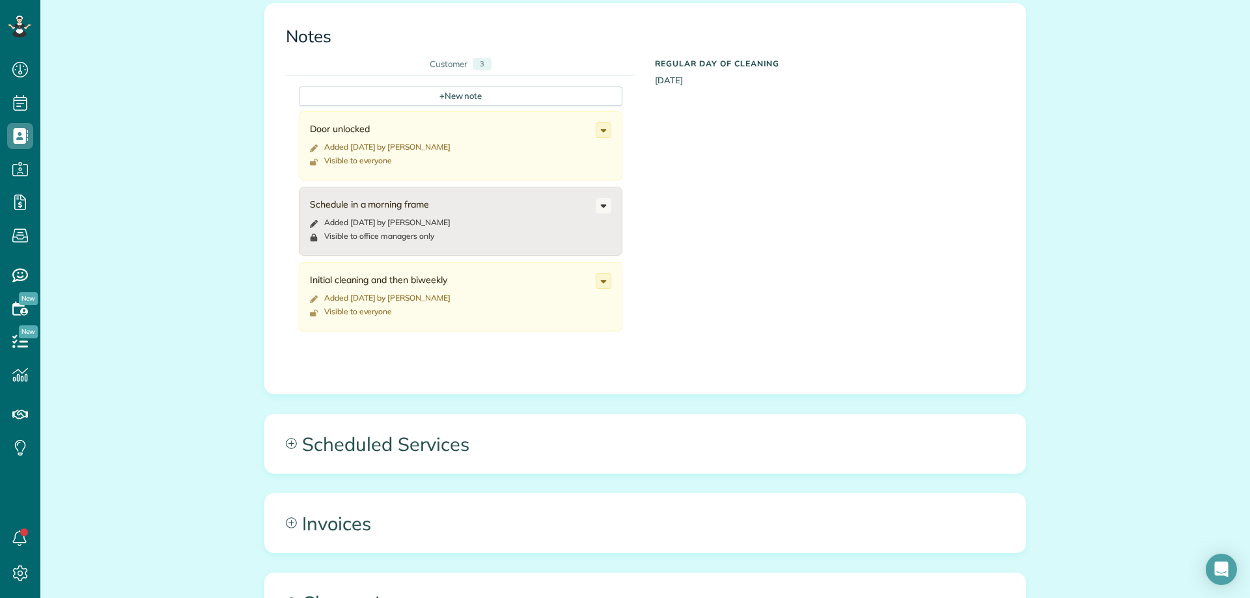
scroll to position [586, 0]
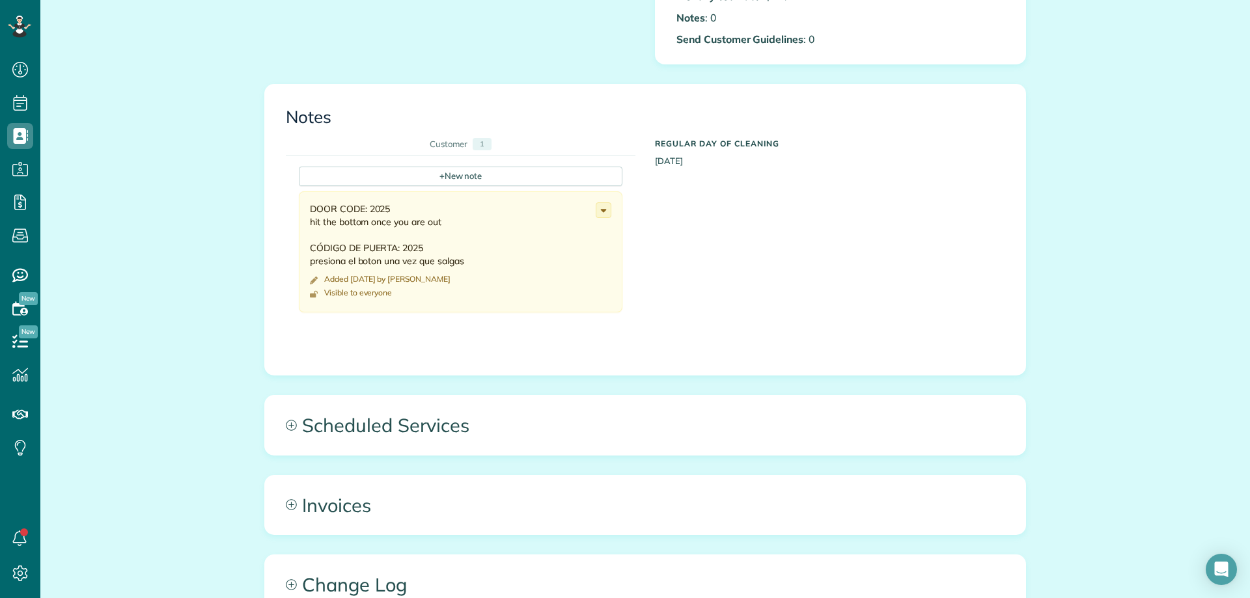
scroll to position [586, 0]
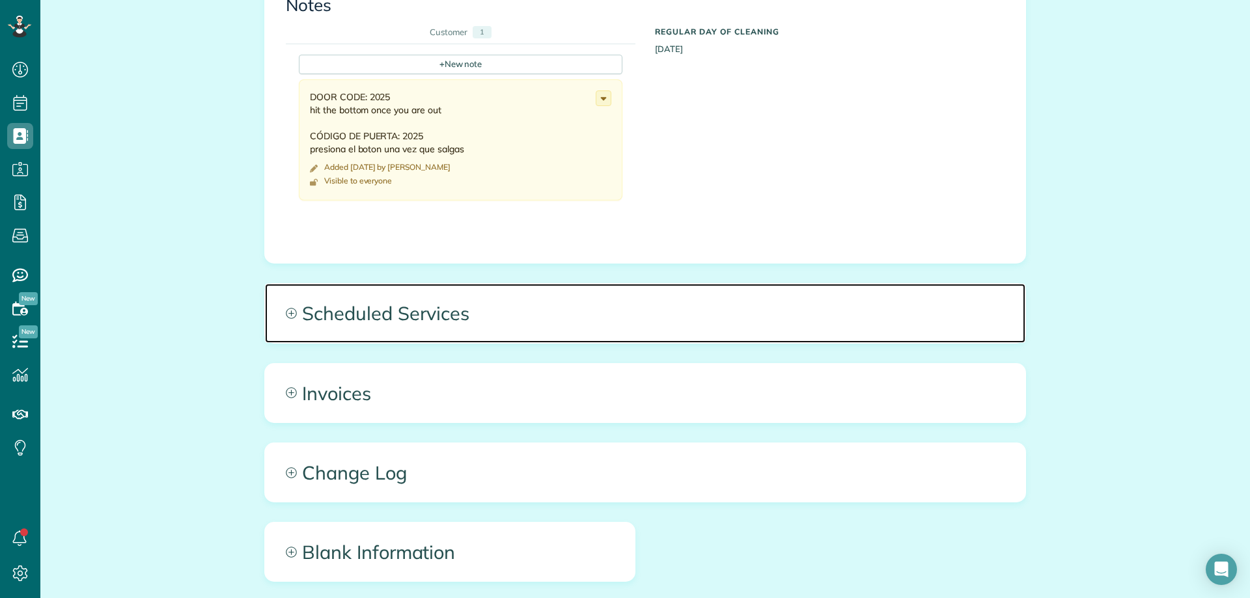
click at [323, 301] on span "Scheduled Services" at bounding box center [645, 313] width 761 height 59
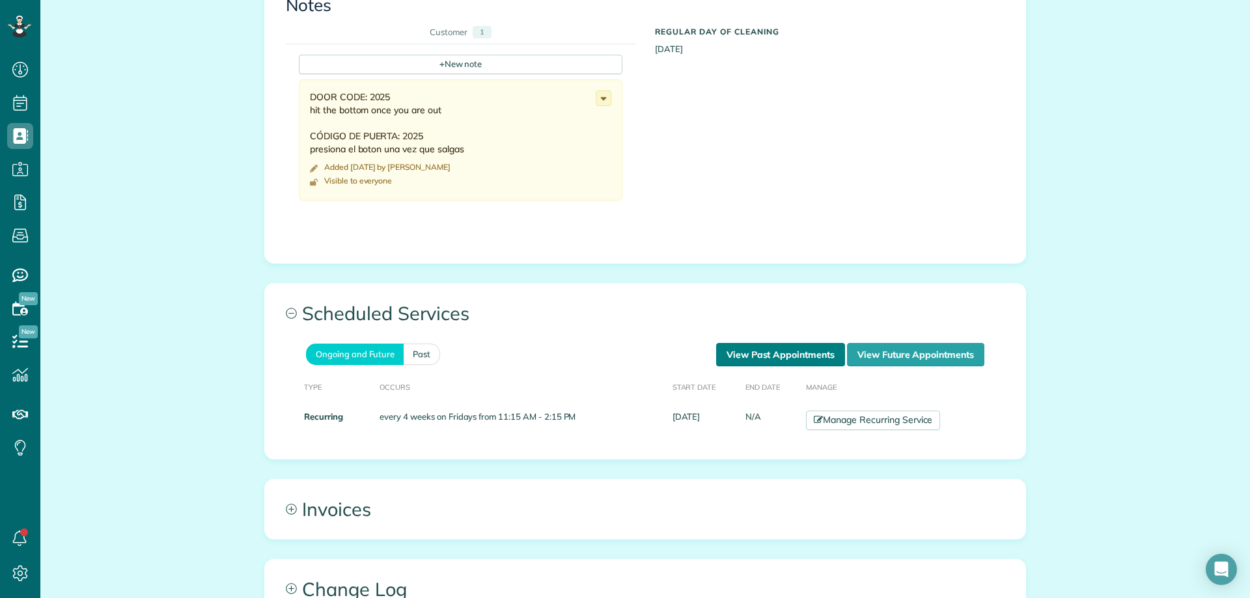
click at [796, 349] on link "View Past Appointments" at bounding box center [780, 354] width 129 height 23
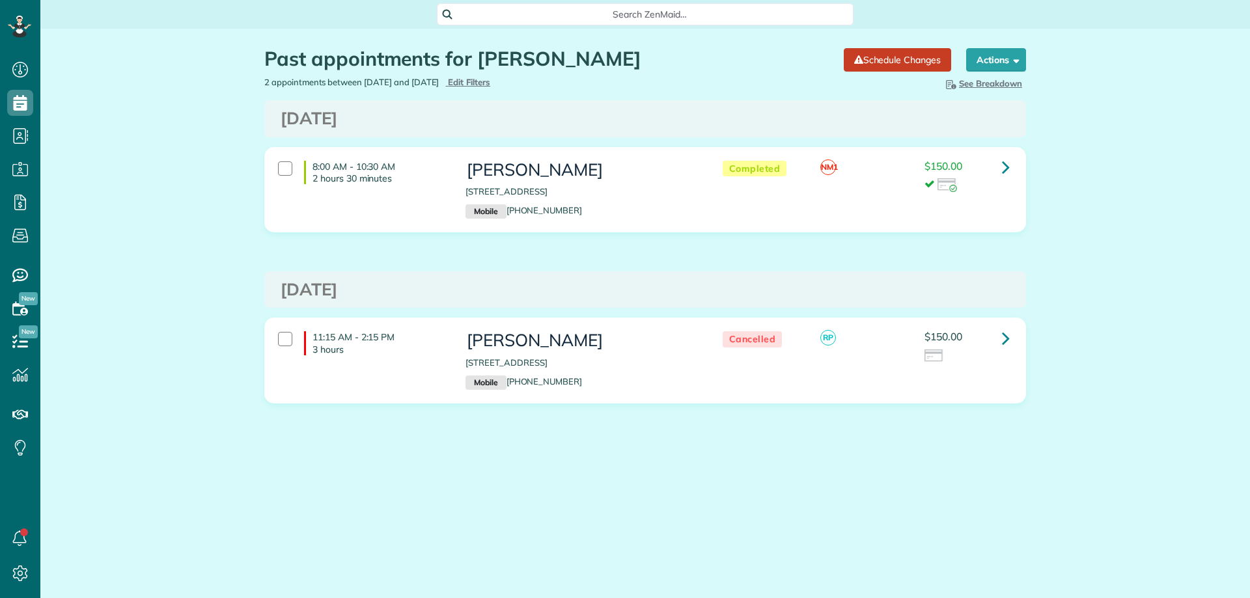
scroll to position [6, 6]
click at [490, 81] on span "Edit Filters" at bounding box center [469, 82] width 42 height 10
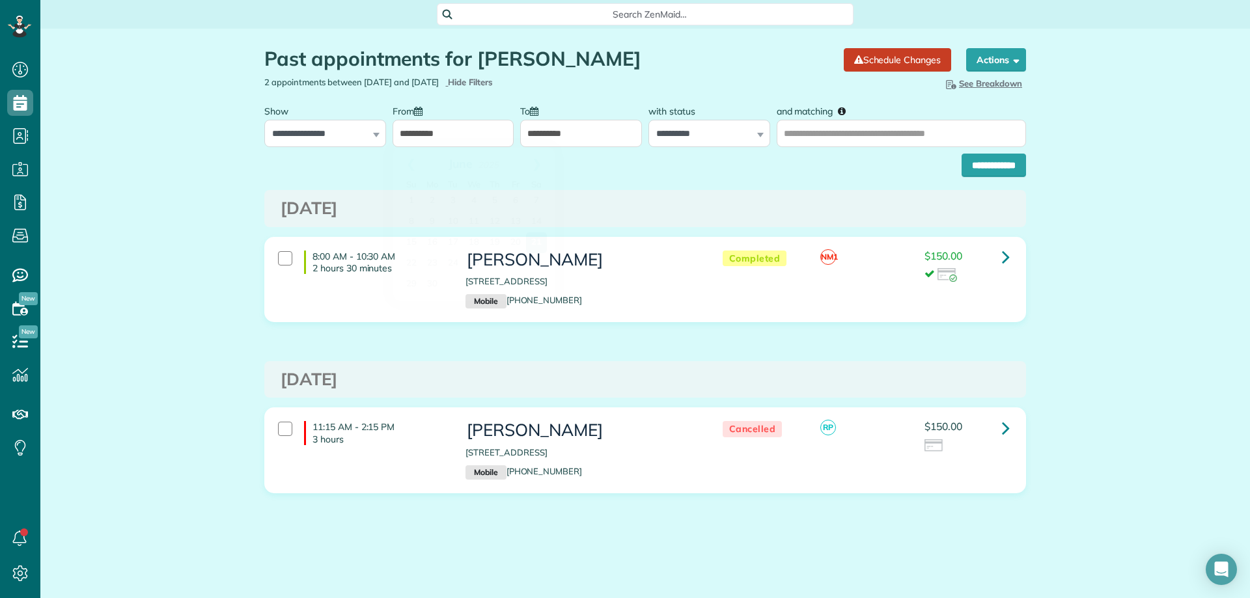
click at [439, 130] on input "**********" at bounding box center [454, 133] width 122 height 27
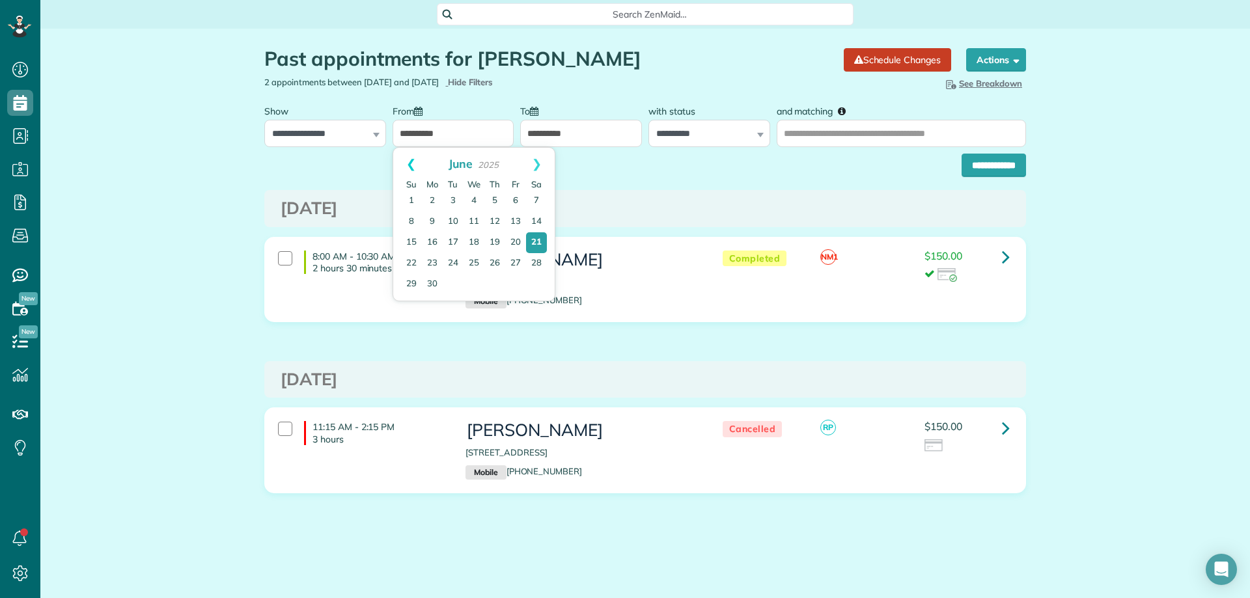
click at [404, 163] on link "Prev" at bounding box center [411, 164] width 36 height 33
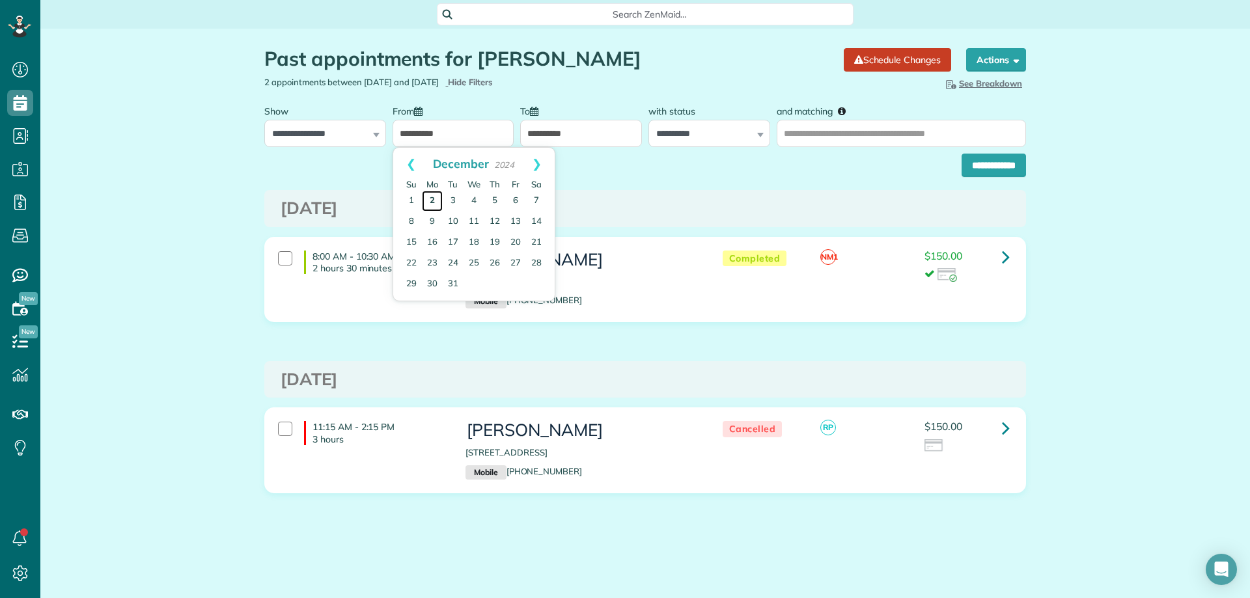
click at [438, 199] on link "2" at bounding box center [432, 201] width 21 height 21
type input "**********"
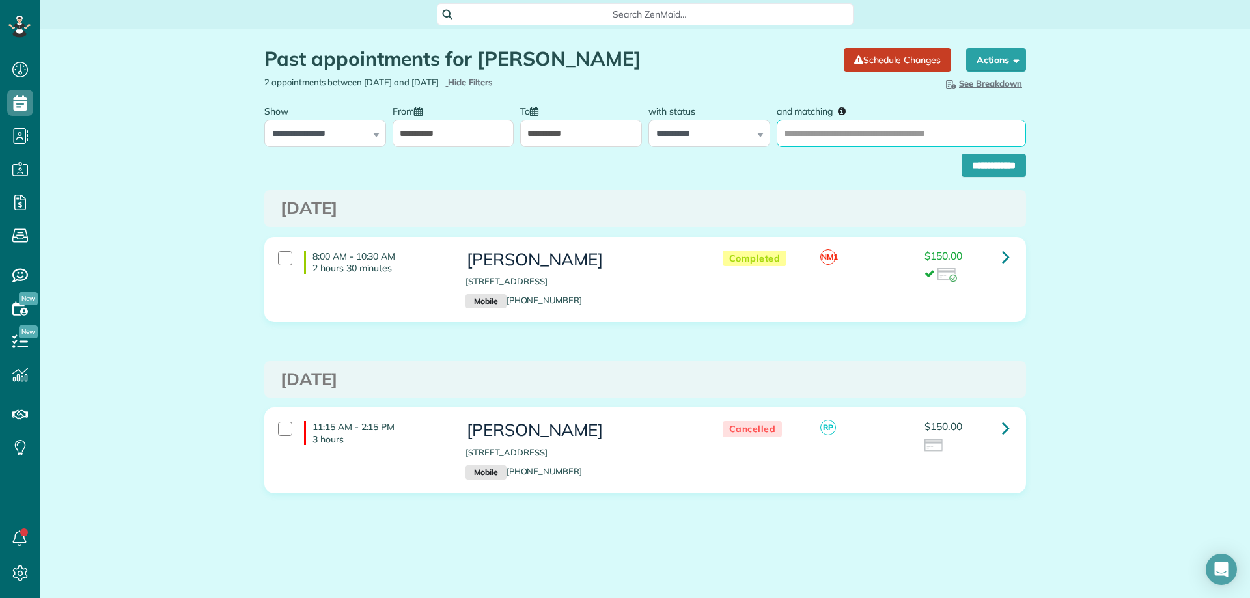
click at [850, 122] on input "and matching" at bounding box center [901, 133] width 249 height 27
type input "**********"
click at [962, 167] on input "**********" at bounding box center [994, 165] width 64 height 23
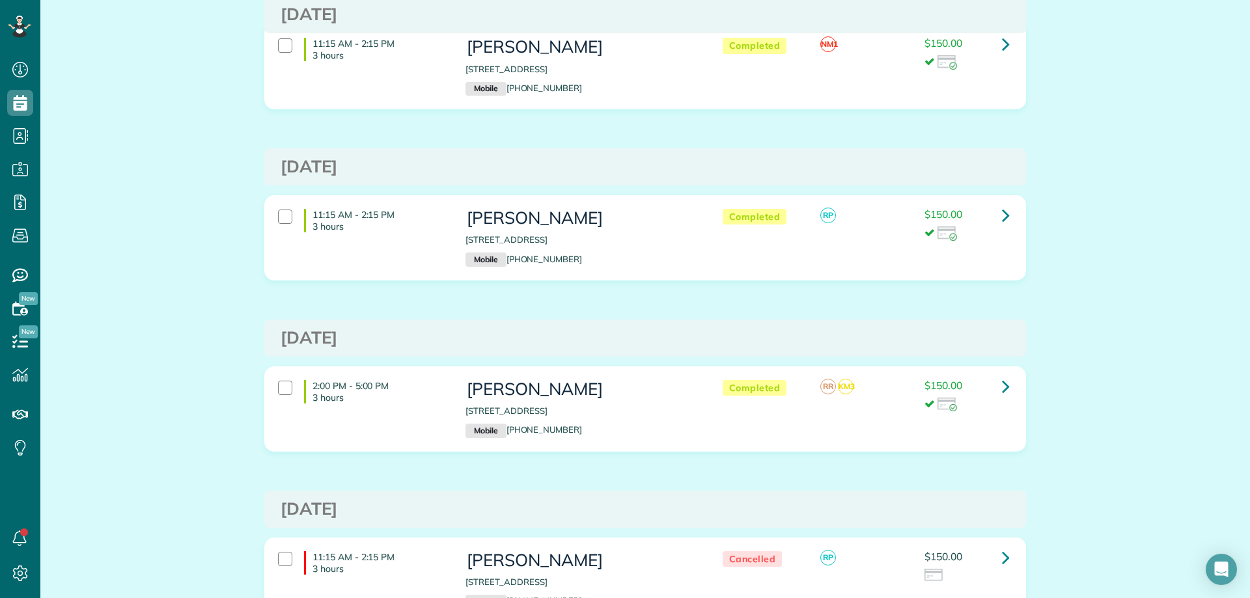
scroll to position [847, 0]
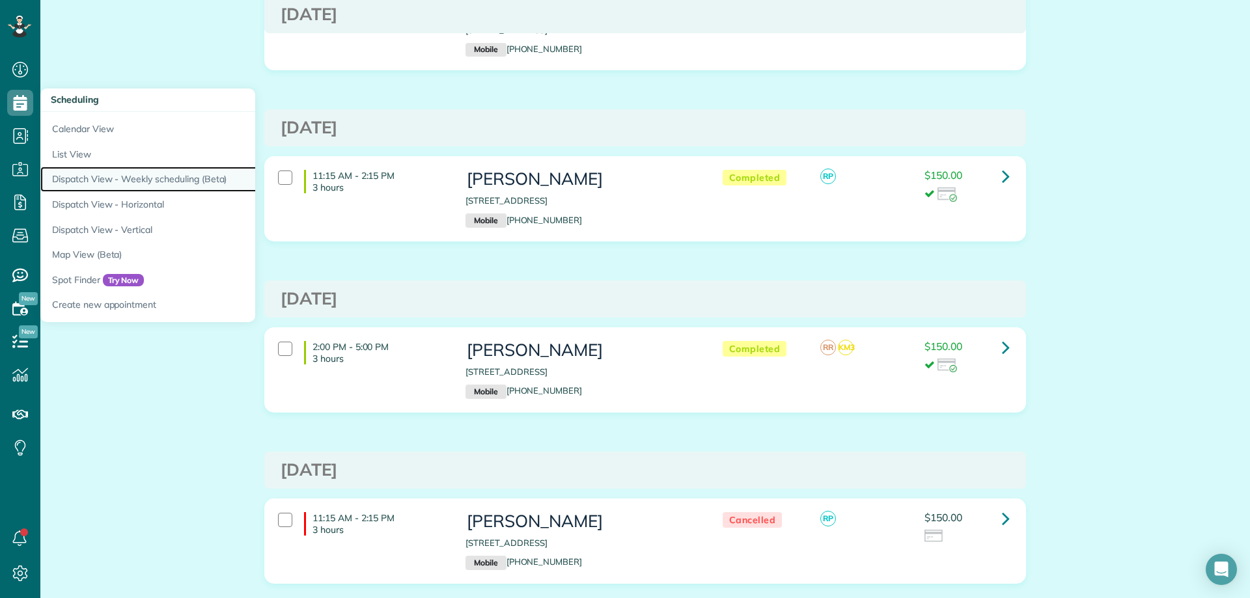
click at [149, 182] on link "Dispatch View - Weekly scheduling (Beta)" at bounding box center [203, 179] width 326 height 25
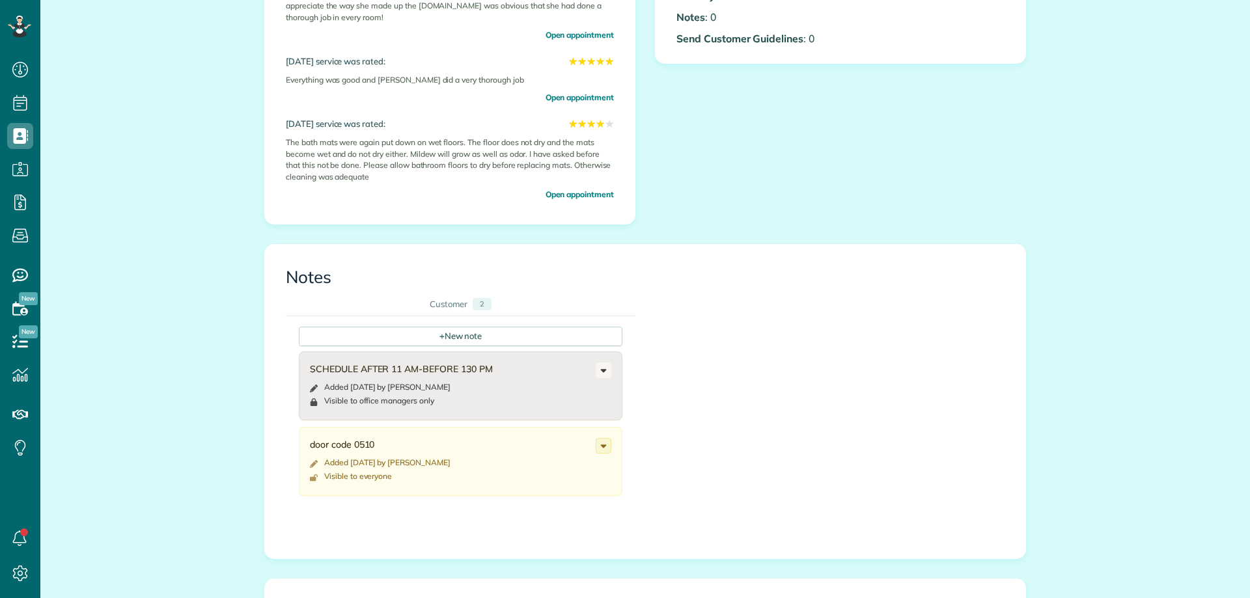
scroll to position [651, 0]
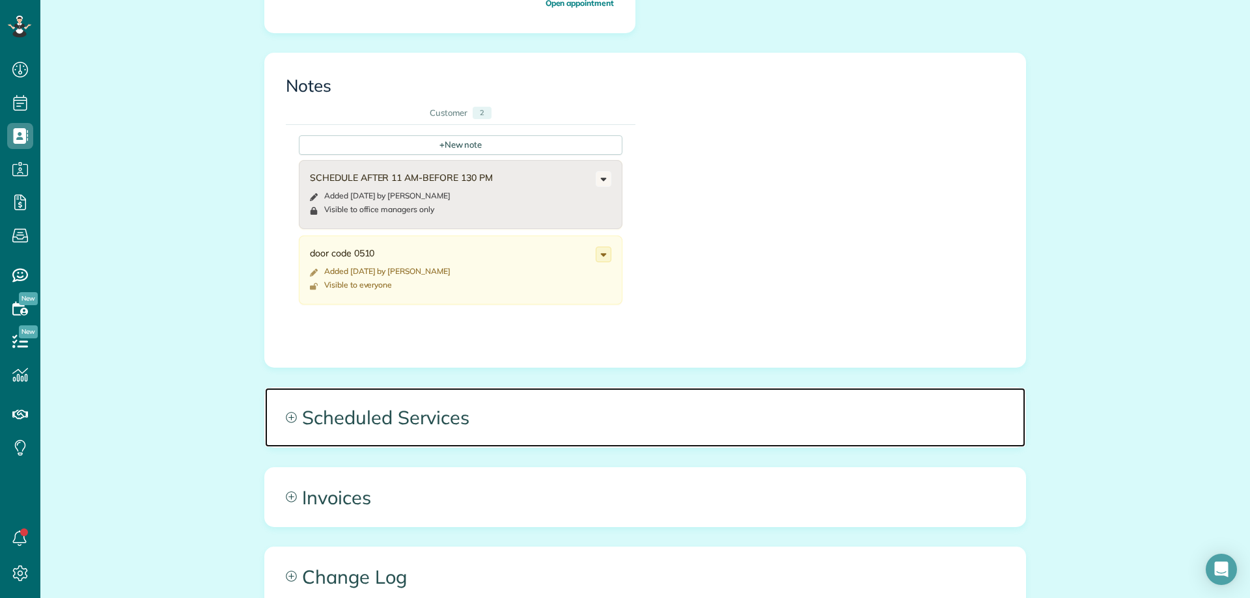
click at [322, 388] on span "Scheduled Services" at bounding box center [645, 417] width 761 height 59
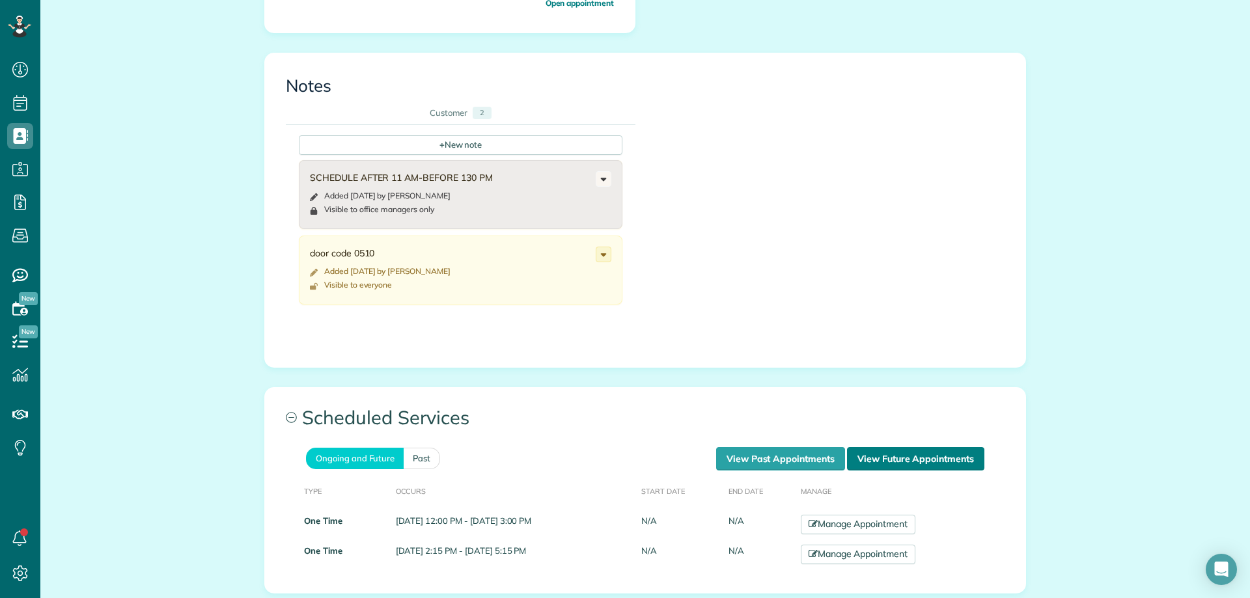
click at [884, 447] on link "View Future Appointments" at bounding box center [915, 458] width 137 height 23
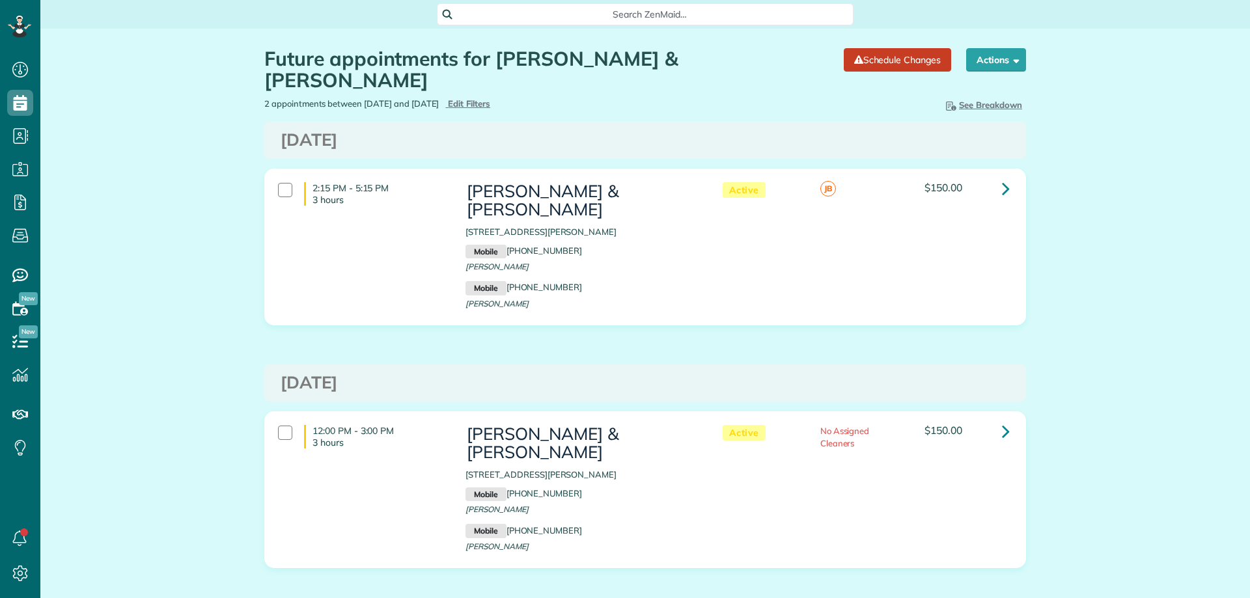
scroll to position [6, 6]
click at [1084, 200] on div "Future appointments for [PERSON_NAME] & [PERSON_NAME] Schedule Changes Actions …" at bounding box center [645, 348] width 1210 height 638
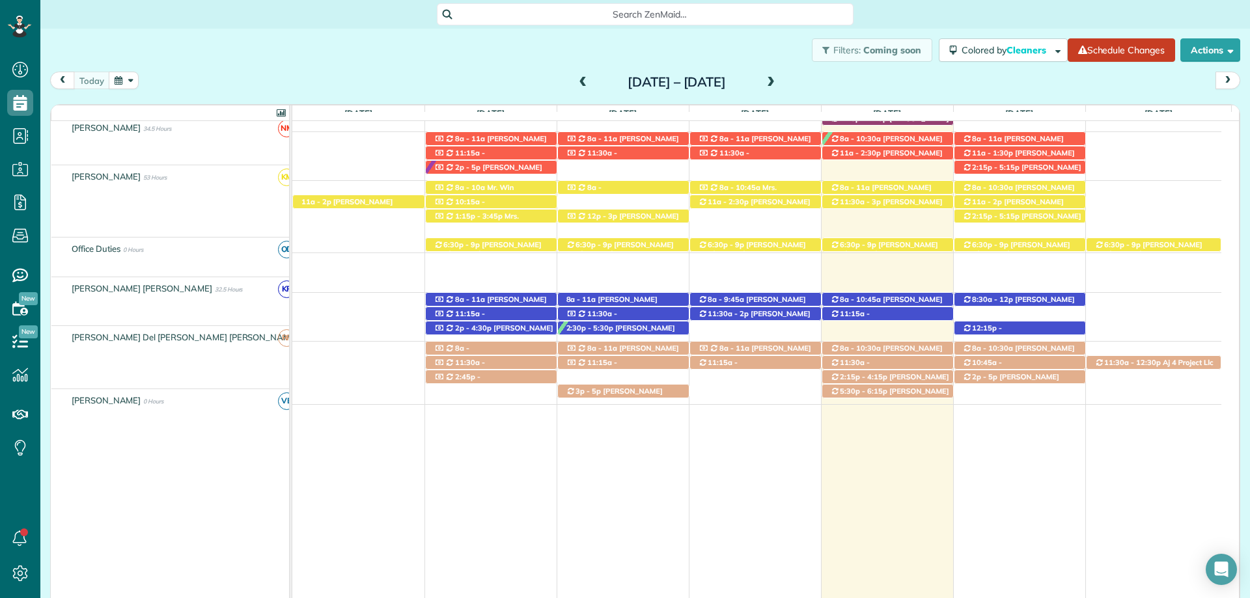
scroll to position [524, 0]
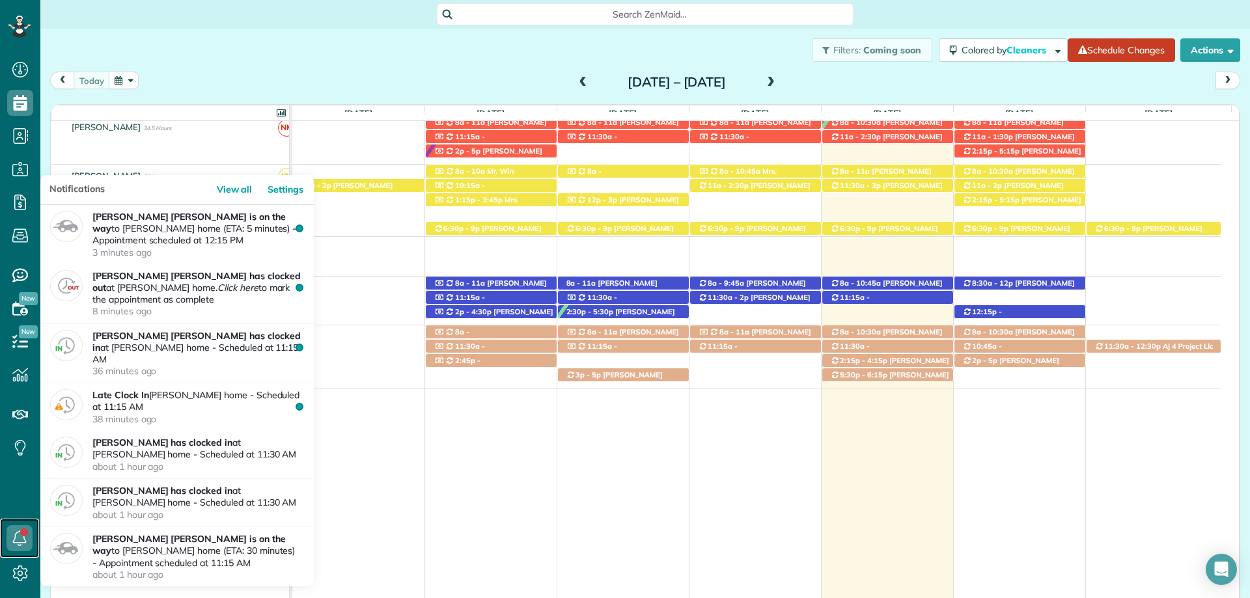
click at [13, 537] on icon at bounding box center [20, 539] width 26 height 26
click at [12, 537] on icon at bounding box center [20, 539] width 26 height 26
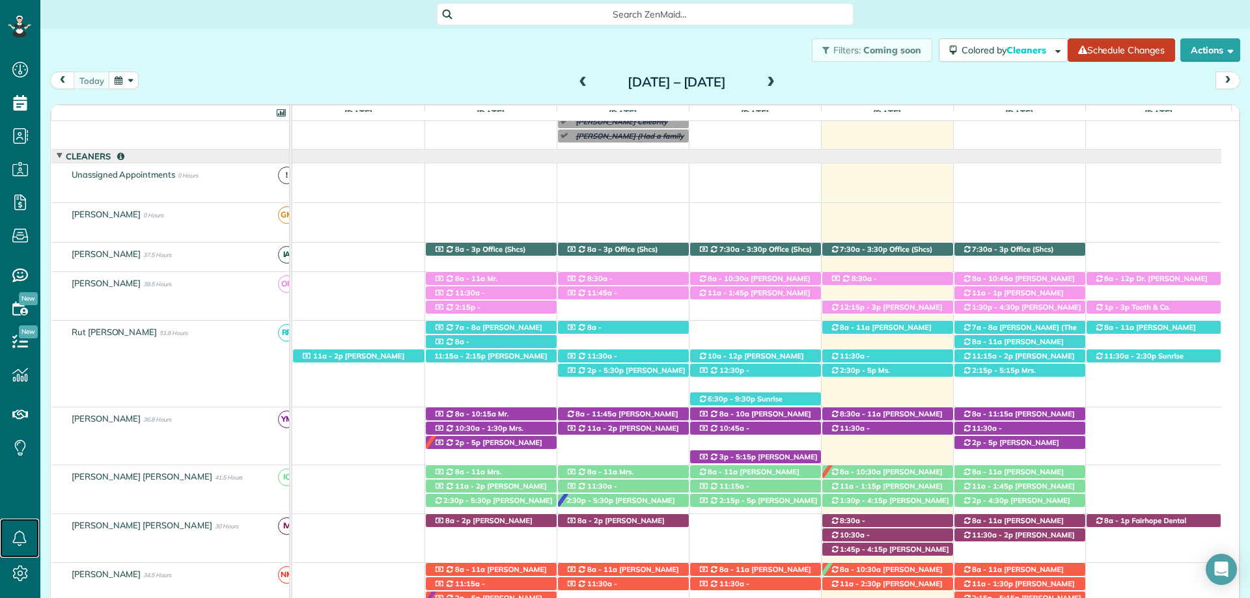
scroll to position [68, 0]
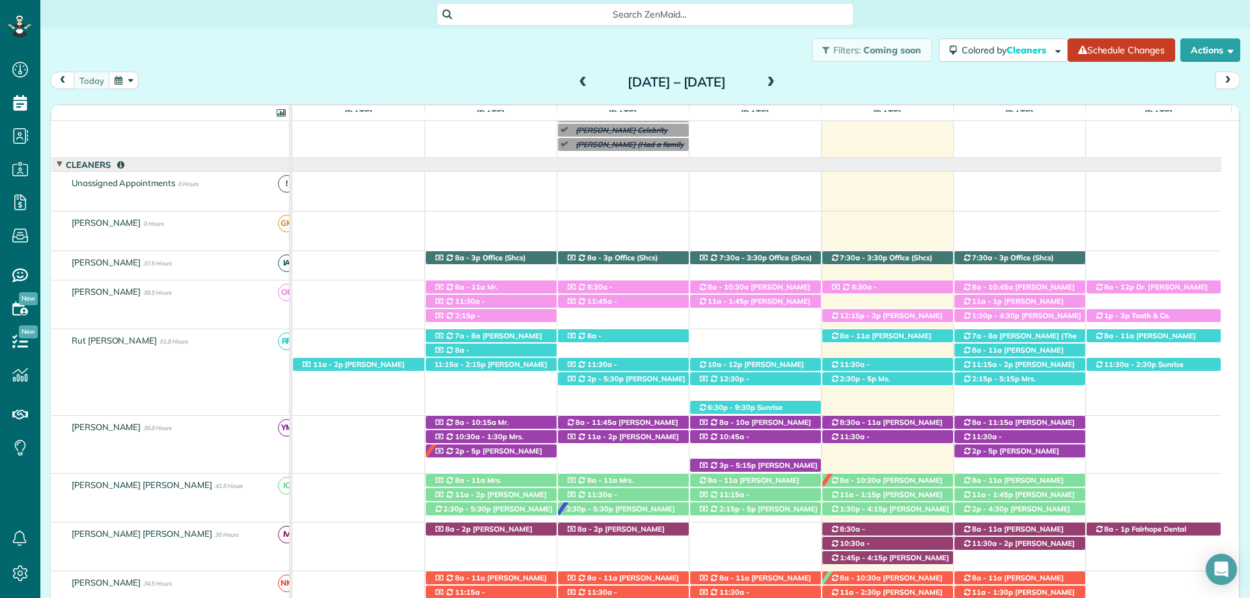
click at [778, 77] on span at bounding box center [771, 83] width 14 height 12
